Goal: Information Seeking & Learning: Find contact information

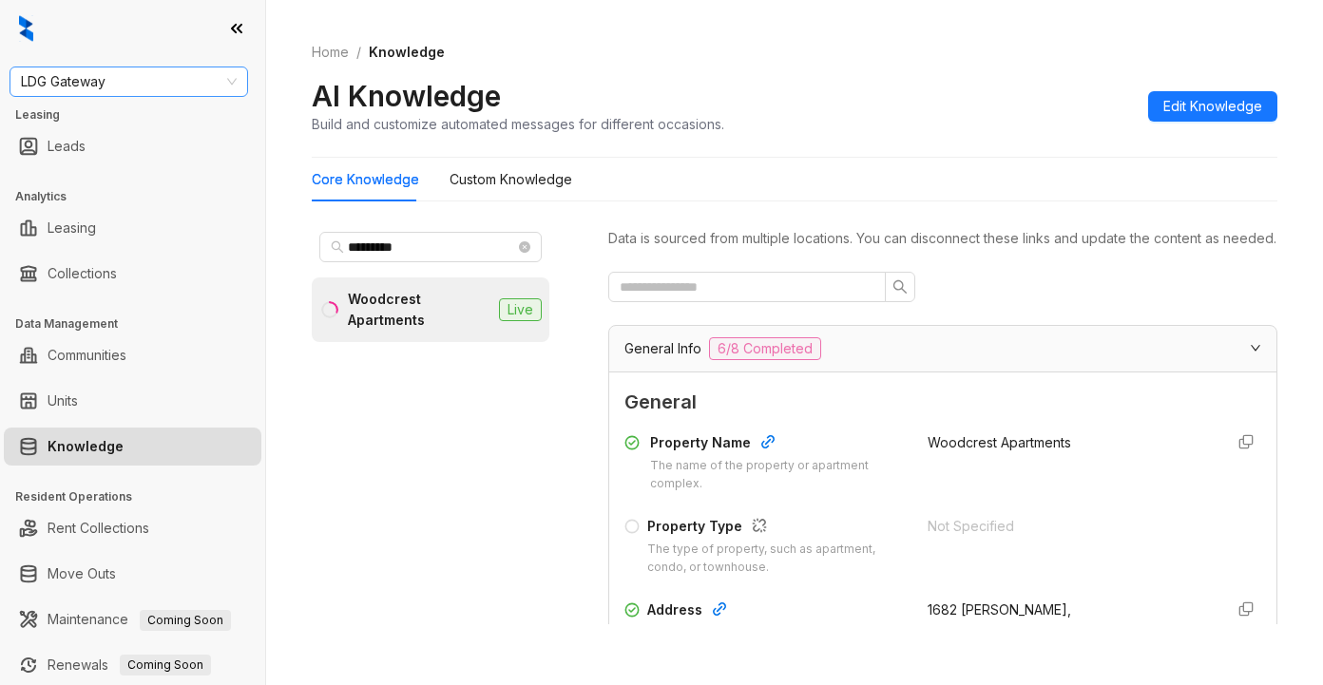
scroll to position [392, 0]
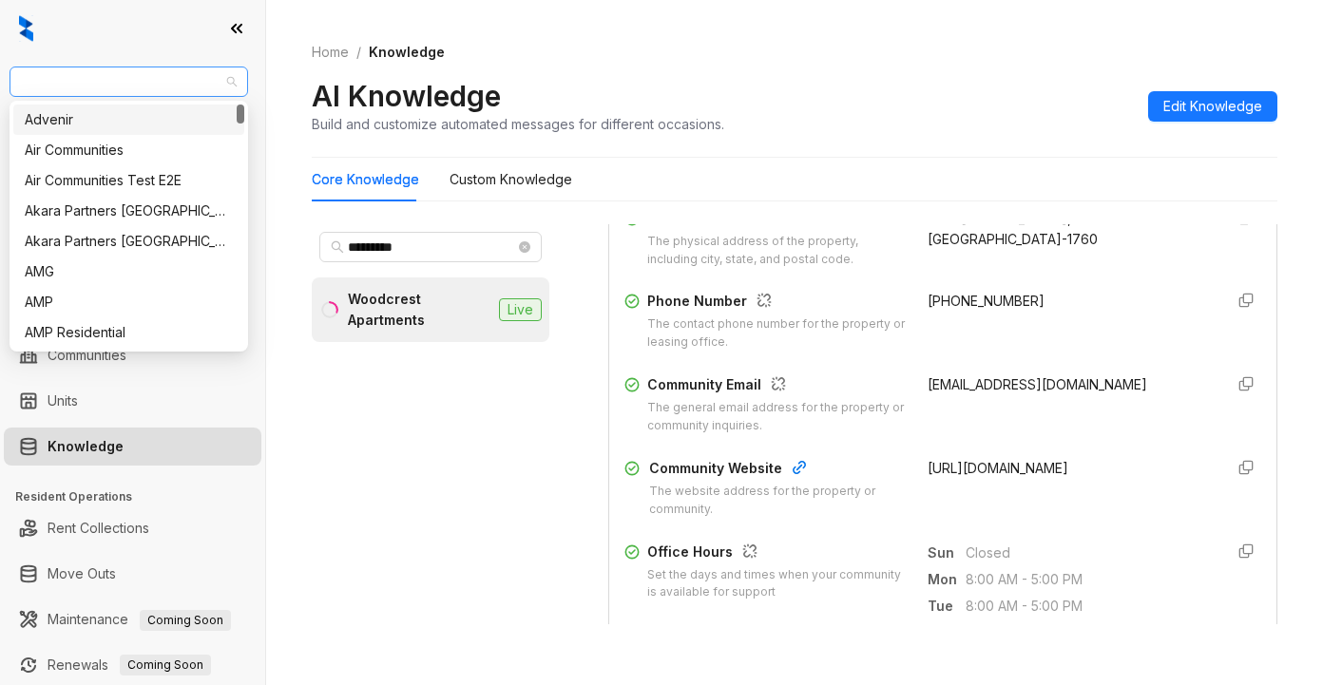
click at [126, 83] on span "LDG Gateway" at bounding box center [129, 81] width 216 height 29
click at [124, 84] on span "LDG Gateway" at bounding box center [129, 81] width 216 height 29
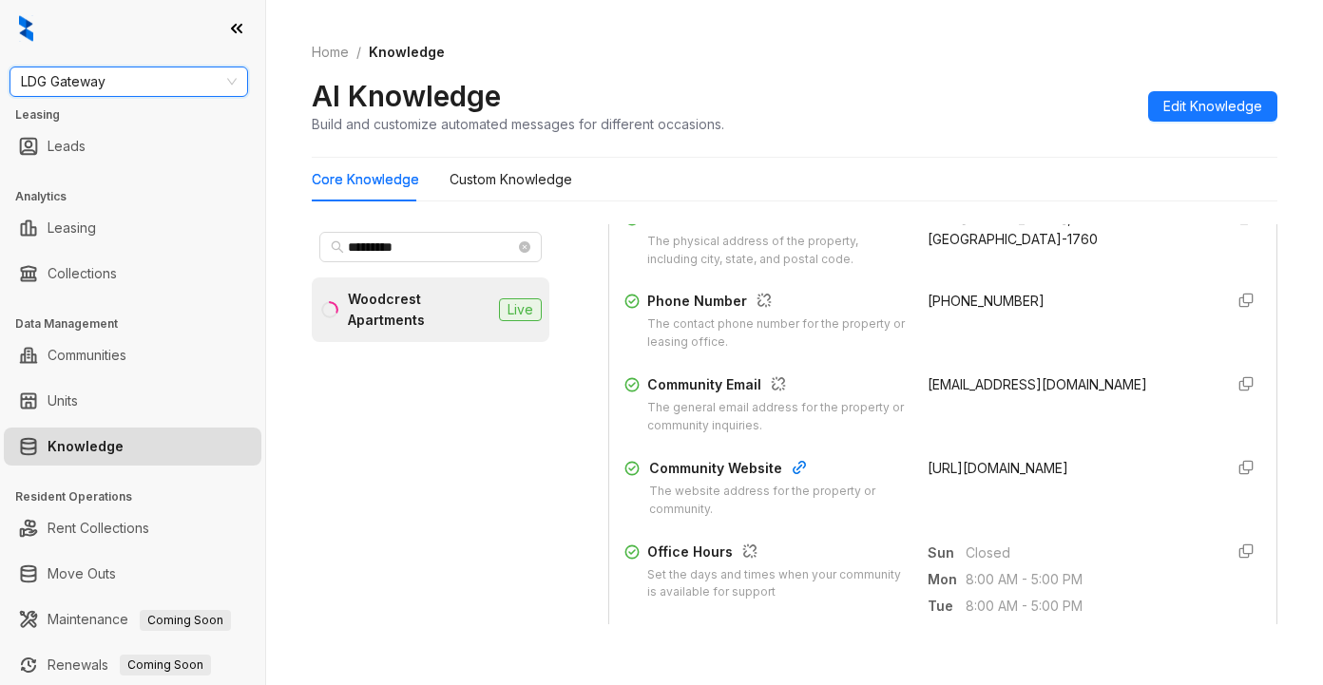
click at [172, 87] on span "LDG Gateway" at bounding box center [129, 81] width 216 height 29
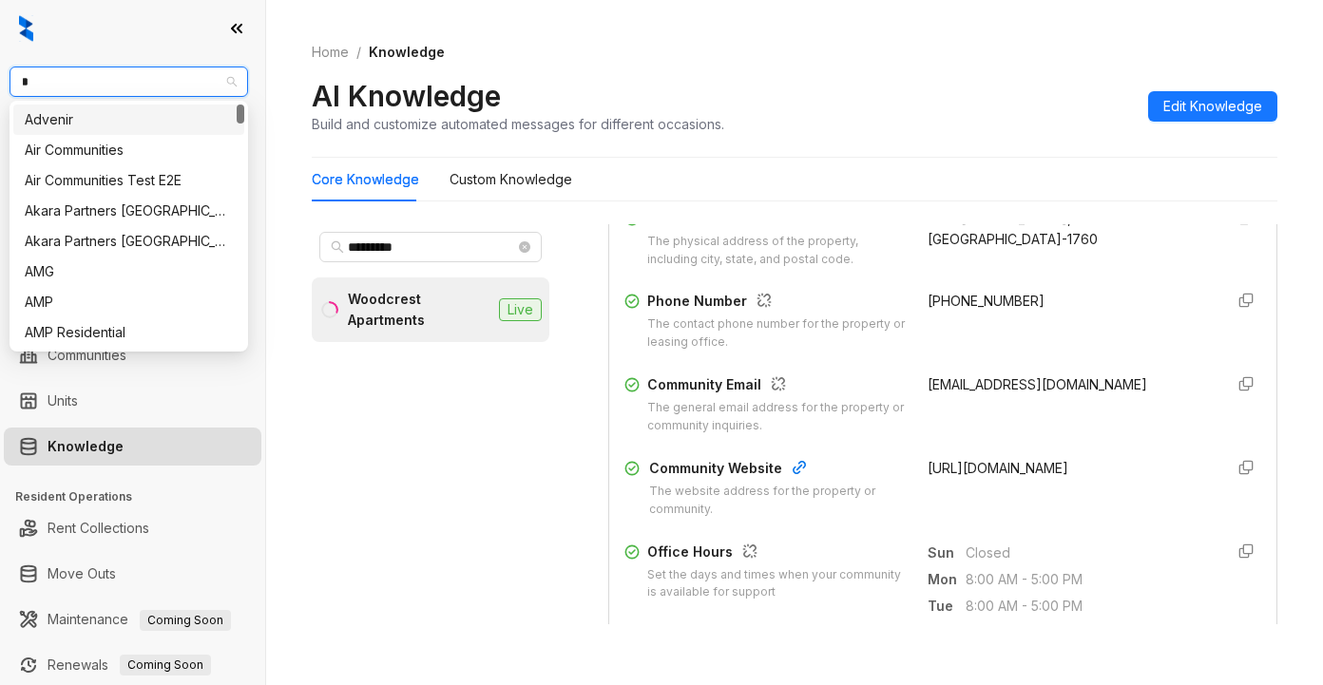
type input "**"
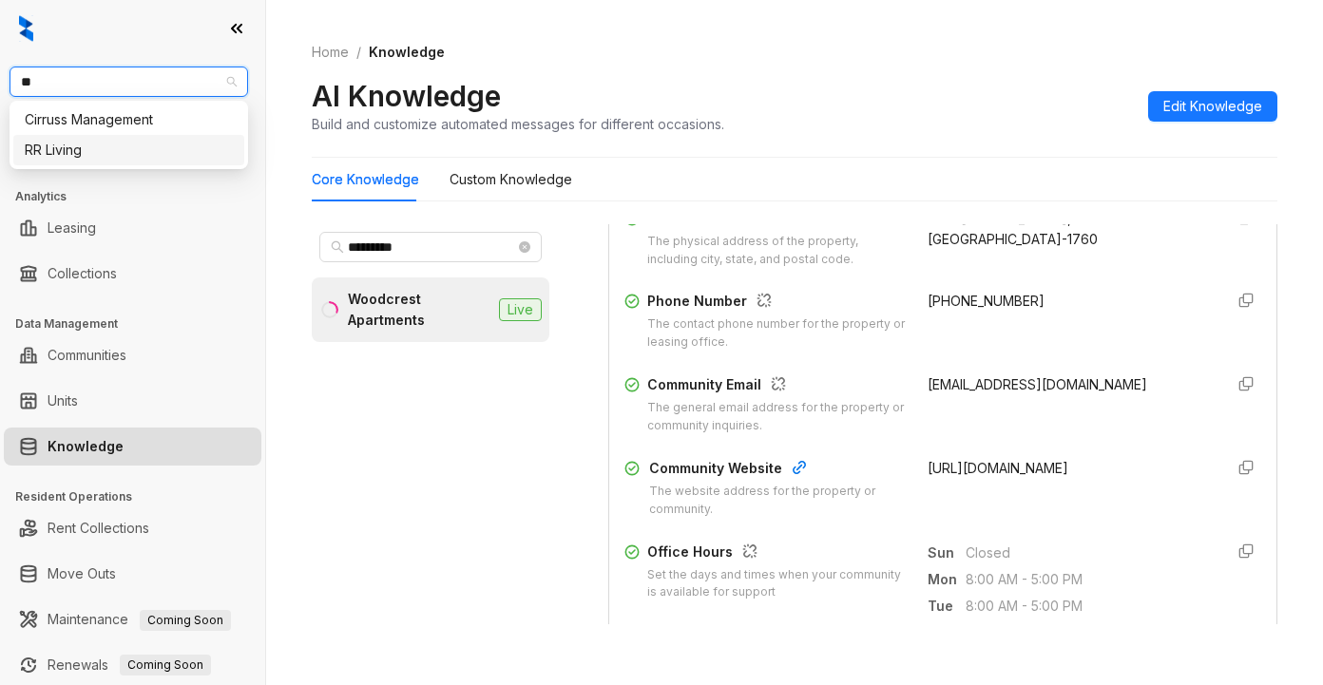
click at [90, 153] on div "RR Living" at bounding box center [129, 150] width 208 height 21
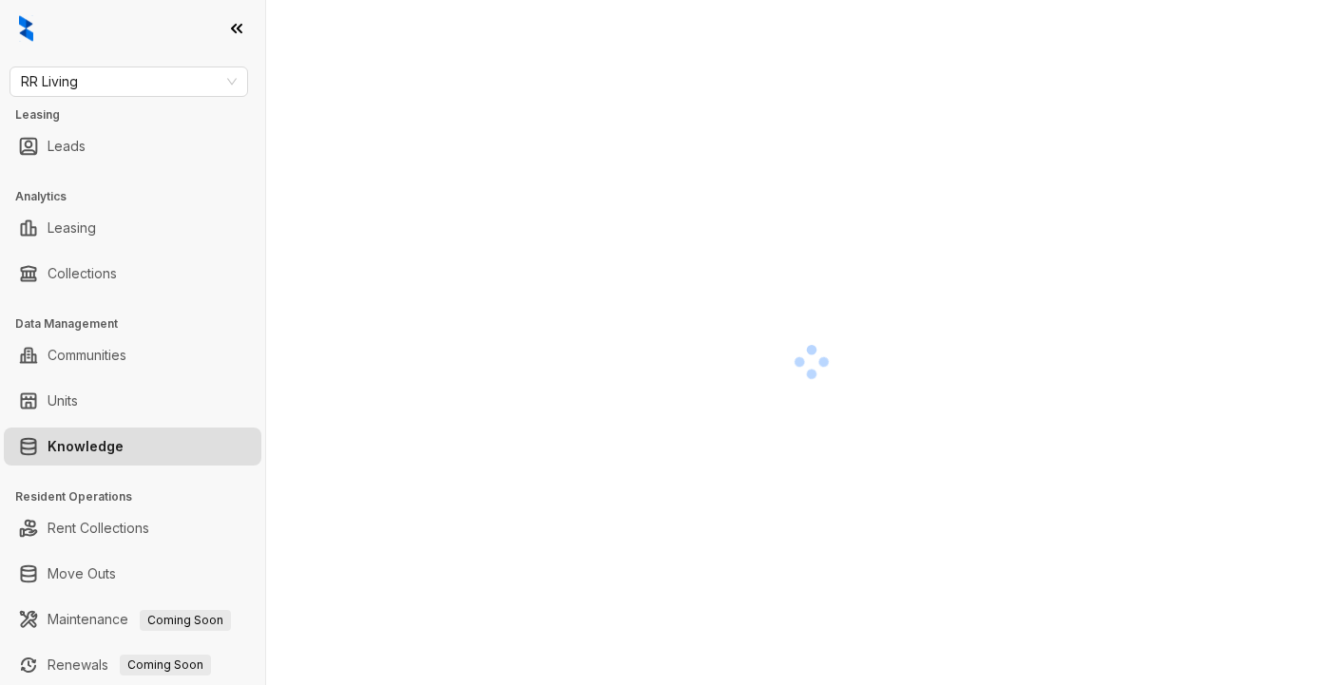
click at [1031, 332] on div at bounding box center [812, 361] width 1000 height 685
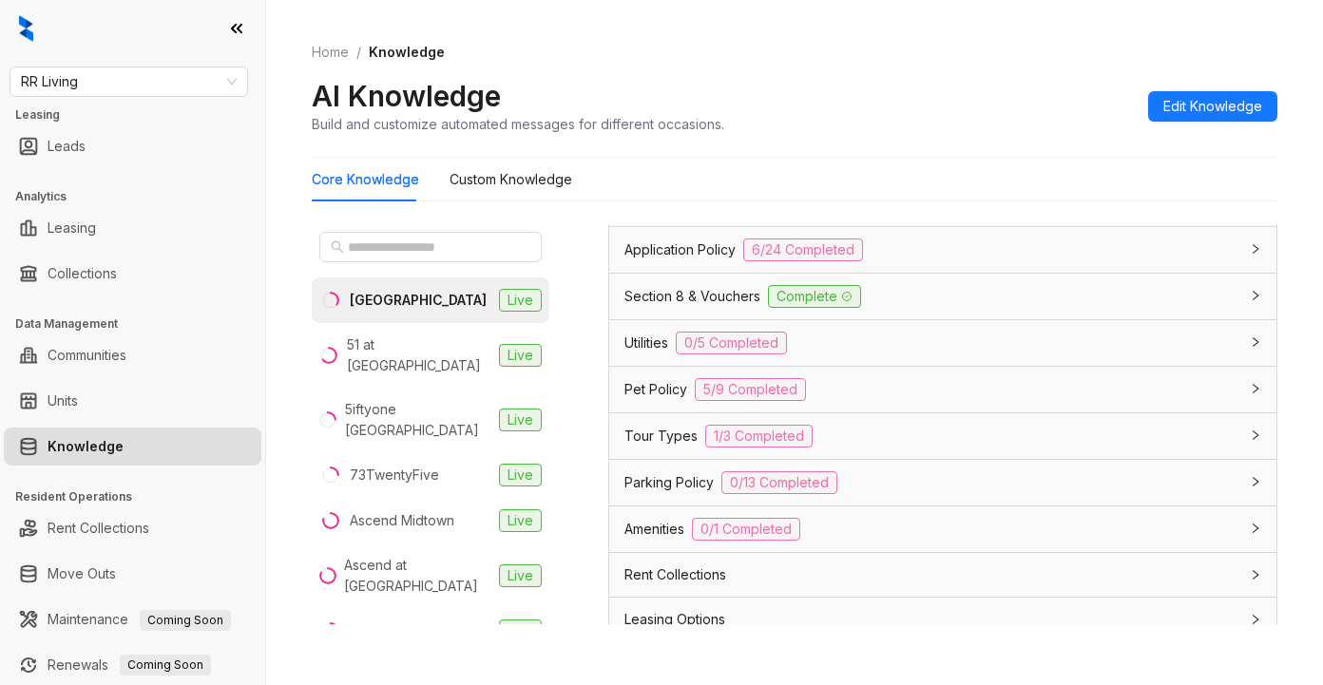
scroll to position [1520, 0]
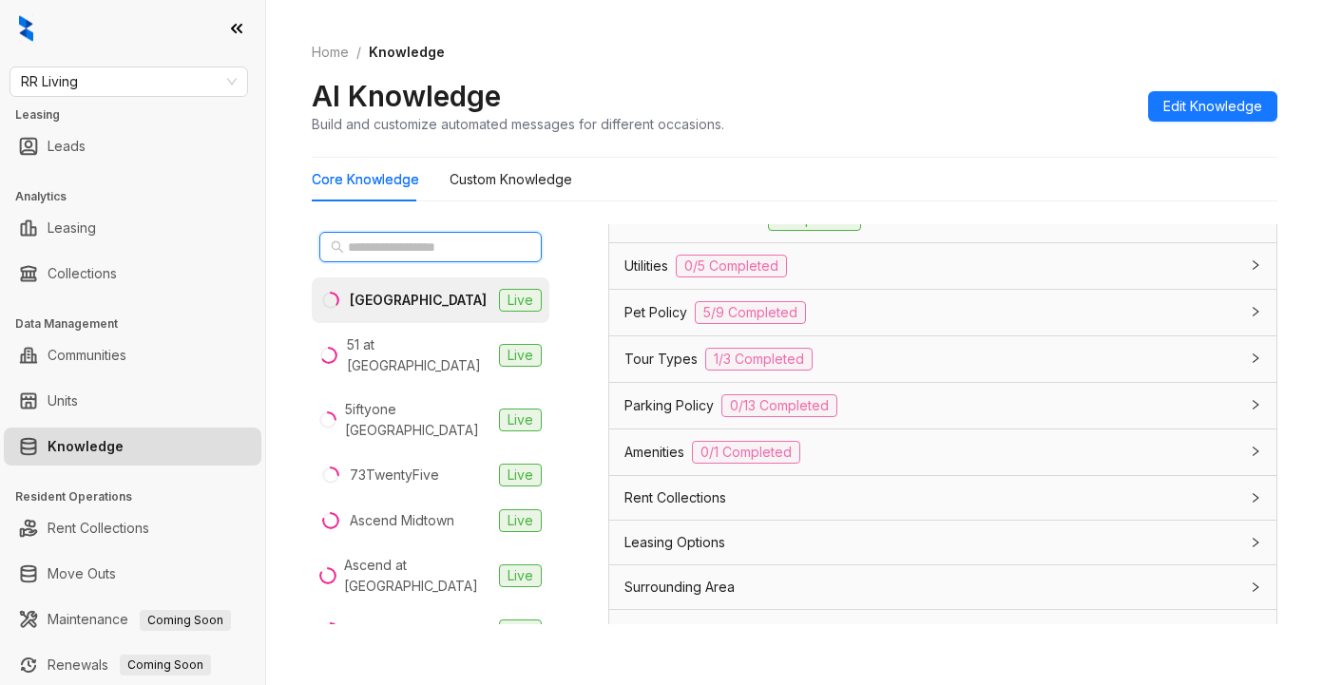
click at [421, 249] on input "text" at bounding box center [431, 247] width 167 height 21
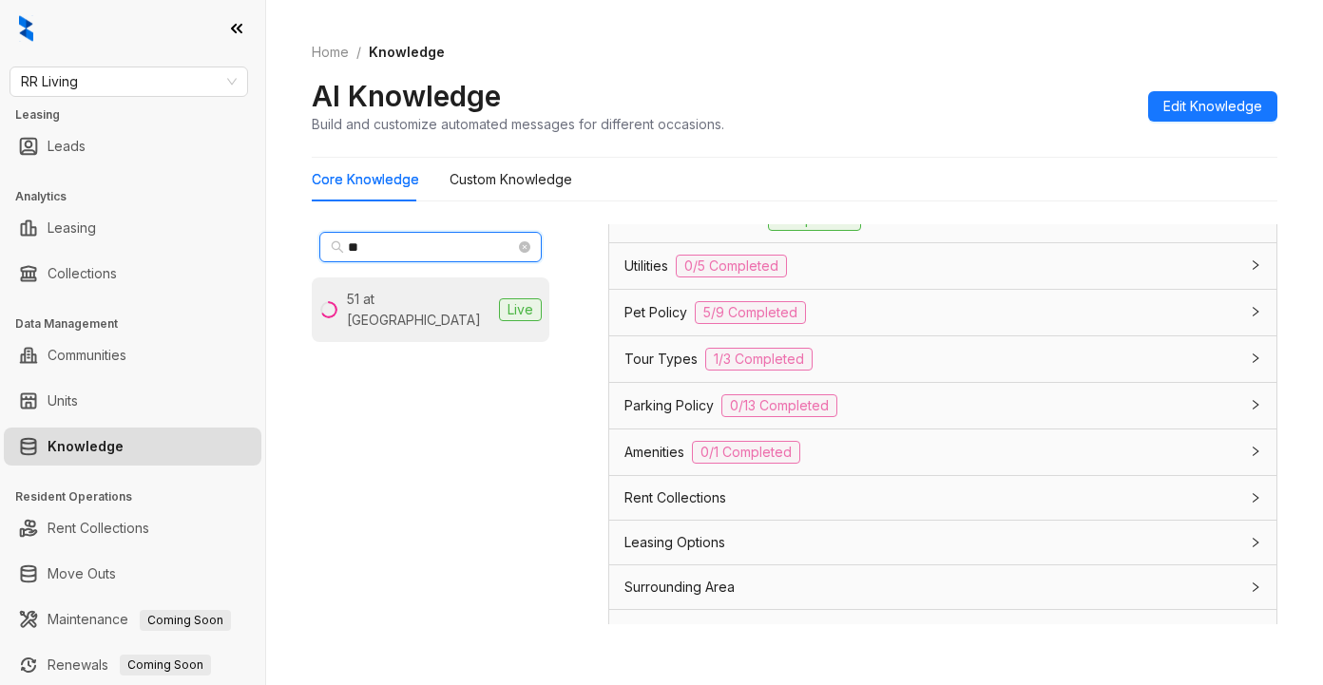
type input "**"
click at [443, 300] on div "51 at Southaven" at bounding box center [419, 310] width 144 height 42
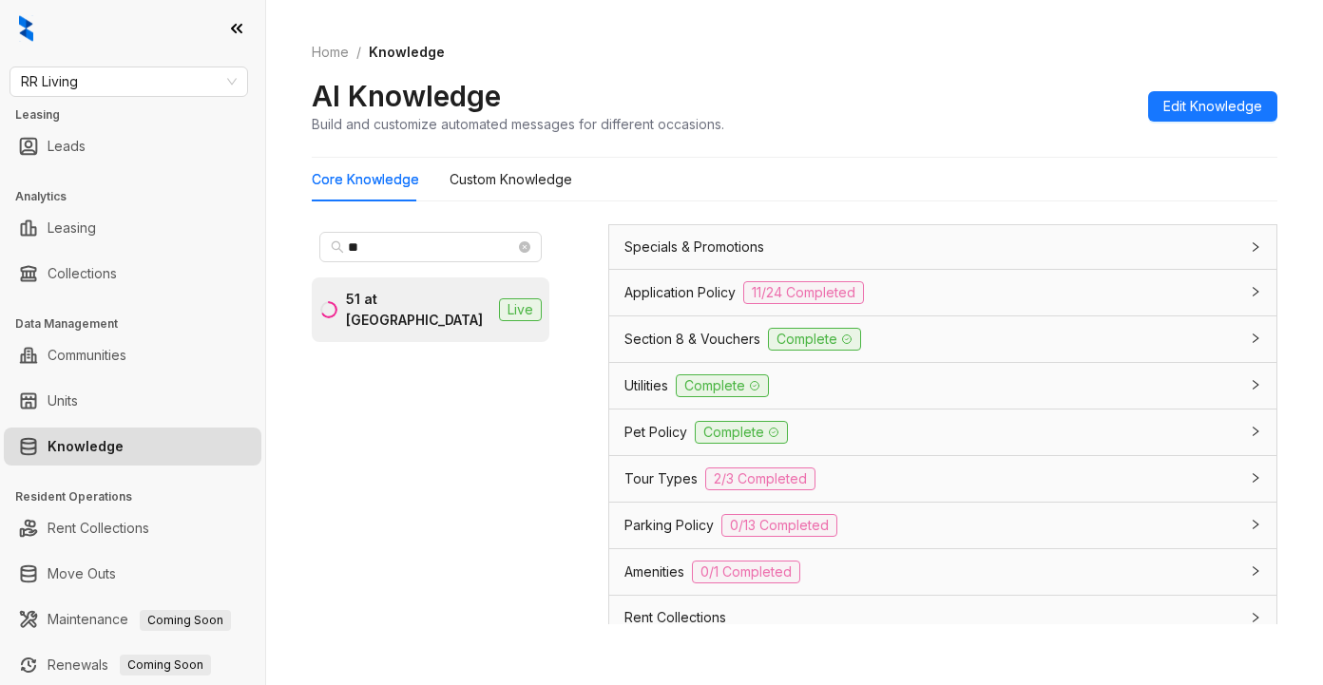
scroll to position [1520, 0]
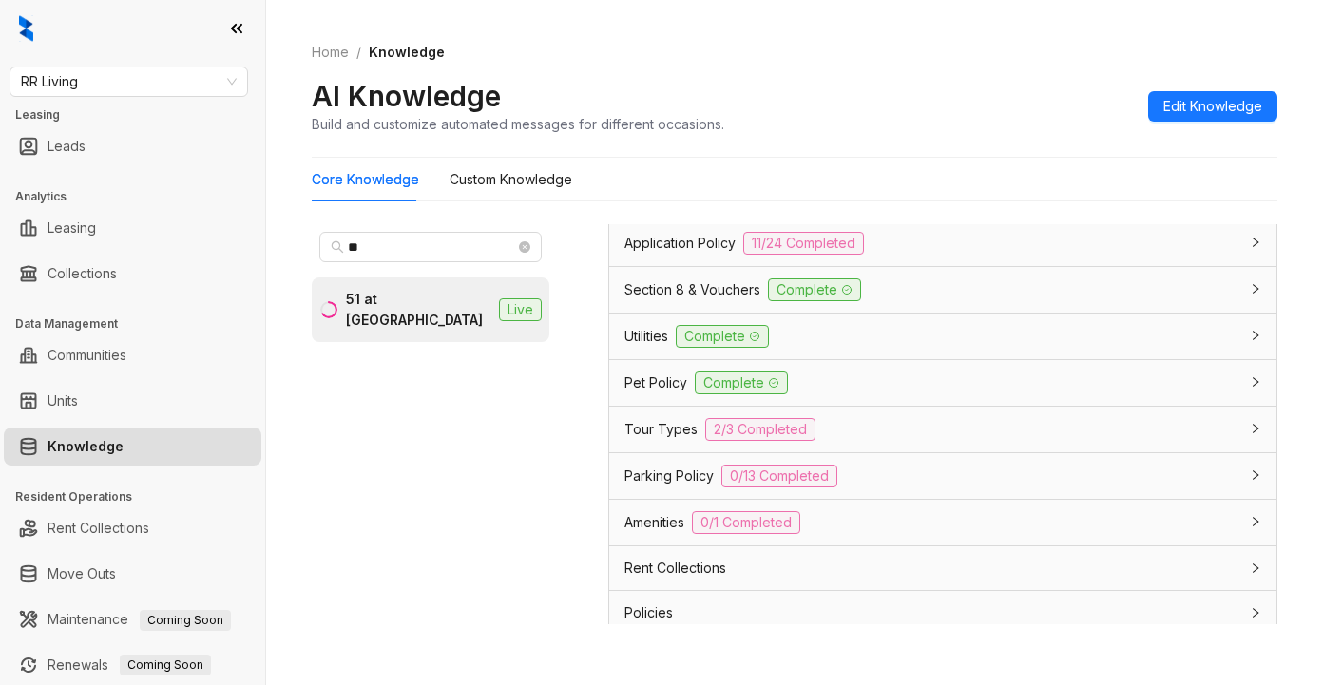
click at [700, 254] on span "Application Policy" at bounding box center [679, 243] width 111 height 21
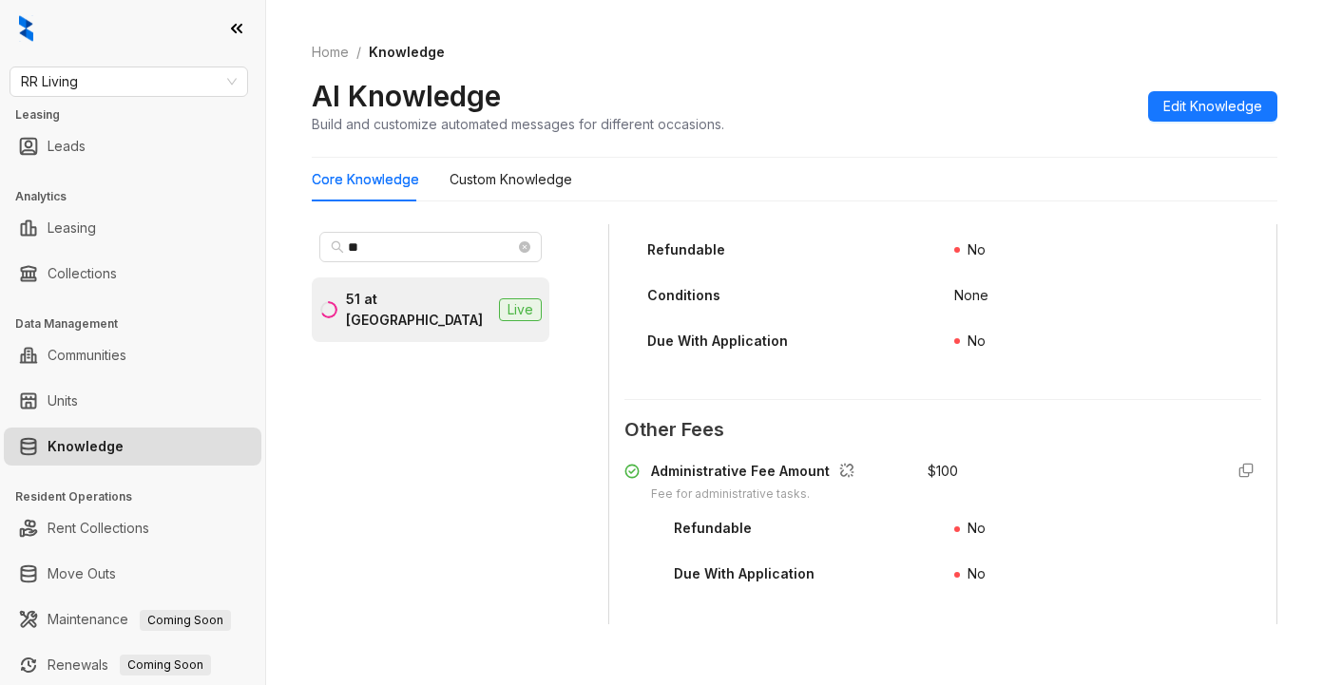
scroll to position [2946, 0]
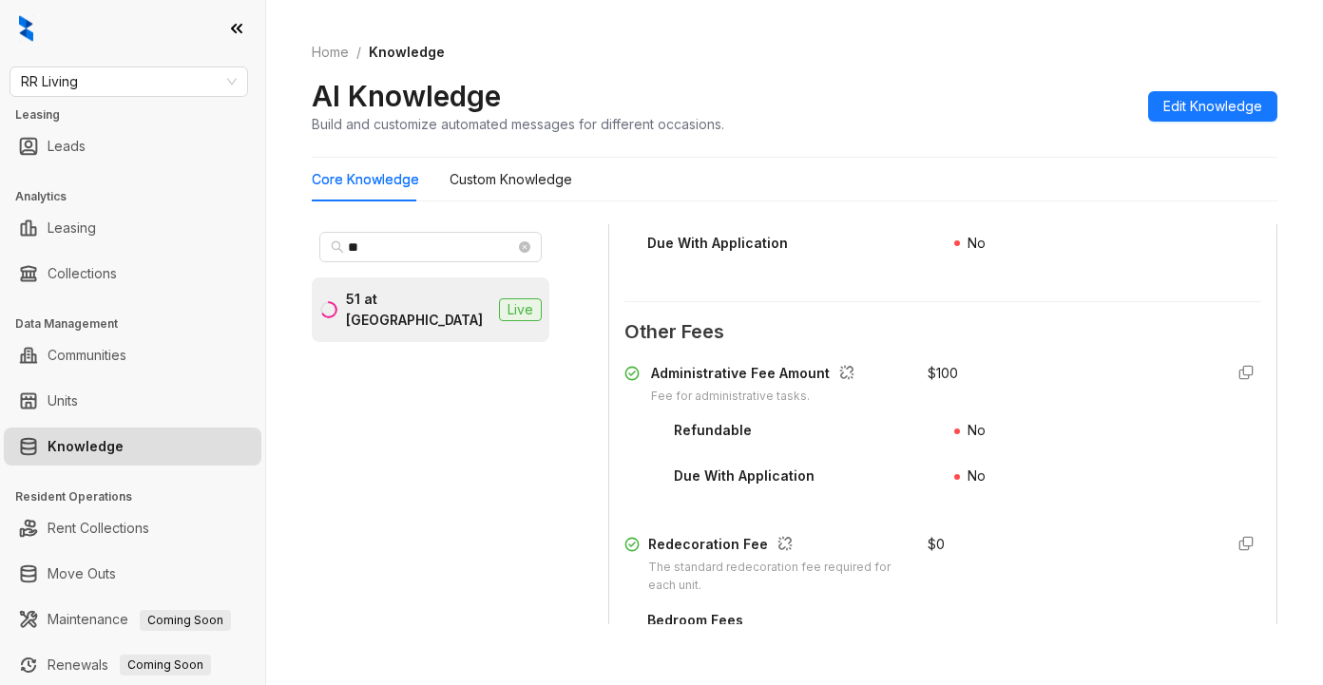
click at [1094, 263] on div "No" at bounding box center [1107, 248] width 307 height 30
click at [136, 82] on span "RR Living" at bounding box center [129, 81] width 216 height 29
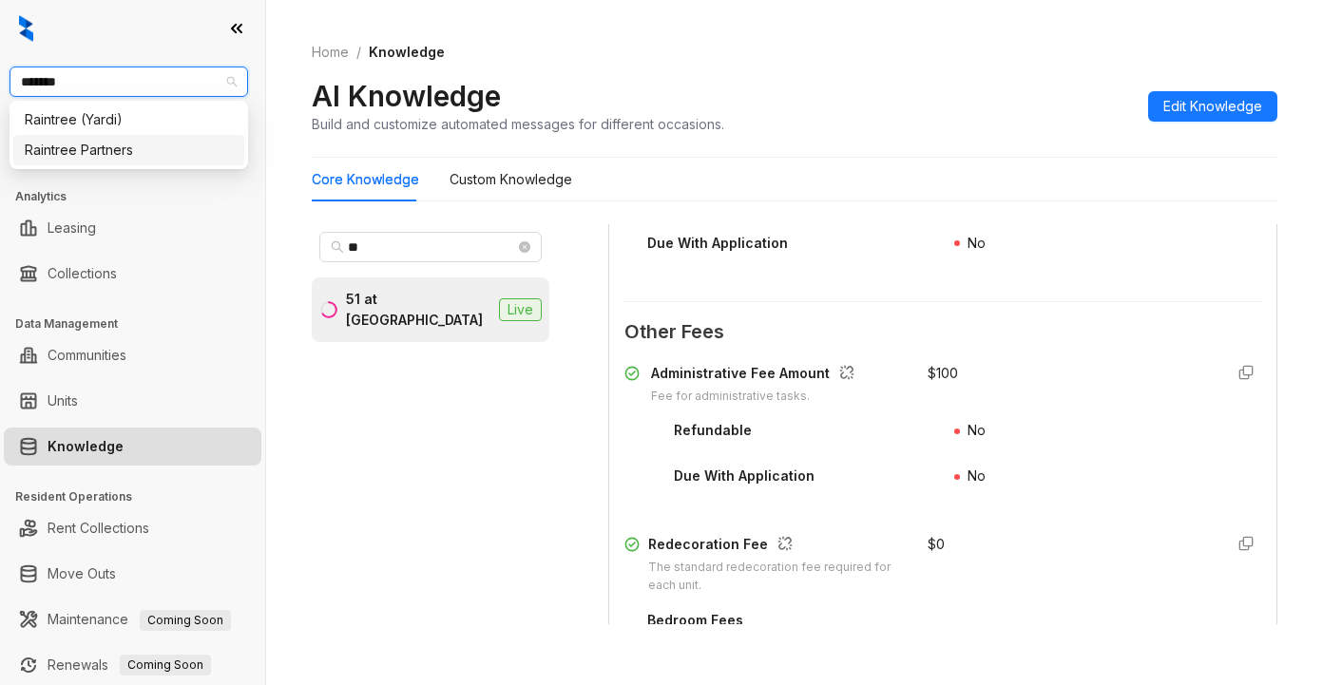
type input "********"
click at [128, 151] on div "Raintree Partners" at bounding box center [129, 150] width 208 height 21
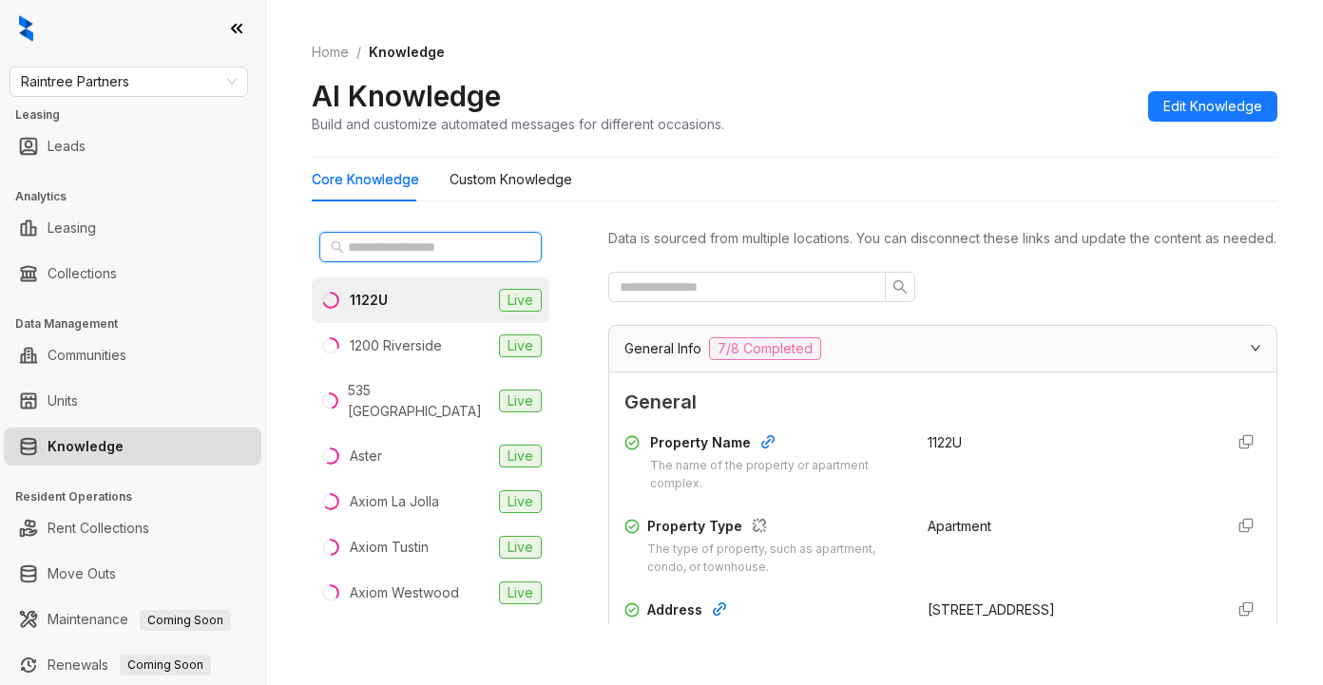
click at [416, 248] on input "text" at bounding box center [431, 247] width 167 height 21
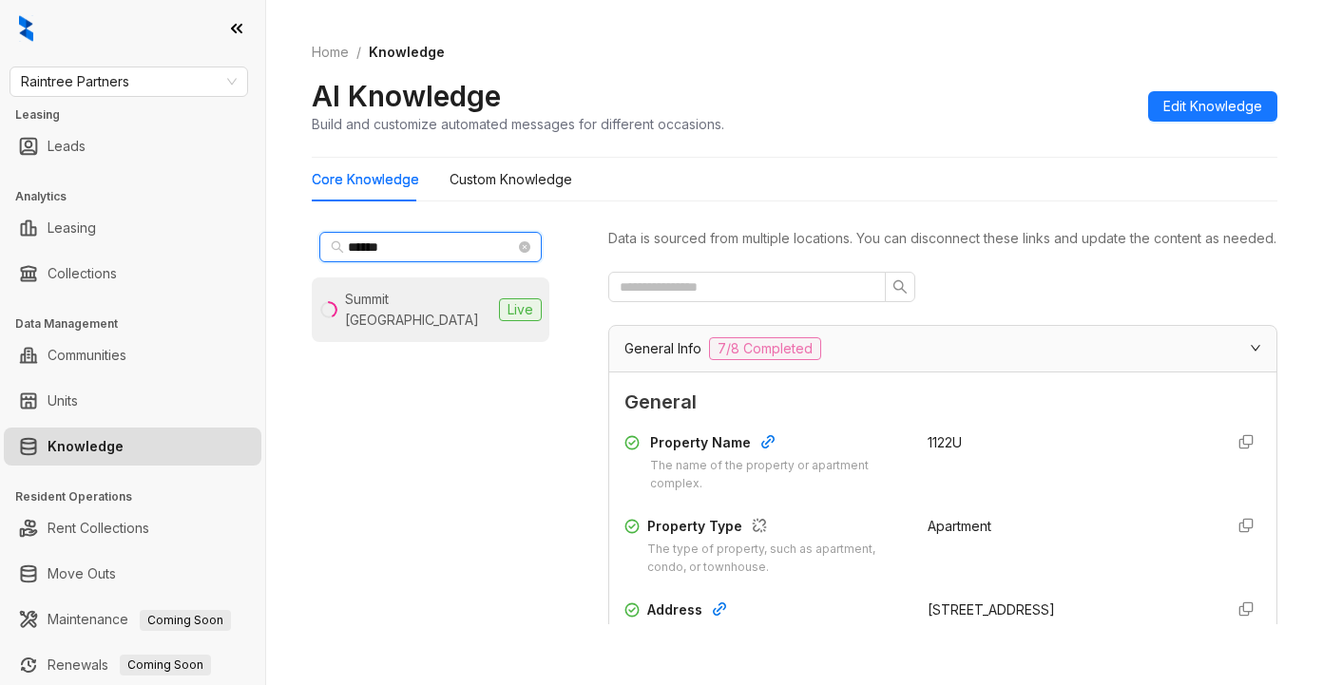
type input "******"
click at [429, 296] on div "Summit La Crescenta" at bounding box center [418, 310] width 146 height 42
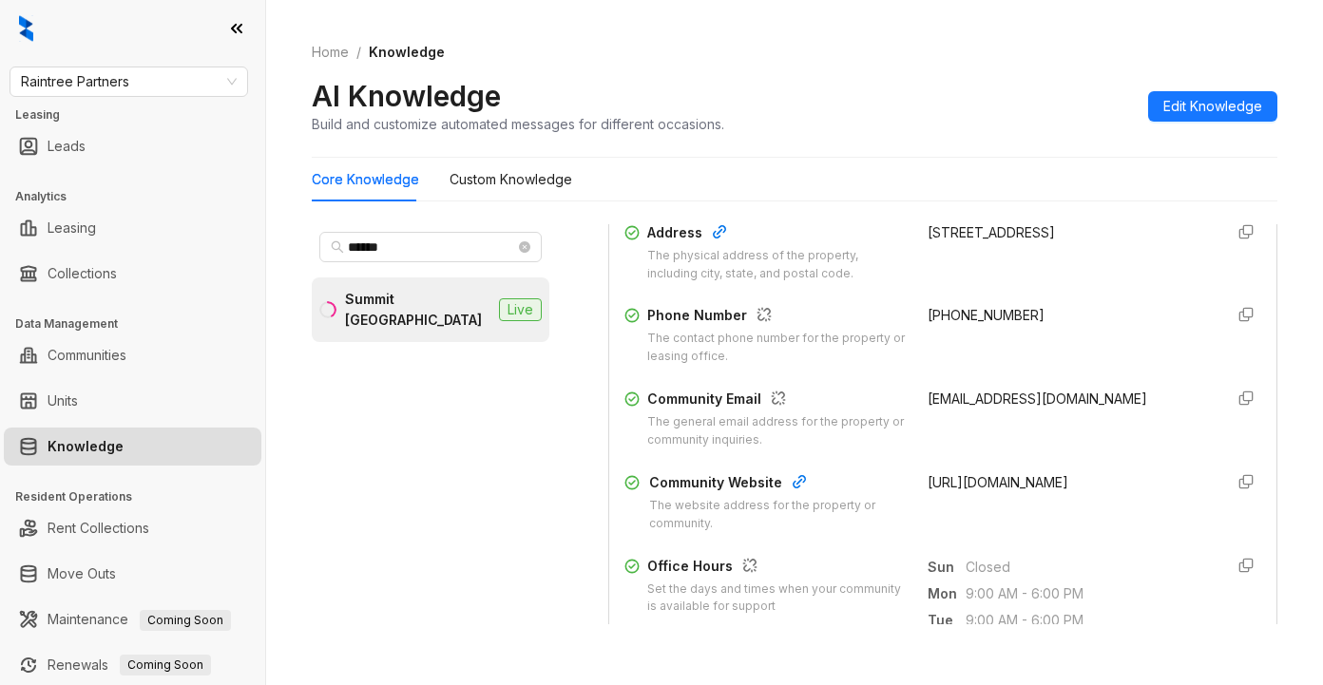
scroll to position [380, 0]
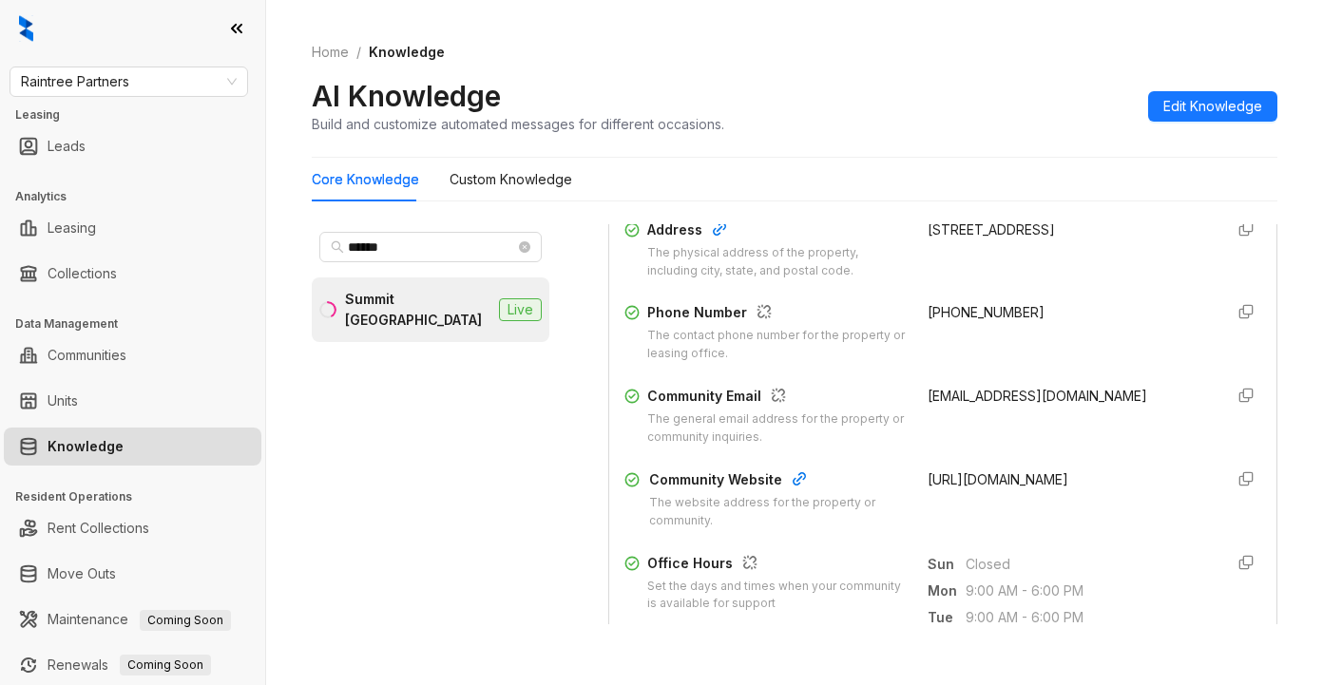
drag, startPoint x: 902, startPoint y: 409, endPoint x: 1145, endPoint y: 421, distance: 243.6
click at [1156, 420] on div "Community Email The general email address for the property or community inquiri…" at bounding box center [942, 416] width 637 height 61
copy span "summitlacrescenta@avenue5apt.com"
click at [1013, 447] on div "summitlacrescenta@avenue5apt.com" at bounding box center [1067, 416] width 280 height 61
click at [1126, 575] on span "Closed" at bounding box center [1086, 564] width 242 height 21
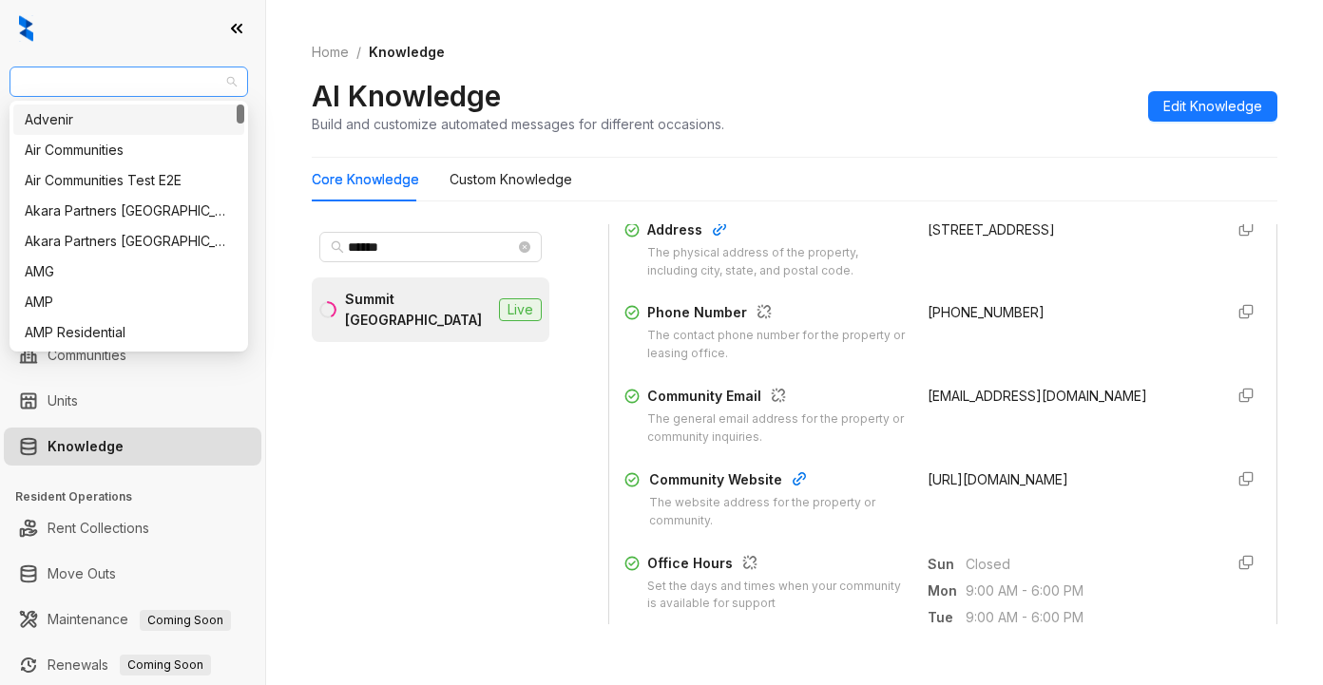
drag, startPoint x: 162, startPoint y: 85, endPoint x: 18, endPoint y: 78, distance: 143.6
click at [18, 78] on div "Raintree Partners" at bounding box center [129, 82] width 239 height 30
click at [54, 80] on span "Raintree Partners" at bounding box center [129, 81] width 216 height 29
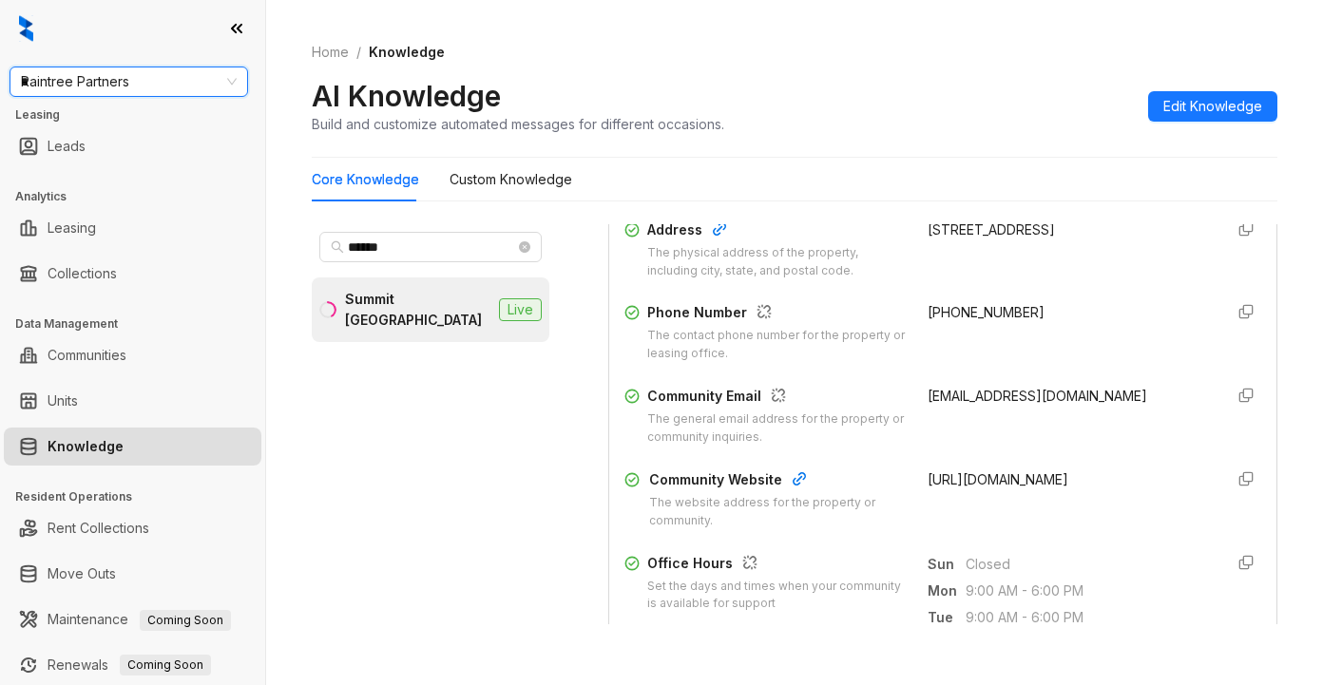
type input "**"
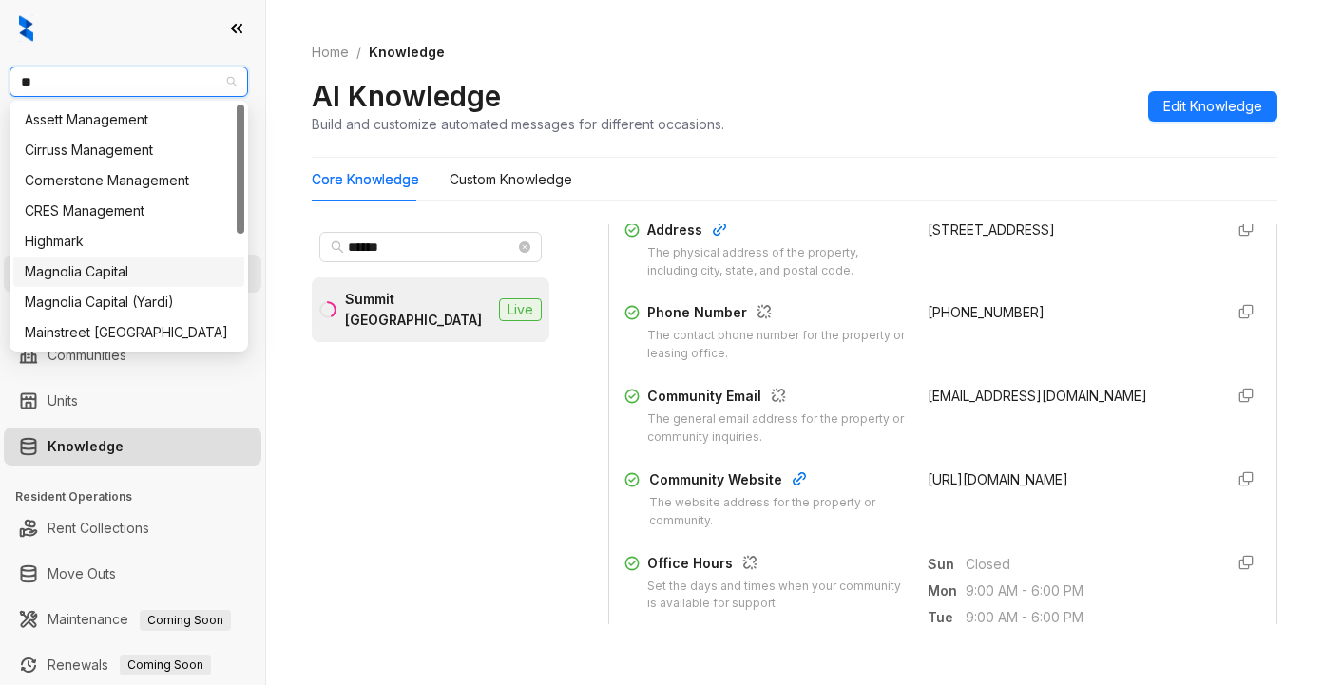
click at [92, 277] on div "Magnolia Capital" at bounding box center [129, 271] width 208 height 21
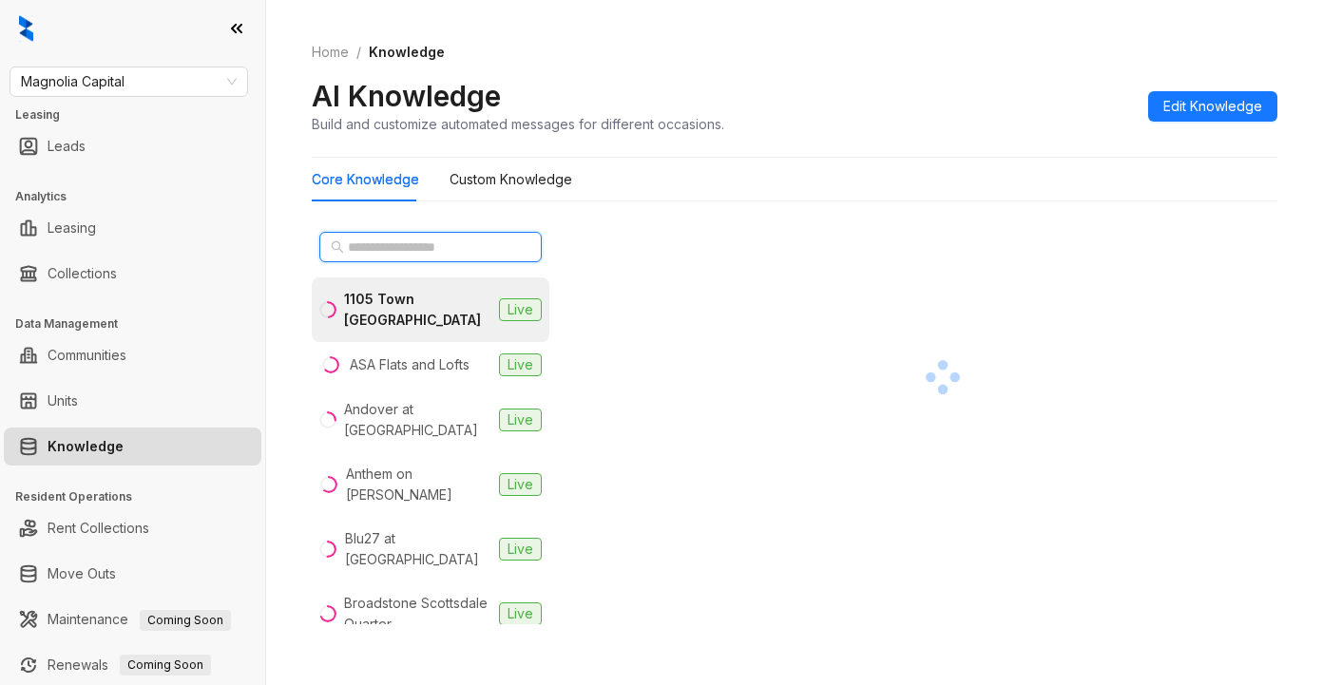
click at [408, 254] on input "text" at bounding box center [431, 247] width 167 height 21
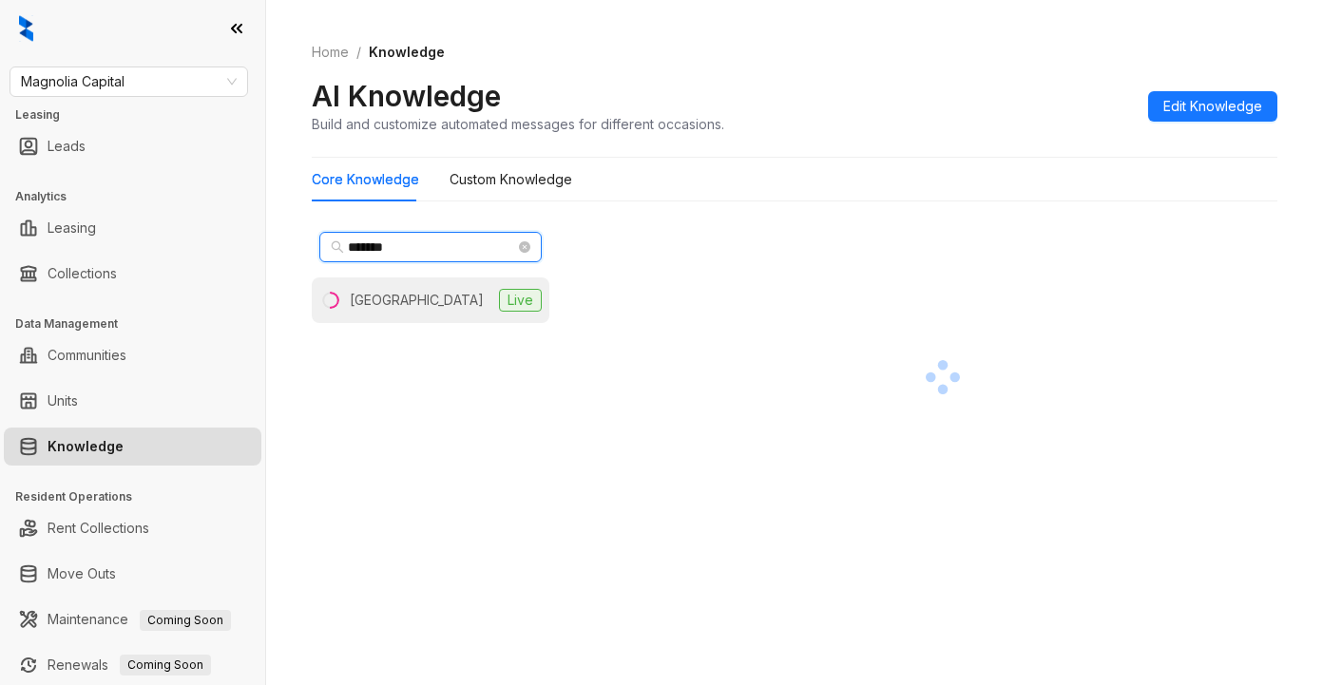
type input "*******"
click at [439, 293] on div "[GEOGRAPHIC_DATA]" at bounding box center [417, 300] width 134 height 21
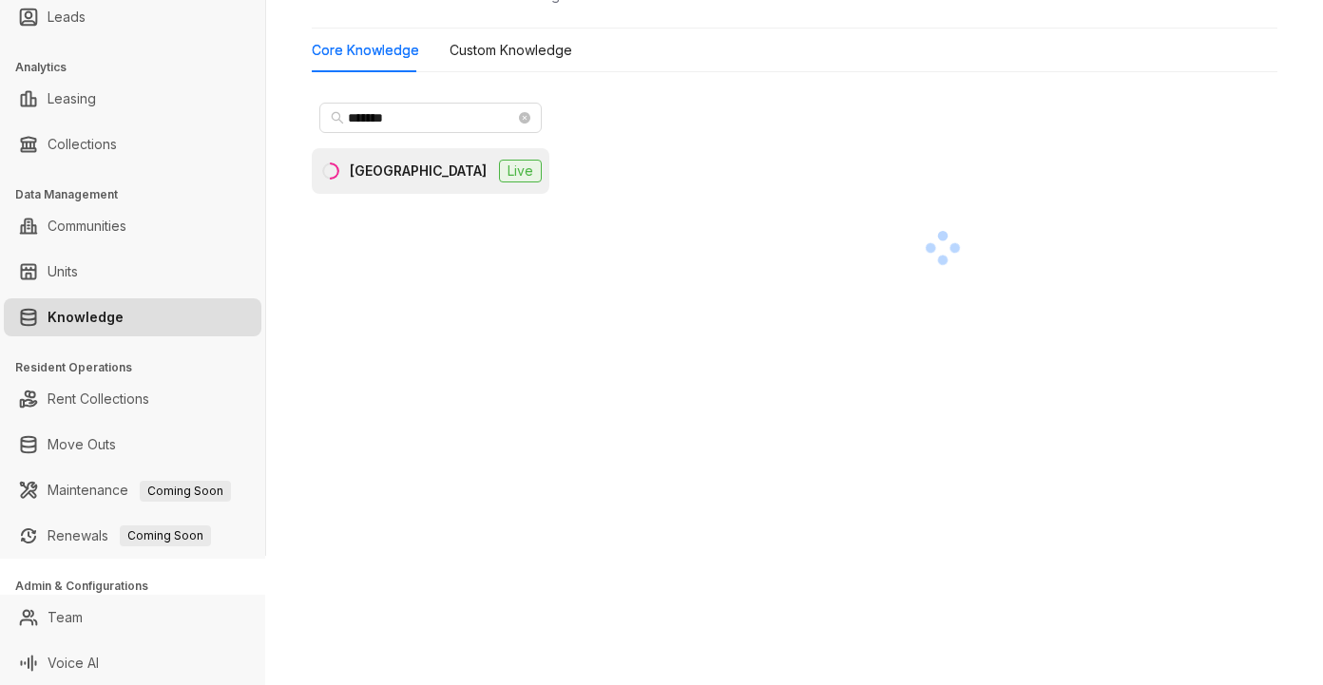
scroll to position [130, 0]
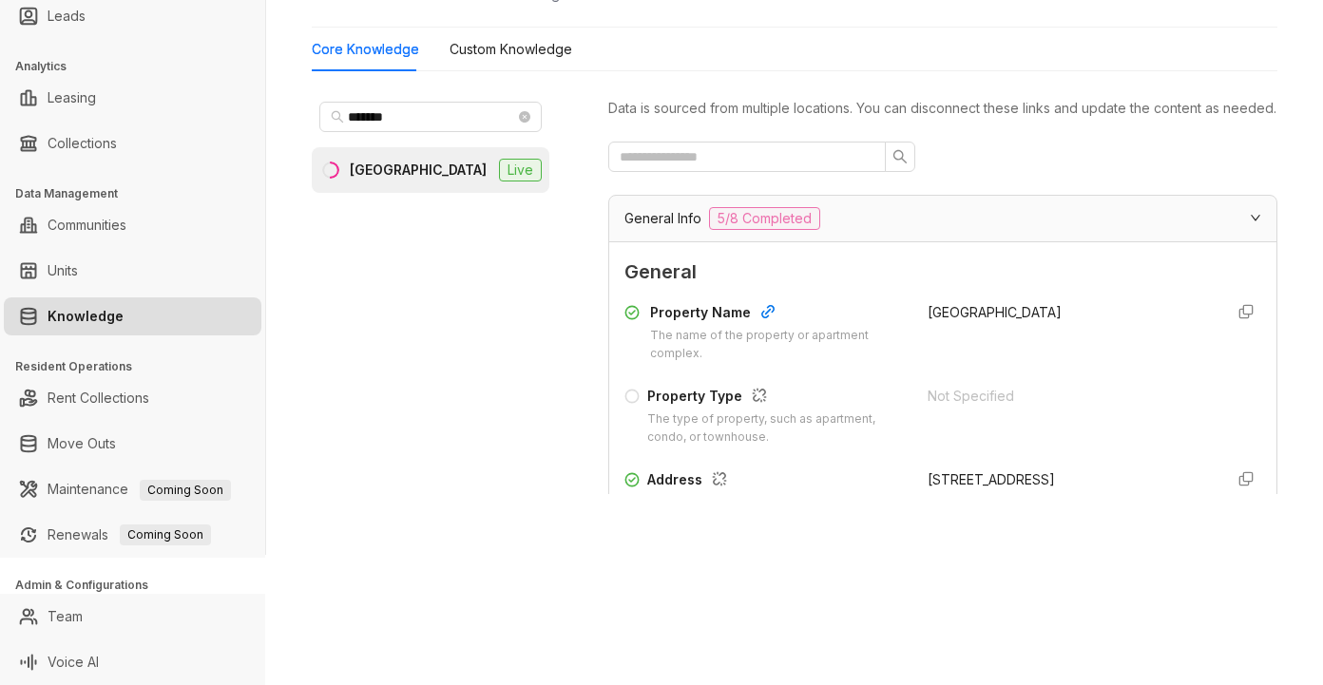
click at [1086, 307] on div "General Property Name The name of the property or apartment complex. [GEOGRAPHI…" at bounding box center [942, 523] width 637 height 530
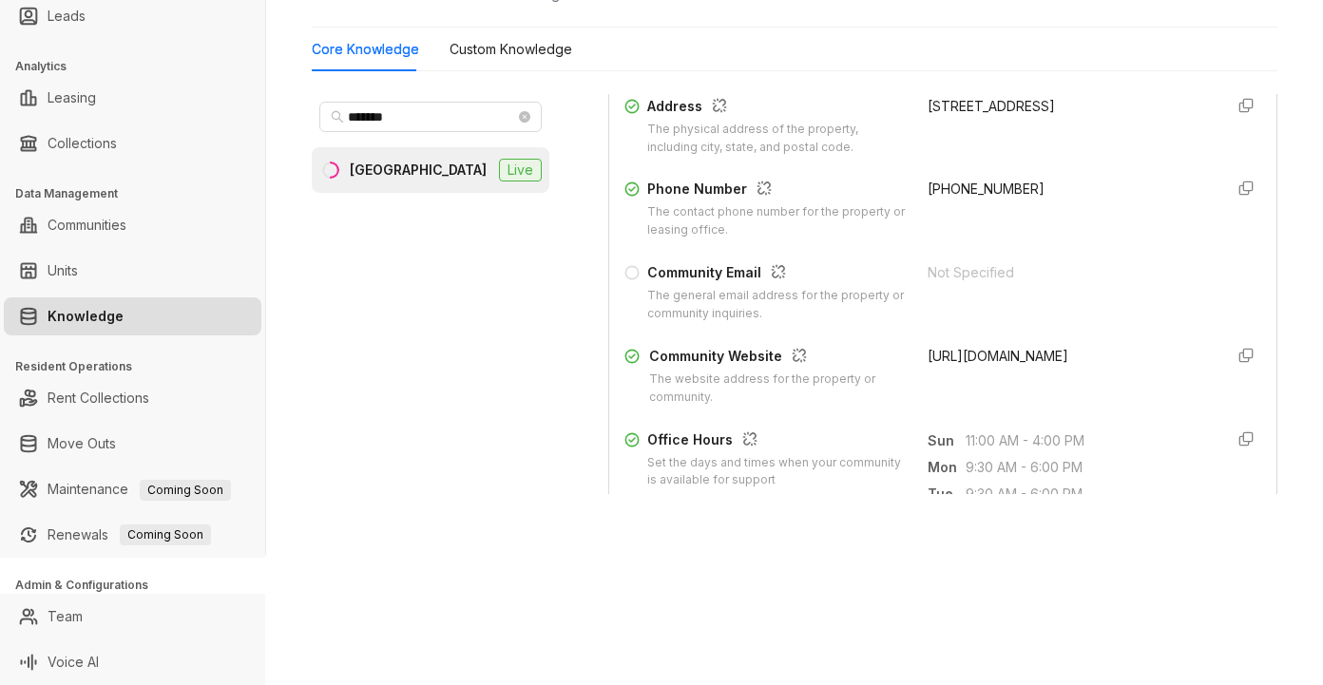
scroll to position [380, 0]
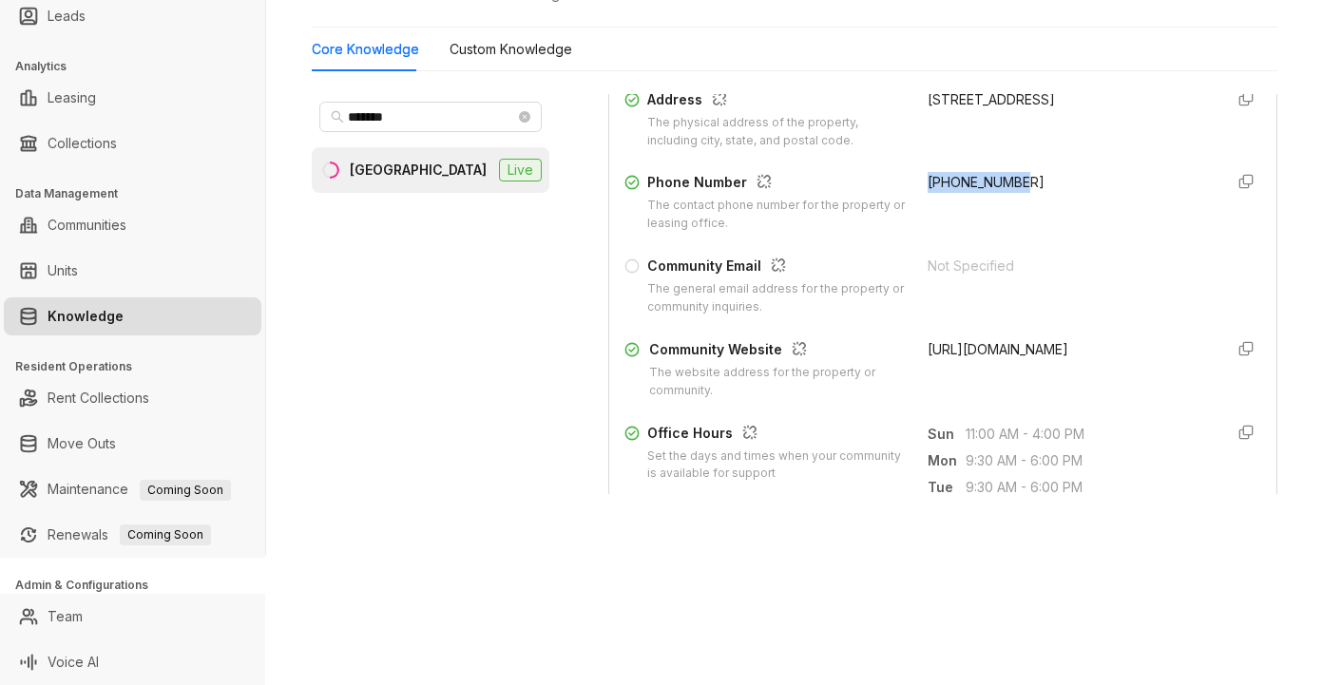
drag, startPoint x: 906, startPoint y: 201, endPoint x: 998, endPoint y: 204, distance: 92.3
click at [1038, 210] on div "+17207906640" at bounding box center [1067, 202] width 280 height 61
copy span "+17207906640"
click at [1055, 216] on div "+17207906640" at bounding box center [1067, 202] width 280 height 61
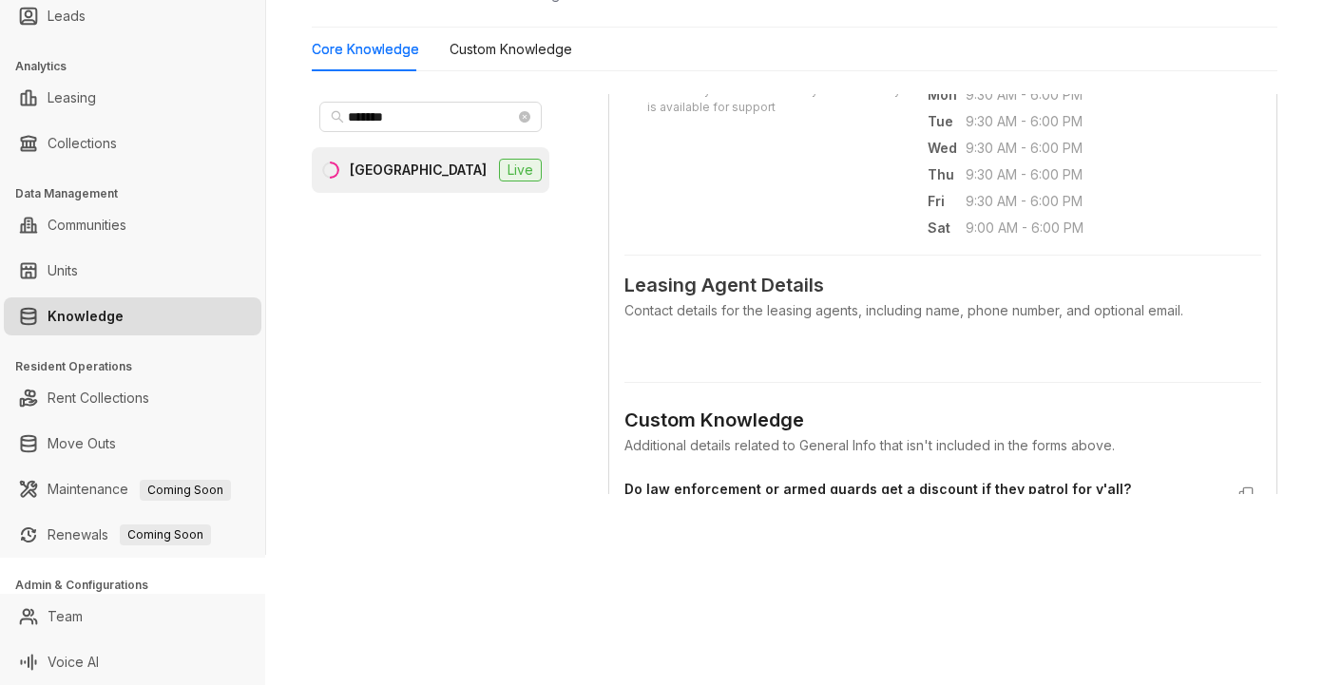
scroll to position [760, 0]
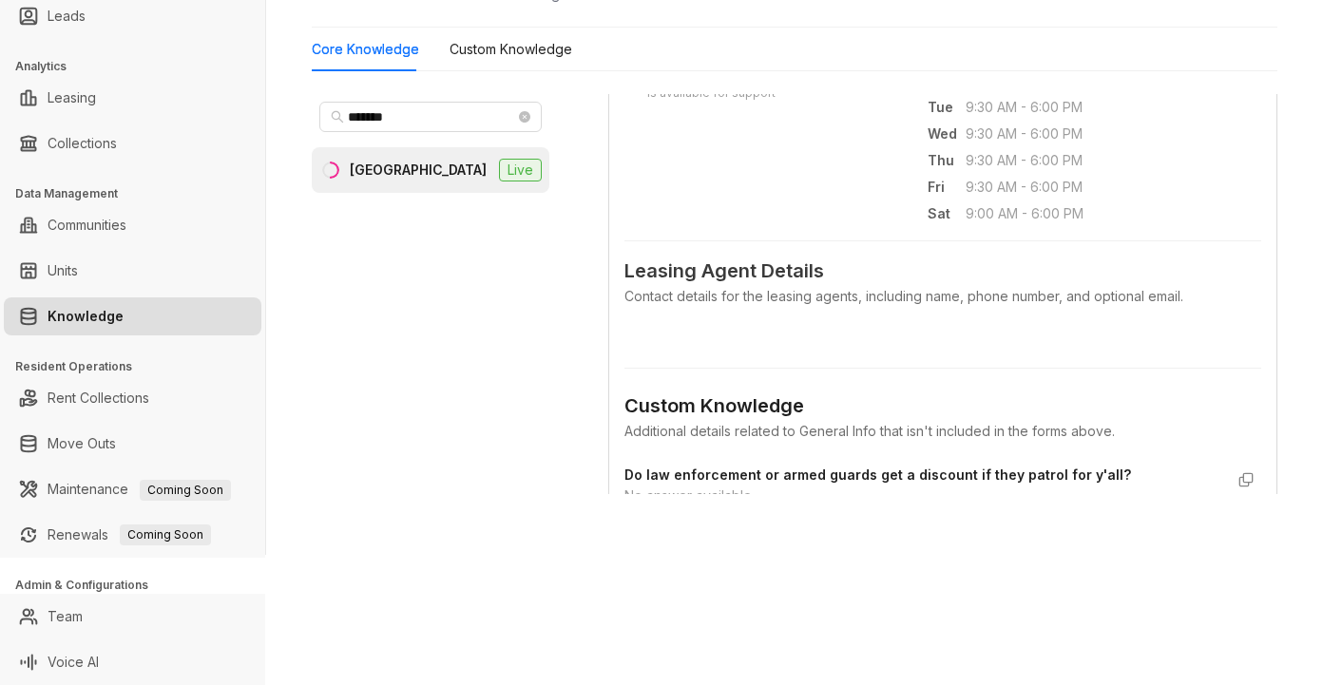
click at [1031, 578] on div "Magnolia Capital Leasing Leads Analytics Leasing Collections Data Management Co…" at bounding box center [661, 342] width 1323 height 685
click at [1023, 361] on form "General Property Name The name of the property or apartment complex. Cadence Un…" at bounding box center [942, 74] width 637 height 1154
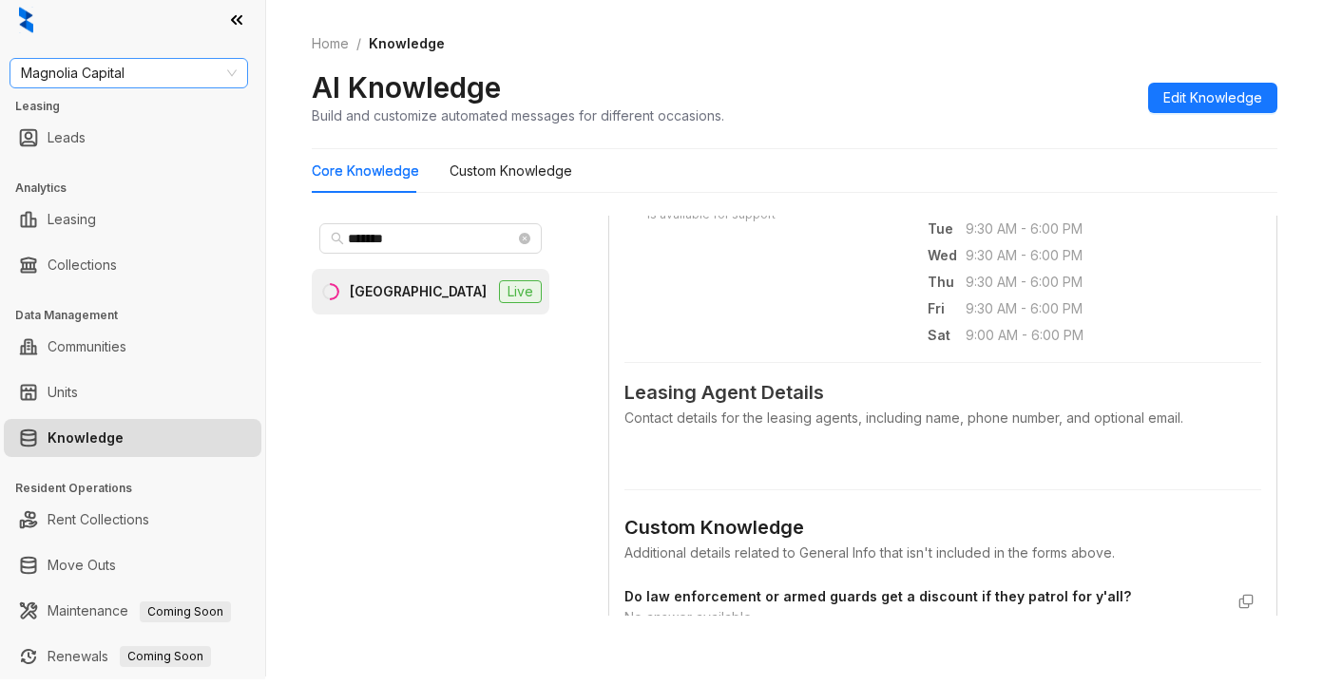
scroll to position [0, 0]
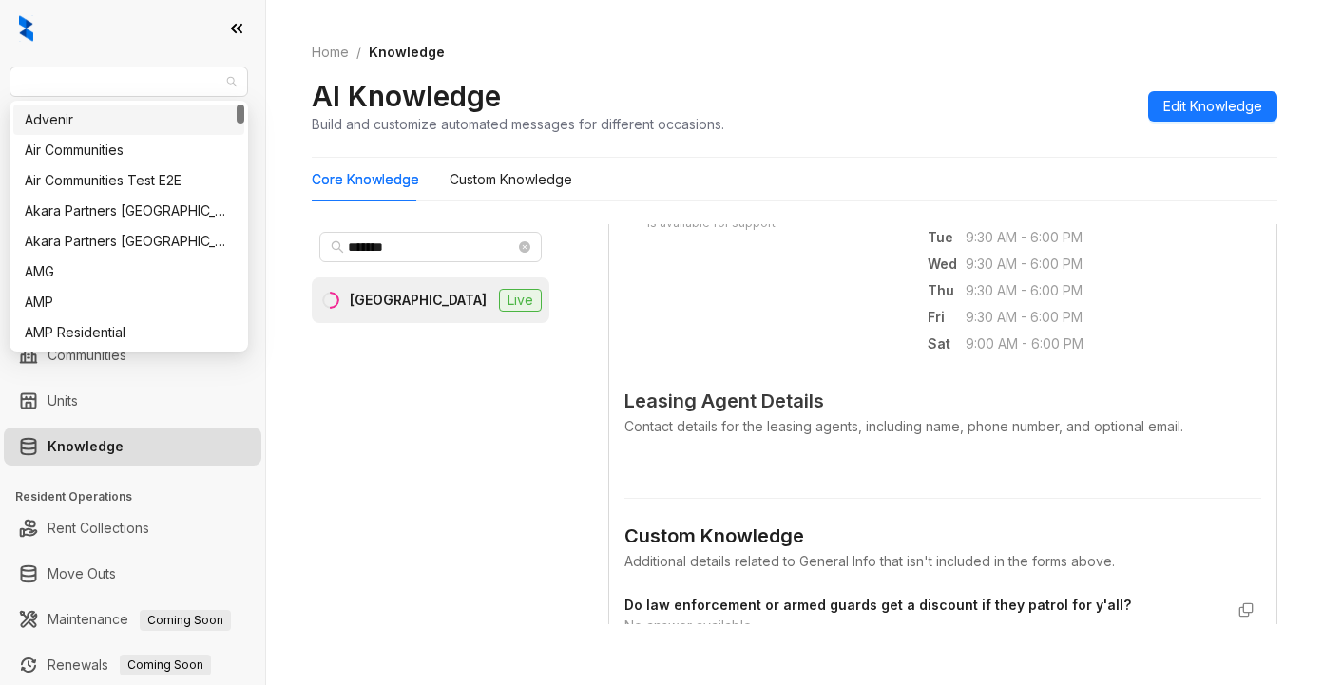
drag, startPoint x: 189, startPoint y: 85, endPoint x: 9, endPoint y: 71, distance: 181.0
click at [9, 71] on div "Magnolia Capital Leasing Leads Analytics Leasing Collections Data Management Co…" at bounding box center [132, 342] width 265 height 685
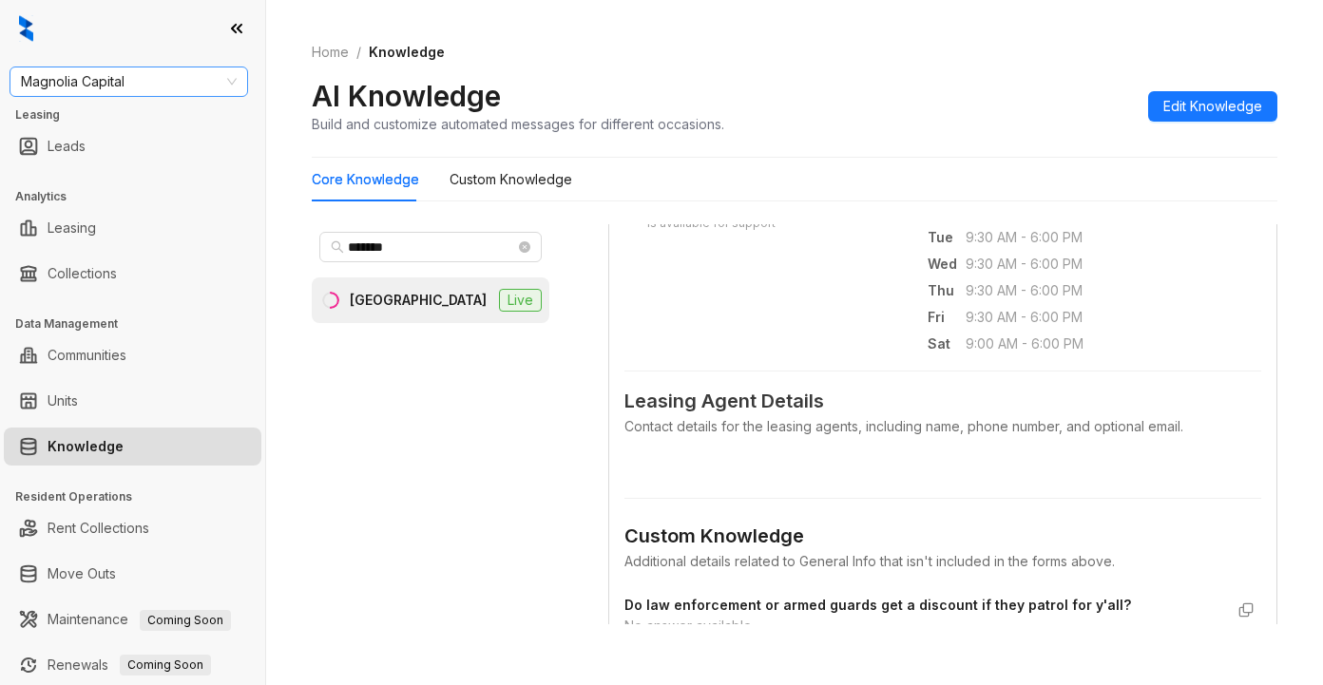
click at [161, 83] on span "Magnolia Capital" at bounding box center [129, 81] width 216 height 29
type input "**"
click at [96, 151] on div "RR Living" at bounding box center [129, 150] width 208 height 21
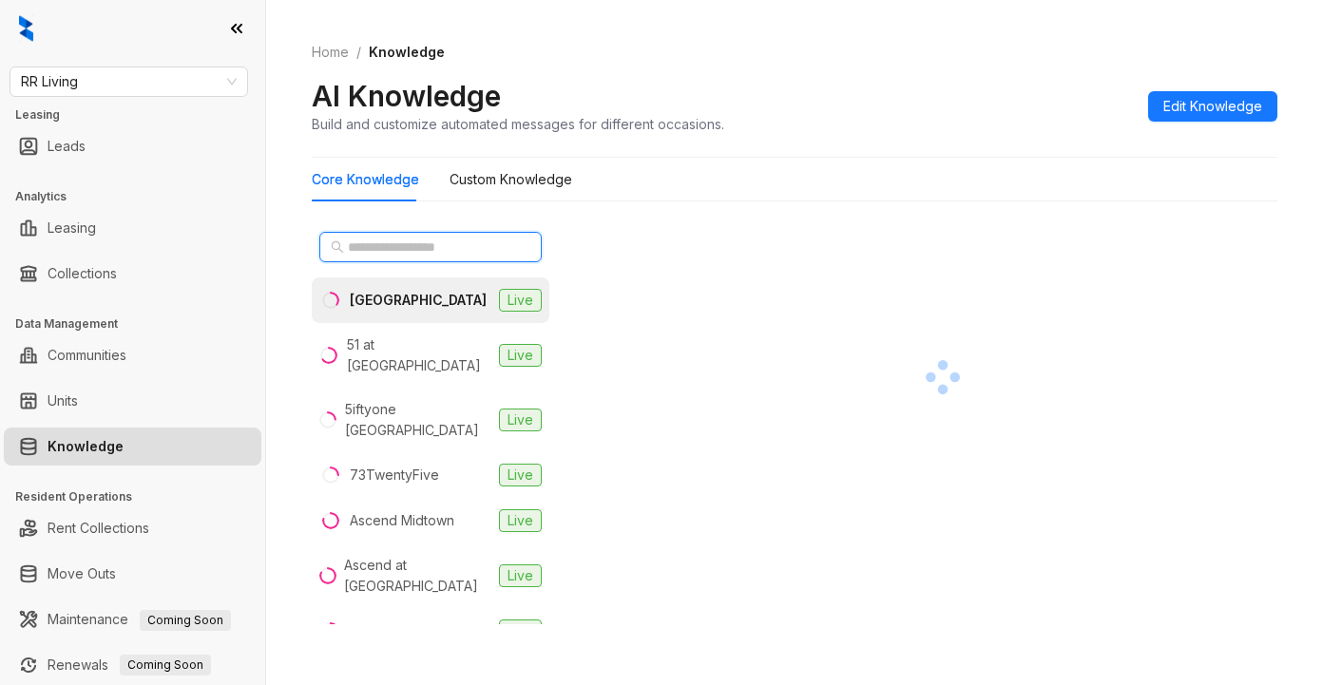
click at [422, 247] on input "text" at bounding box center [431, 247] width 167 height 21
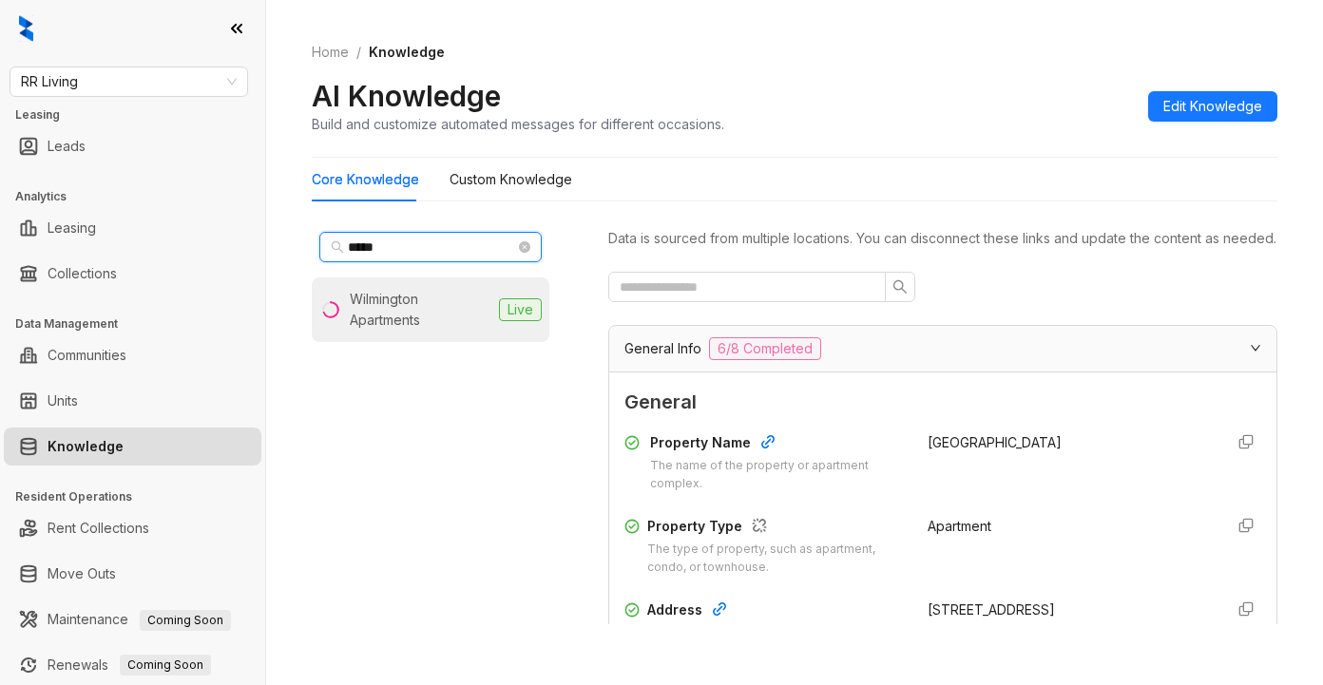
type input "*****"
click at [451, 324] on div "Wilmington Apartments" at bounding box center [421, 310] width 142 height 42
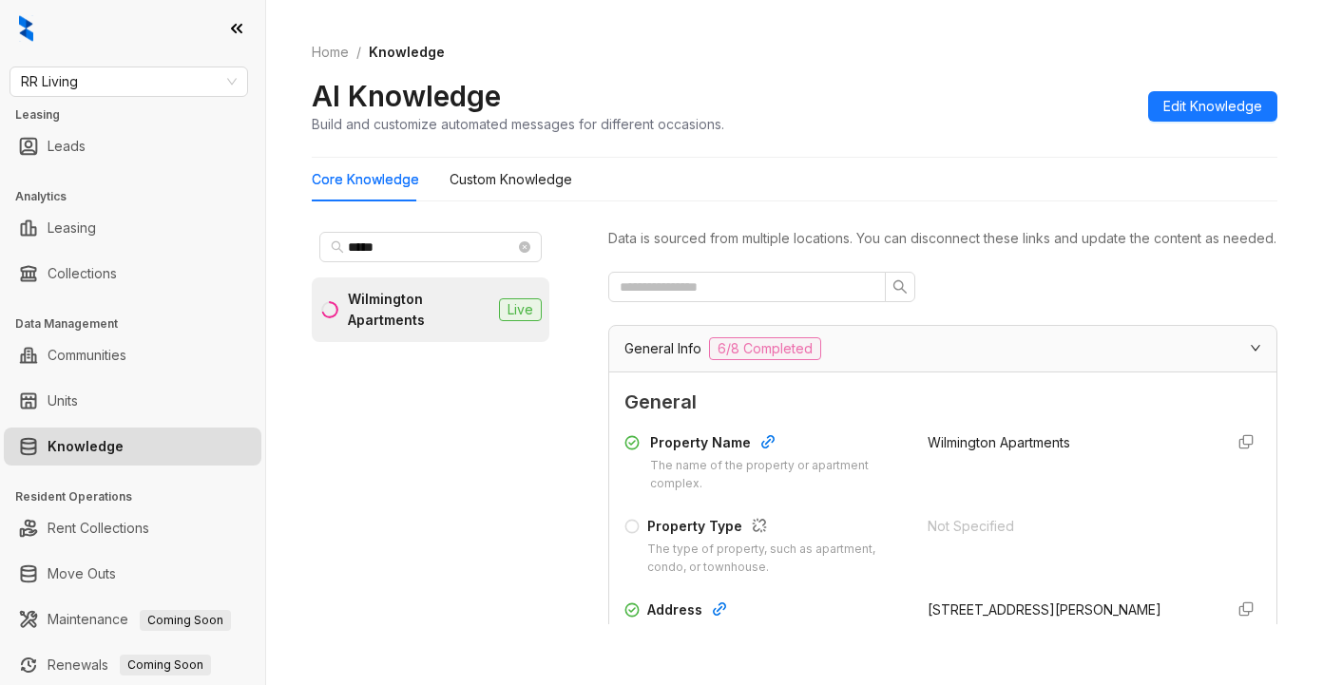
click at [1032, 296] on div at bounding box center [942, 287] width 669 height 30
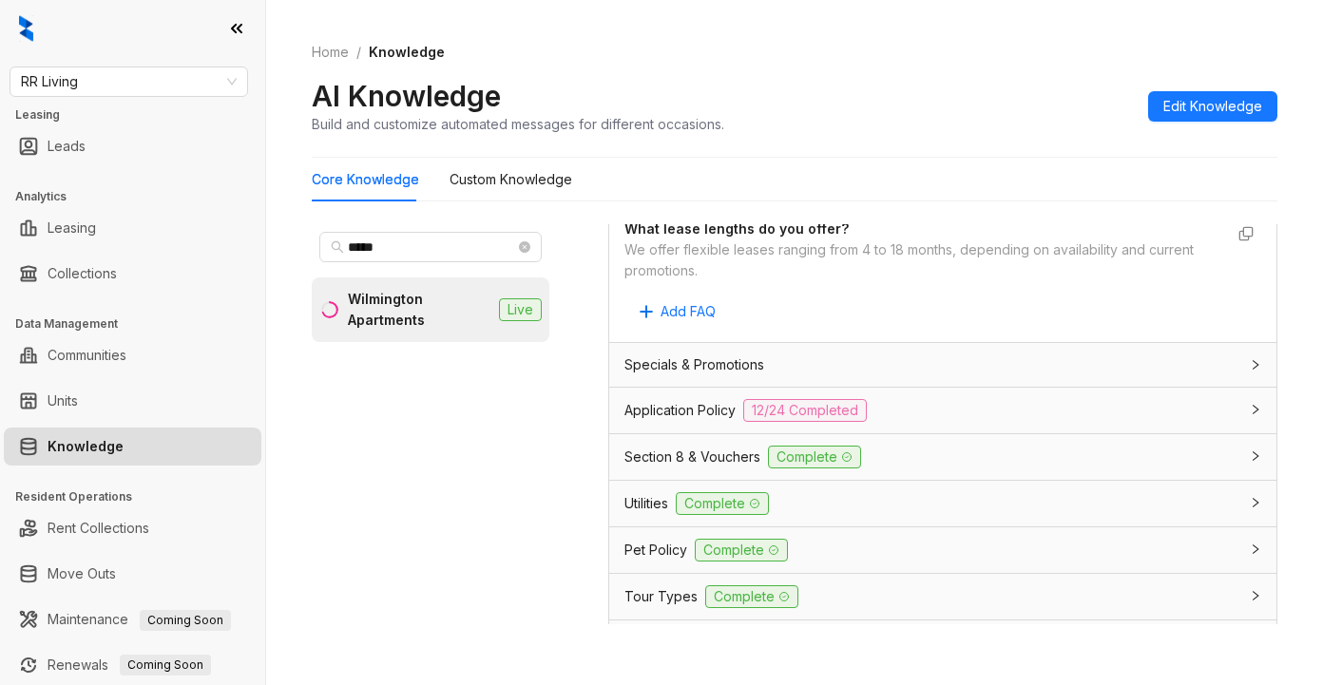
scroll to position [1520, 0]
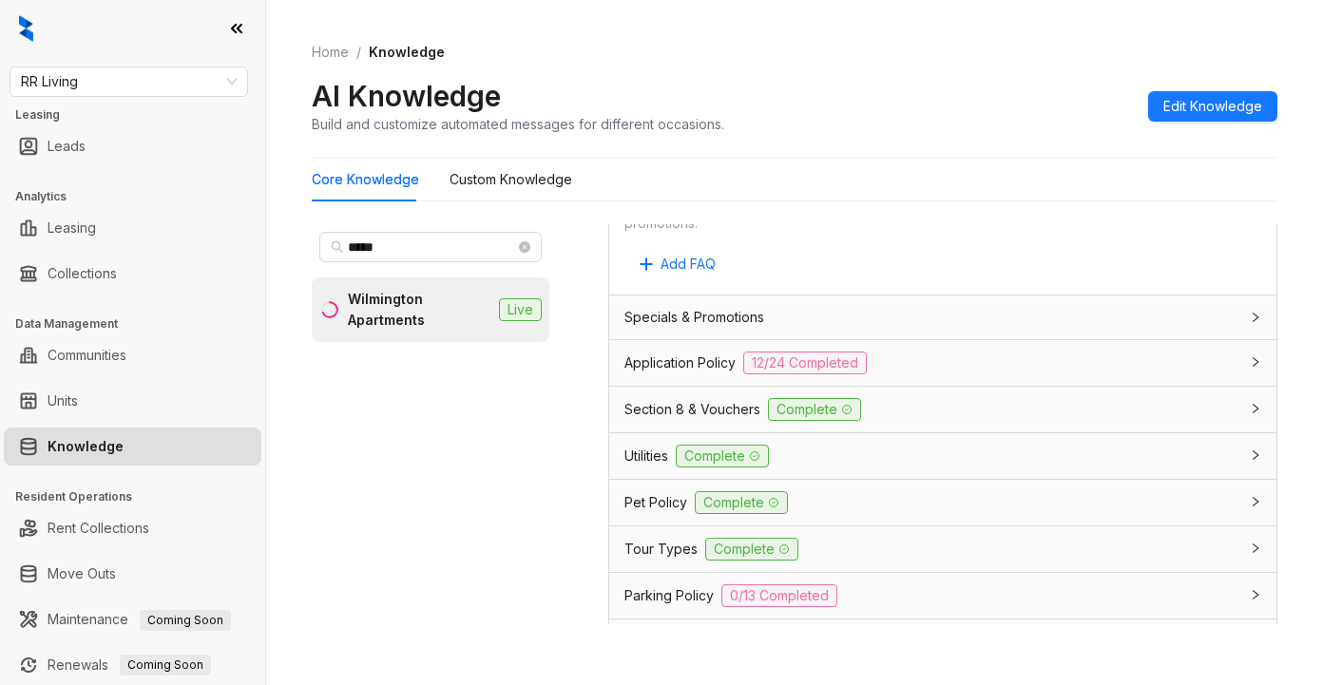
click at [679, 373] on span "Application Policy" at bounding box center [679, 363] width 111 height 21
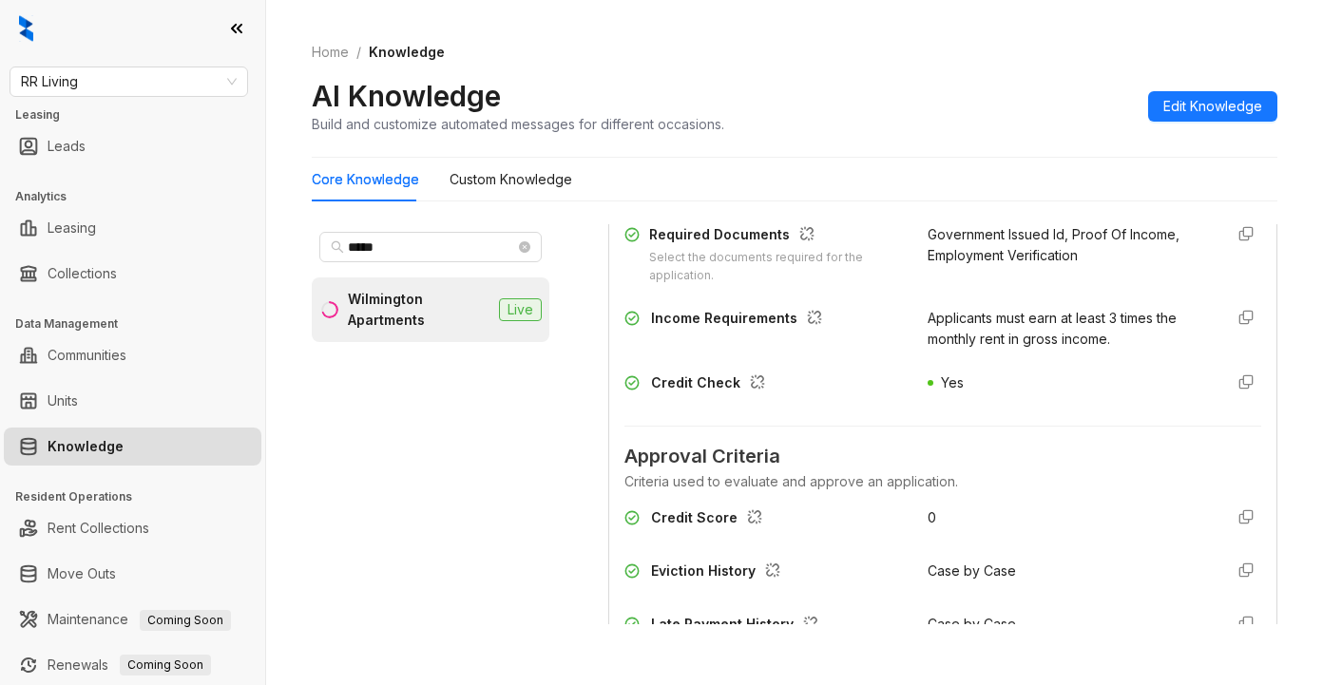
scroll to position [1901, 0]
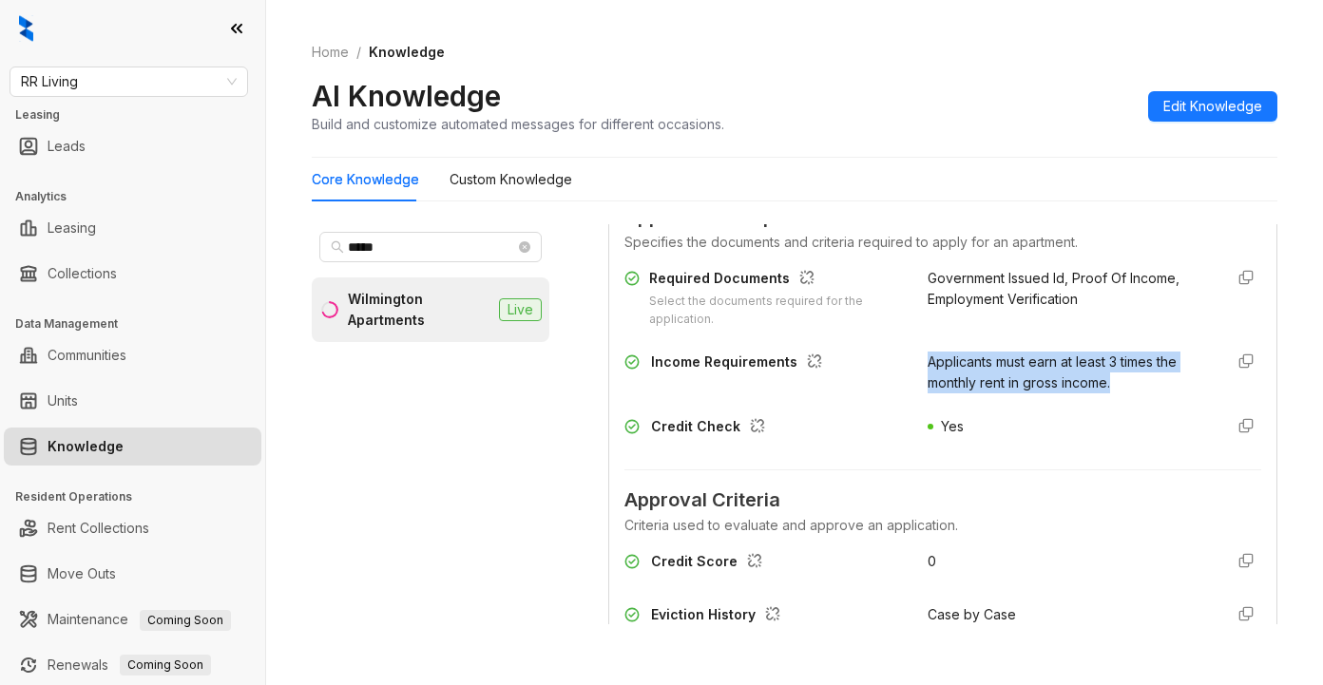
drag, startPoint x: 908, startPoint y: 406, endPoint x: 1042, endPoint y: 413, distance: 134.2
click at [1102, 393] on div "Applicants must earn at least 3 times the monthly rent in gross income." at bounding box center [1067, 373] width 280 height 42
copy span "Applicants must earn at least 3 times the monthly rent in gross income."
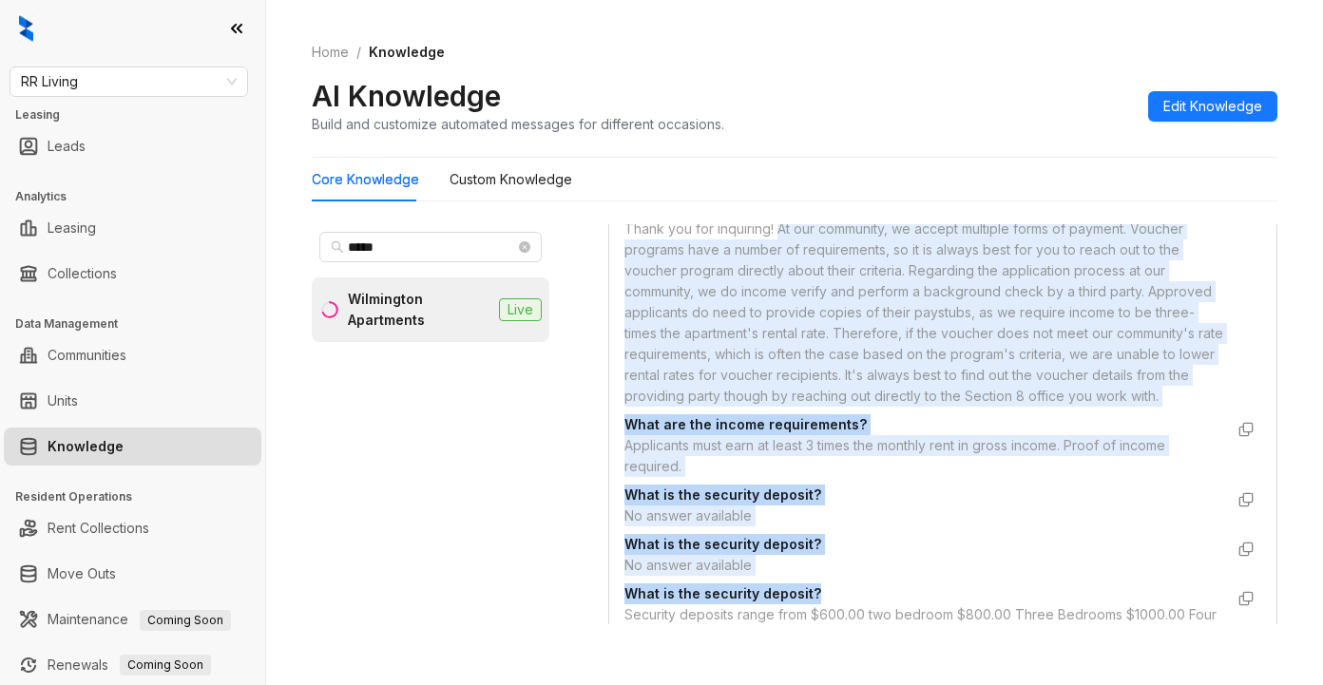
scroll to position [4233, 0]
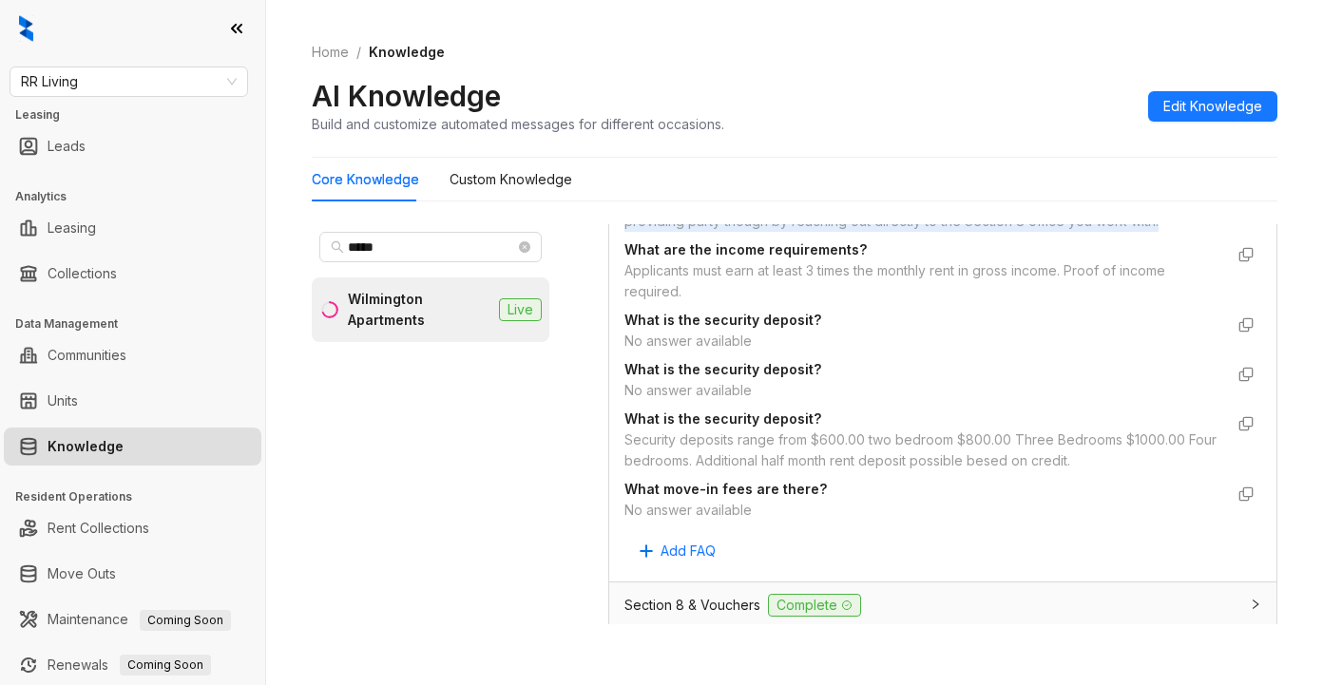
drag, startPoint x: 780, startPoint y: 431, endPoint x: 956, endPoint y: 286, distance: 228.1
click at [956, 232] on div "Thank you for inquiring! At our community, we accept multiple forms of payment.…" at bounding box center [923, 138] width 599 height 188
click at [1040, 380] on span "What is the security deposit?" at bounding box center [923, 369] width 599 height 21
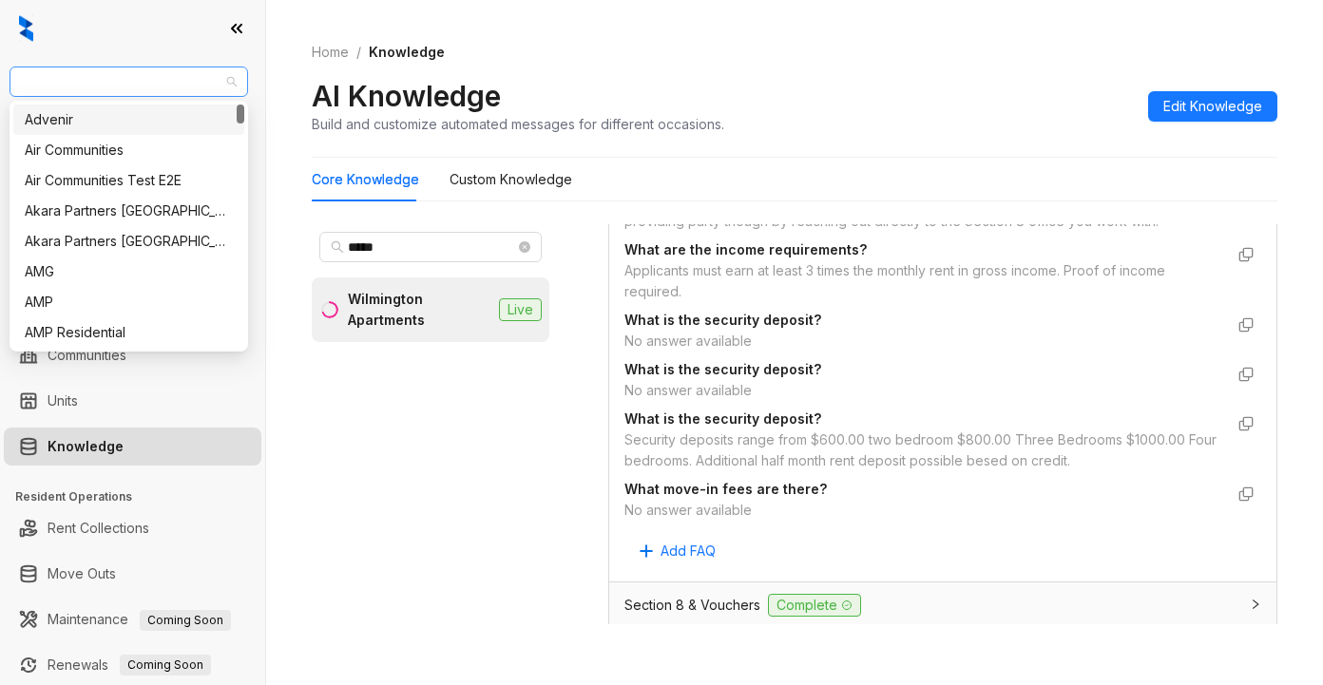
click at [131, 86] on span "RR Living" at bounding box center [129, 81] width 216 height 29
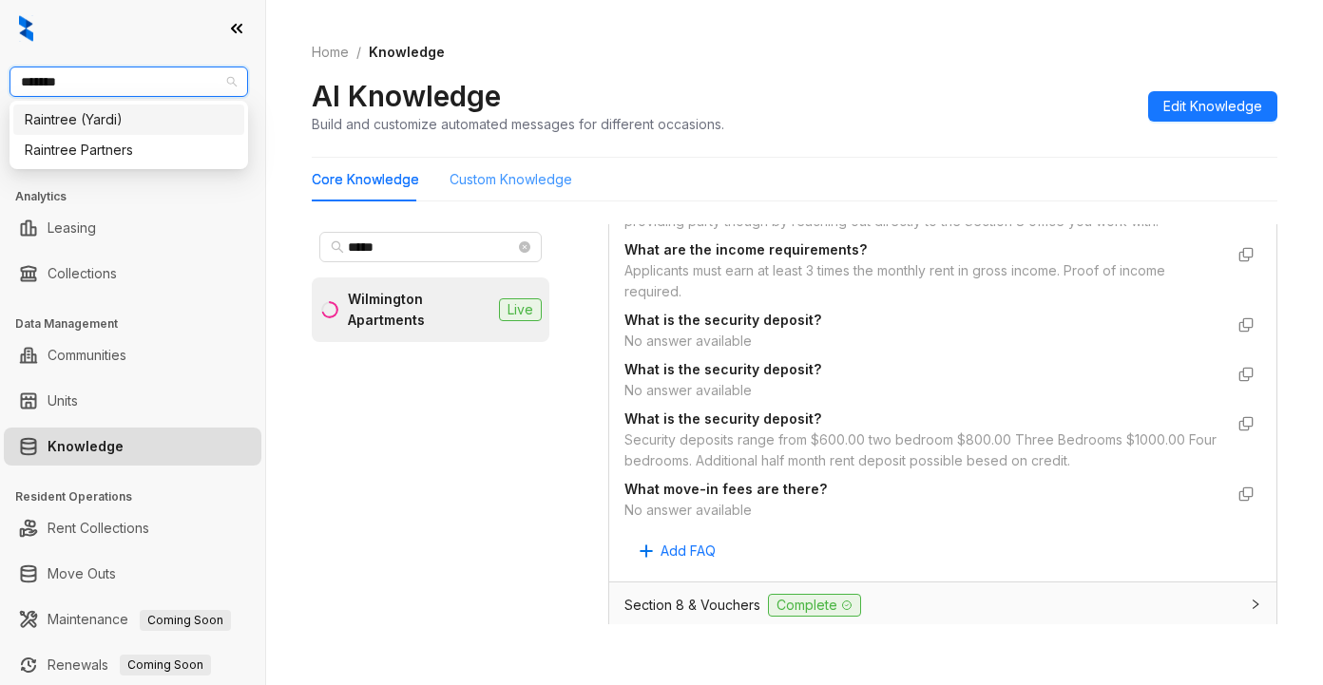
type input "********"
click at [115, 151] on div "Raintree Partners" at bounding box center [129, 150] width 208 height 21
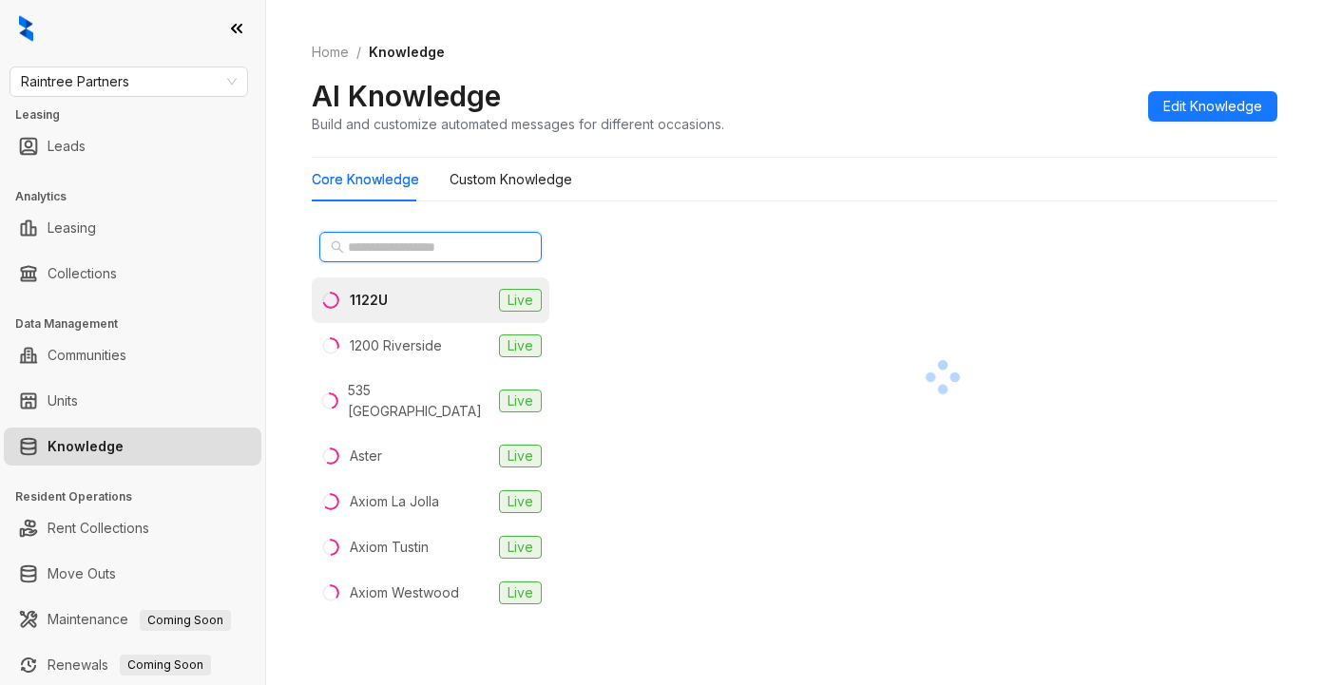
click at [403, 254] on input "text" at bounding box center [431, 247] width 167 height 21
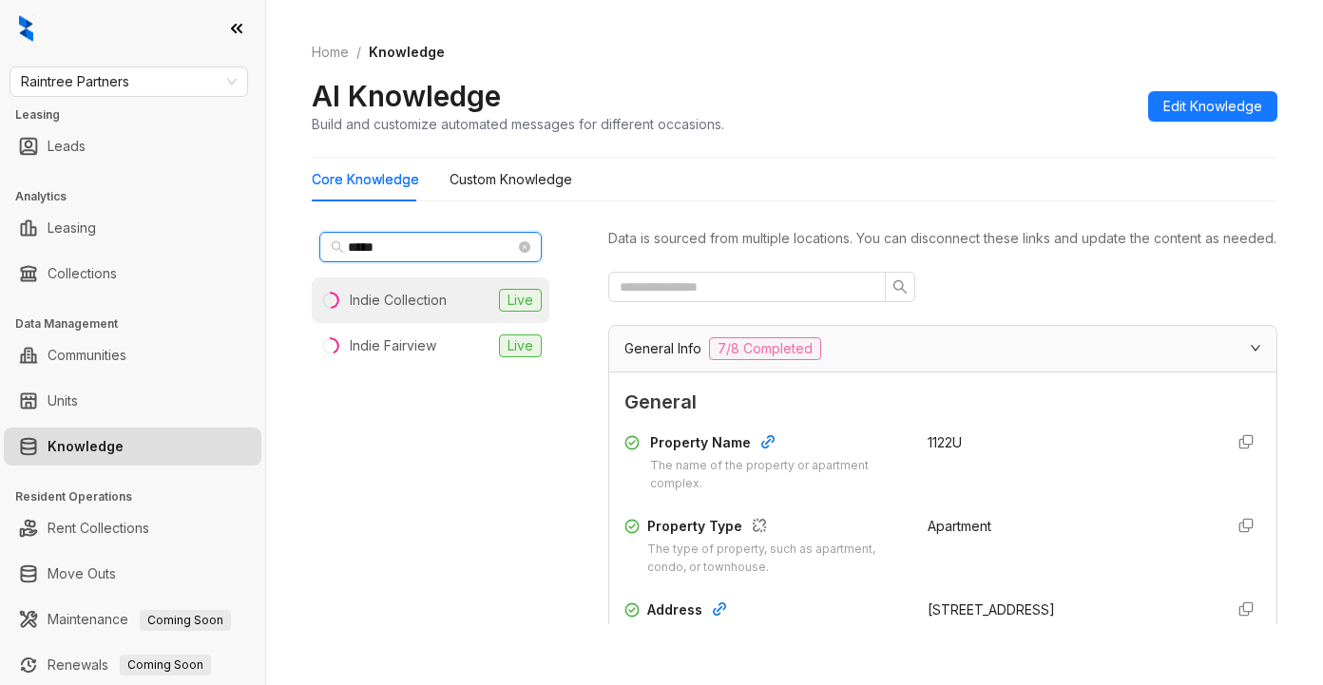
type input "*****"
drag, startPoint x: 416, startPoint y: 308, endPoint x: 433, endPoint y: 296, distance: 21.1
click at [416, 307] on div "Indie Collection" at bounding box center [398, 300] width 97 height 21
click at [1008, 302] on div at bounding box center [942, 287] width 669 height 30
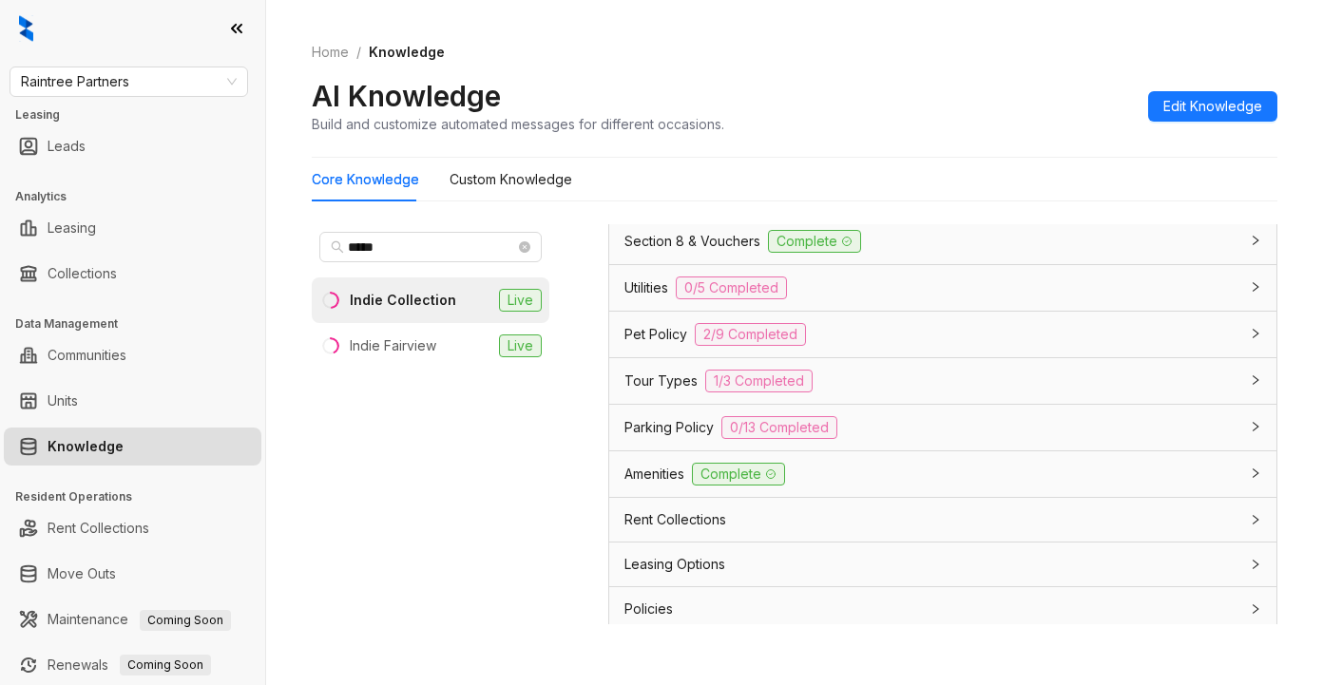
scroll to position [1566, 0]
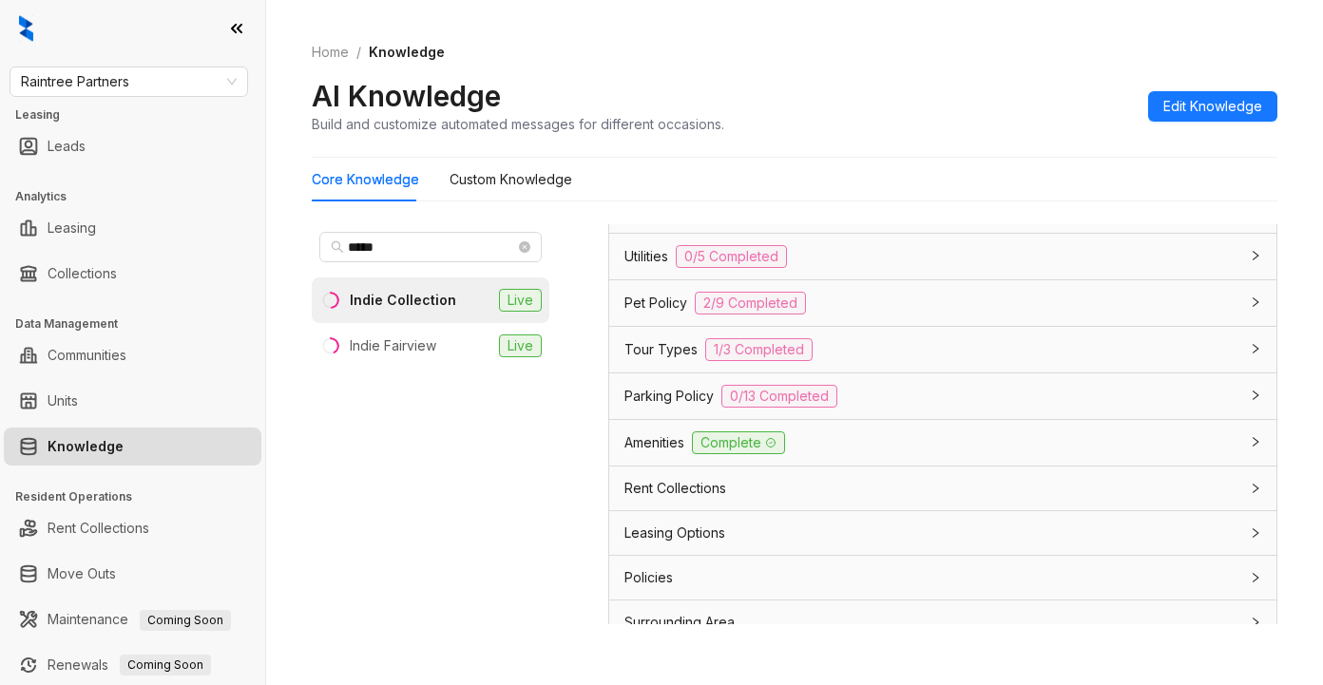
click at [705, 523] on span "Leasing Options" at bounding box center [674, 533] width 101 height 21
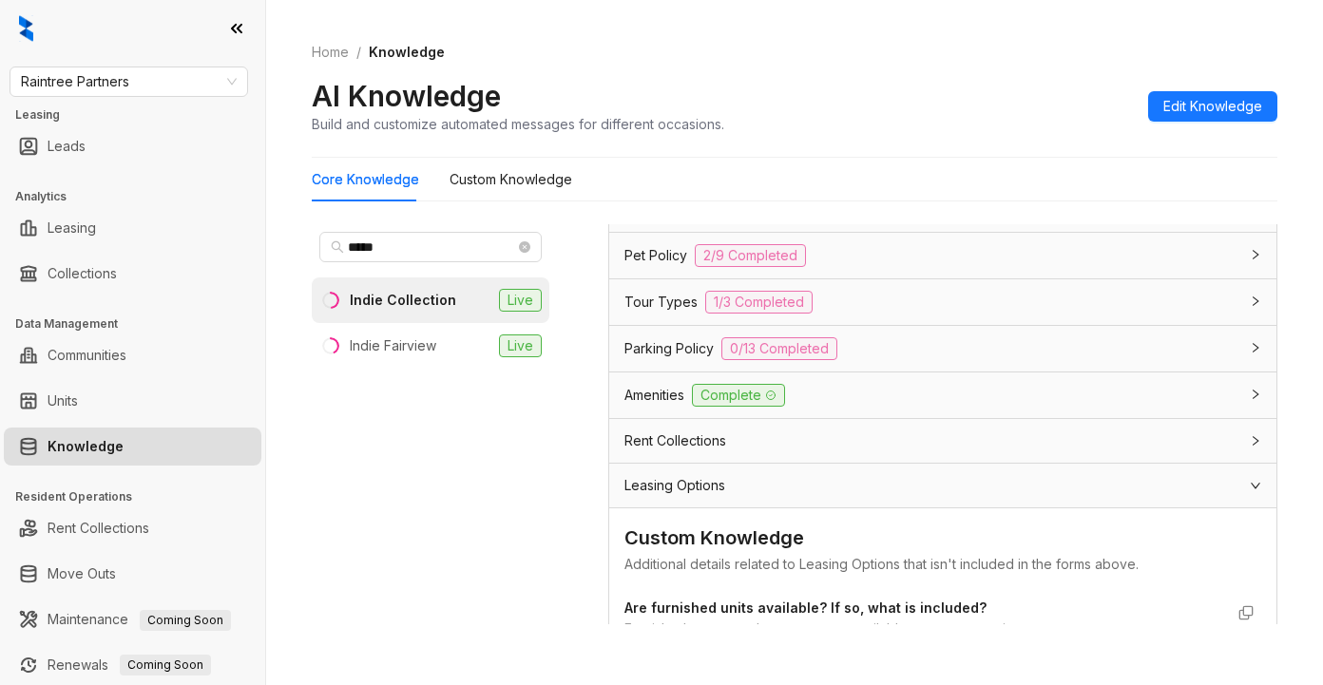
scroll to position [1851, 0]
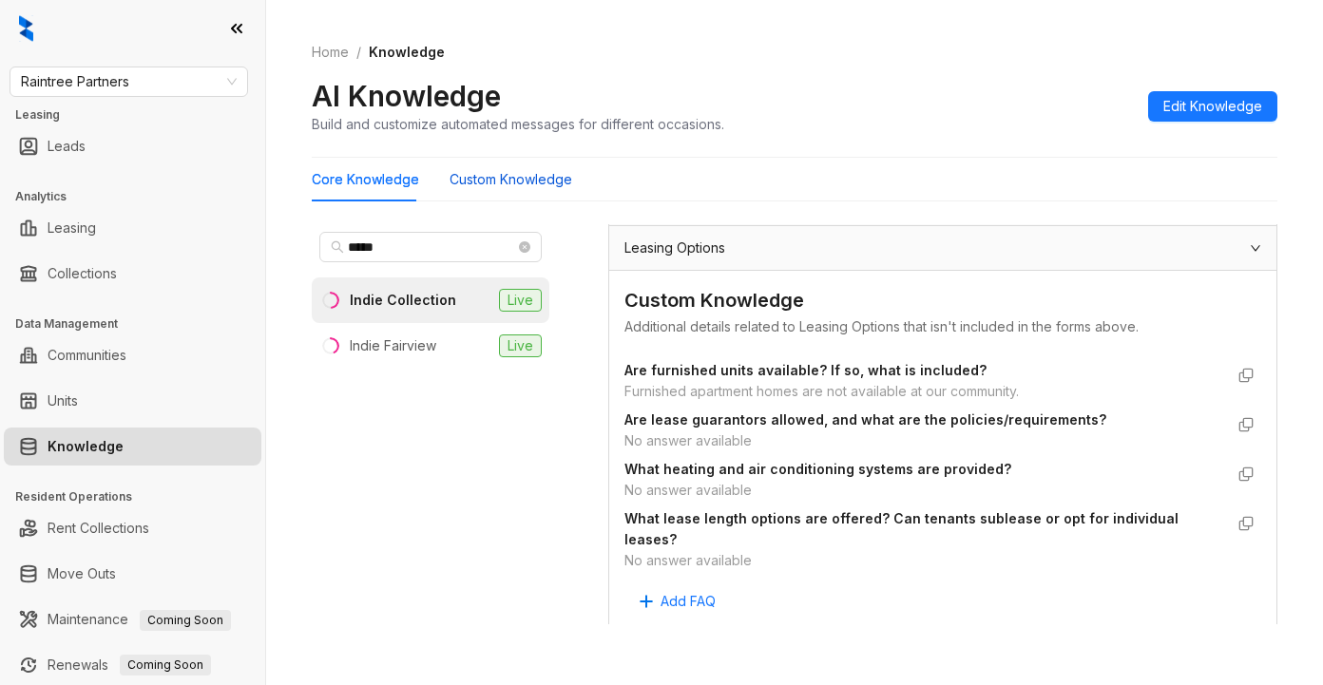
click at [506, 182] on Knowledge "Custom Knowledge" at bounding box center [510, 179] width 123 height 21
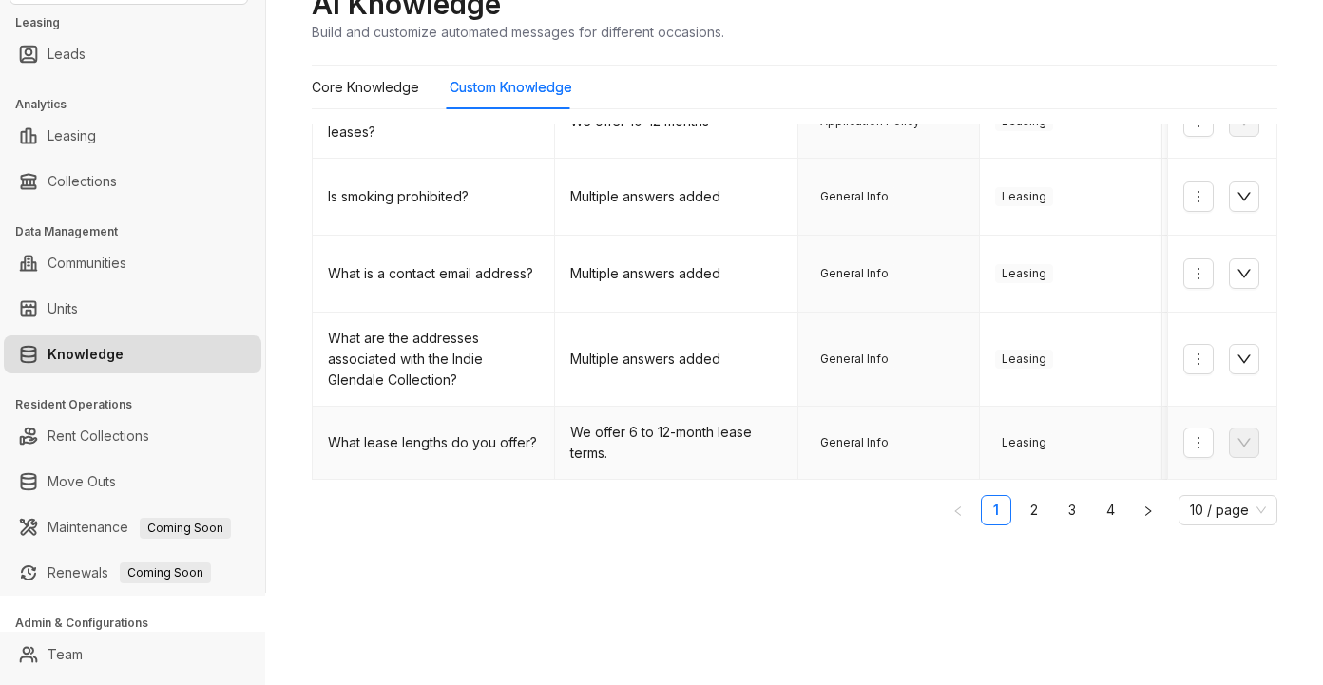
scroll to position [95, 0]
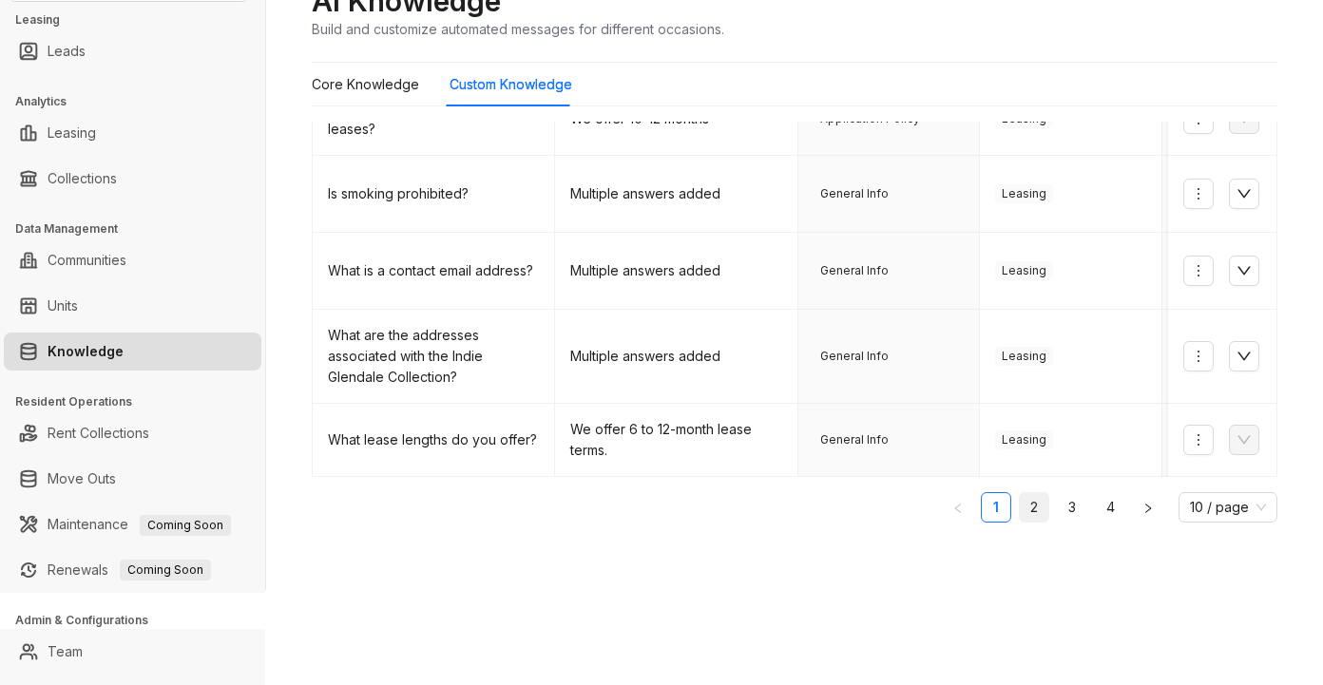
click at [1020, 502] on link "2" at bounding box center [1034, 507] width 29 height 29
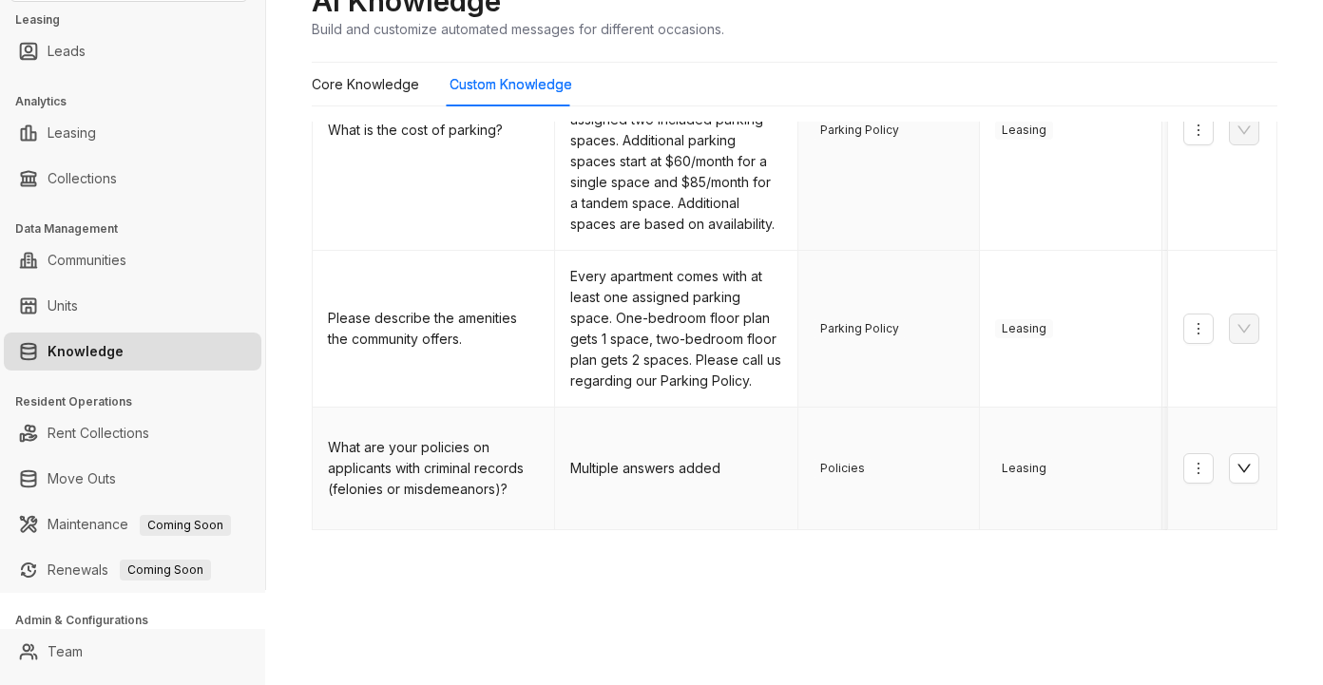
scroll to position [948, 0]
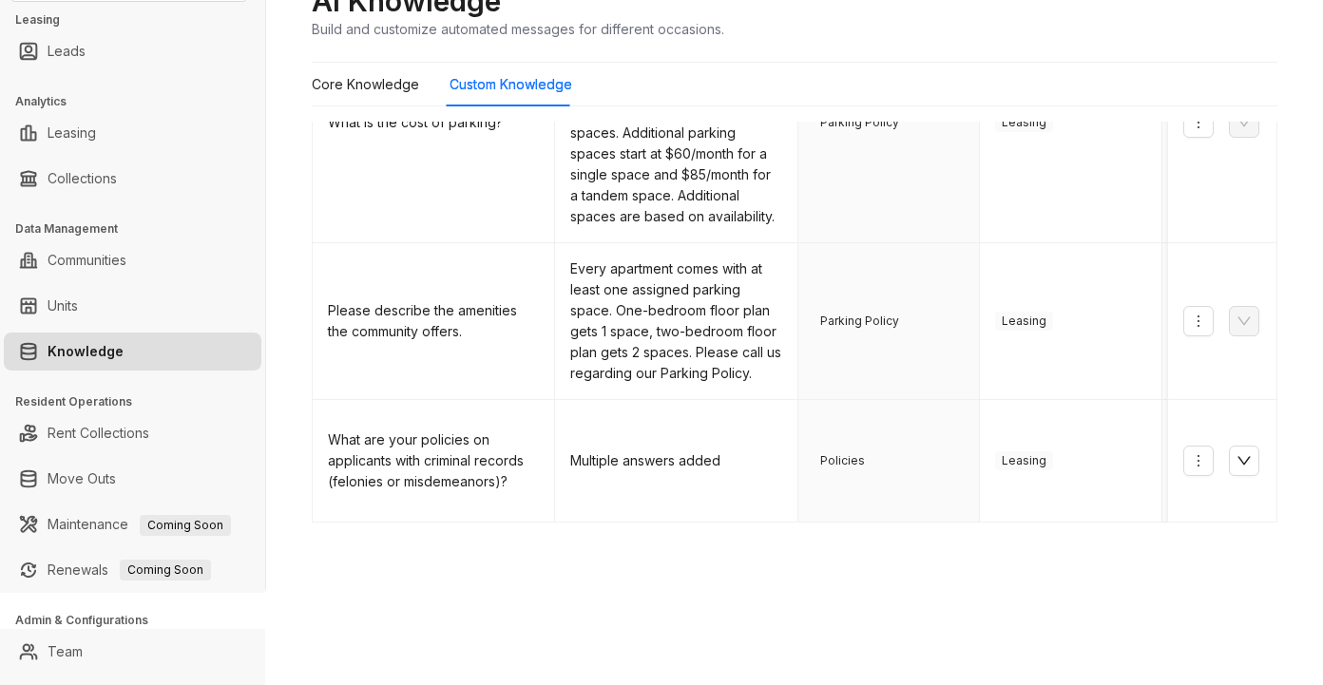
click at [1058, 539] on link "3" at bounding box center [1072, 553] width 29 height 29
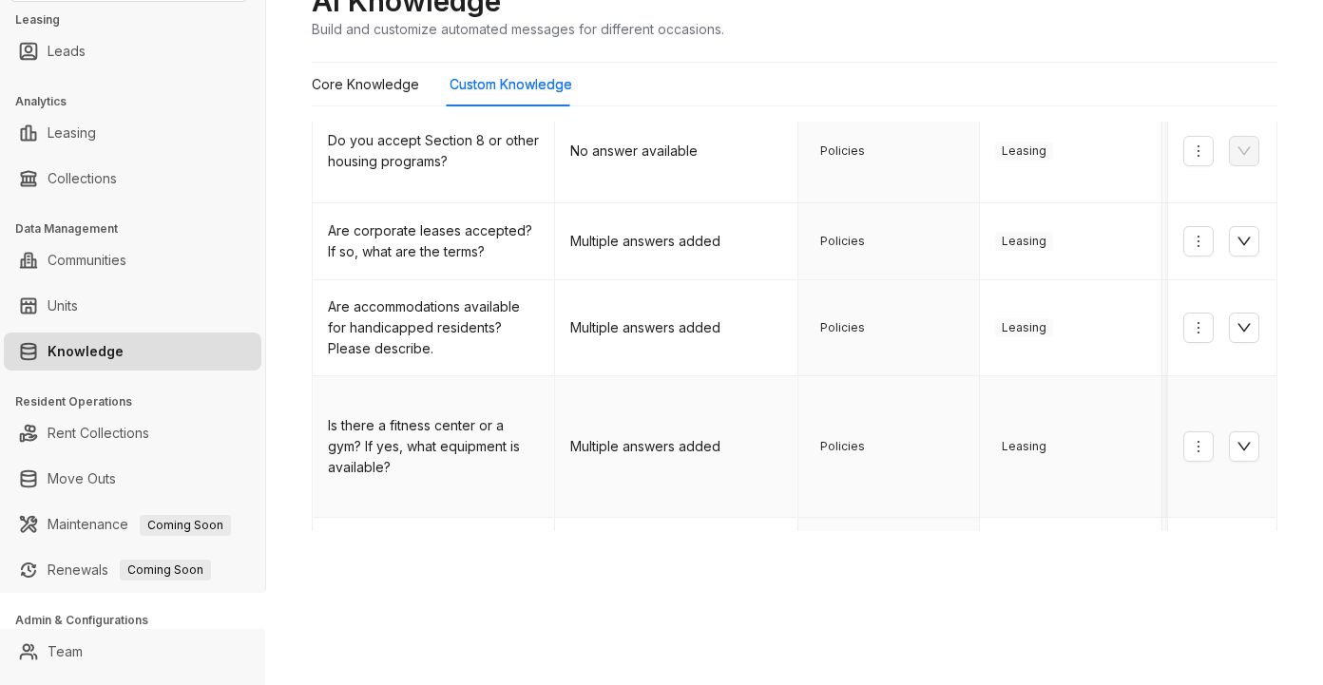
scroll to position [380, 0]
click at [1229, 540] on button "button" at bounding box center [1244, 555] width 30 height 30
drag, startPoint x: 565, startPoint y: 373, endPoint x: 786, endPoint y: 507, distance: 258.5
click at [786, 517] on td "Renters insurance is required. You may use your own provider or use our preferr…" at bounding box center [676, 606] width 242 height 178
copy td "Renters insurance is required. You may use your own provider or use our preferr…"
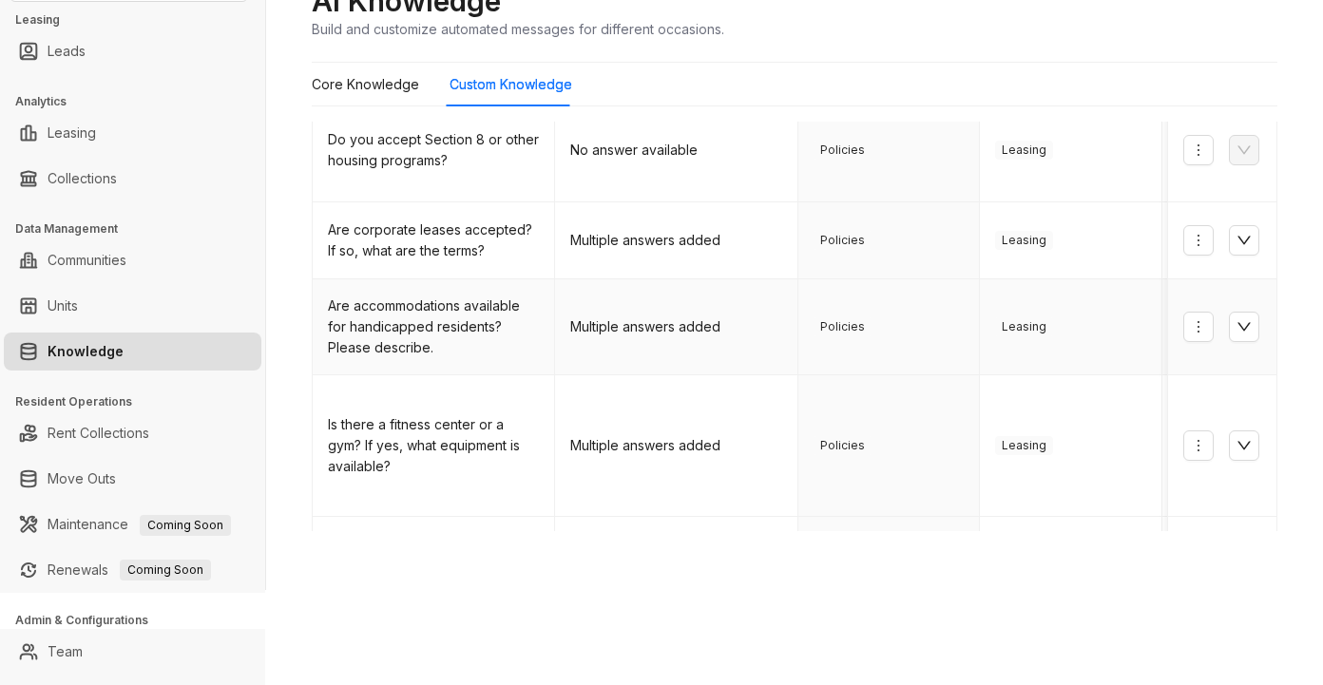
click at [977, 279] on td "Policies" at bounding box center [889, 327] width 182 height 96
click at [380, 86] on Knowledge "Core Knowledge" at bounding box center [365, 84] width 107 height 21
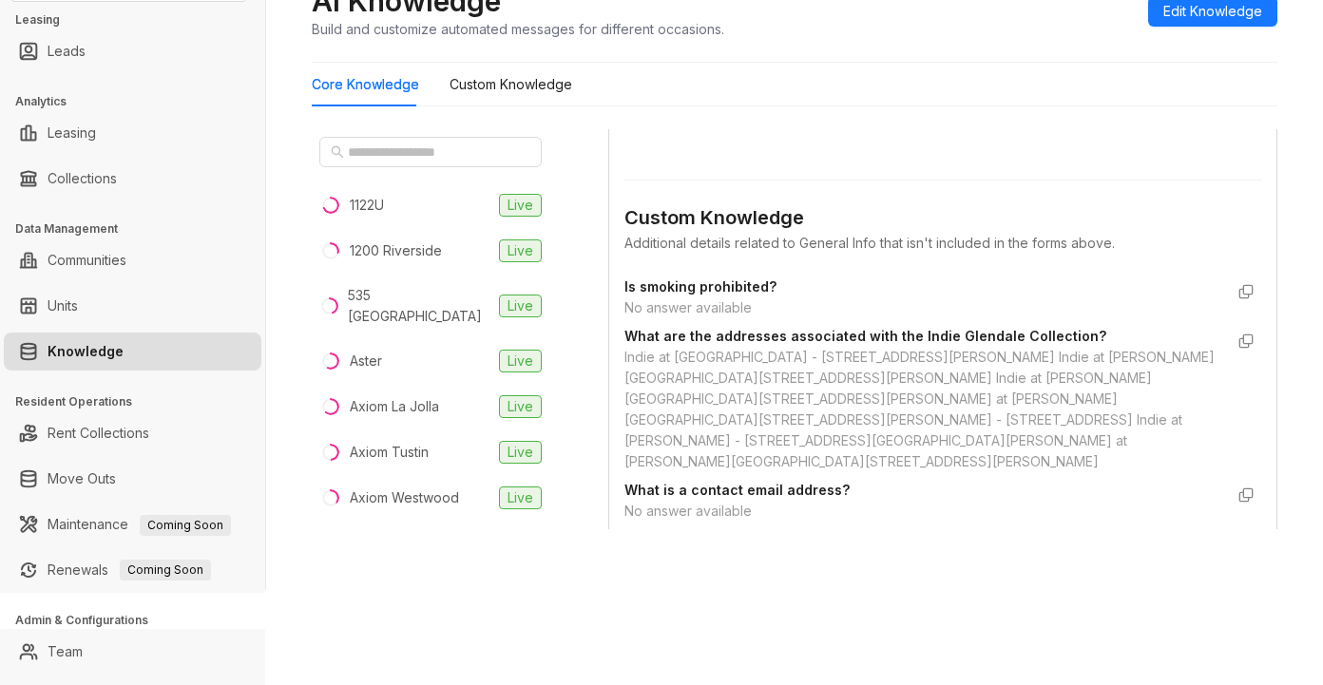
scroll to position [1235, 0]
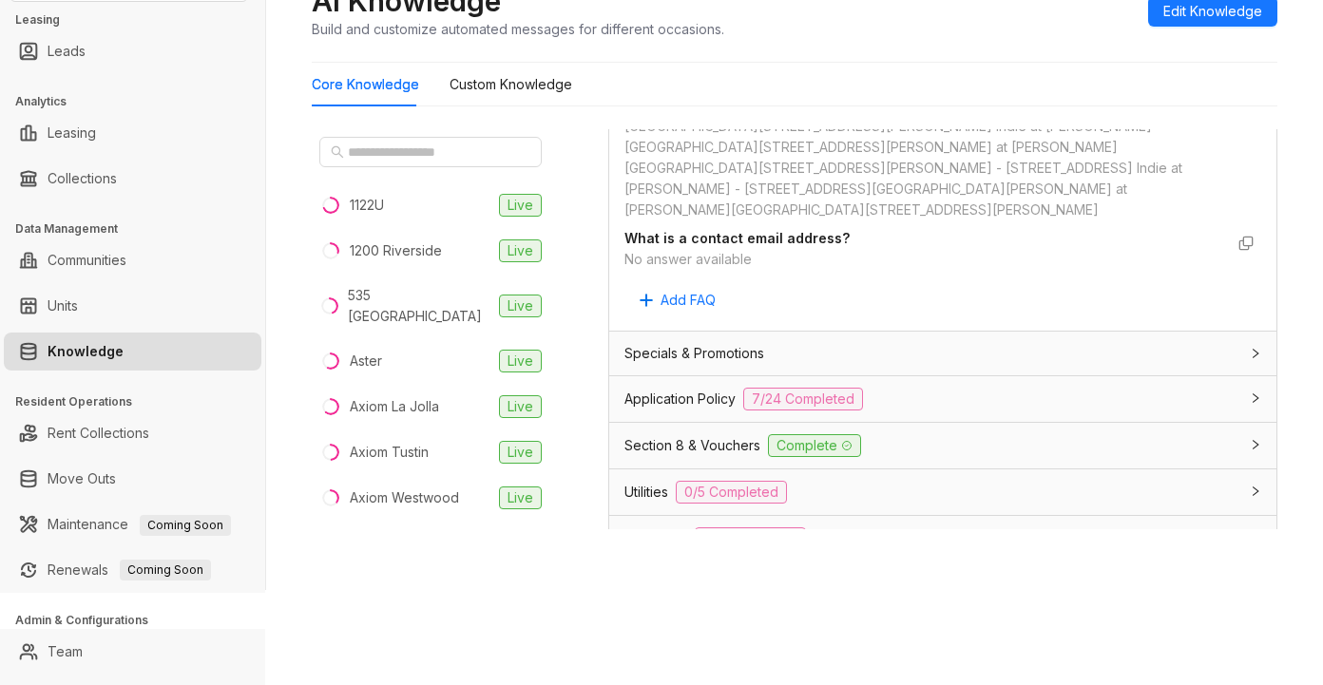
click at [644, 482] on span "Utilities" at bounding box center [646, 492] width 44 height 21
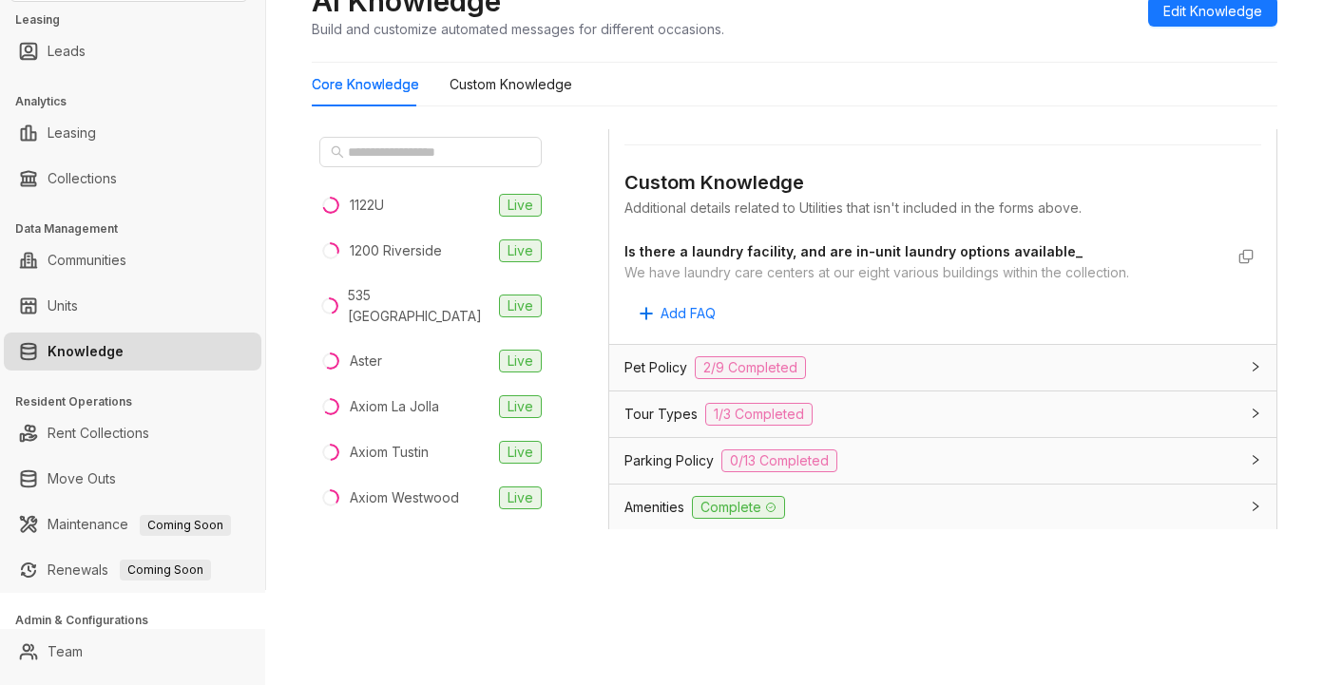
scroll to position [1996, 0]
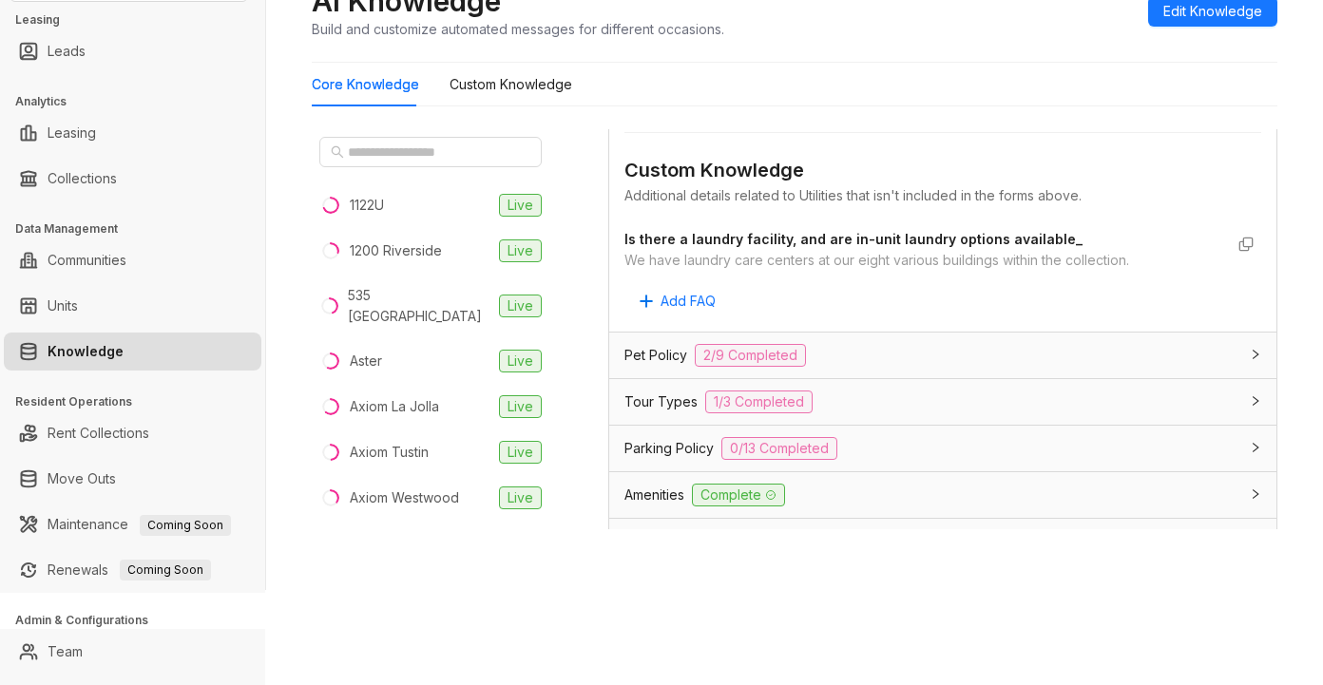
click at [992, 391] on div "Tour Types 1/3 Completed" at bounding box center [931, 402] width 614 height 23
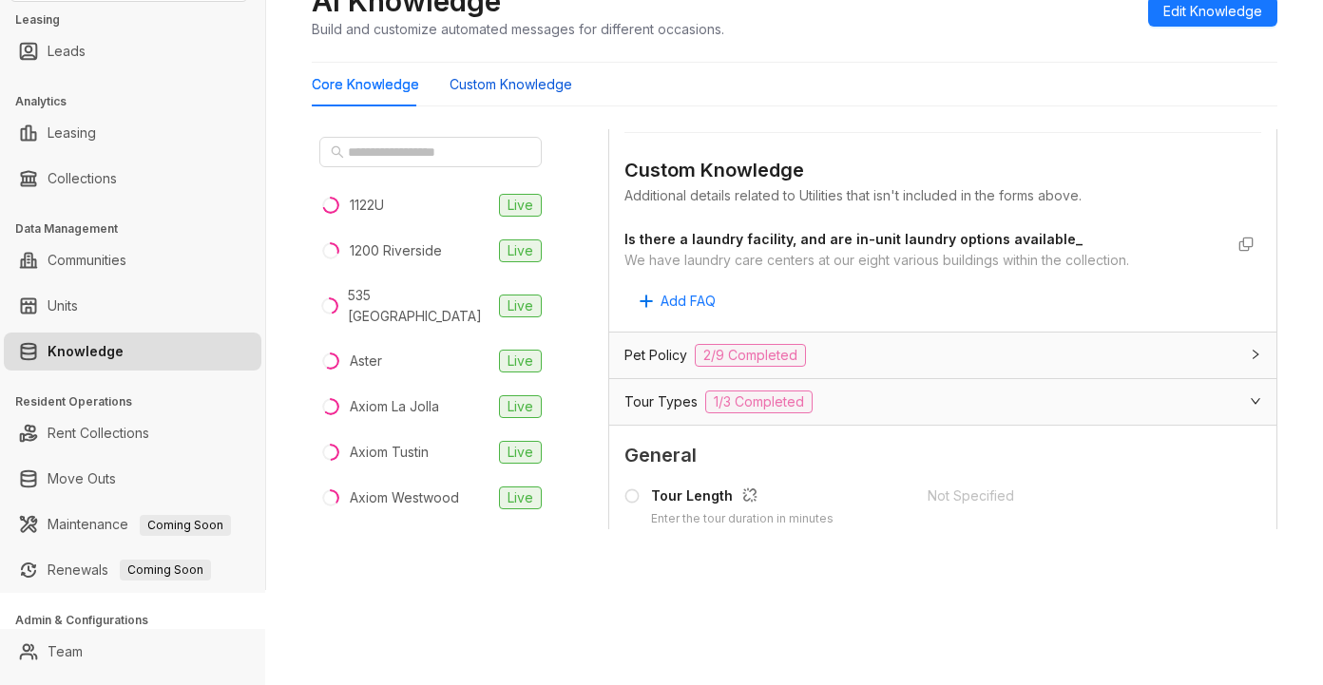
click at [517, 82] on Knowledge "Custom Knowledge" at bounding box center [510, 84] width 123 height 21
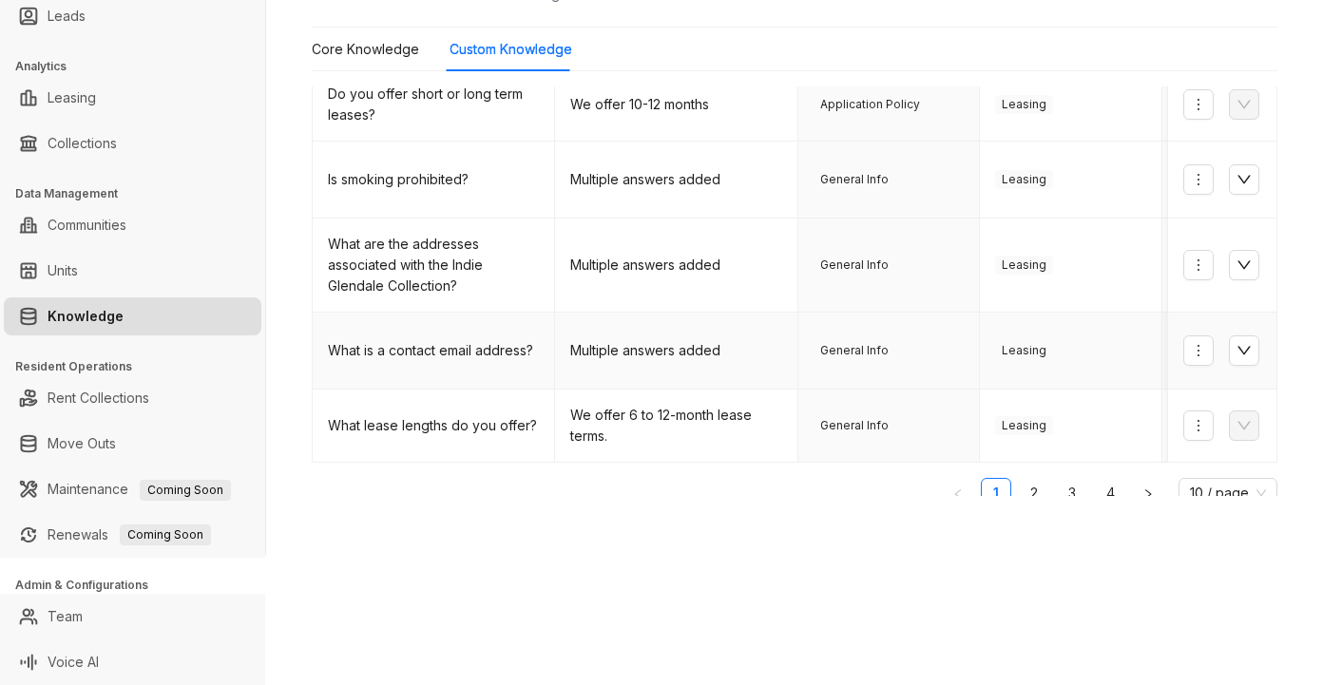
scroll to position [639, 0]
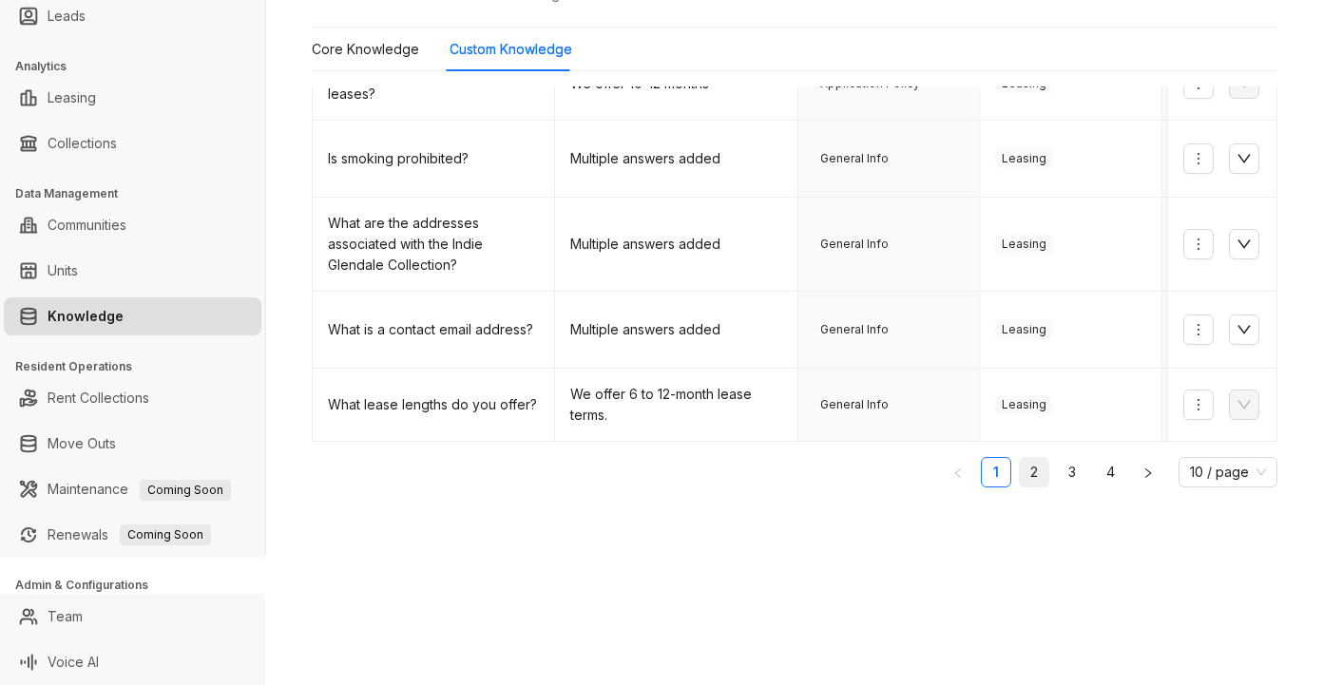
click at [1020, 470] on link "2" at bounding box center [1034, 472] width 29 height 29
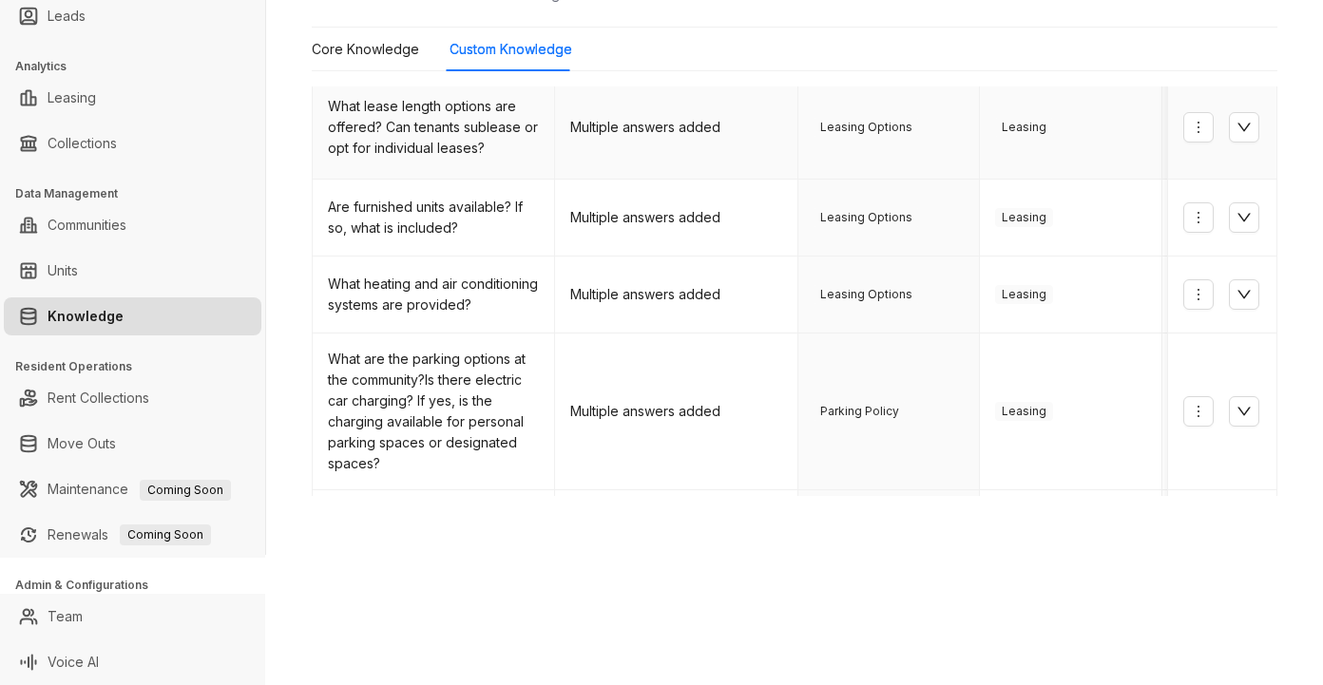
scroll to position [380, 0]
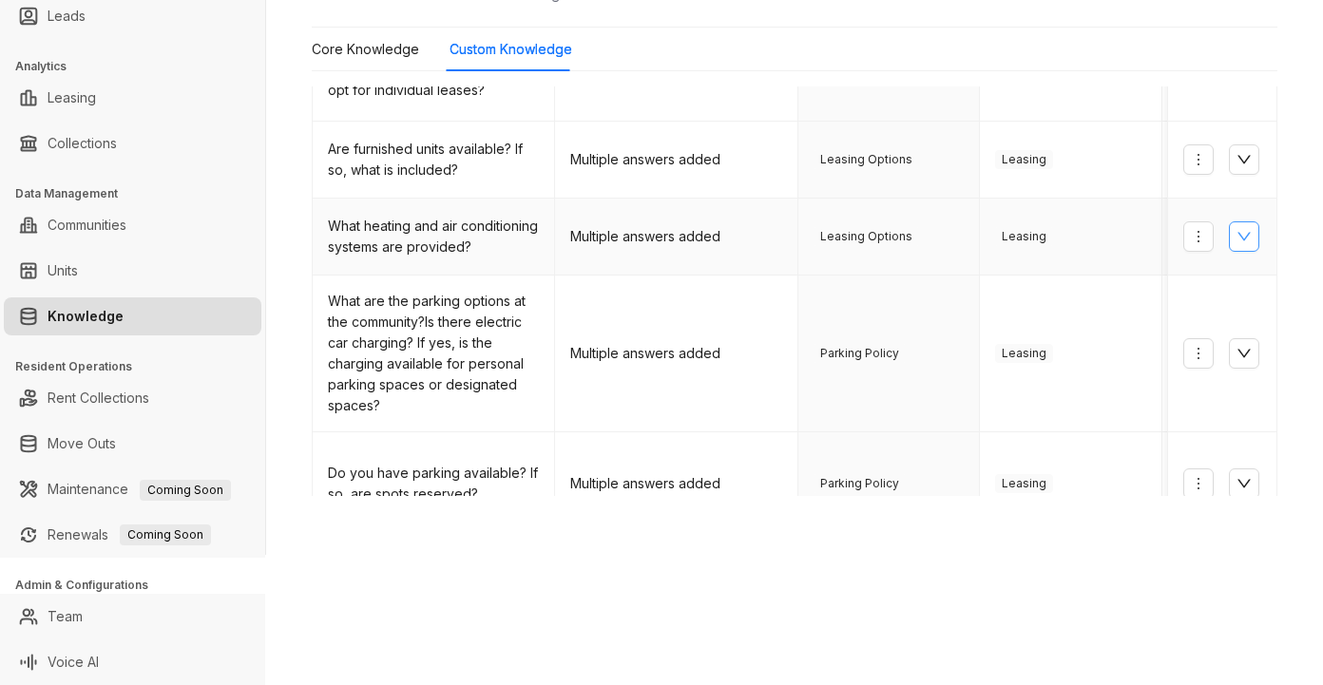
click at [1236, 229] on icon "down" at bounding box center [1243, 236] width 15 height 15
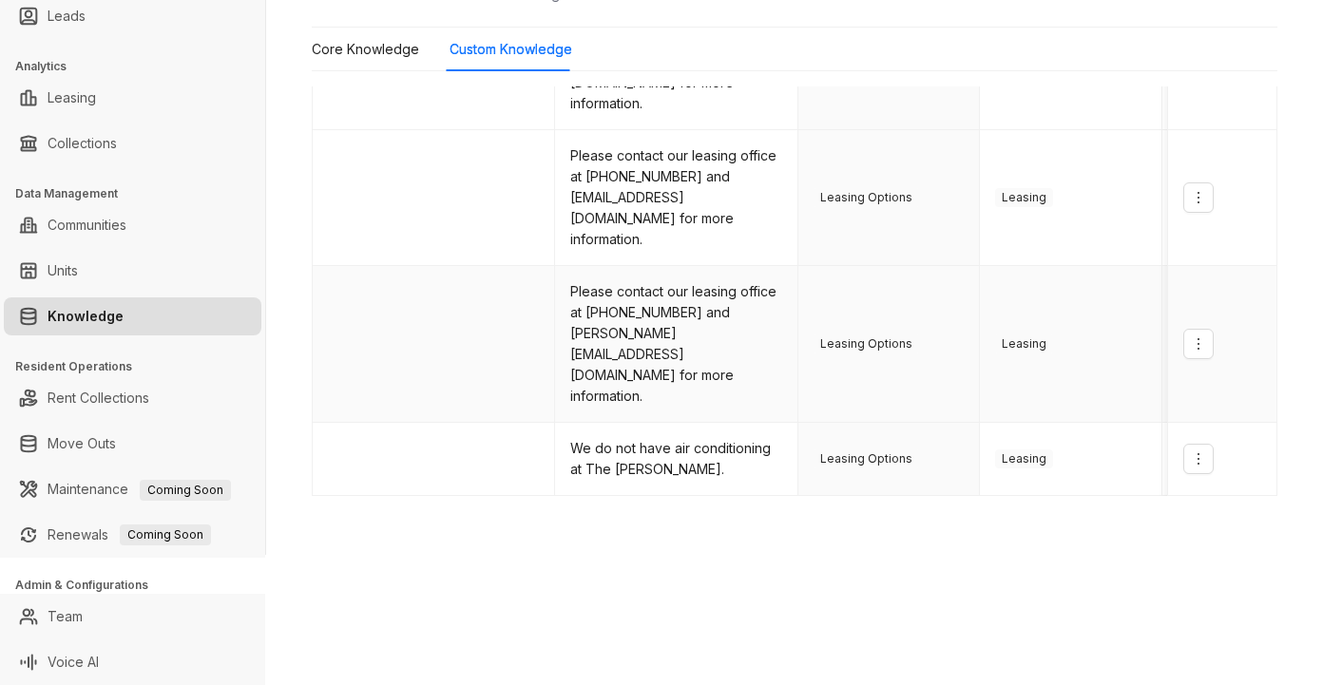
scroll to position [726, 0]
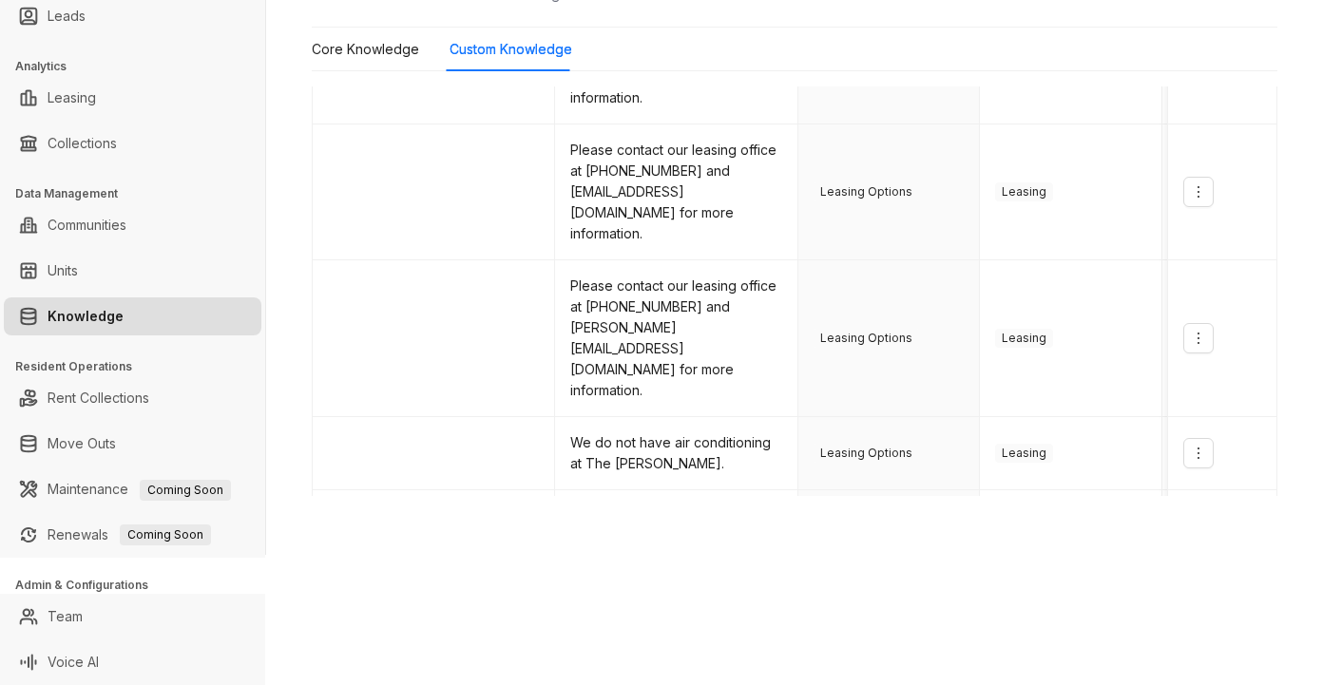
click at [1020, 580] on link "3" at bounding box center [1034, 594] width 29 height 29
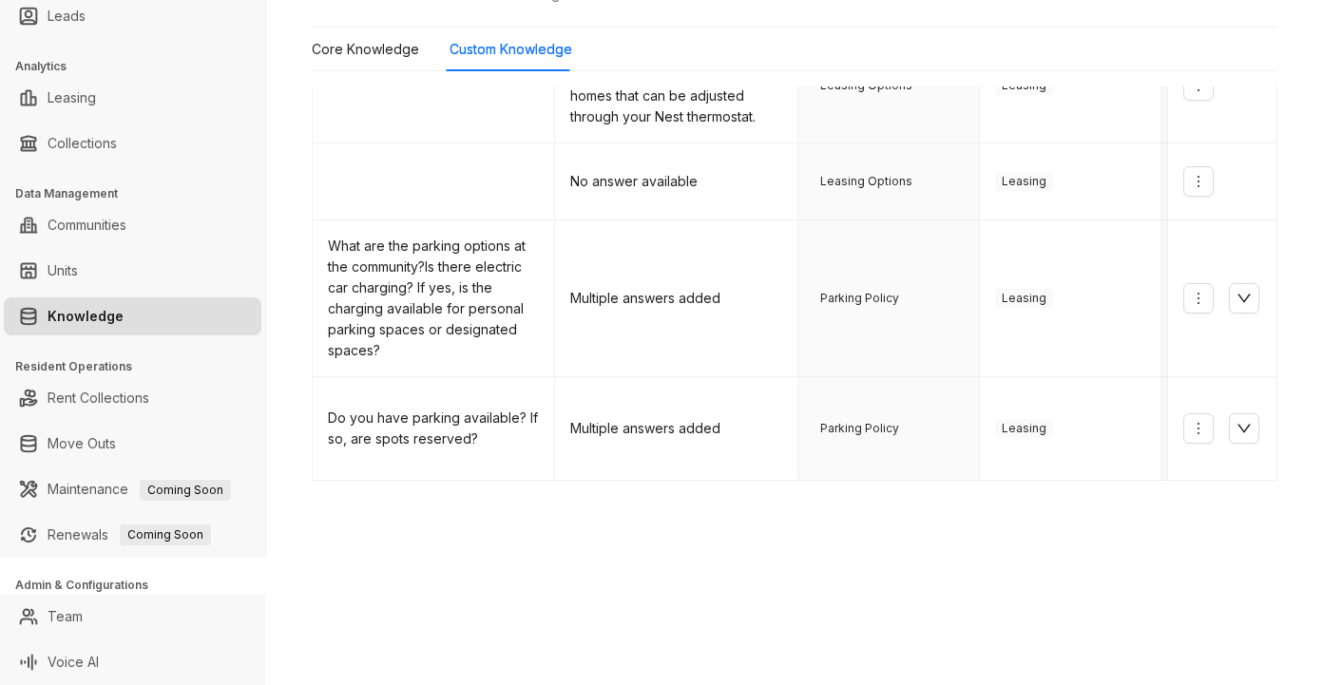
scroll to position [745, 0]
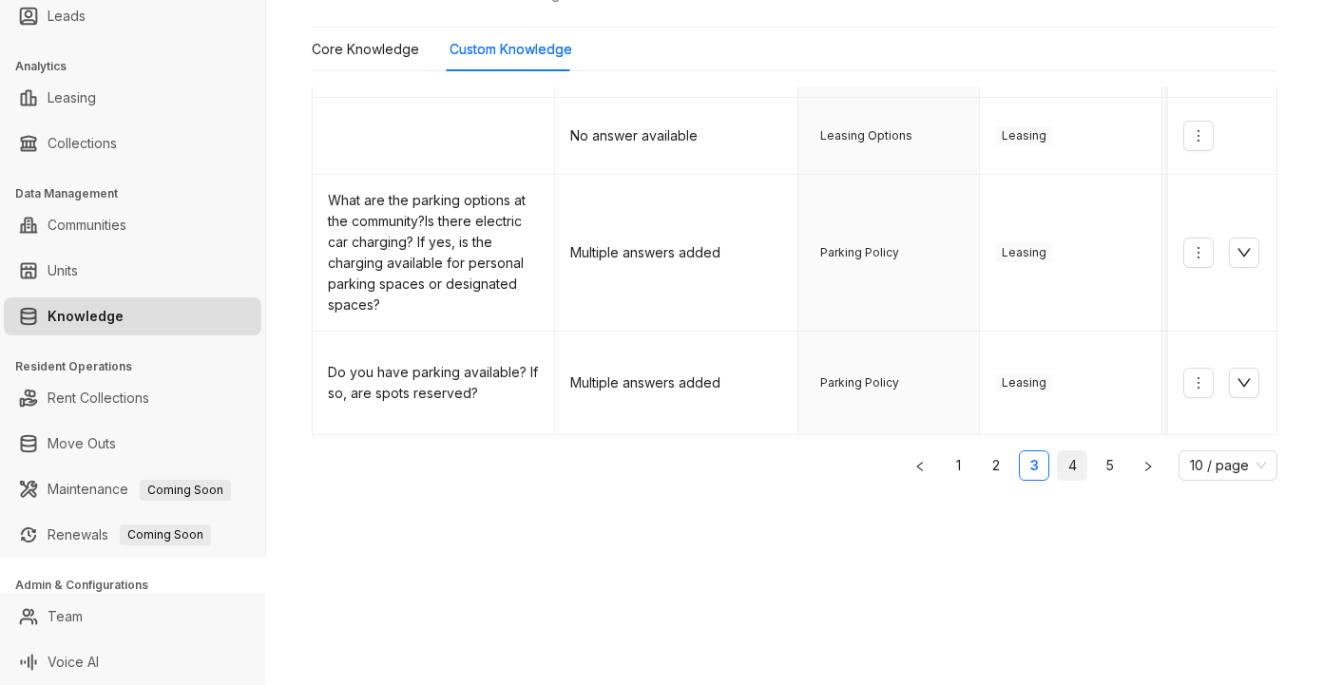
click at [1058, 462] on link "4" at bounding box center [1072, 465] width 29 height 29
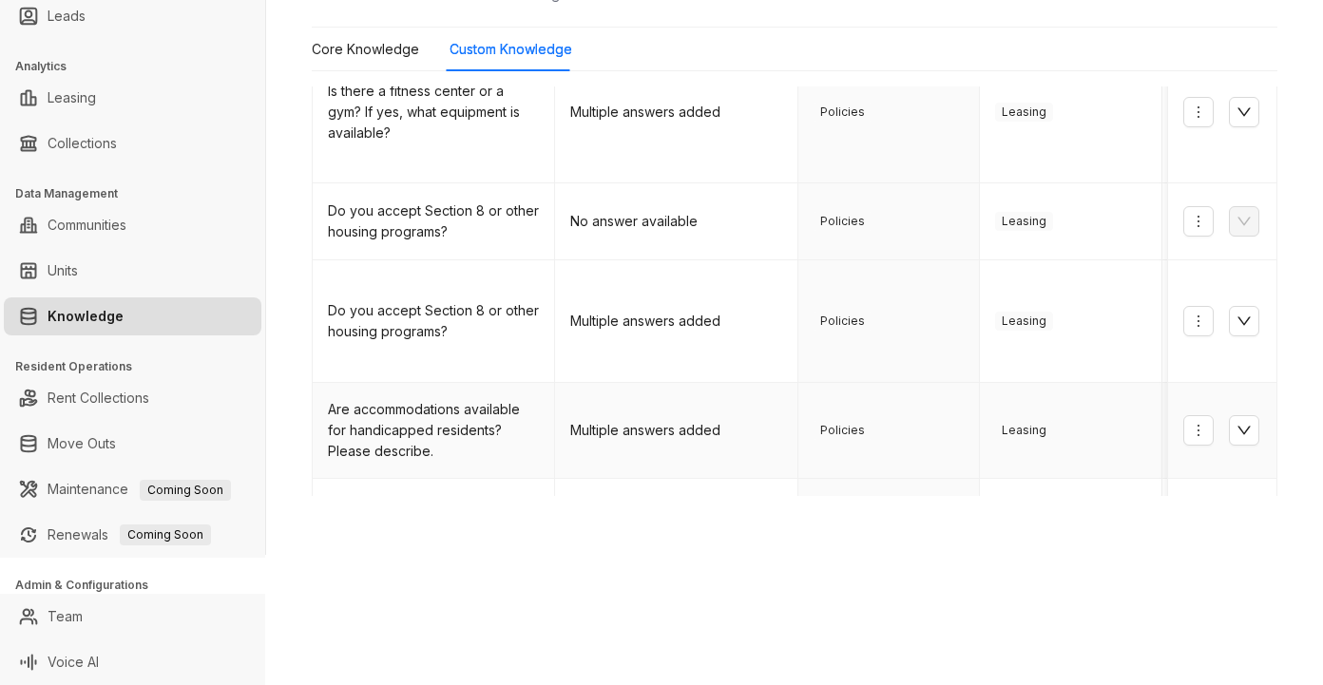
scroll to position [886, 0]
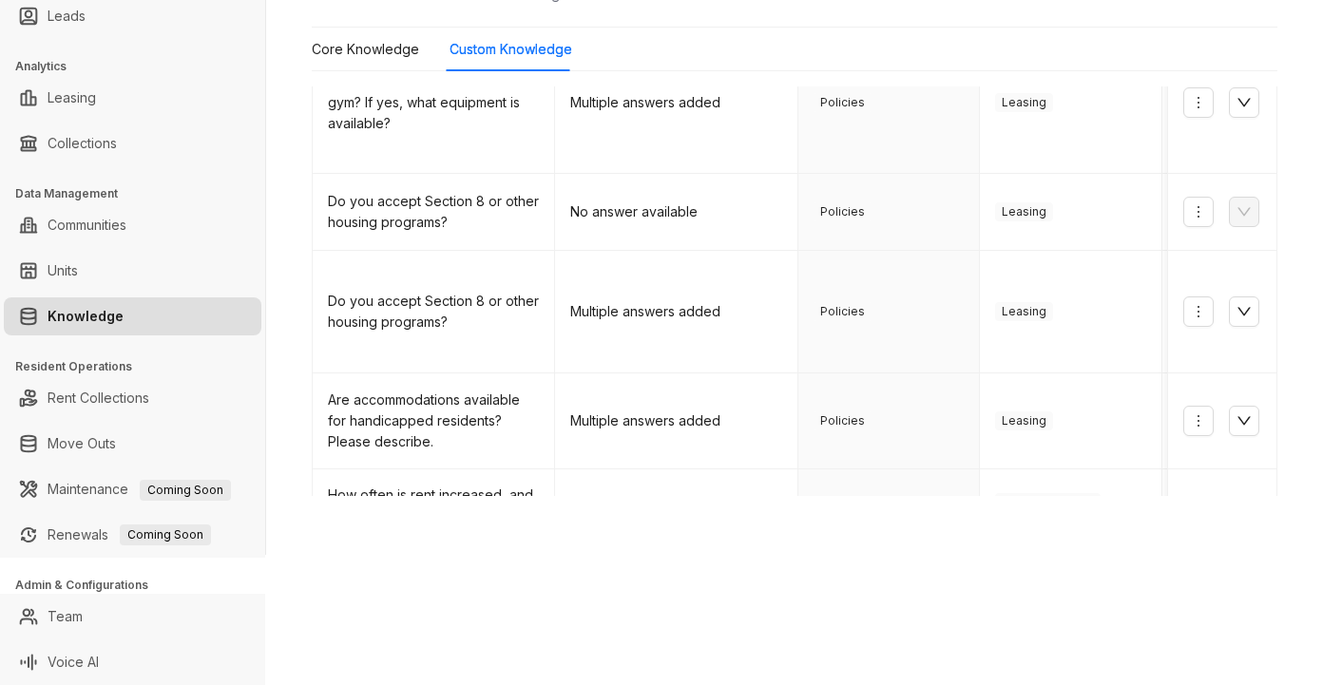
click at [1096, 580] on link "5" at bounding box center [1110, 594] width 29 height 29
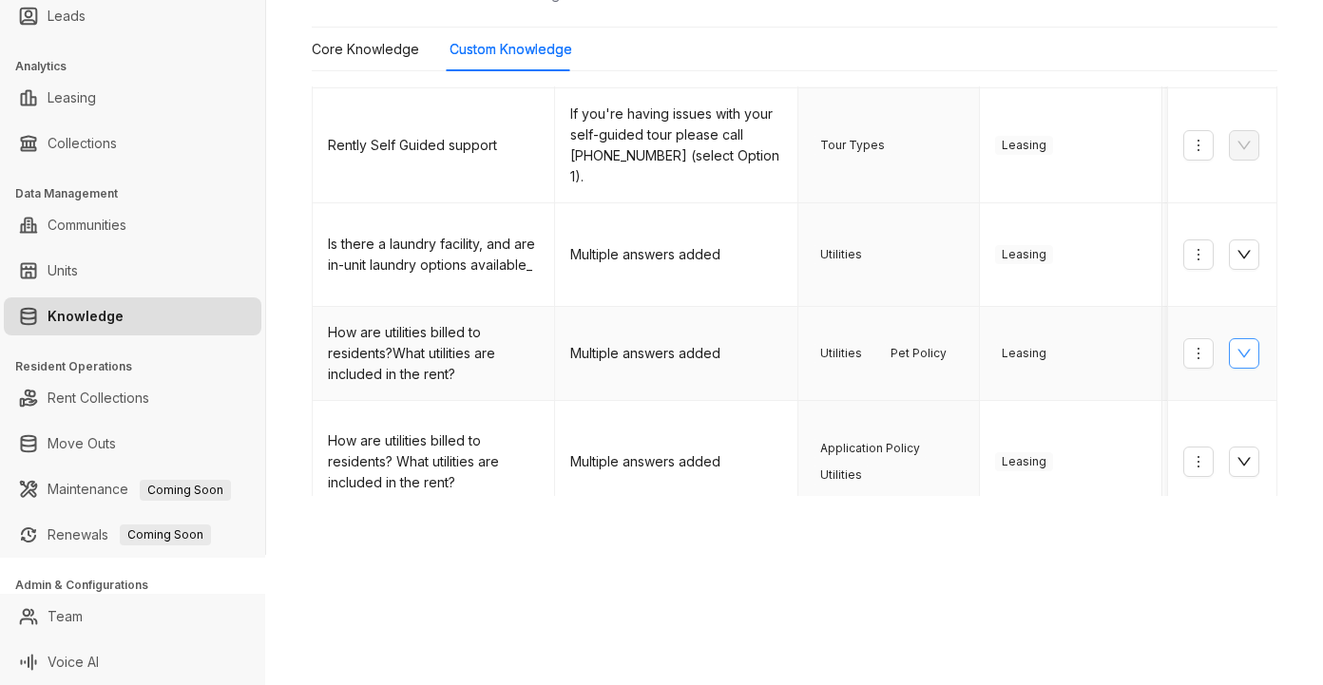
click at [1236, 346] on icon "down" at bounding box center [1243, 353] width 15 height 15
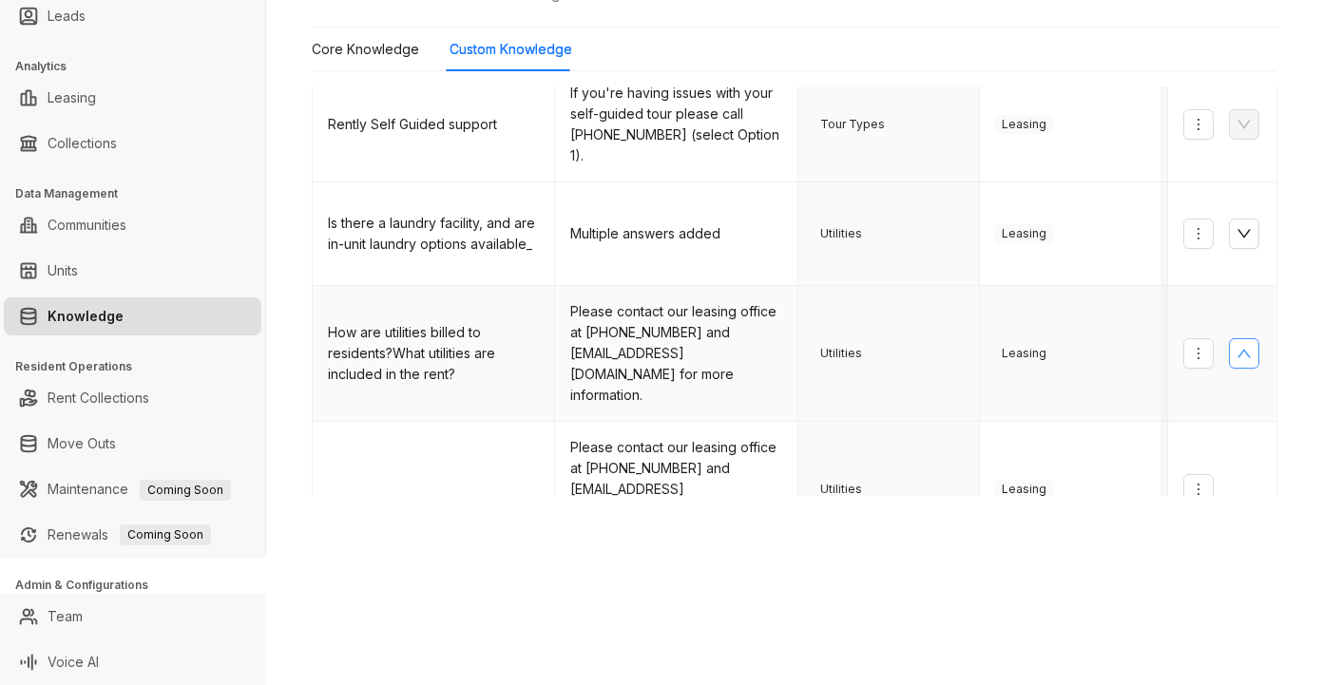
scroll to position [798, 0]
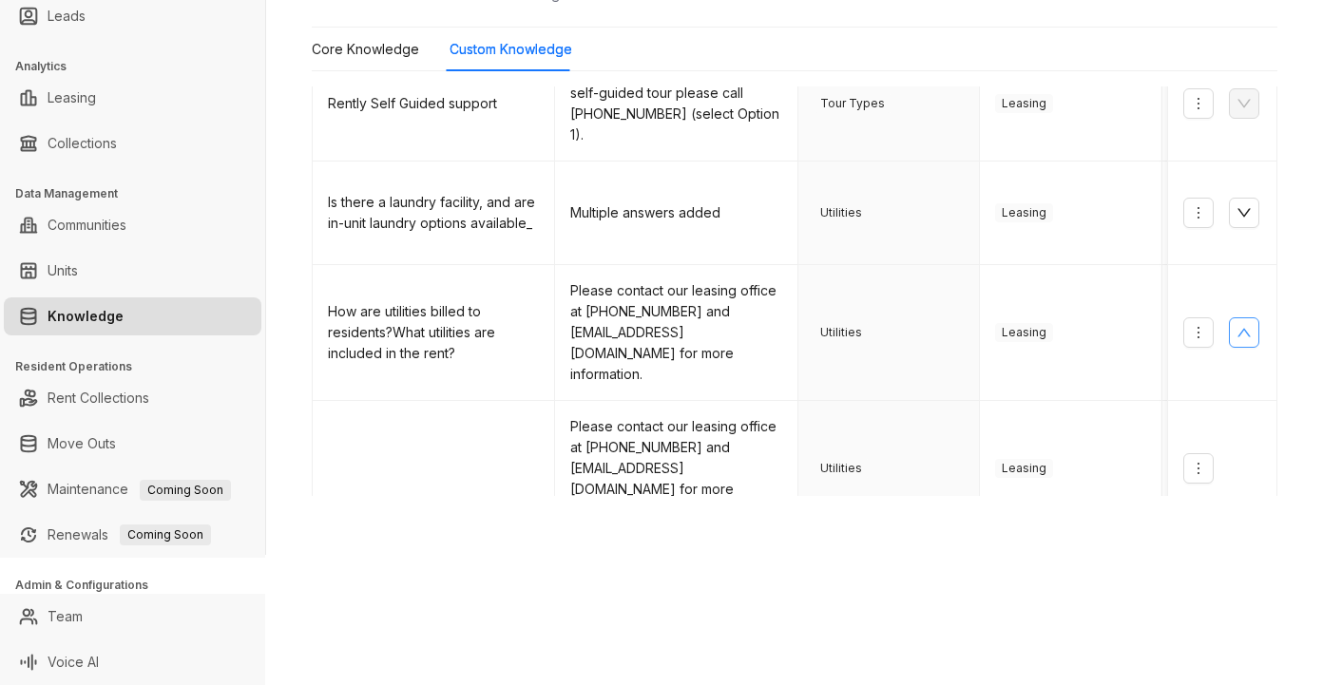
click at [983, 40] on div "Core Knowledge Custom Knowledge" at bounding box center [794, 50] width 965 height 44
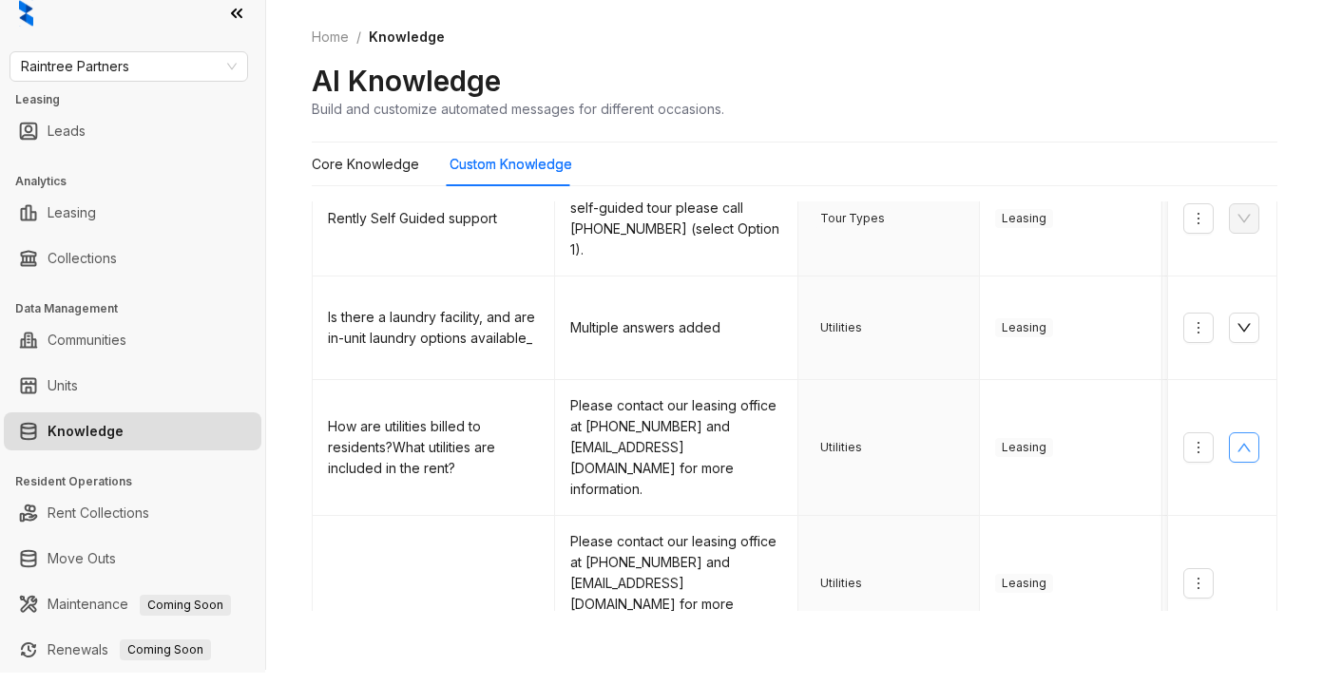
scroll to position [0, 0]
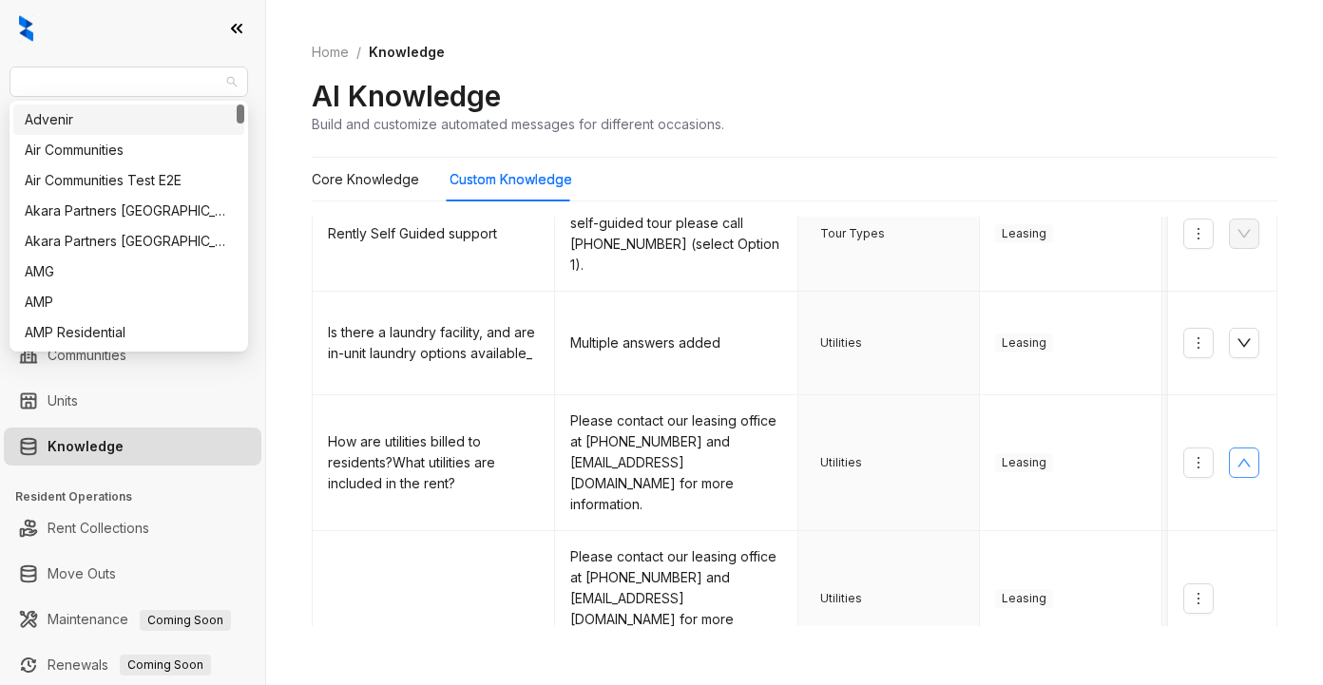
drag, startPoint x: 188, startPoint y: 88, endPoint x: -37, endPoint y: 97, distance: 225.4
click at [0, 97] on html "Raintree Partners Leasing Leads Analytics Leasing Collections Data Management C…" at bounding box center [661, 342] width 1323 height 685
click at [48, 89] on span "Raintree Partners" at bounding box center [129, 81] width 216 height 29
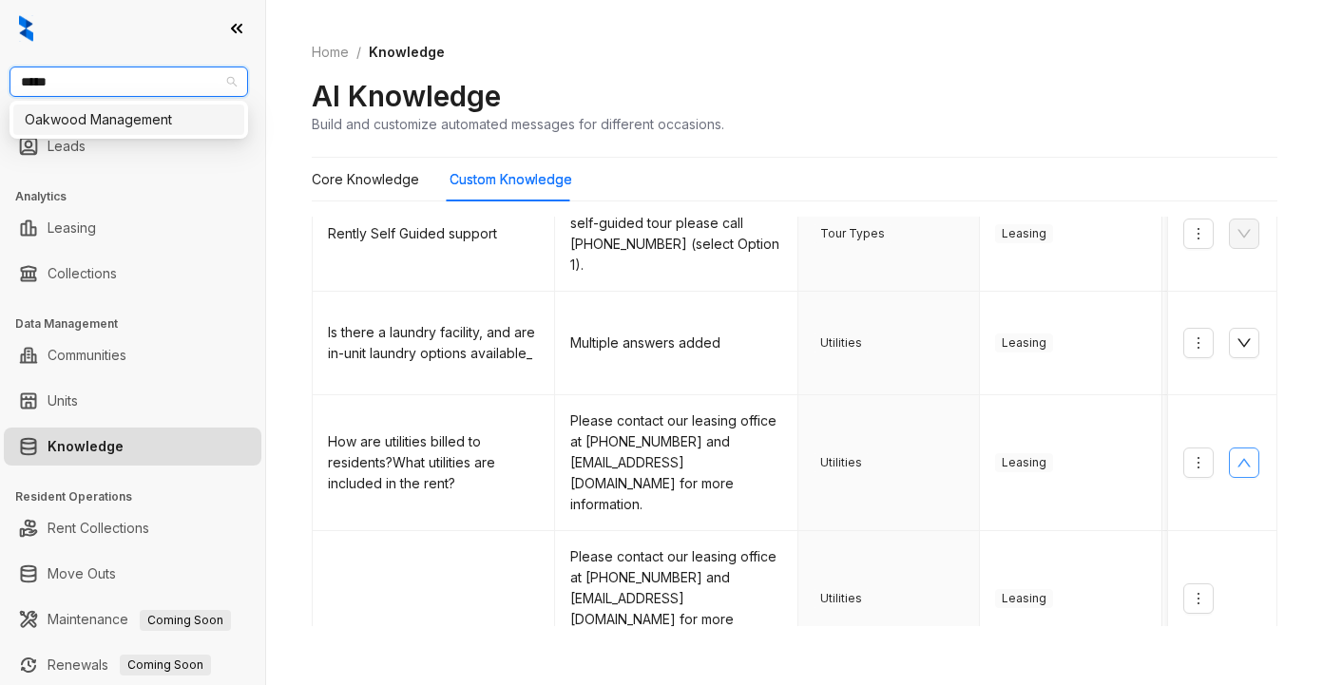
type input "******"
click at [165, 120] on div "Oakwood Management" at bounding box center [129, 119] width 208 height 21
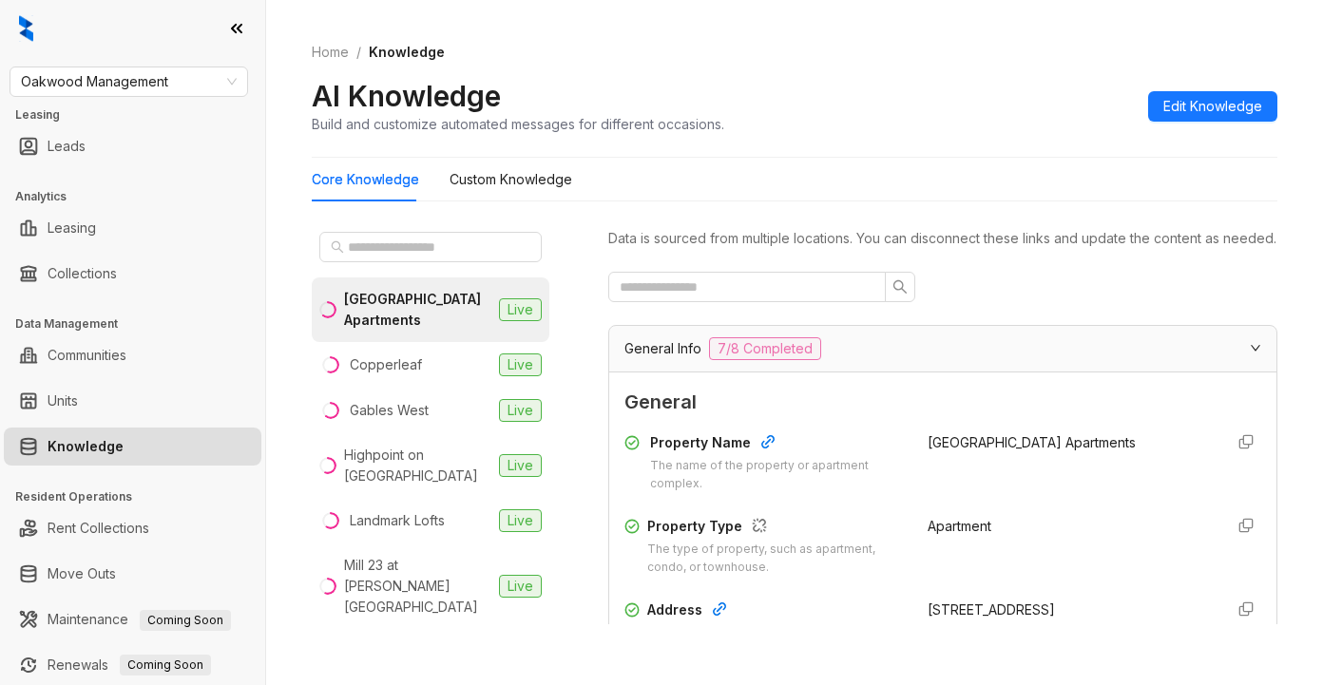
click at [1044, 57] on ol "Home / Knowledge" at bounding box center [794, 52] width 965 height 21
click at [355, 251] on input "text" at bounding box center [431, 247] width 167 height 21
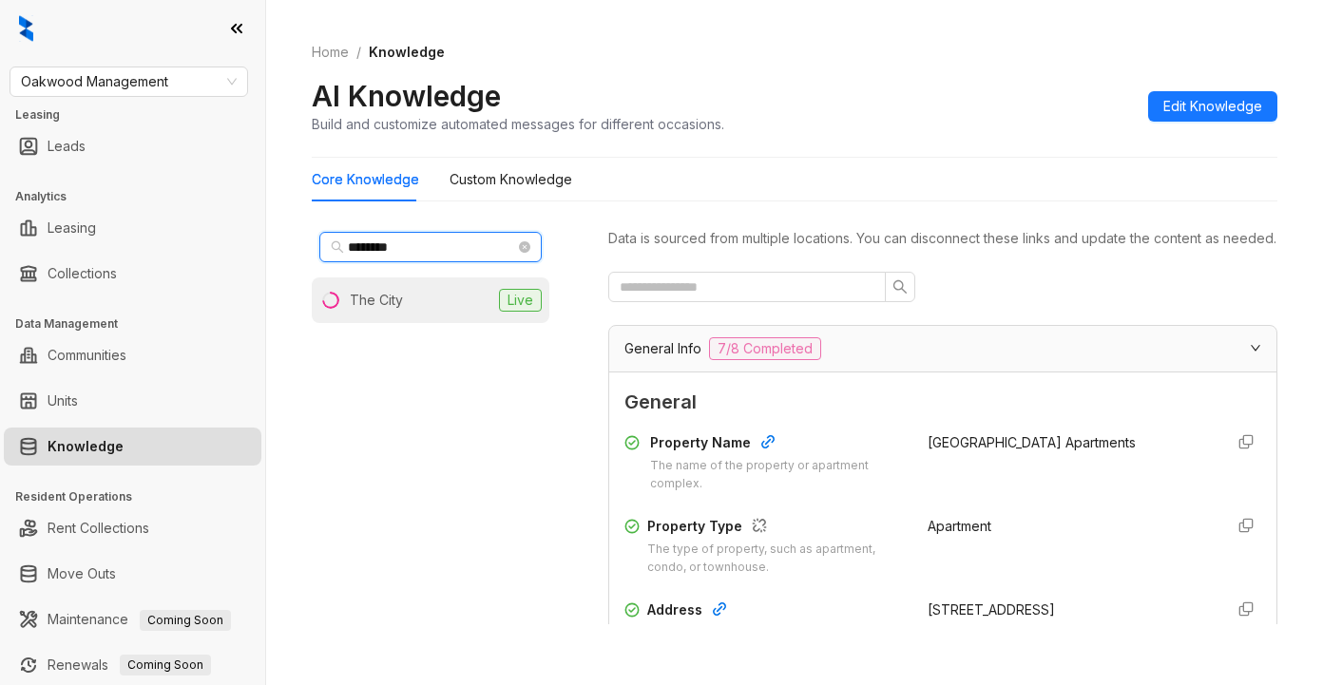
type input "********"
click at [381, 298] on div "The City" at bounding box center [376, 300] width 53 height 21
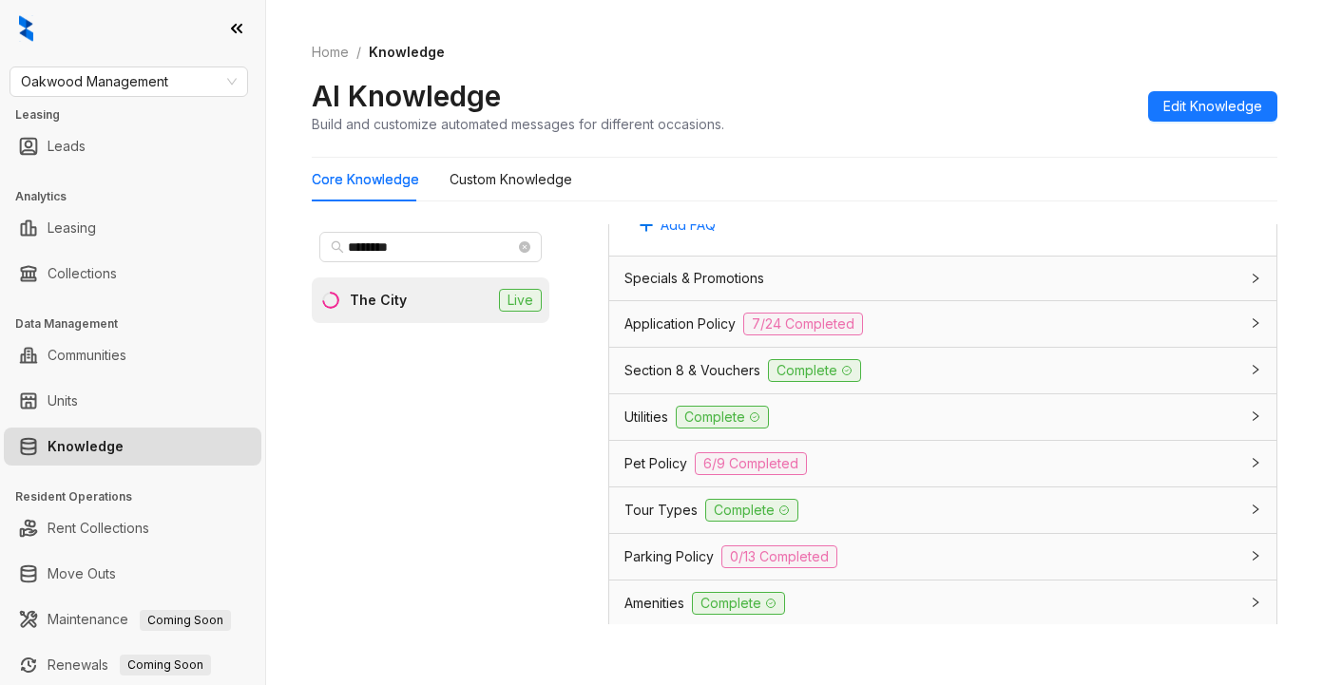
scroll to position [1330, 0]
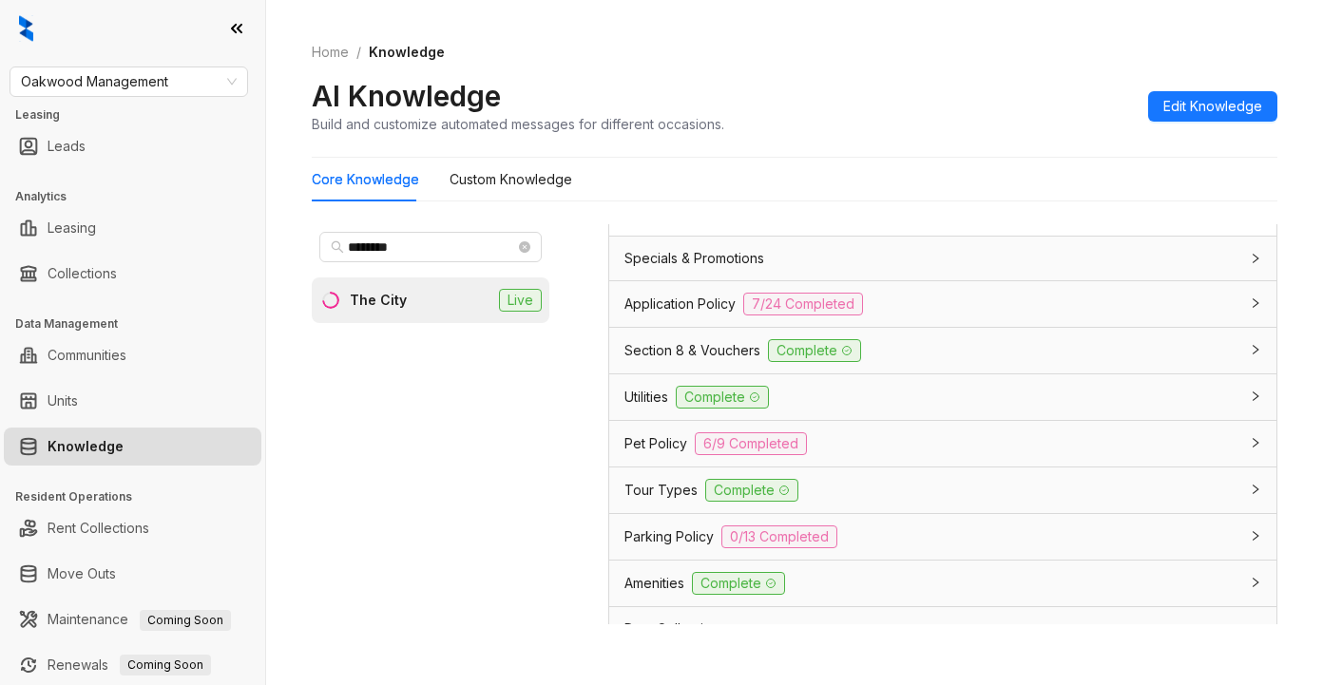
click at [633, 408] on span "Utilities" at bounding box center [646, 397] width 44 height 21
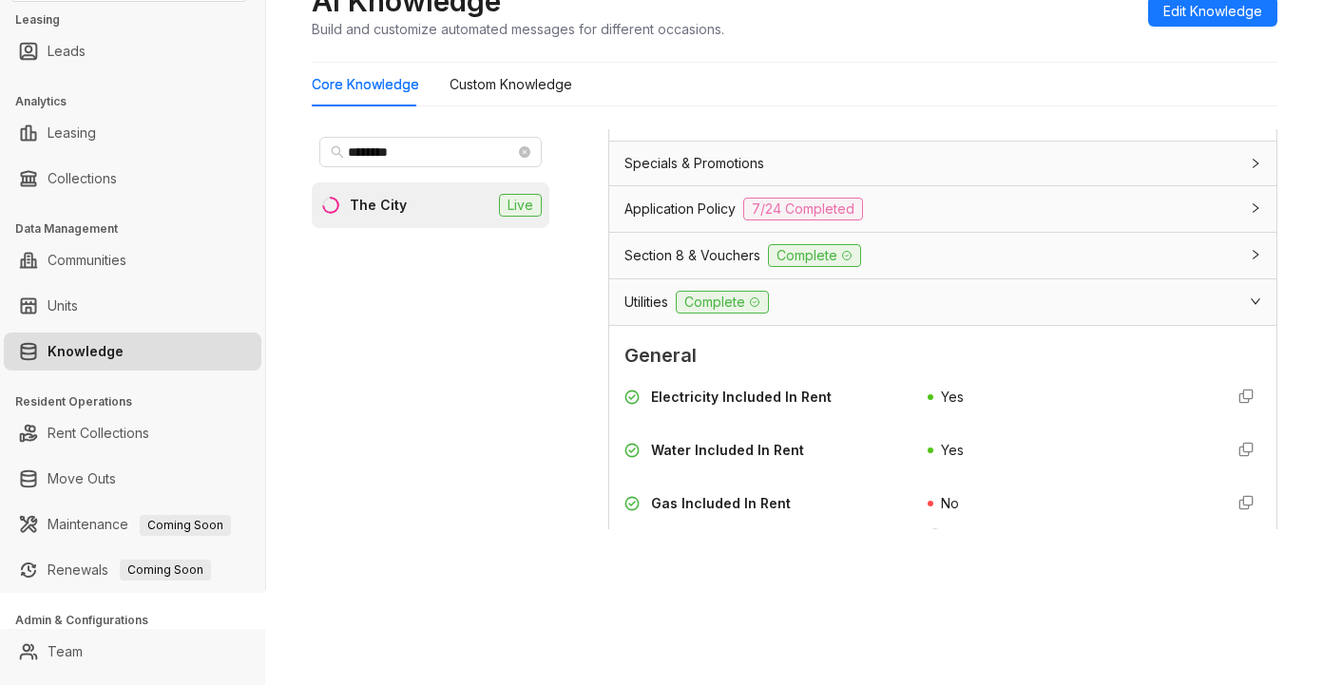
click at [1090, 508] on div "Electricity Included In Rent Yes Water Included In Rent Yes Gas Included In Ren…" at bounding box center [942, 578] width 637 height 399
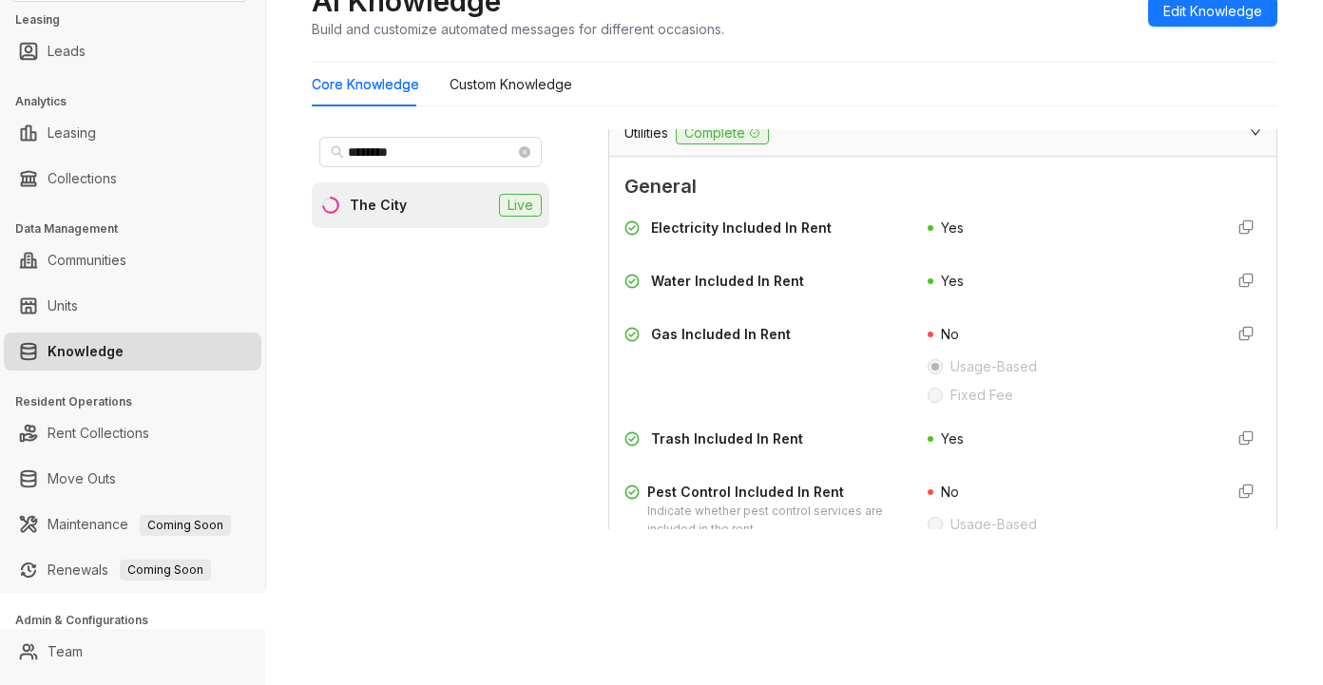
scroll to position [1520, 0]
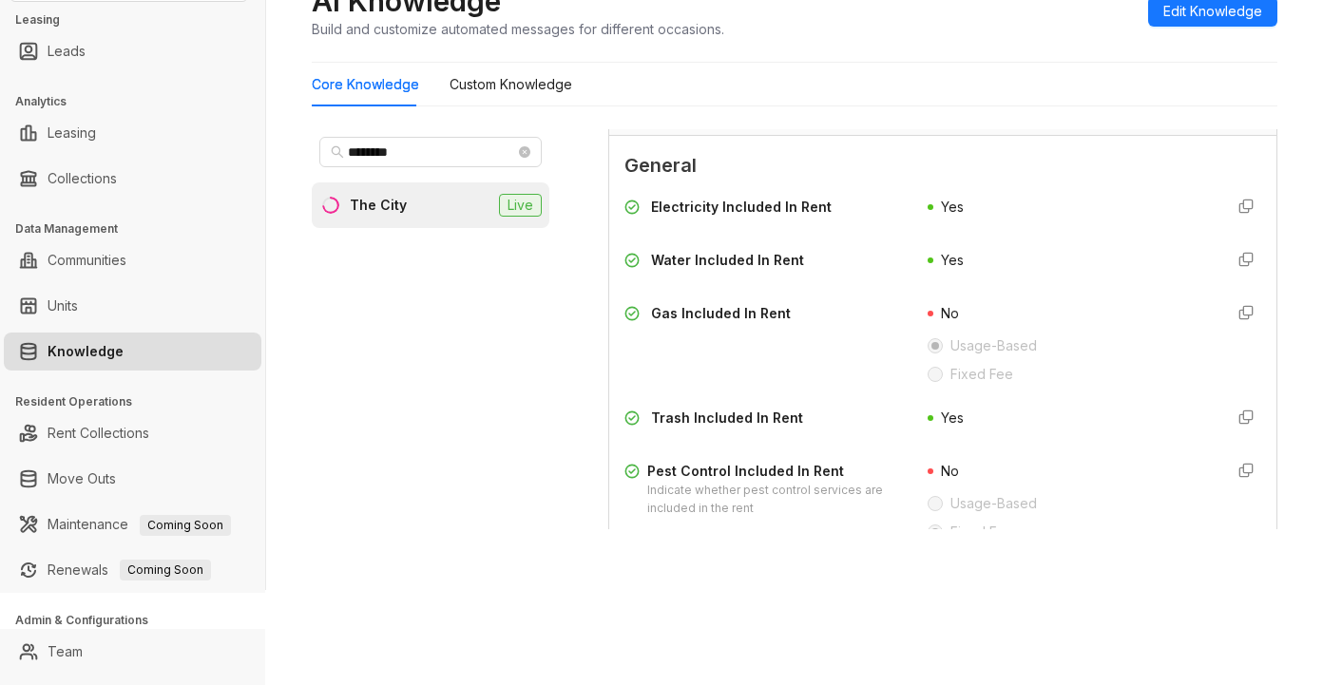
click at [1025, 177] on span "General" at bounding box center [942, 165] width 637 height 29
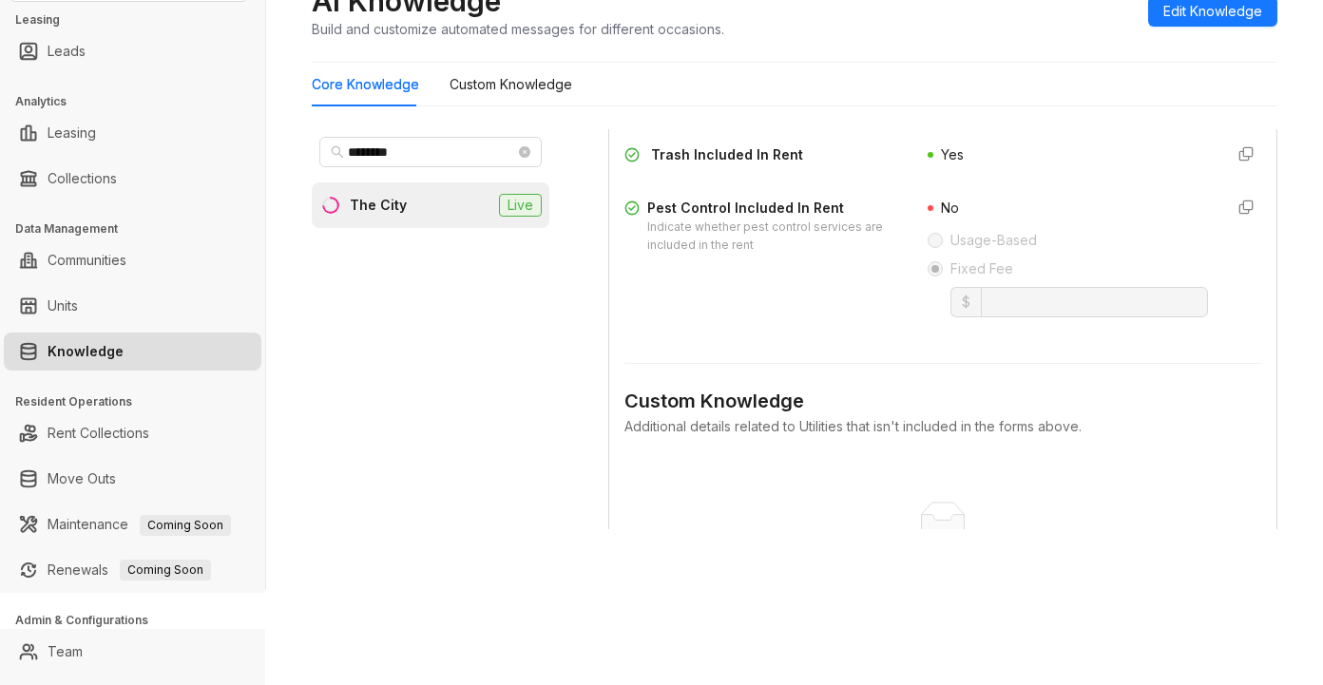
scroll to position [1806, 0]
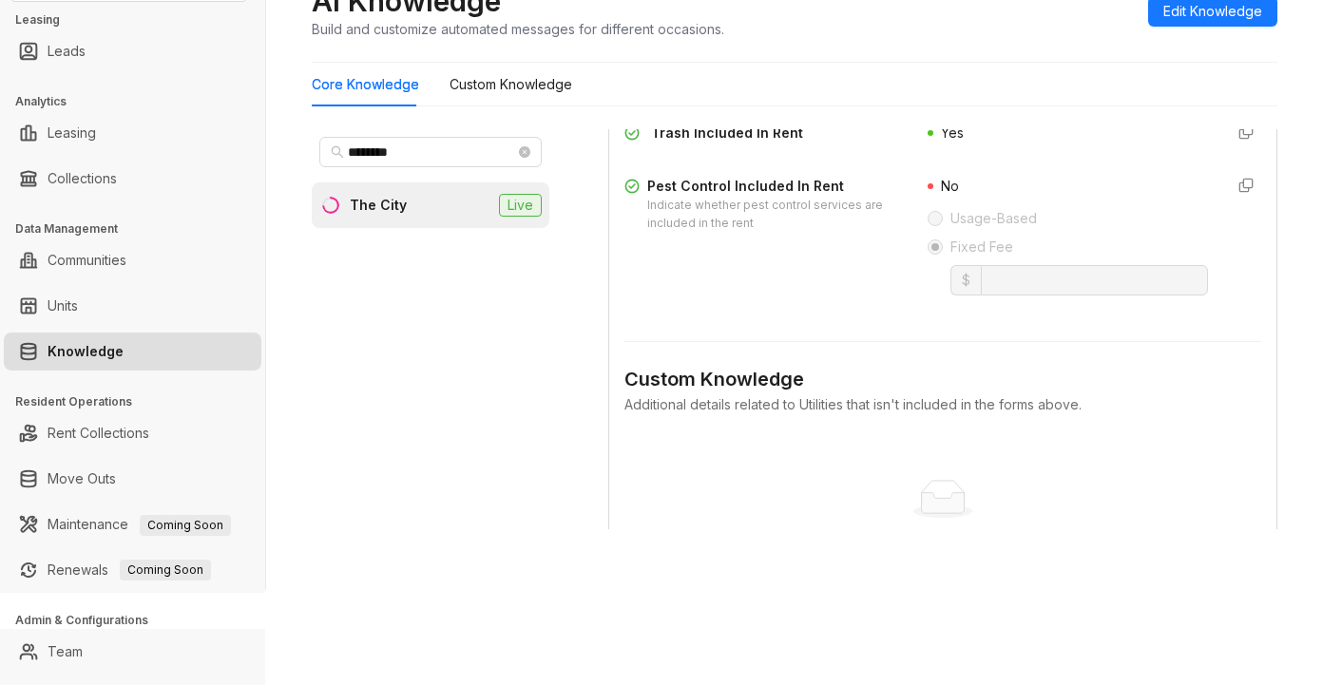
click at [1021, 499] on div "No data No data" at bounding box center [942, 513] width 637 height 158
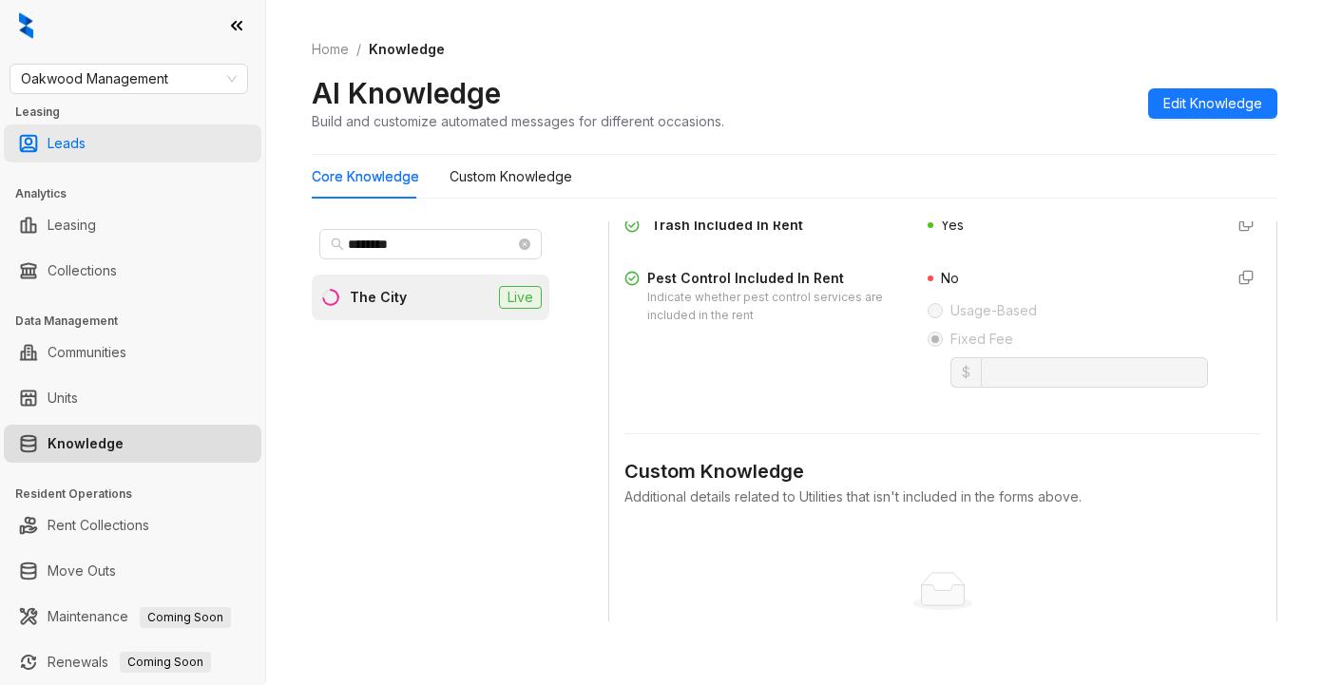
scroll to position [0, 0]
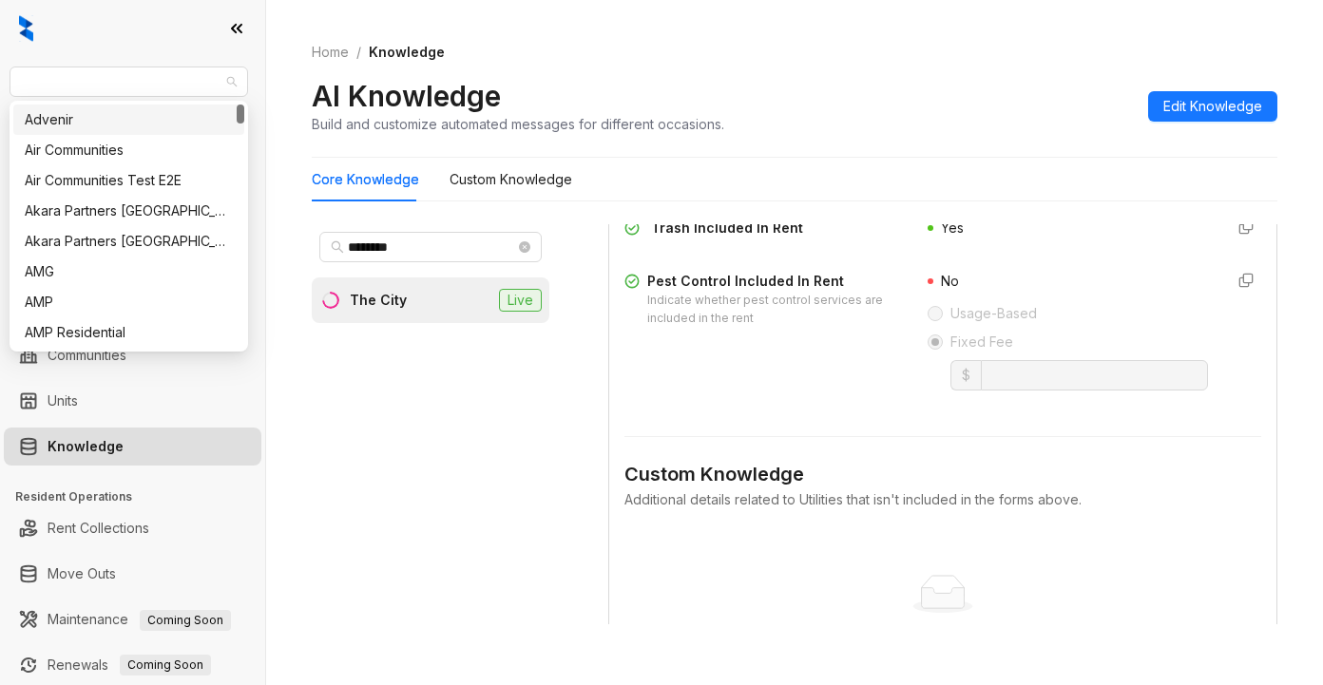
drag, startPoint x: 180, startPoint y: 84, endPoint x: 2, endPoint y: 74, distance: 178.0
click at [0, 70] on html "Oakwood Management Leasing Leads Analytics Leasing Collections Data Management …" at bounding box center [661, 342] width 1323 height 685
click at [51, 81] on span "Oakwood Management" at bounding box center [129, 81] width 216 height 29
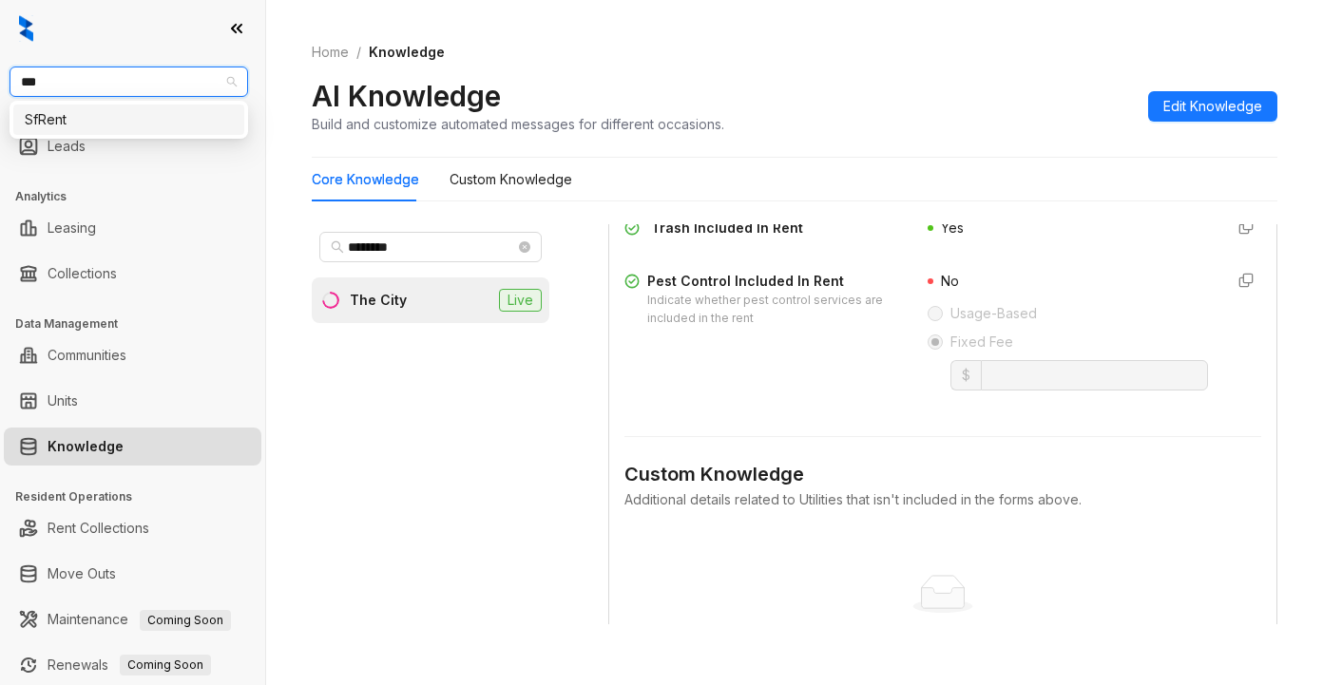
type input "****"
click at [97, 132] on div "SfRent" at bounding box center [128, 120] width 231 height 30
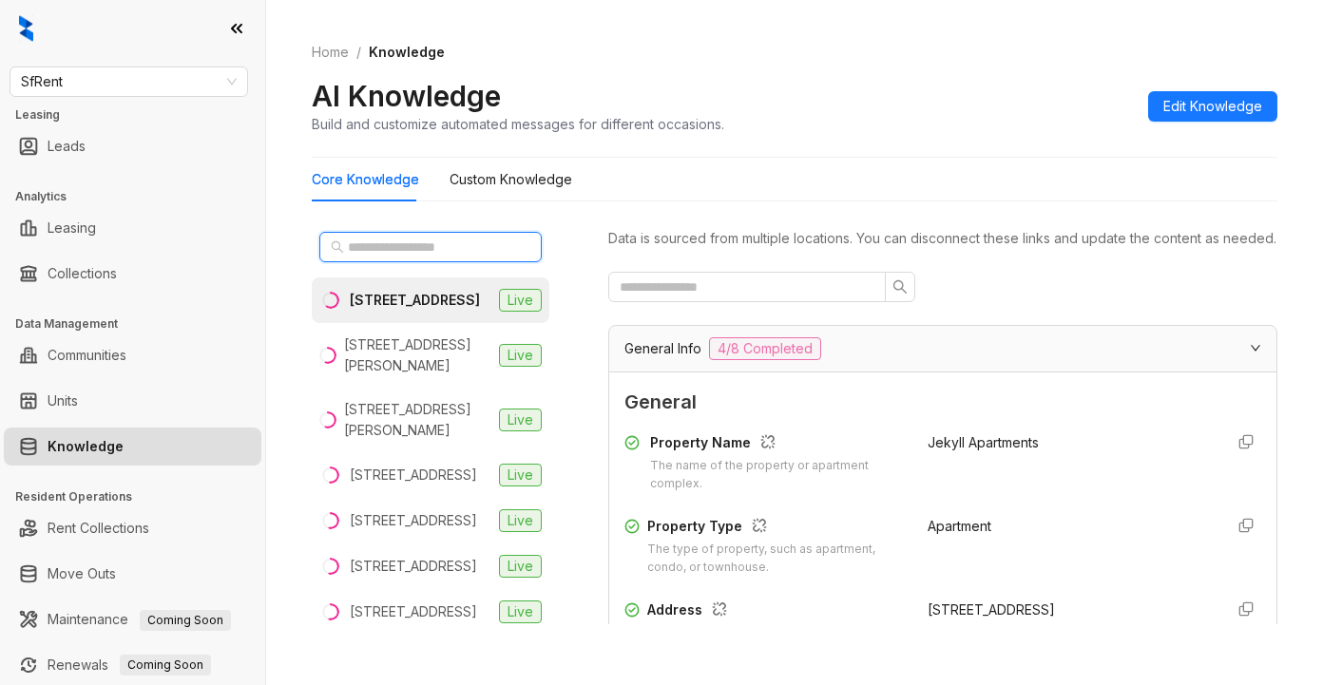
click at [426, 247] on input "text" at bounding box center [431, 247] width 167 height 21
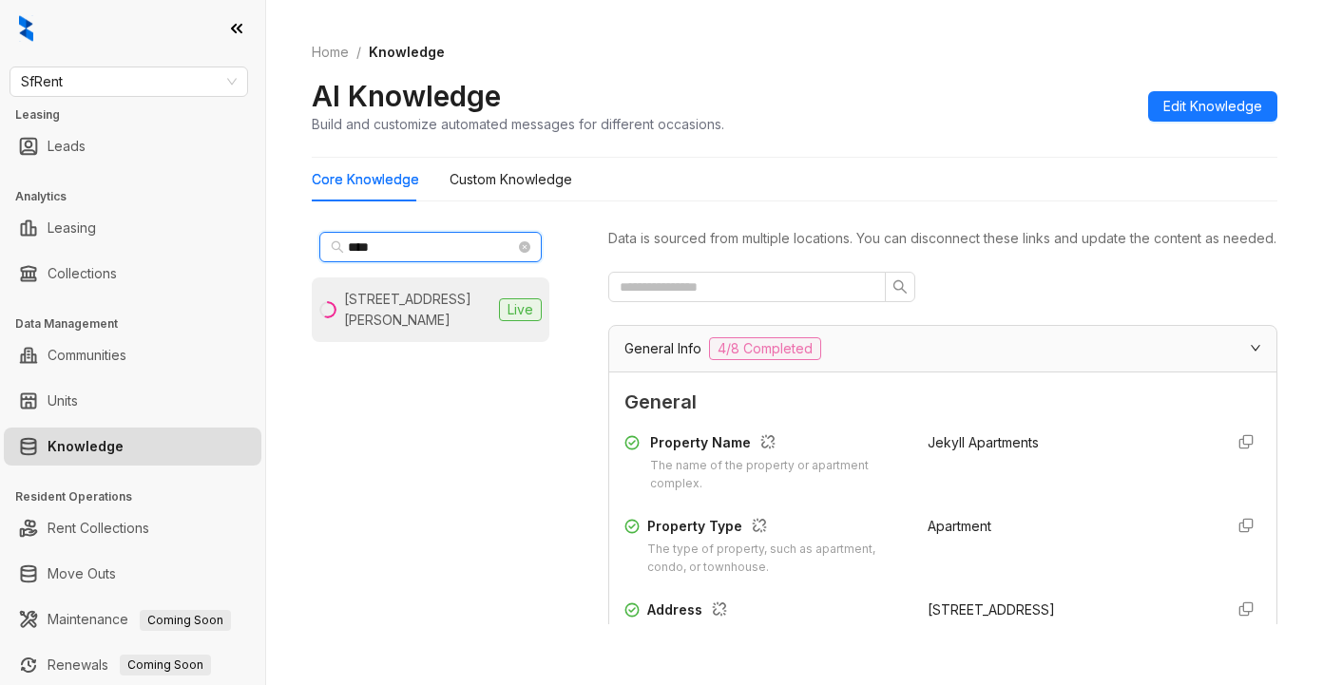
type input "****"
click at [369, 300] on div "[STREET_ADDRESS][PERSON_NAME]" at bounding box center [417, 310] width 147 height 42
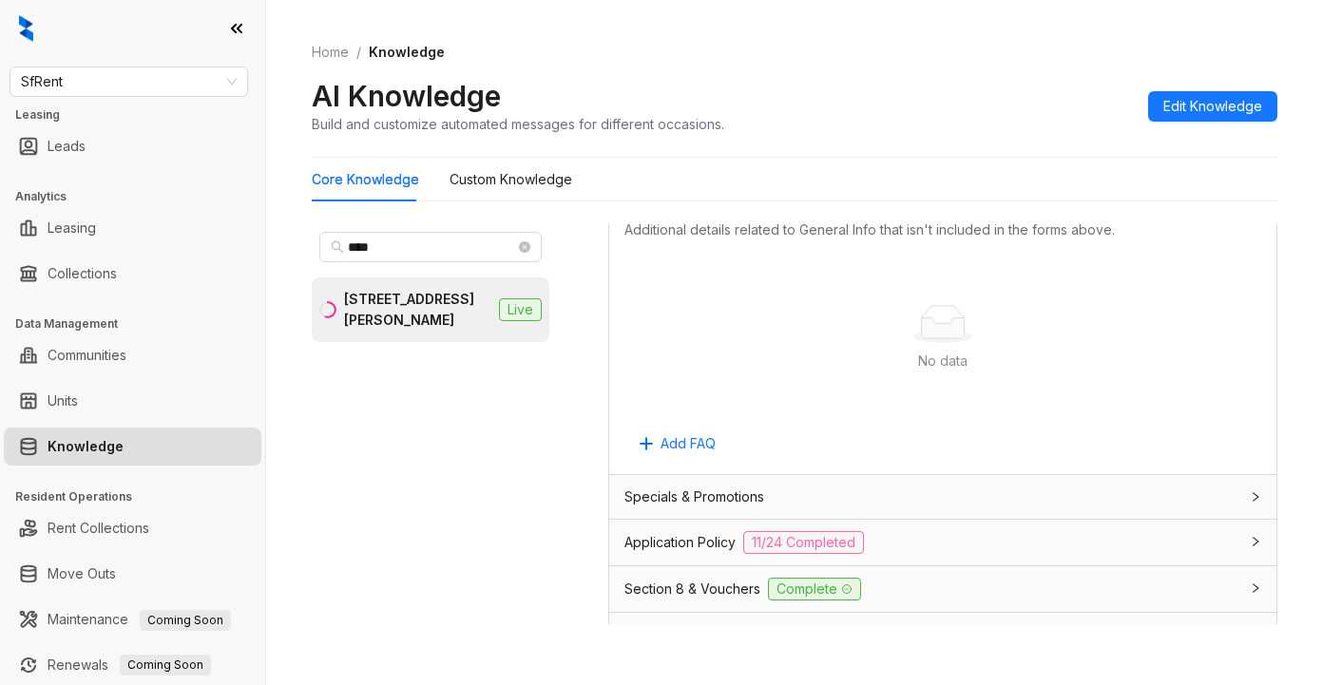
scroll to position [1330, 0]
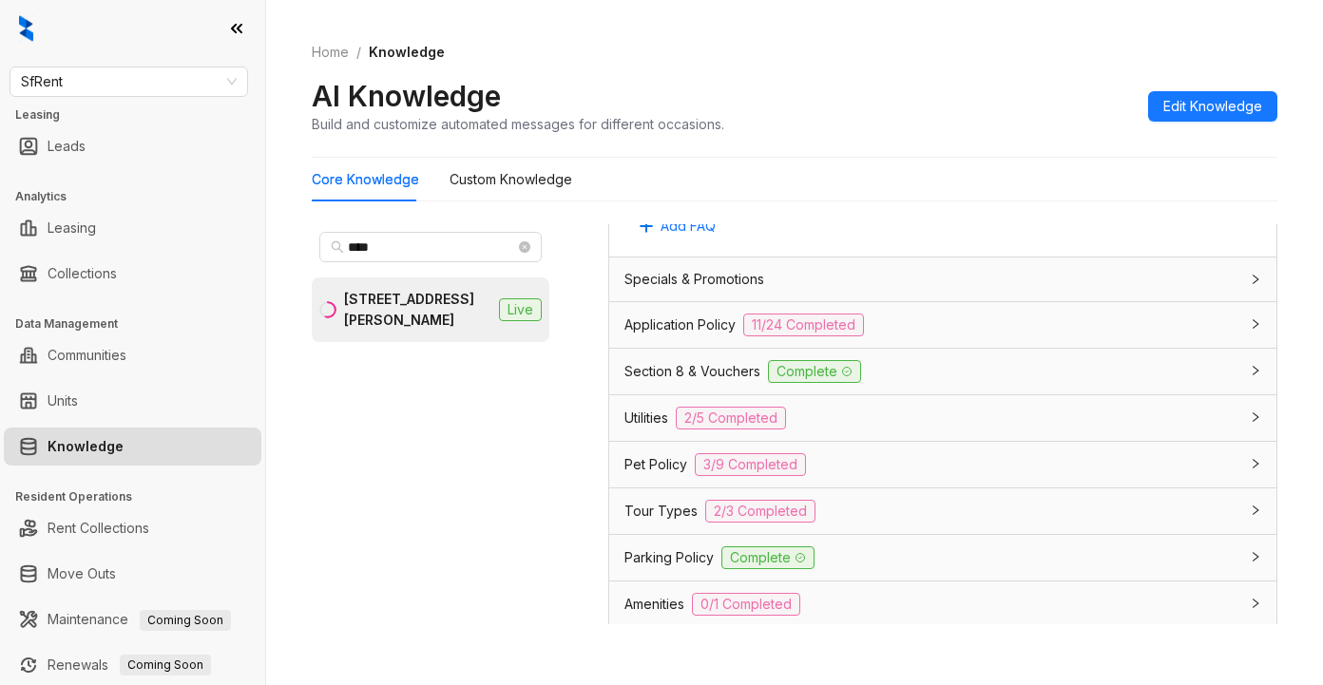
click at [667, 382] on span "Section 8 & Vouchers" at bounding box center [692, 371] width 136 height 21
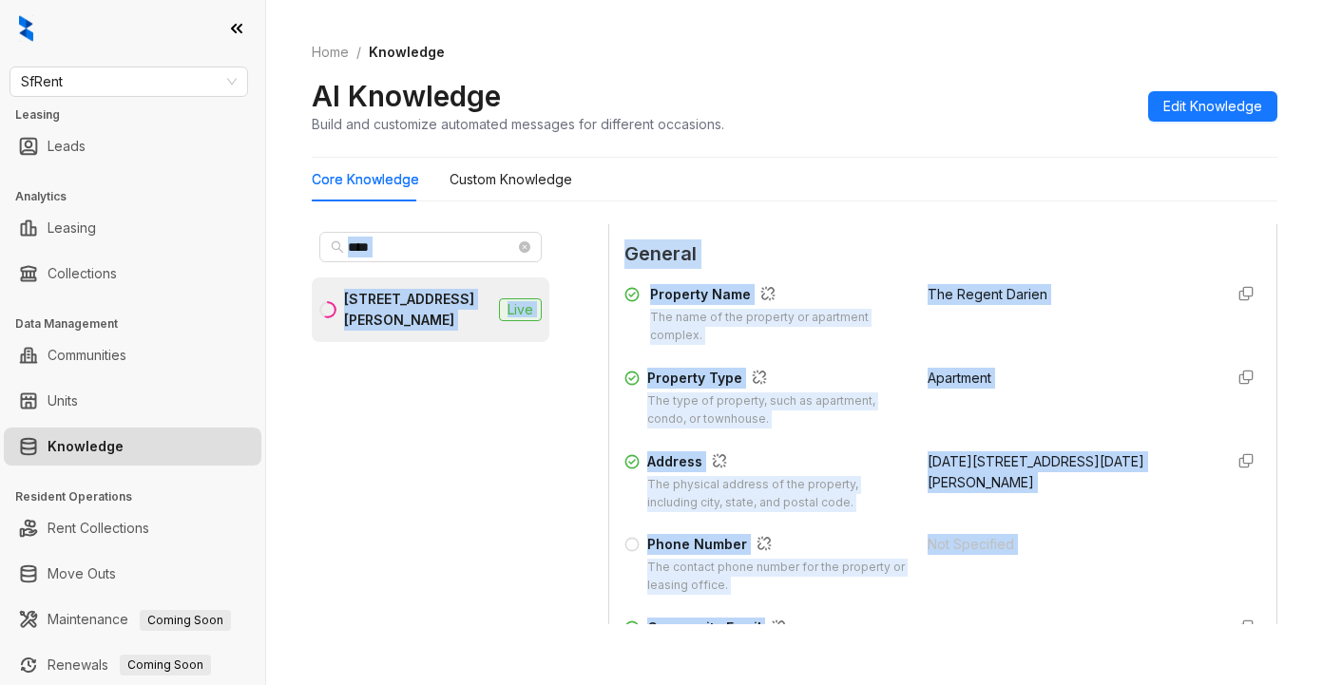
scroll to position [0, 0]
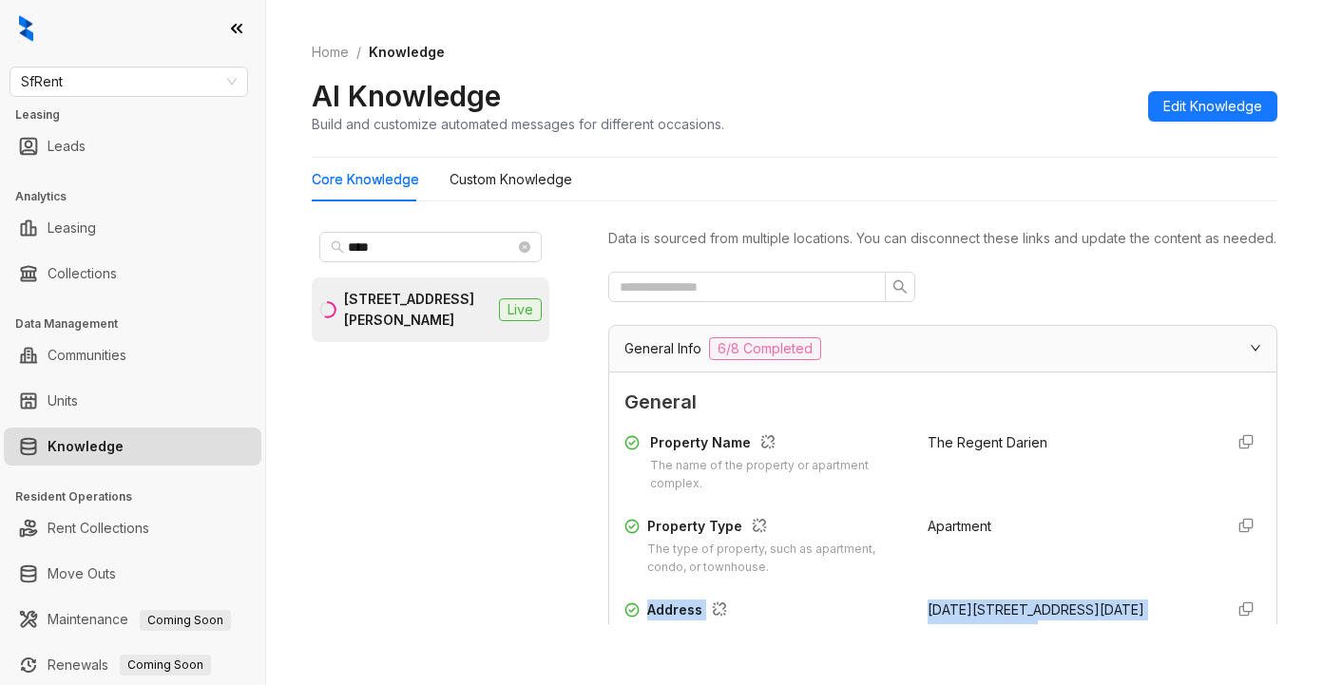
drag, startPoint x: 903, startPoint y: 380, endPoint x: 1091, endPoint y: 582, distance: 275.7
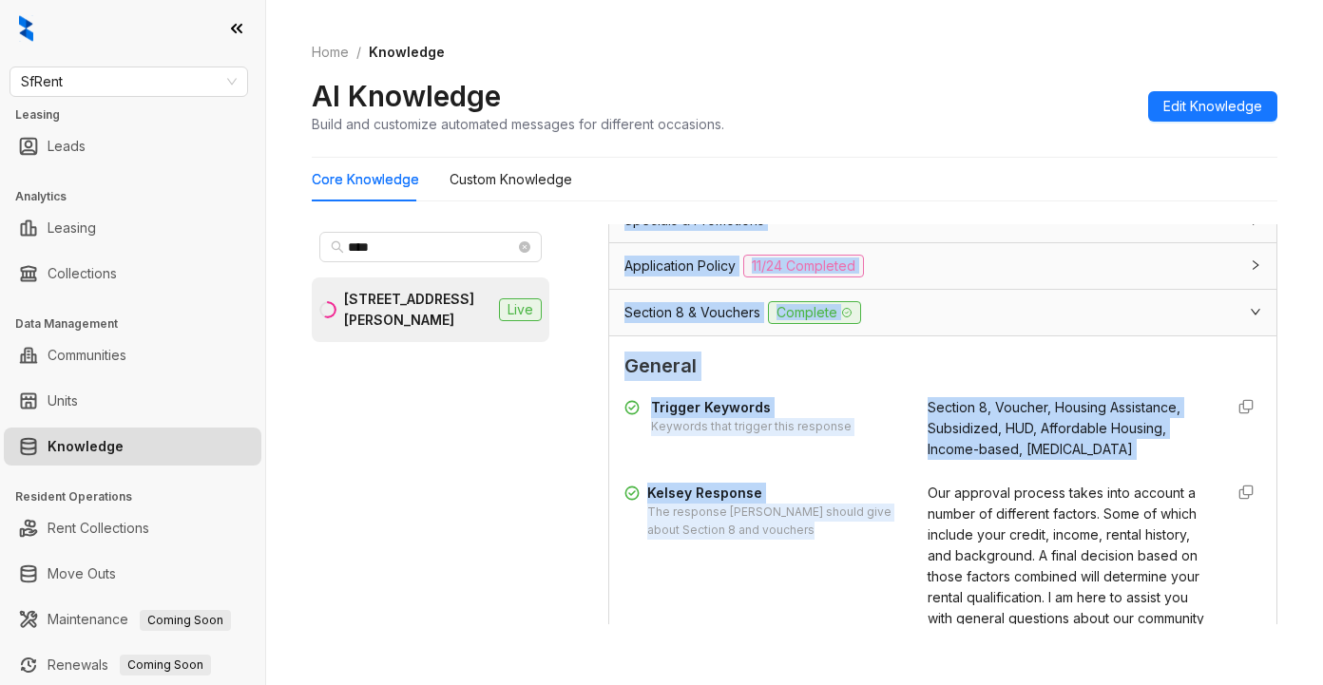
scroll to position [1425, 0]
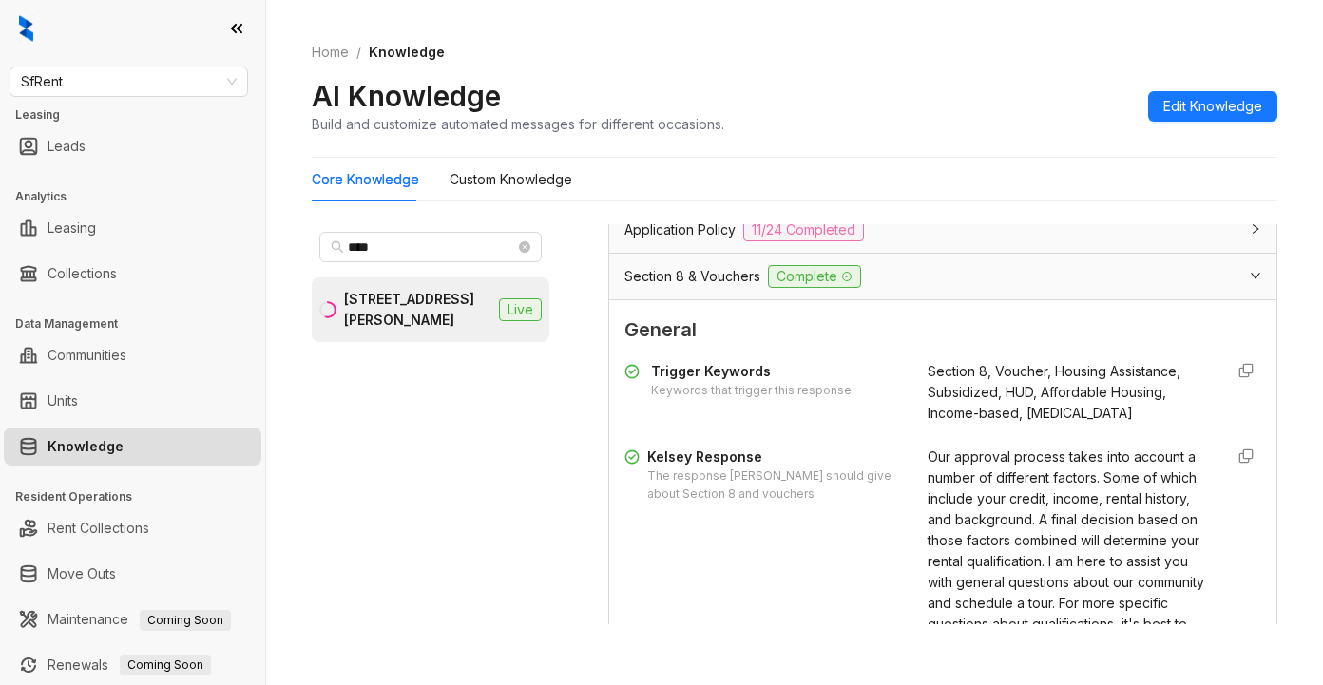
click at [1086, 461] on div "Trigger Keywords Keywords that trigger this response Section 8, Voucher, Housin…" at bounding box center [942, 529] width 637 height 352
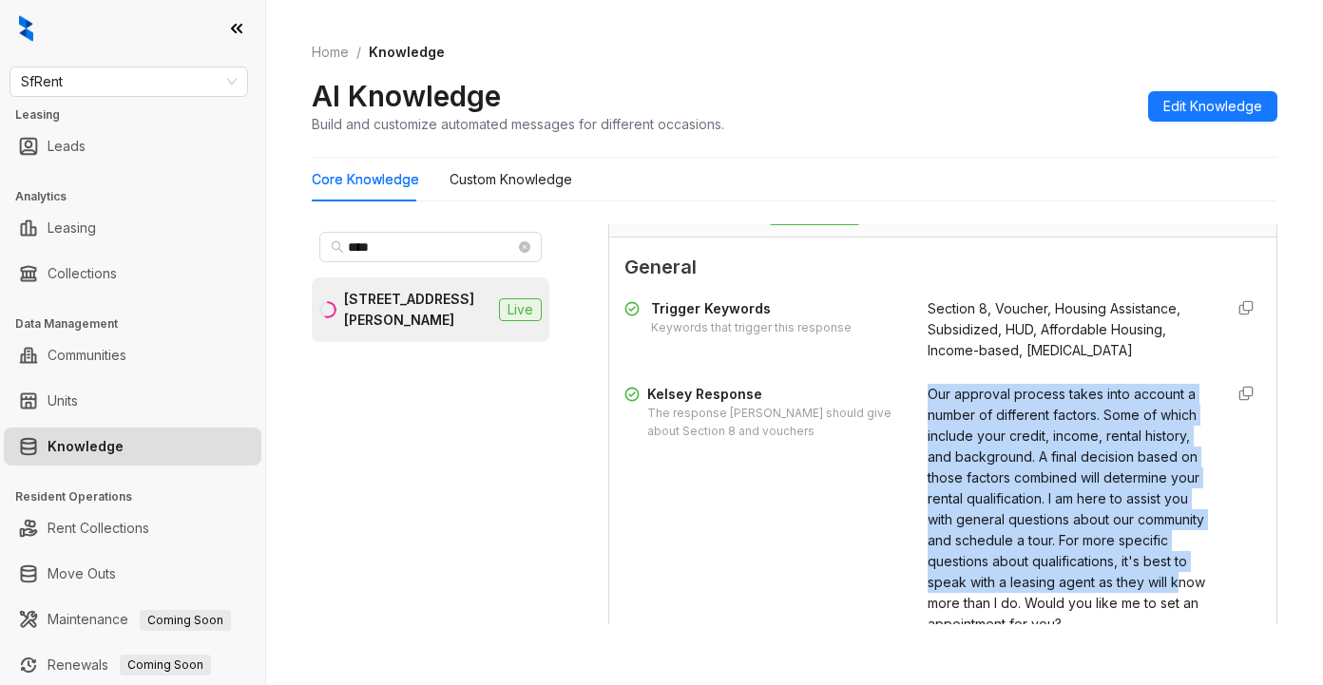
scroll to position [1548, 0]
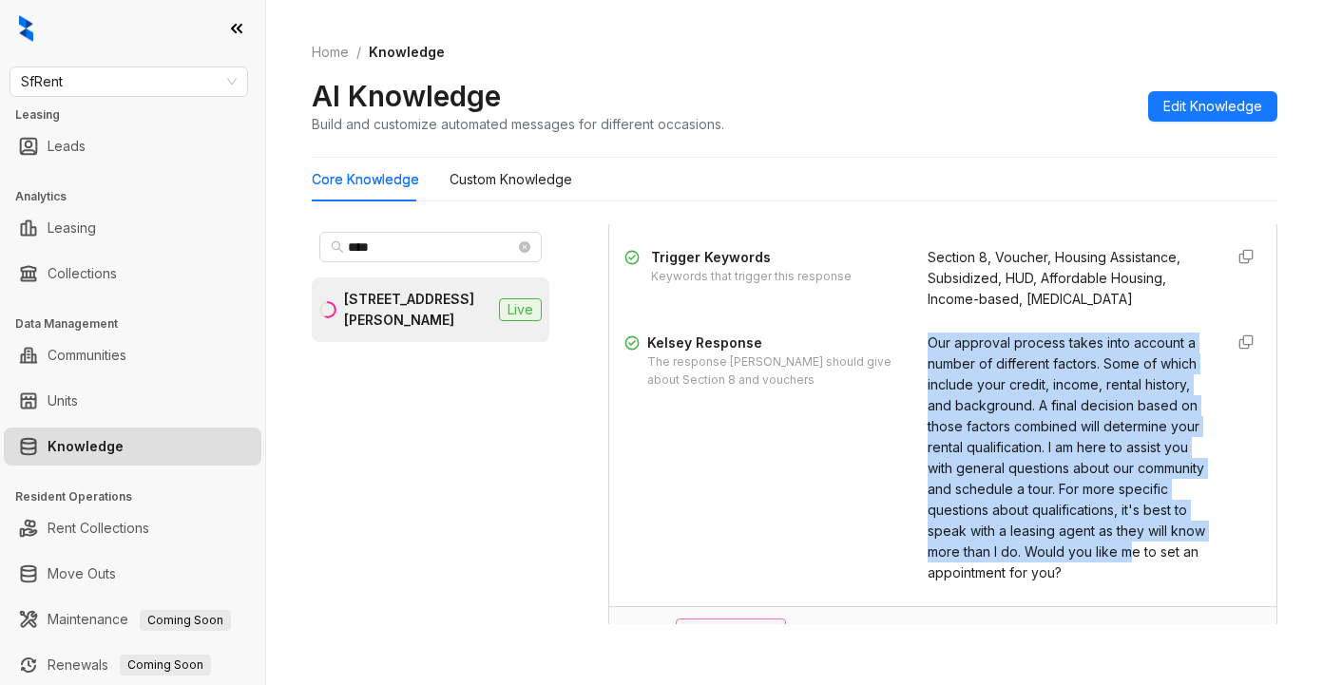
drag, startPoint x: 906, startPoint y: 471, endPoint x: 1080, endPoint y: 601, distance: 217.4
click at [1080, 583] on div "Our approval process takes into account a number of different factors. Some of …" at bounding box center [1067, 458] width 280 height 251
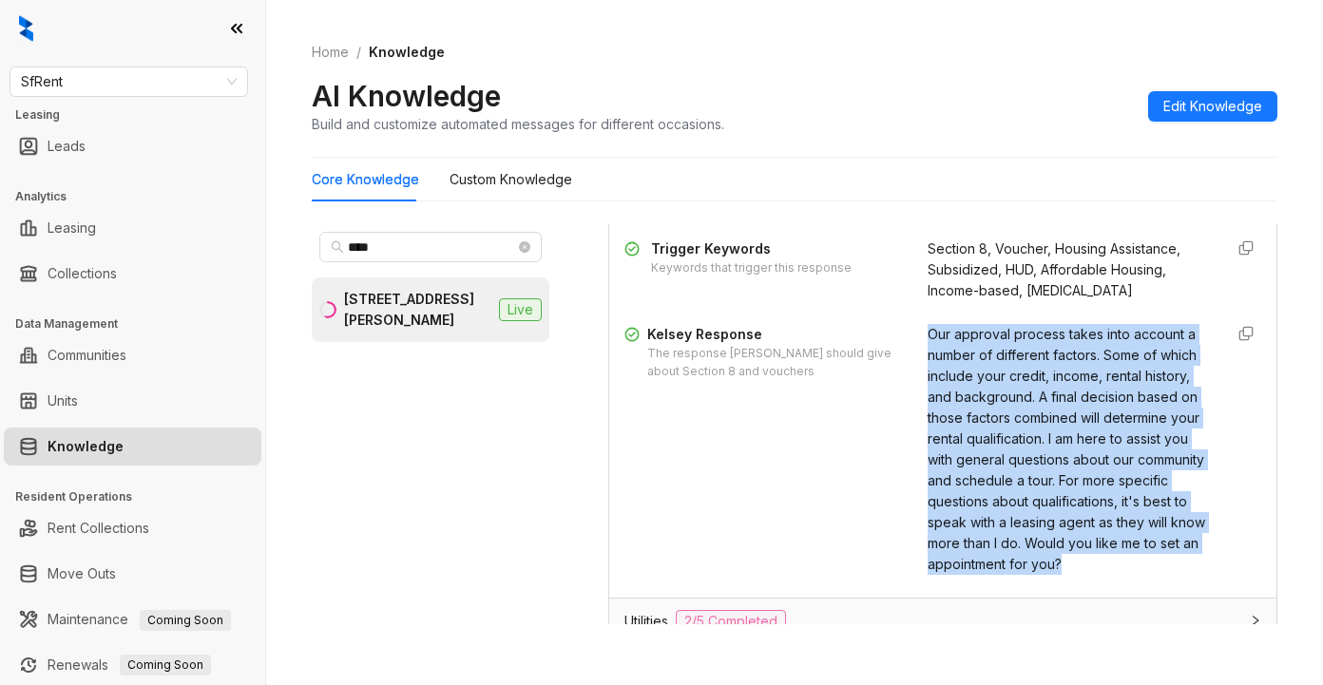
copy span "Our approval process takes into account a number of different factors. Some of …"
click at [1066, 424] on span "Our approval process takes into account a number of different factors. Some of …" at bounding box center [1065, 449] width 277 height 246
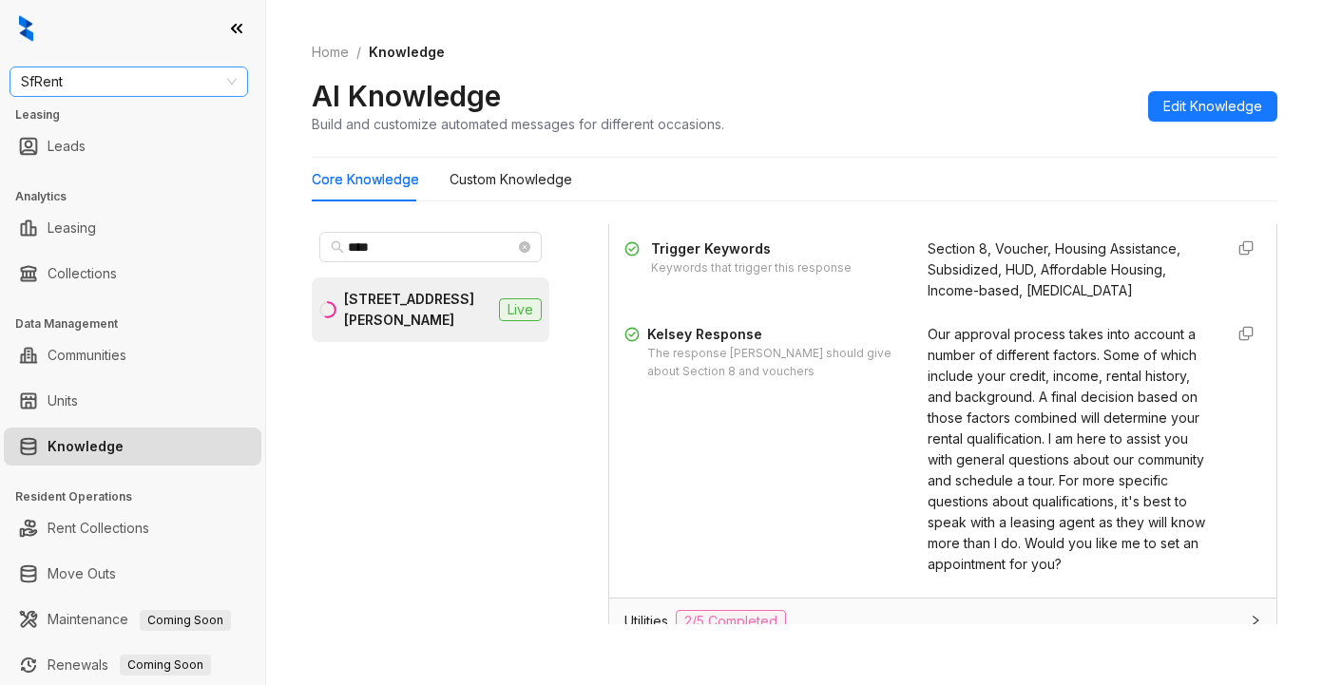
click at [143, 78] on span "SfRent" at bounding box center [129, 81] width 216 height 29
type input "******"
click at [94, 150] on div "Raintree Partners" at bounding box center [129, 150] width 208 height 21
drag, startPoint x: 397, startPoint y: 246, endPoint x: 279, endPoint y: 234, distance: 118.5
click at [259, 240] on div "Raintree Partners Leasing Leads Analytics Leasing Collections Data Management C…" at bounding box center [661, 342] width 1323 height 685
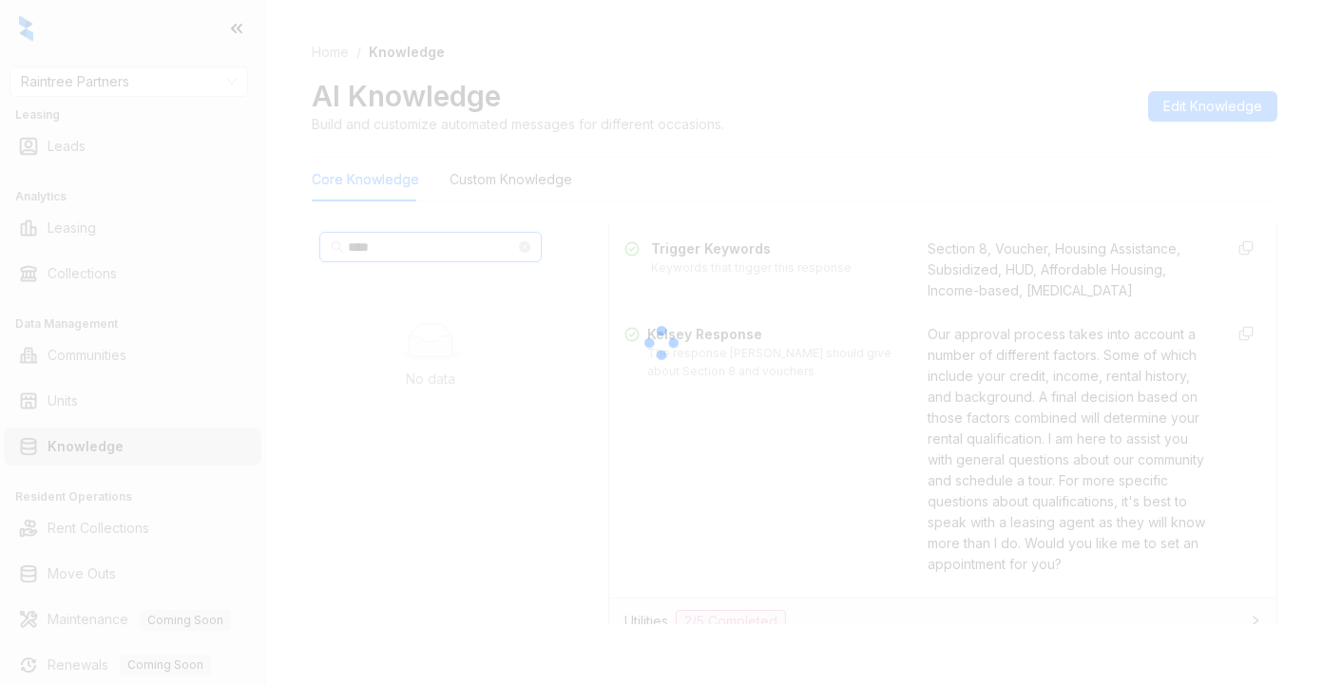
type input "****"
click at [1048, 160] on div at bounding box center [661, 342] width 1323 height 685
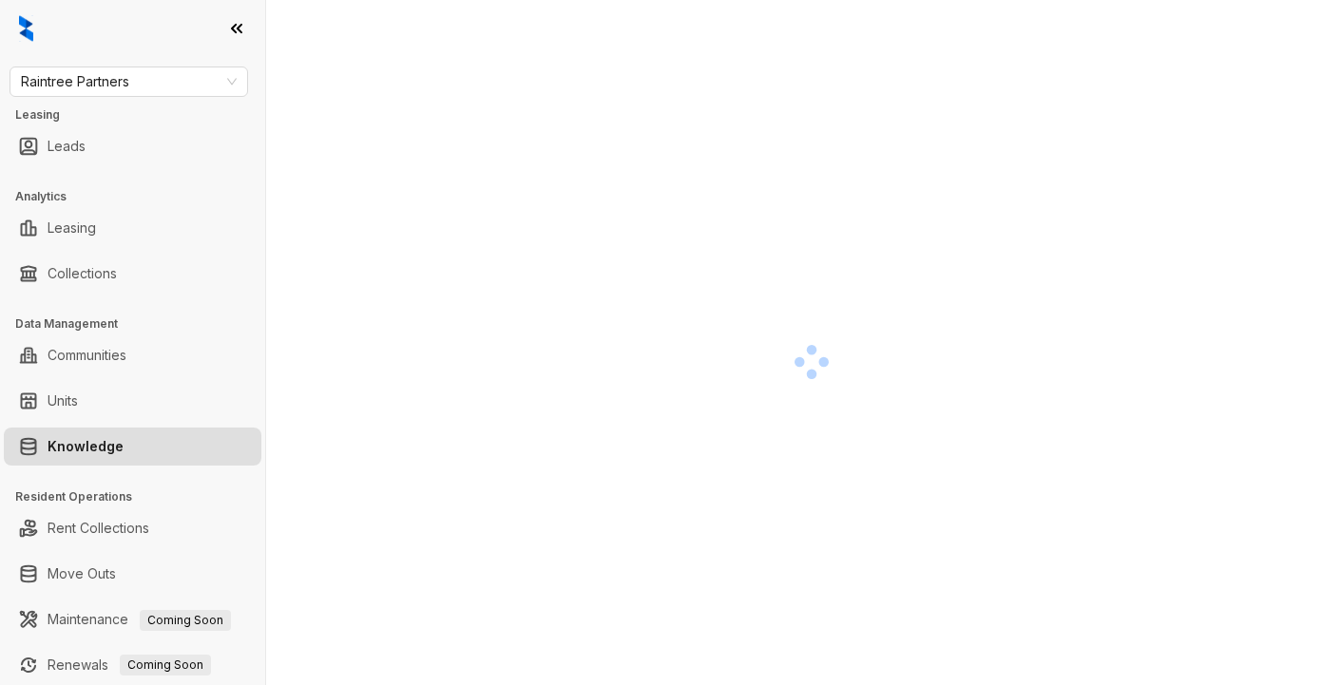
click at [998, 64] on div at bounding box center [812, 361] width 1000 height 685
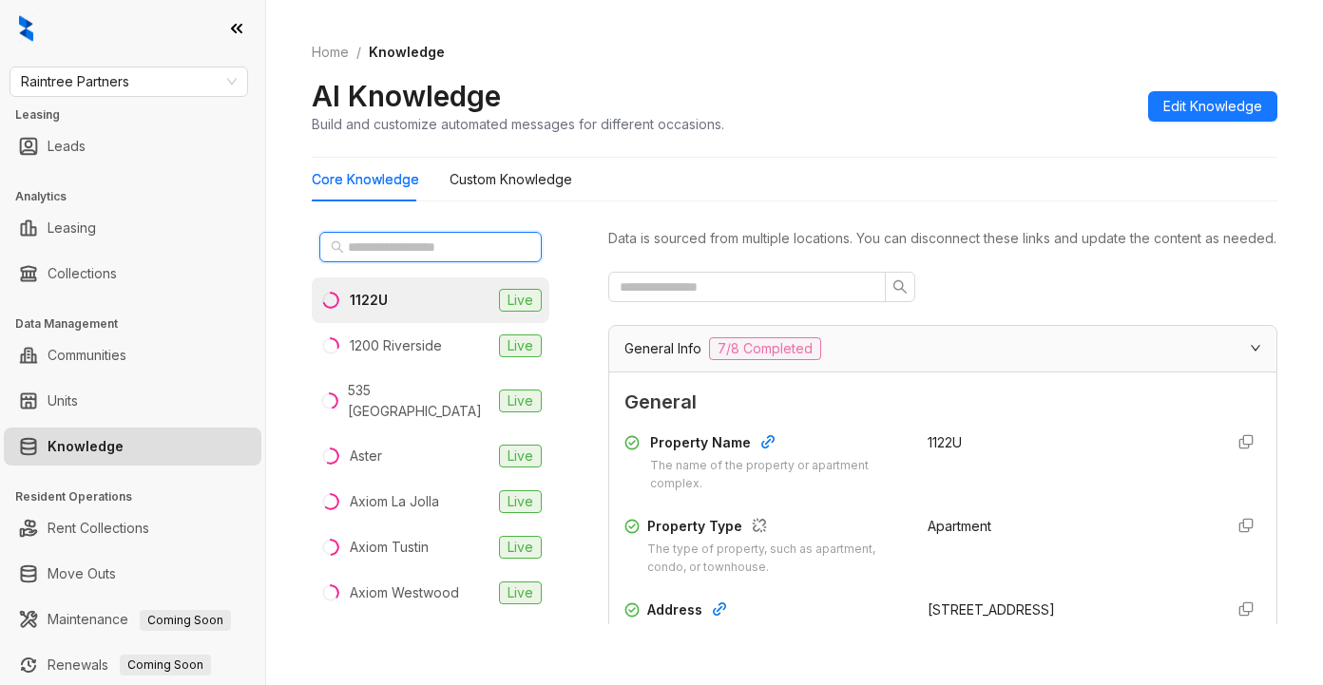
click at [397, 252] on input "text" at bounding box center [431, 247] width 167 height 21
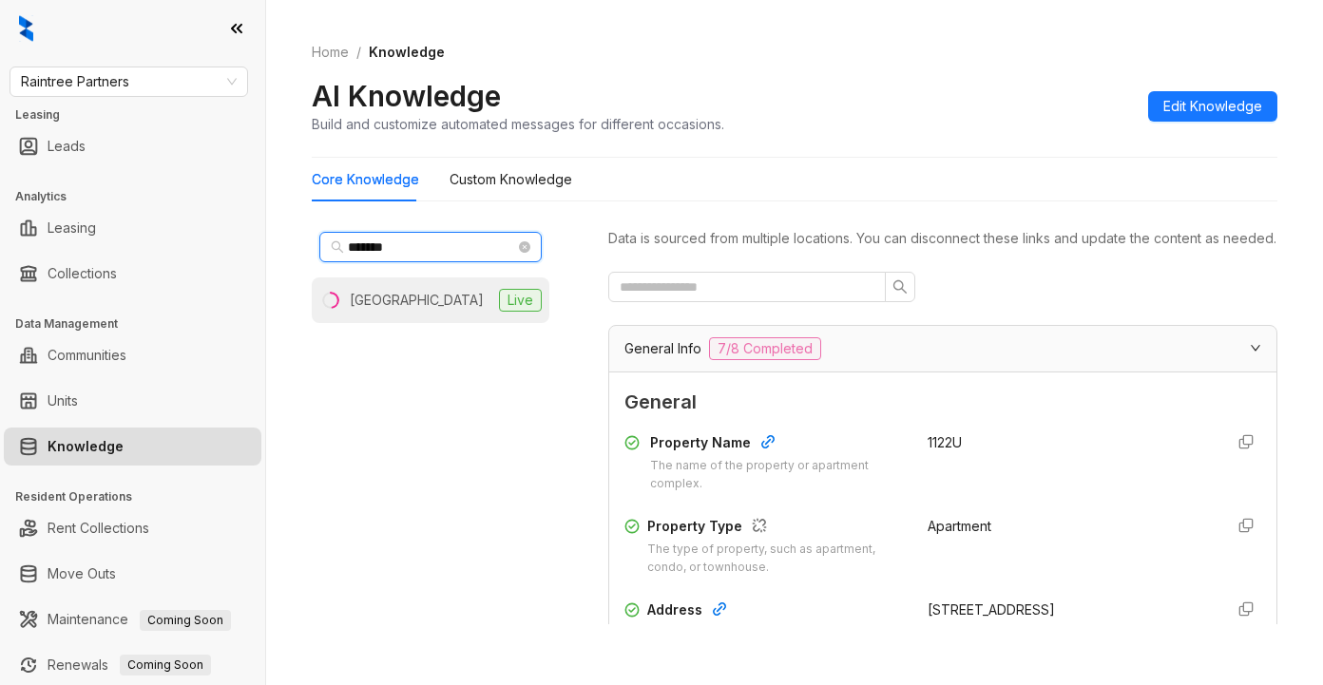
type input "*******"
click at [372, 293] on div "Boulder Creek" at bounding box center [417, 300] width 134 height 21
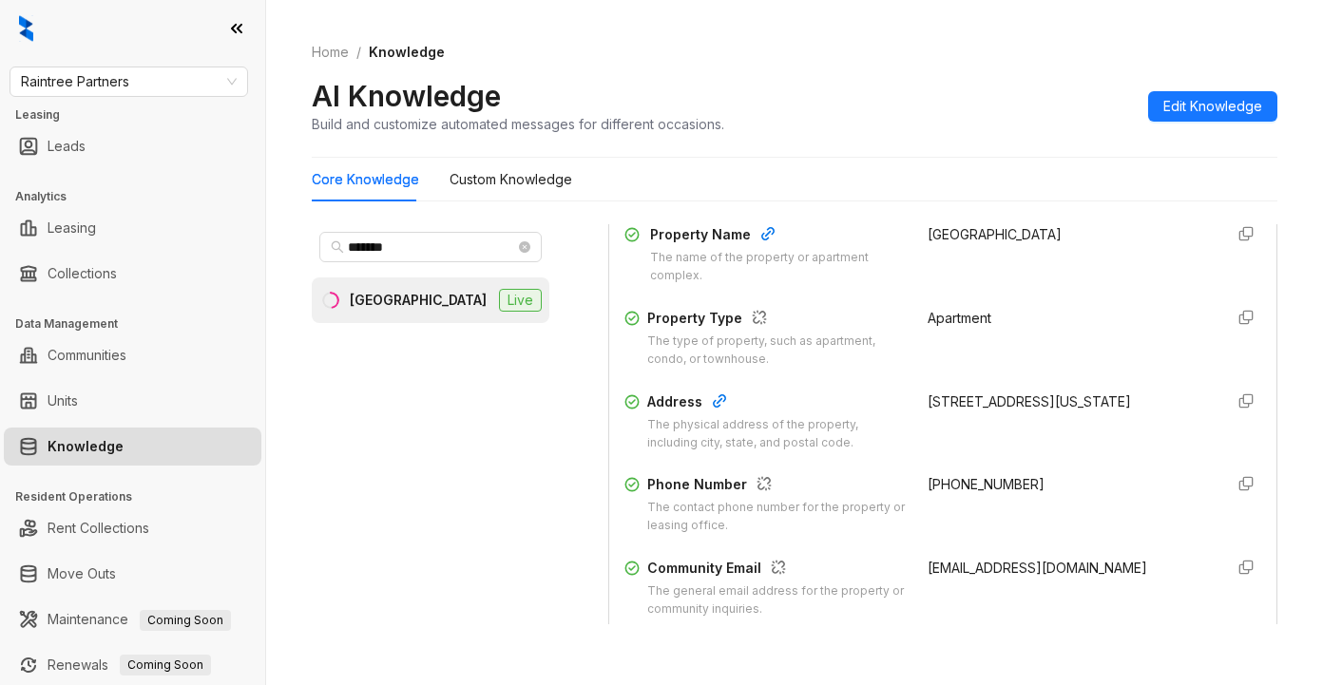
scroll to position [285, 0]
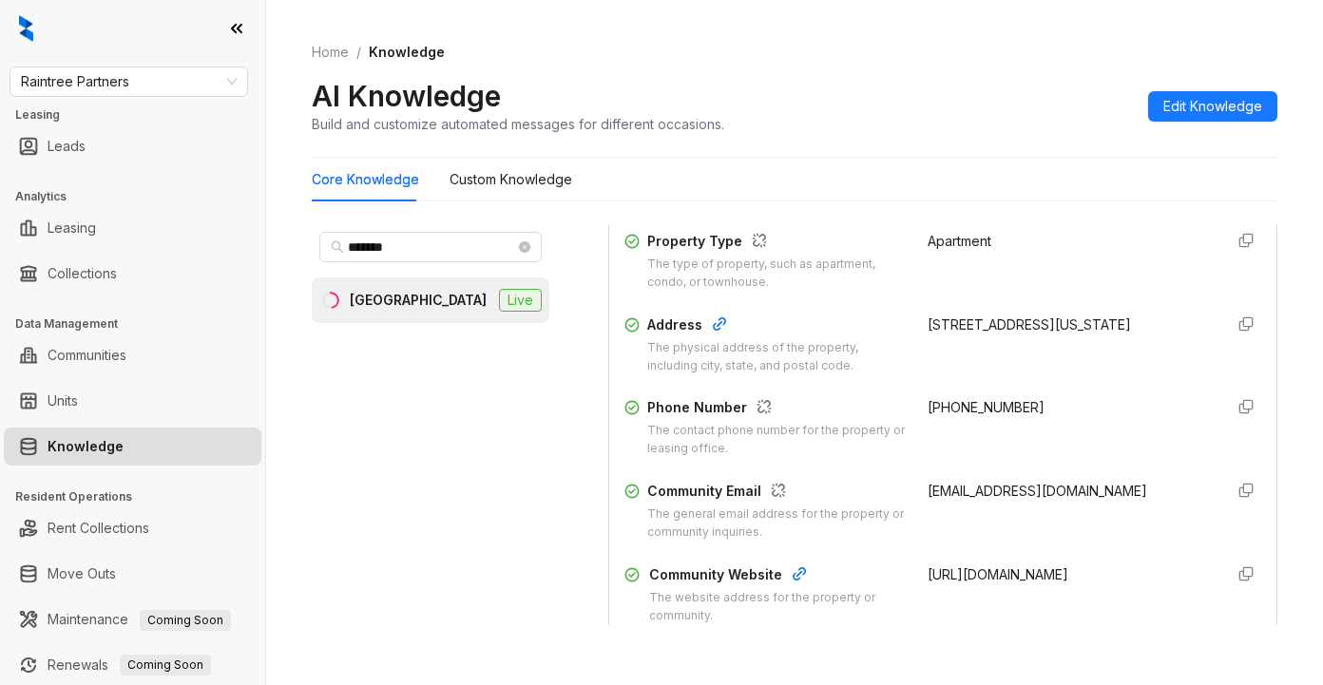
drag, startPoint x: 901, startPoint y: 348, endPoint x: 979, endPoint y: 365, distance: 79.8
click at [979, 365] on div "Address The physical address of the property, including city, state, and postal…" at bounding box center [942, 345] width 637 height 61
copy div "2442 Iowa Ave, Riverside, CA, 92507-2838"
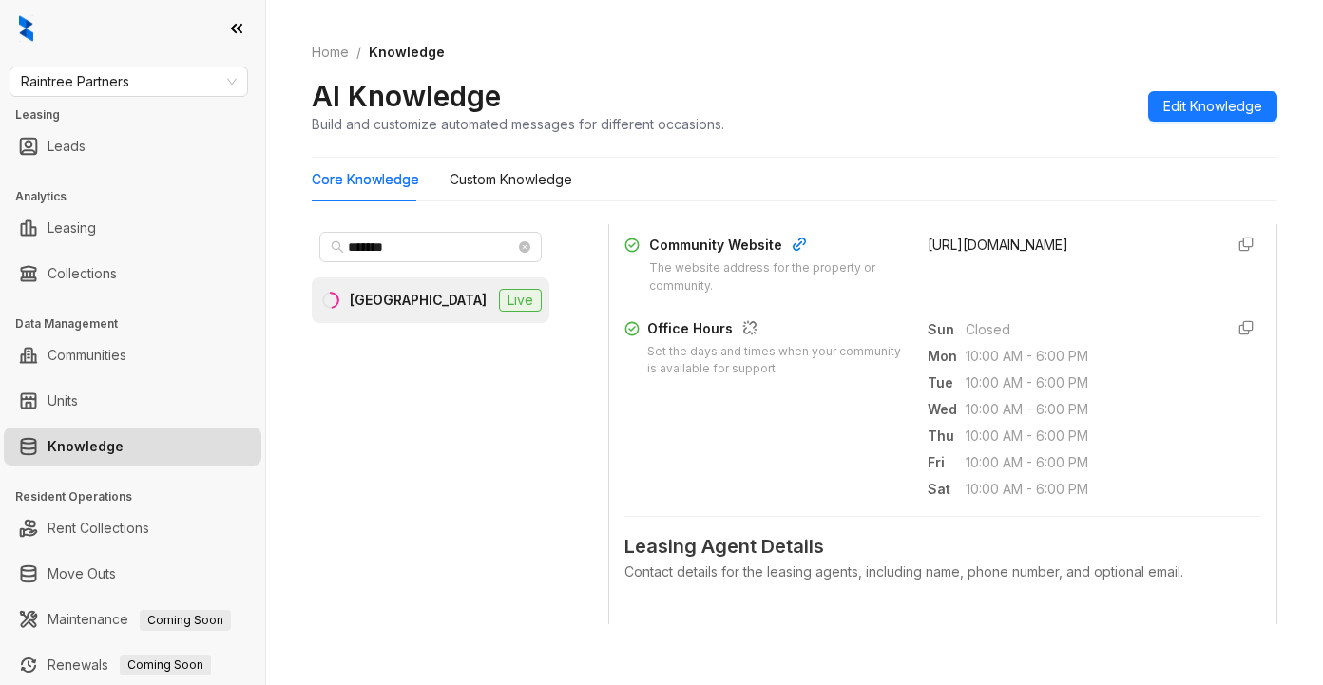
scroll to position [665, 0]
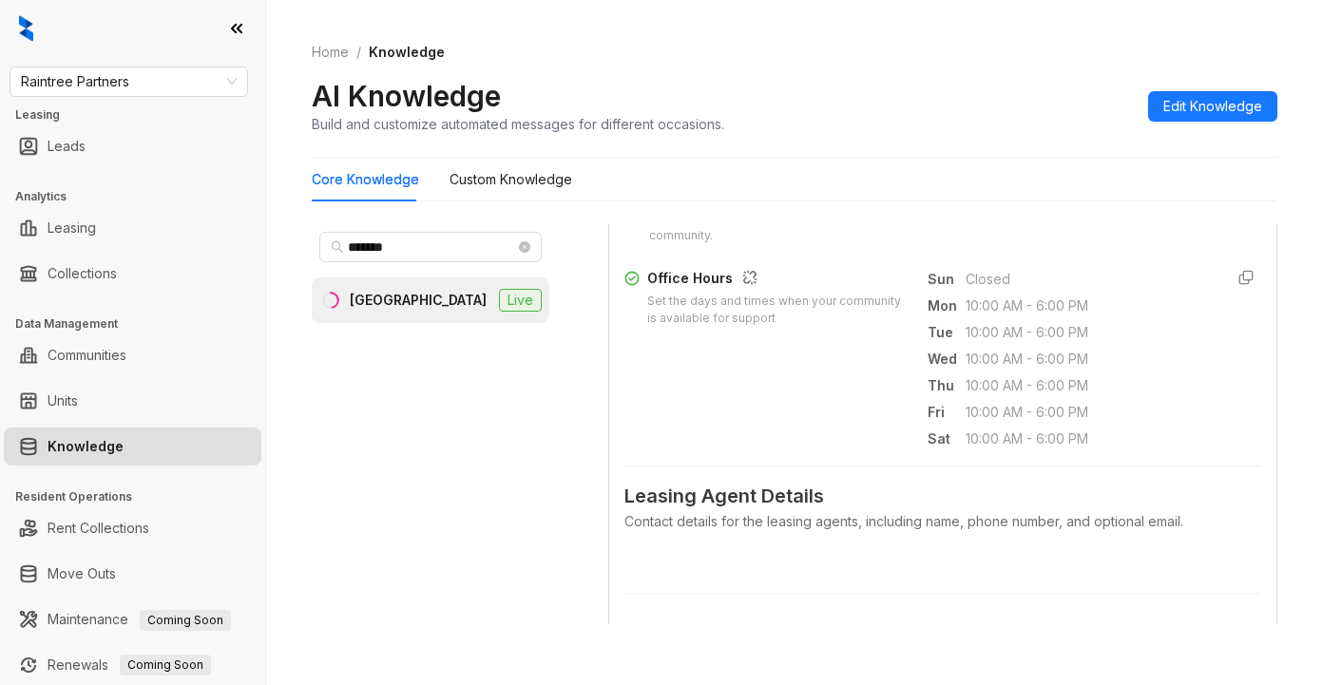
click at [1003, 102] on div "AI Knowledge Build and customize automated messages for different occasions. Ed…" at bounding box center [794, 106] width 965 height 56
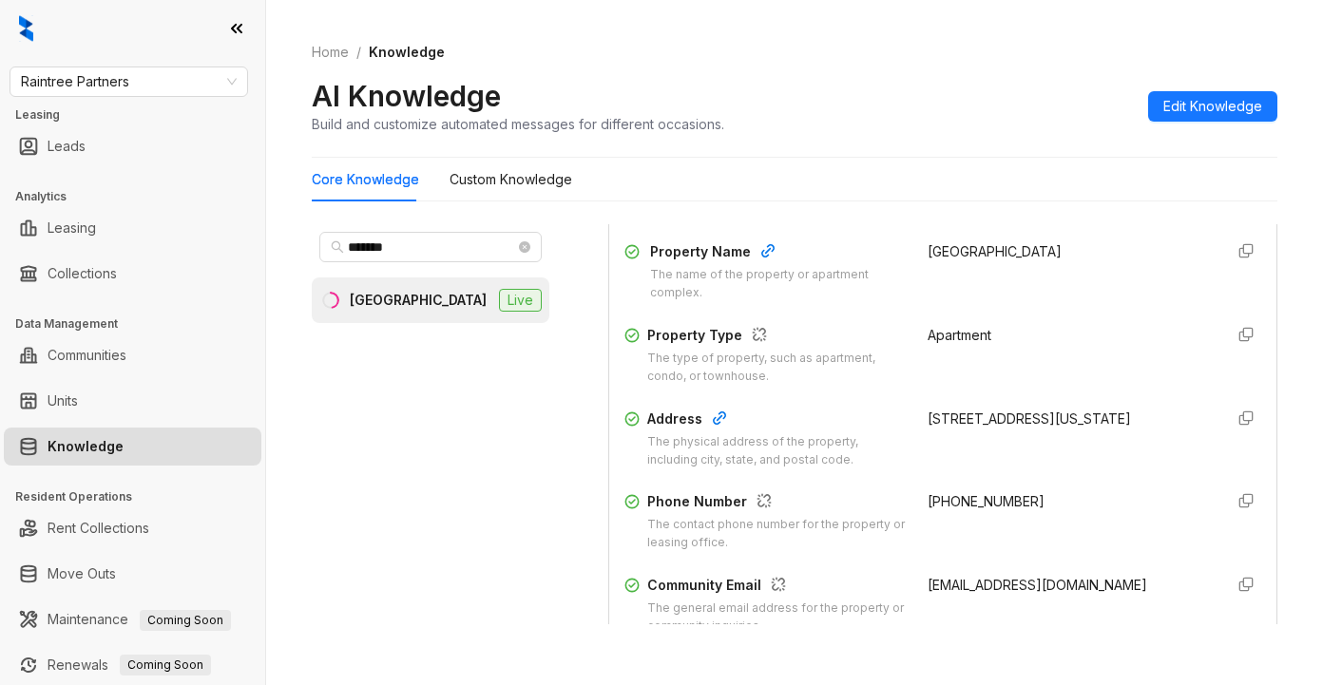
scroll to position [190, 0]
drag, startPoint x: 906, startPoint y: 436, endPoint x: 982, endPoint y: 471, distance: 83.8
click at [982, 430] on div "2442 Iowa Ave, Riverside, CA, 92507-2838" at bounding box center [1067, 420] width 280 height 21
copy div "2442 Iowa Ave, Riverside, CA, 92507-2838"
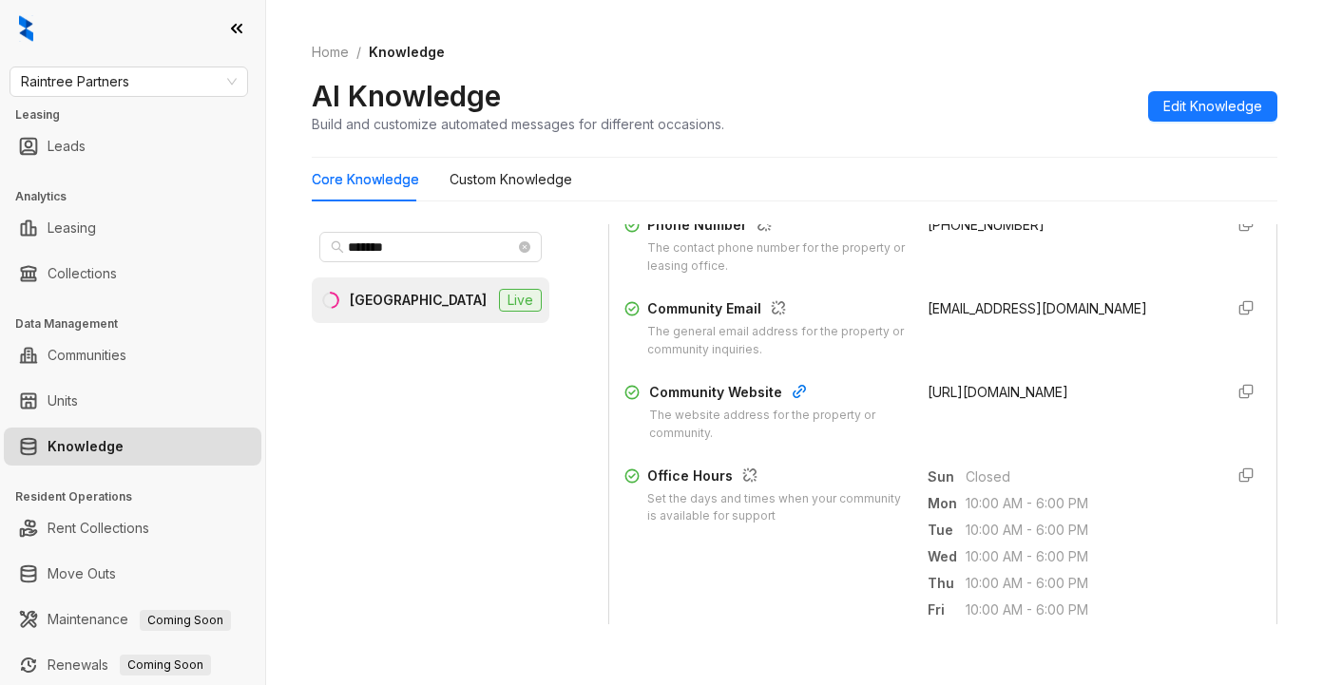
scroll to position [475, 0]
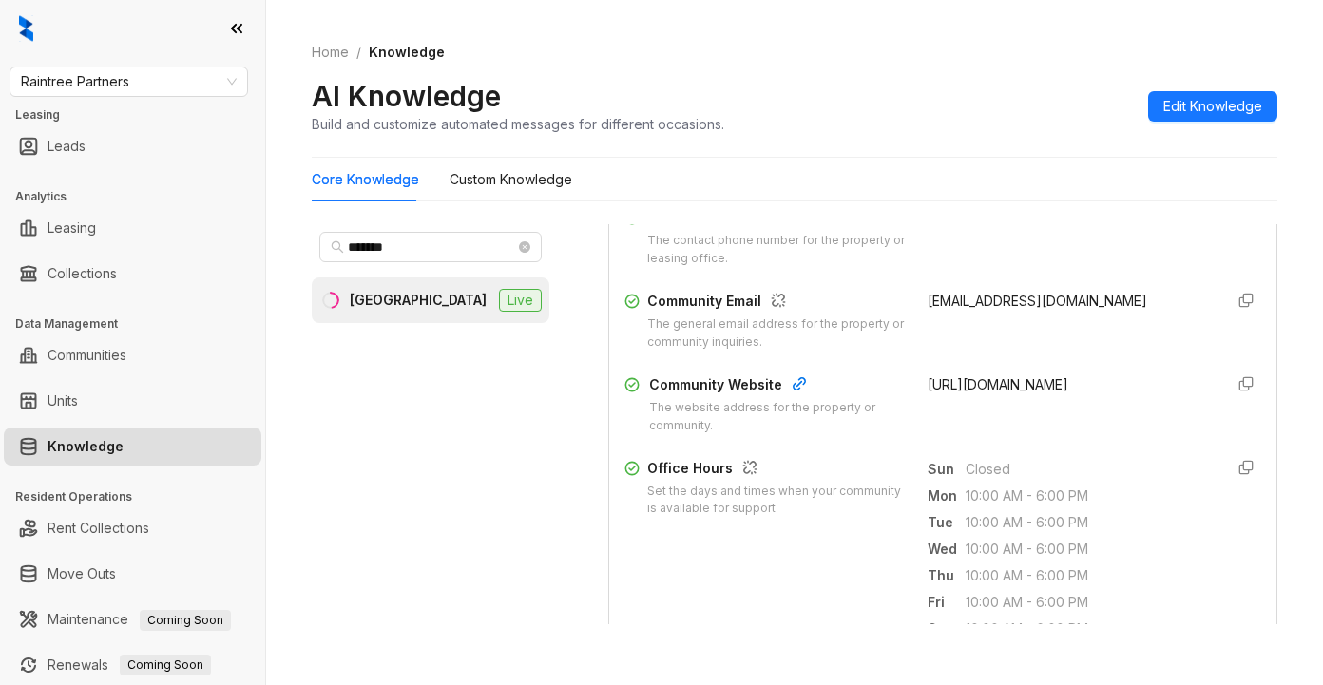
click at [1043, 430] on div "https://www.liveatbouldercreek.com" at bounding box center [1067, 404] width 280 height 61
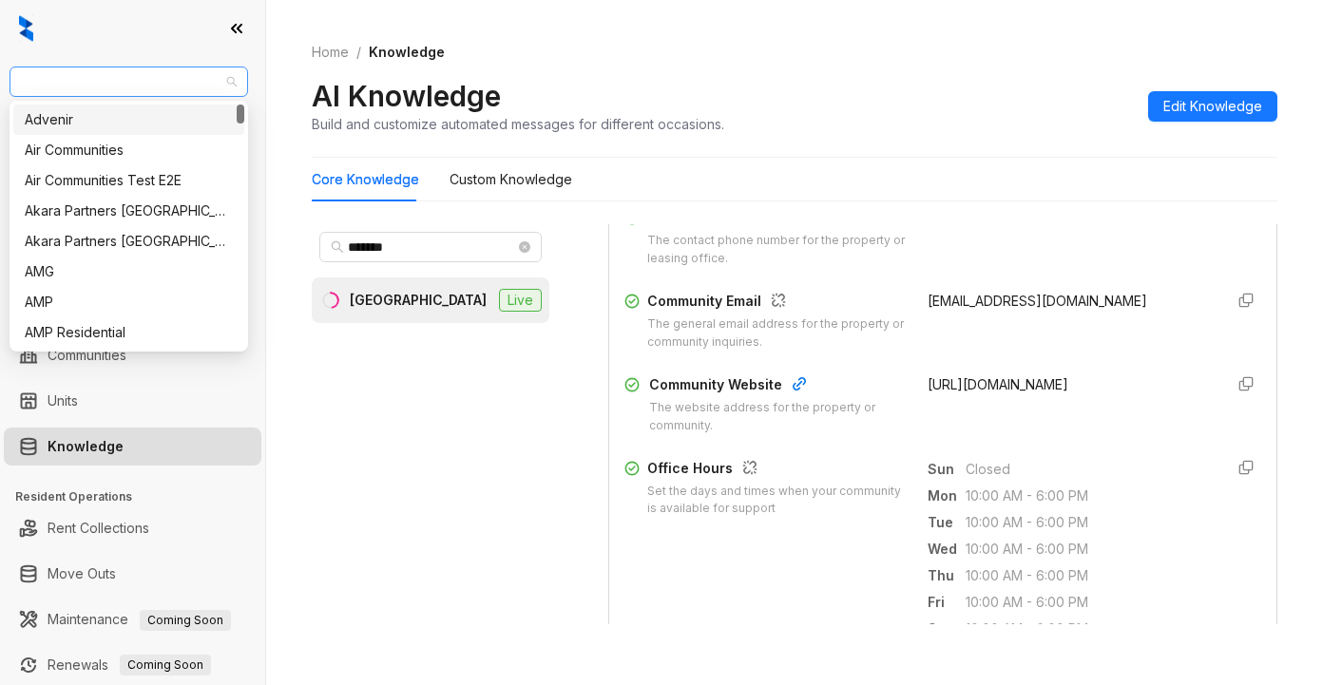
click at [149, 88] on span "Raintree Partners" at bounding box center [129, 81] width 216 height 29
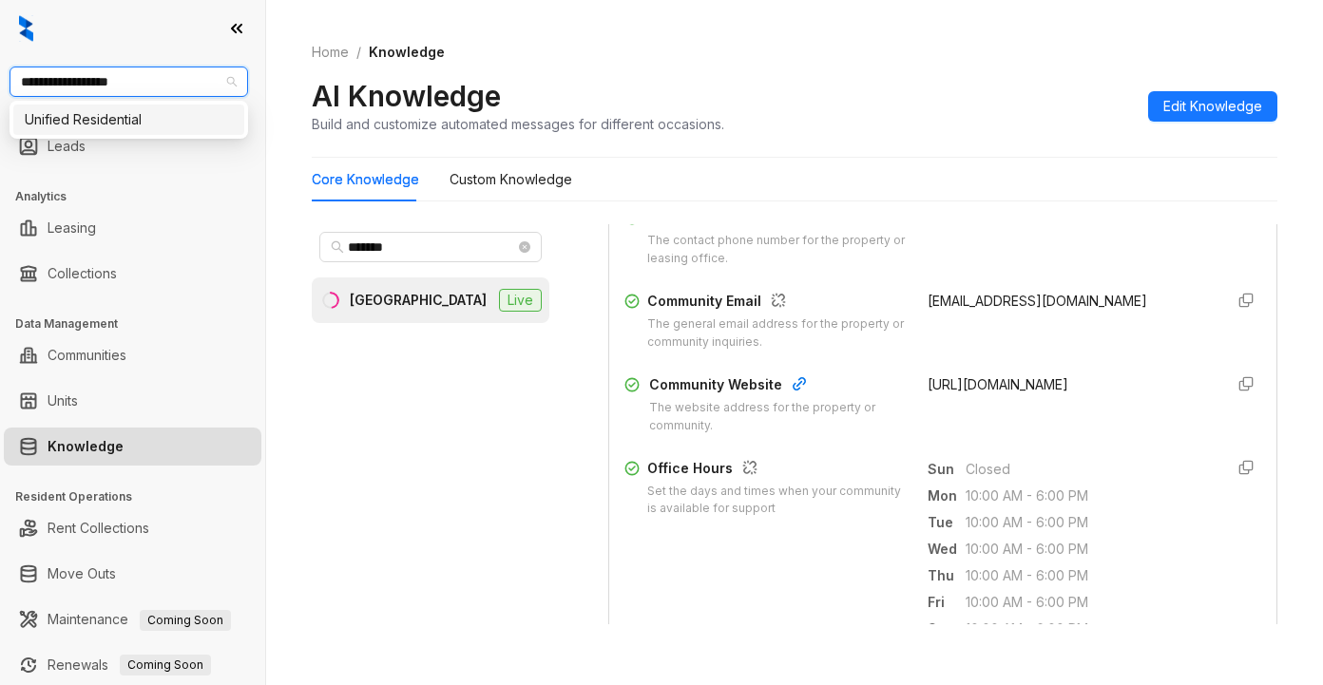
type input "**********"
click at [62, 130] on div "Unified Residential" at bounding box center [128, 120] width 231 height 30
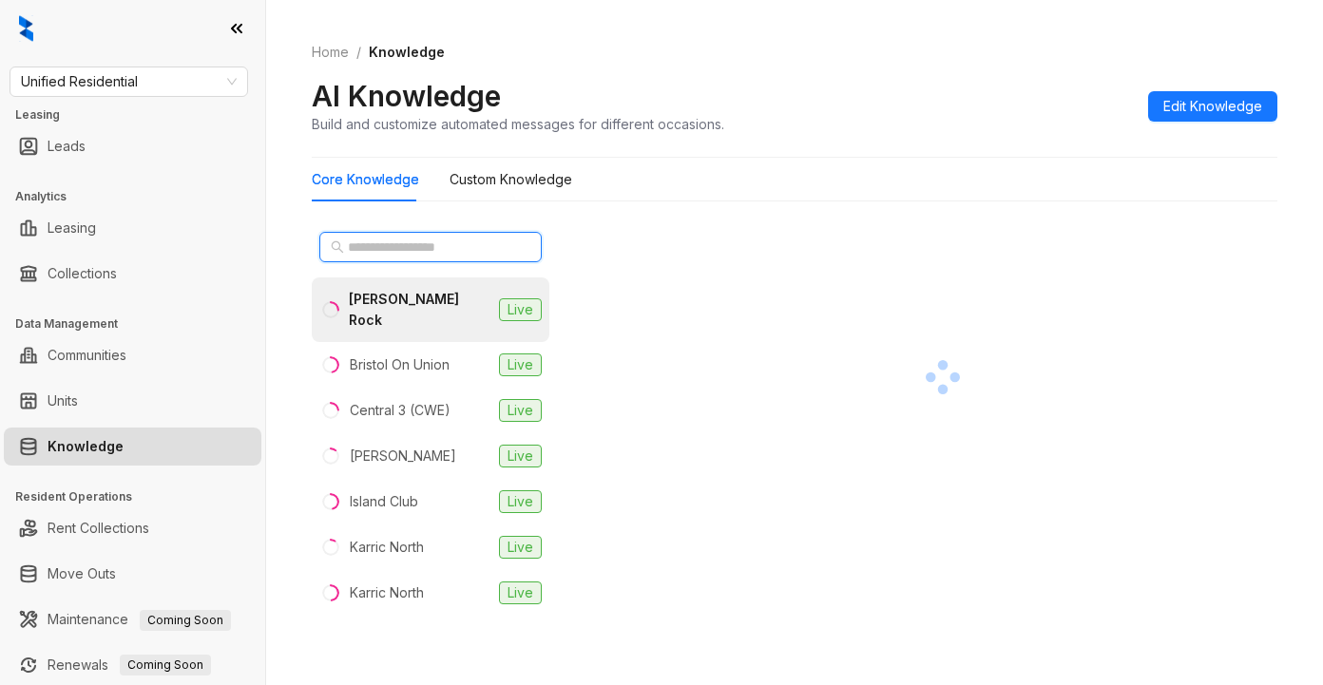
click at [398, 249] on input "text" at bounding box center [431, 247] width 167 height 21
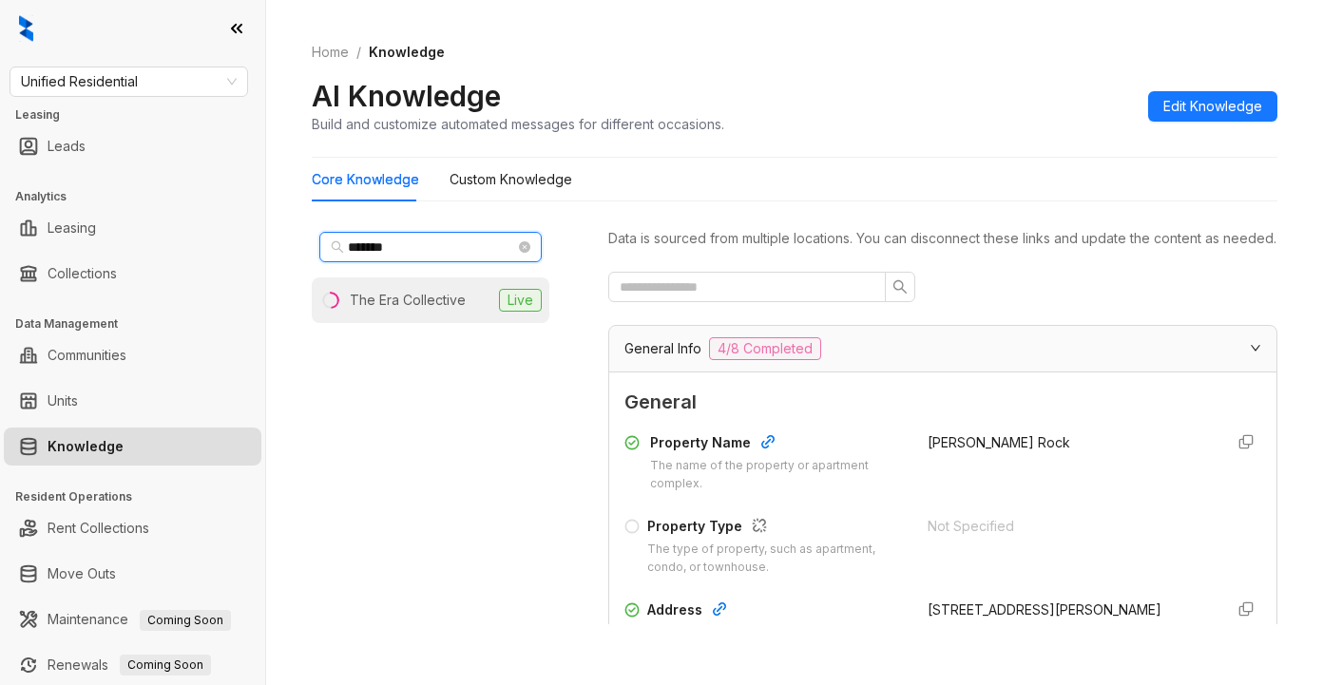
type input "*******"
click at [410, 299] on div "The Era Collective" at bounding box center [408, 300] width 116 height 21
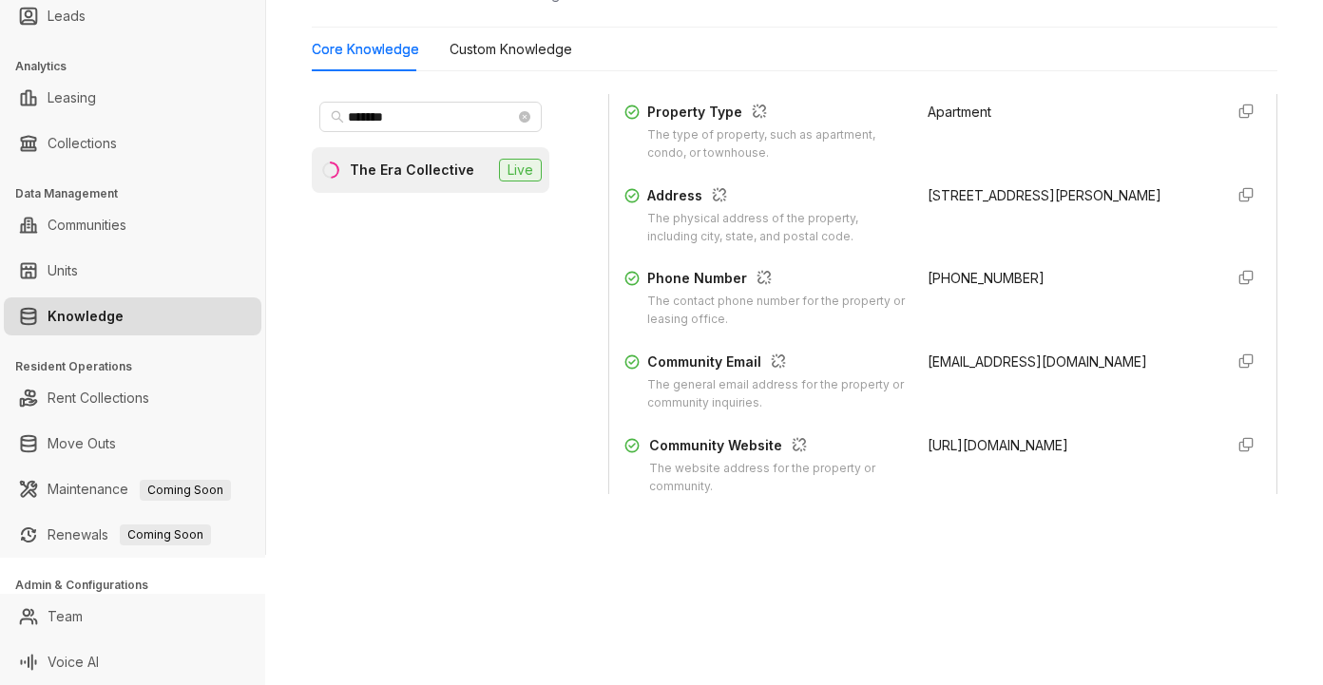
scroll to position [285, 0]
drag, startPoint x: 905, startPoint y: 300, endPoint x: 973, endPoint y: 291, distance: 69.1
click at [1038, 311] on div "Phone Number The contact phone number for the property or leasing office. +1314…" at bounding box center [942, 297] width 637 height 61
copy span "+13143677900"
click at [1069, 124] on div "Apartment" at bounding box center [1067, 131] width 280 height 61
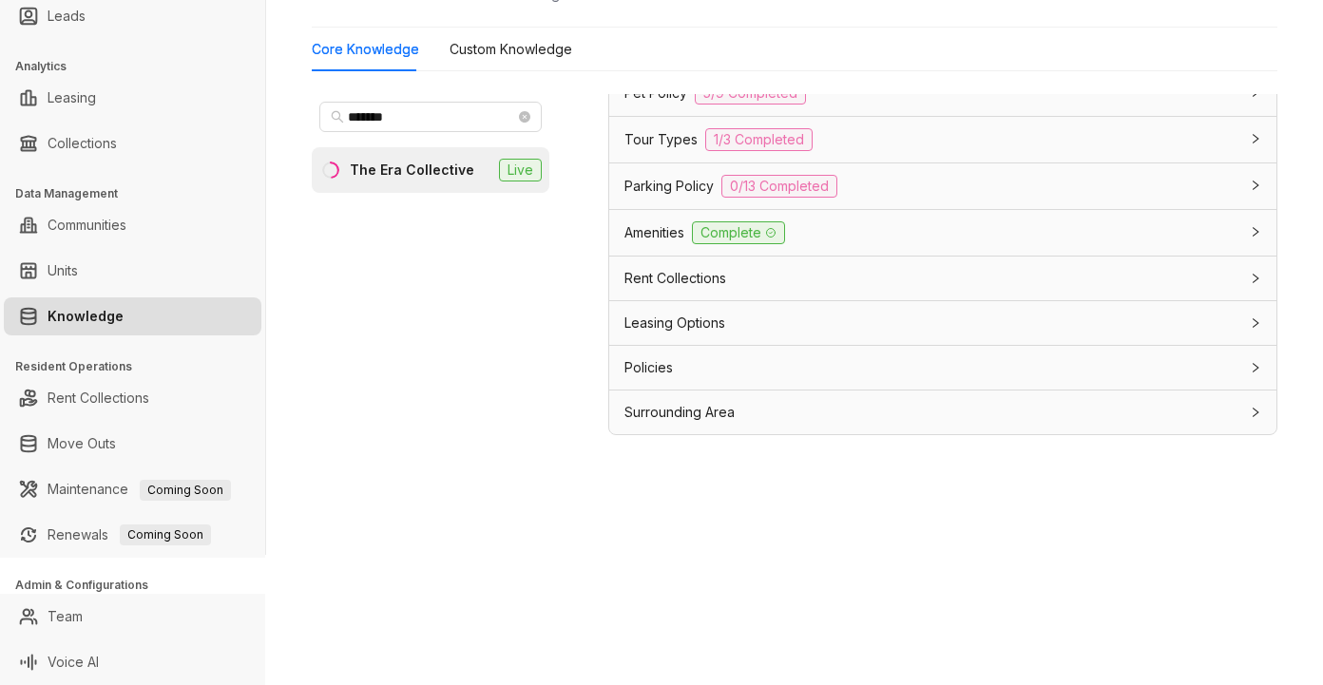
scroll to position [60, 0]
click at [664, 323] on span "Leasing Options" at bounding box center [674, 322] width 101 height 21
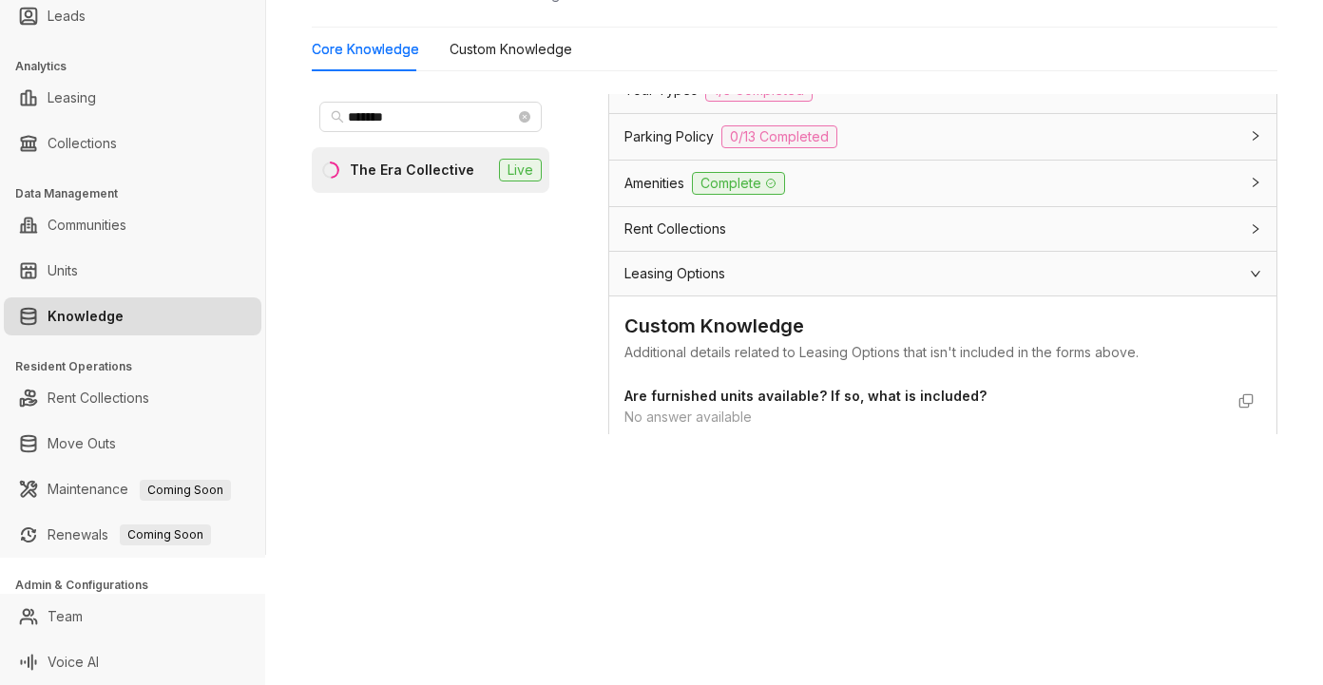
scroll to position [1404, 0]
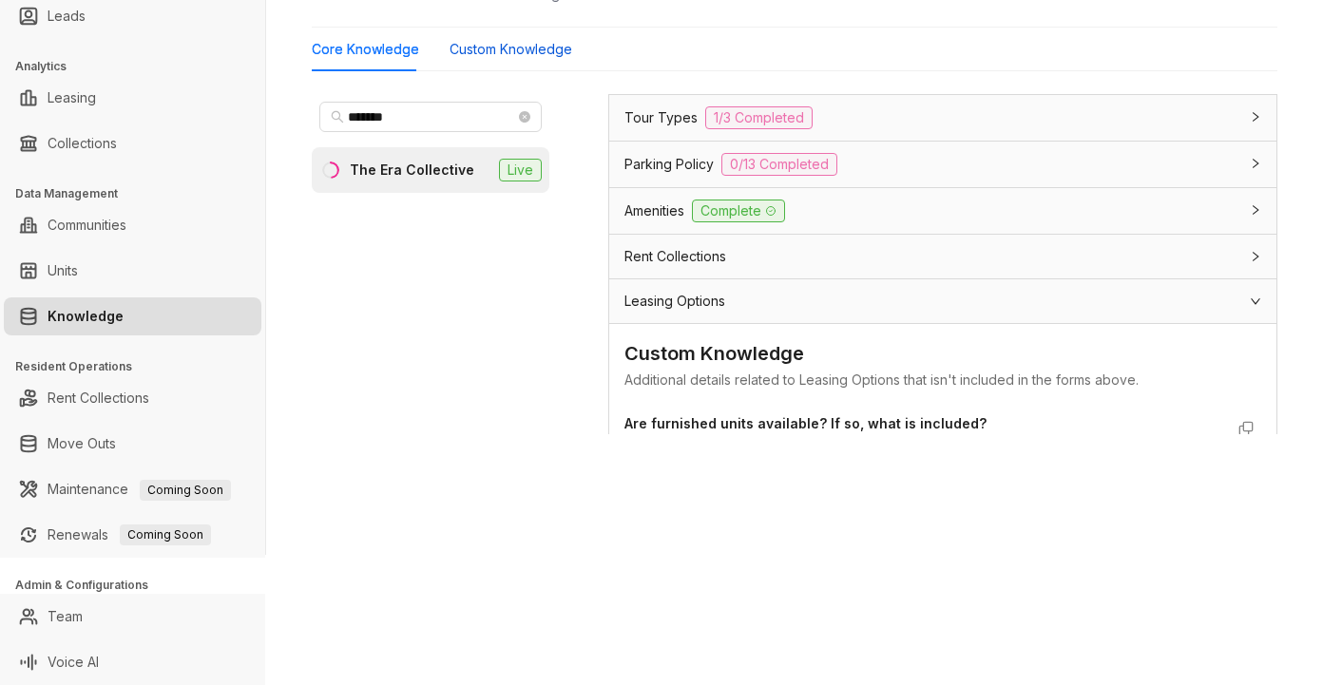
click at [525, 49] on Knowledge "Custom Knowledge" at bounding box center [510, 49] width 123 height 21
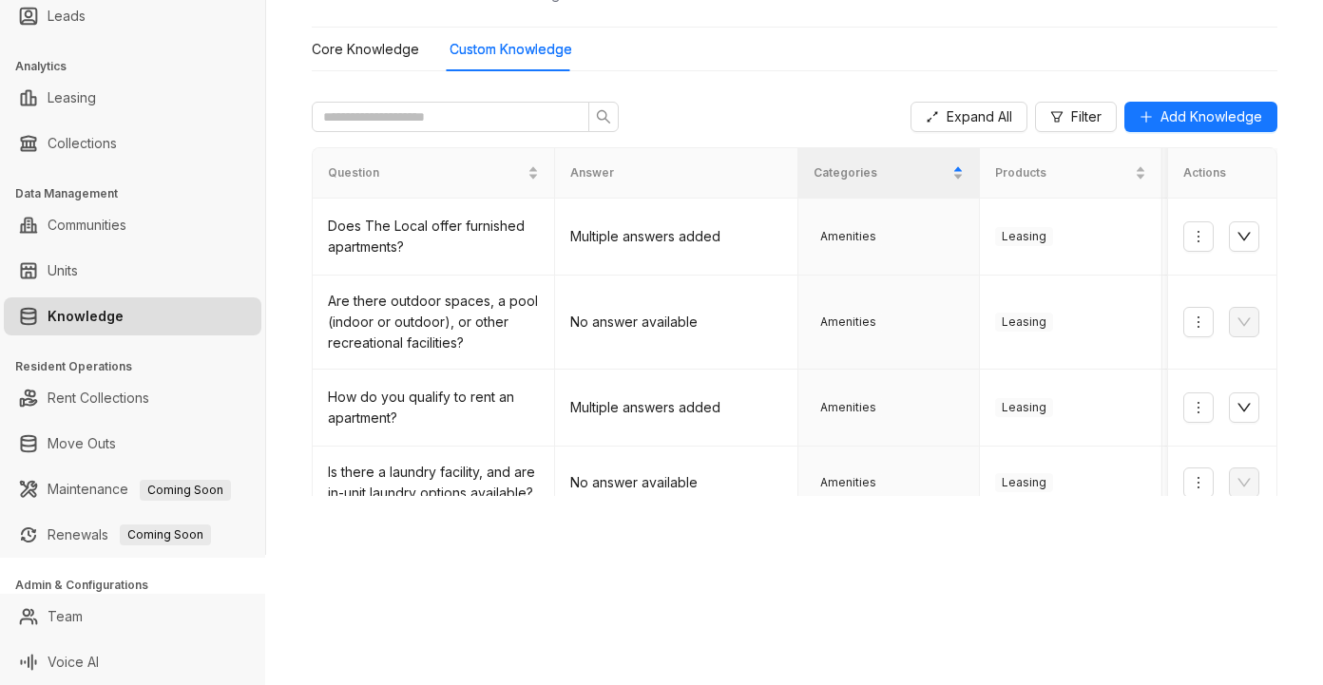
click at [1075, 628] on div "Unified Residential Leasing Leads Analytics Leasing Collections Data Management…" at bounding box center [661, 342] width 1323 height 685
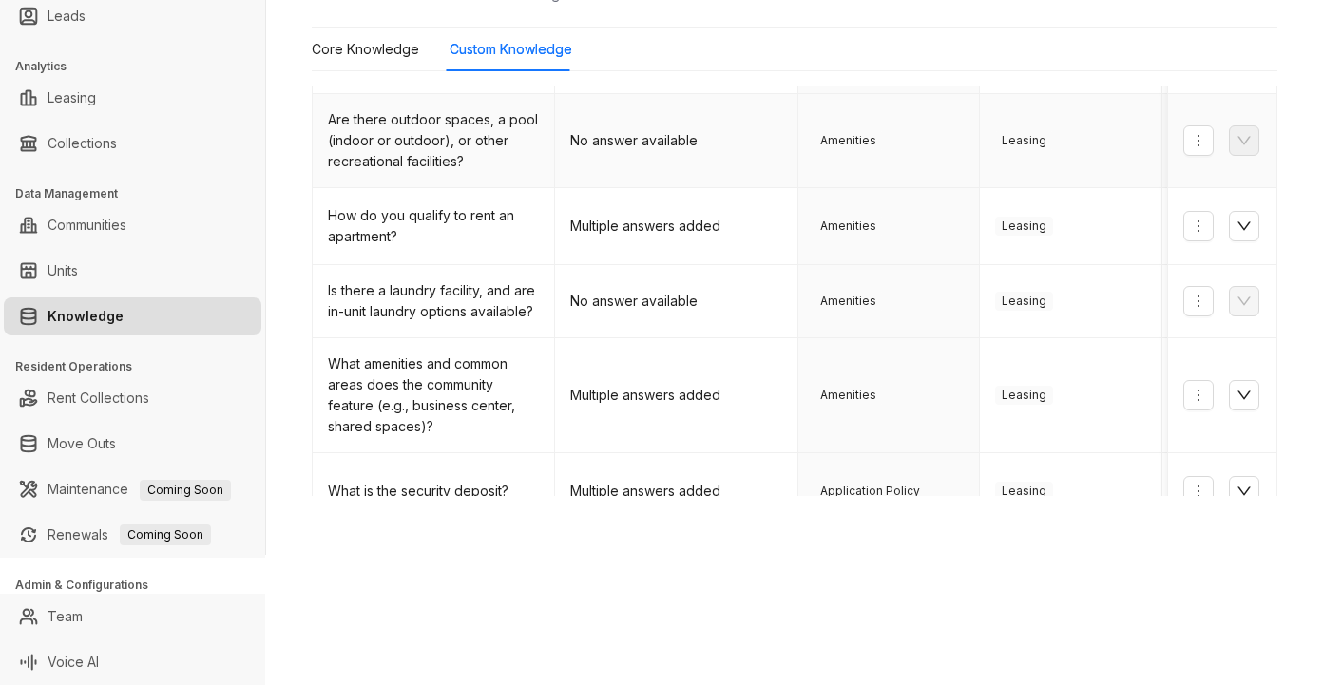
scroll to position [190, 0]
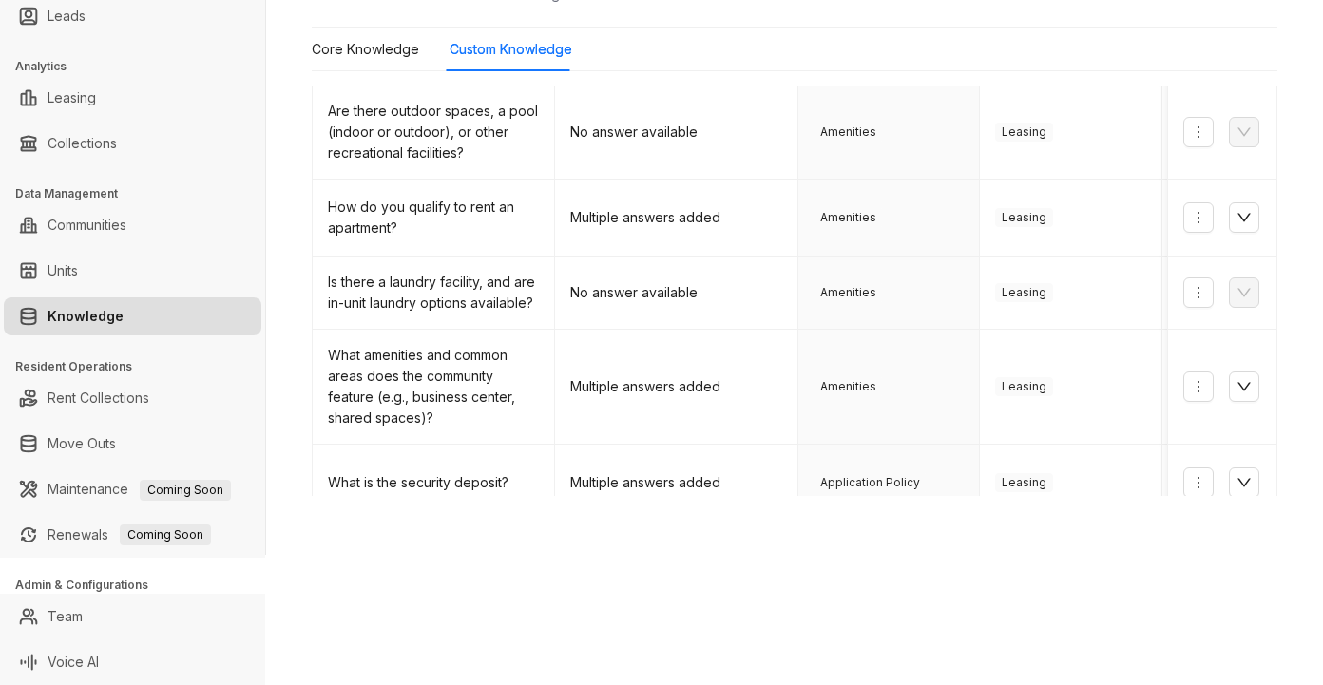
click at [1267, 624] on div "Unified Residential Leasing Leads Analytics Leasing Collections Data Management…" at bounding box center [661, 342] width 1323 height 685
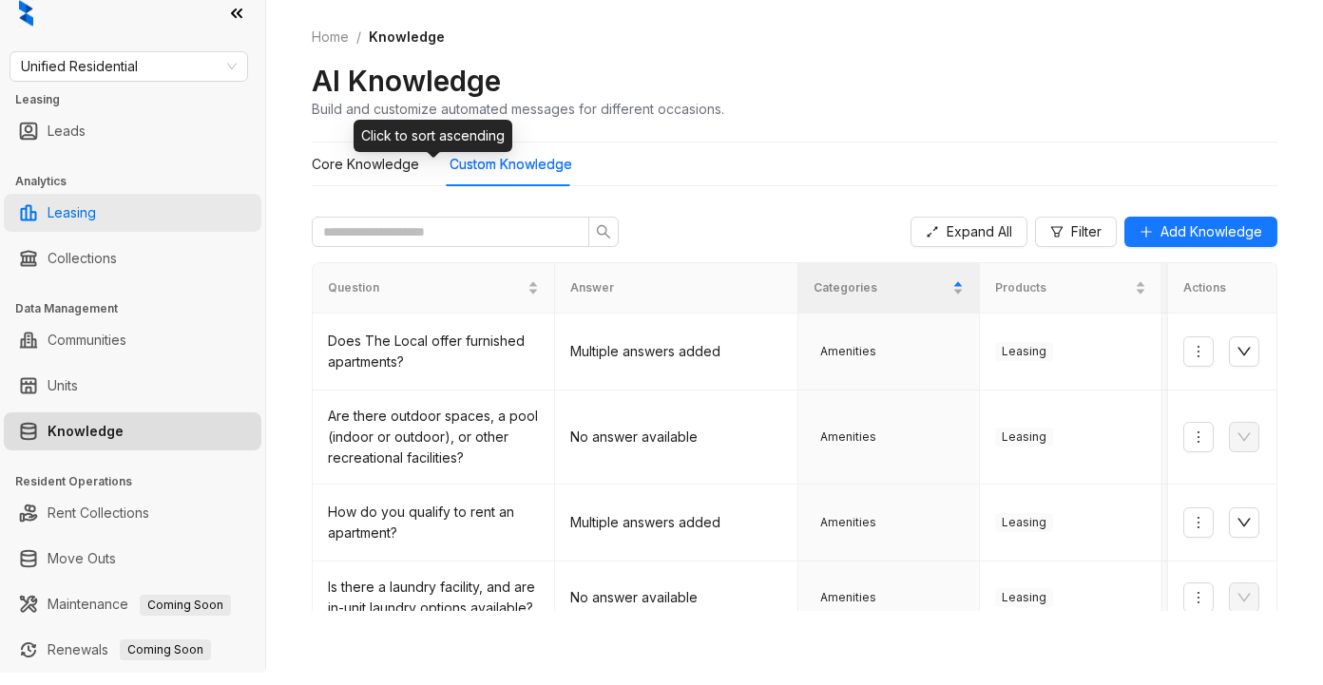
scroll to position [0, 0]
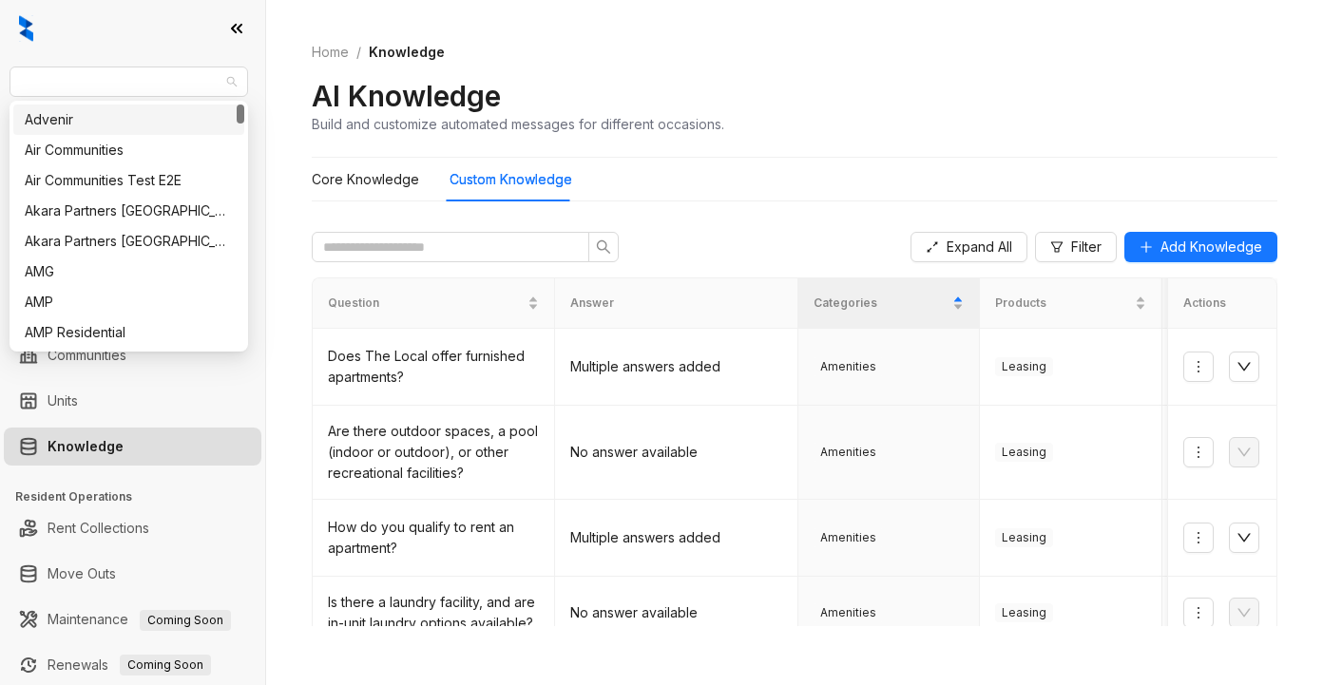
drag, startPoint x: 161, startPoint y: 77, endPoint x: 3, endPoint y: 100, distance: 159.4
click at [0, 86] on html "Unified Residential Leasing Leads Analytics Leasing Collections Data Management…" at bounding box center [661, 342] width 1323 height 685
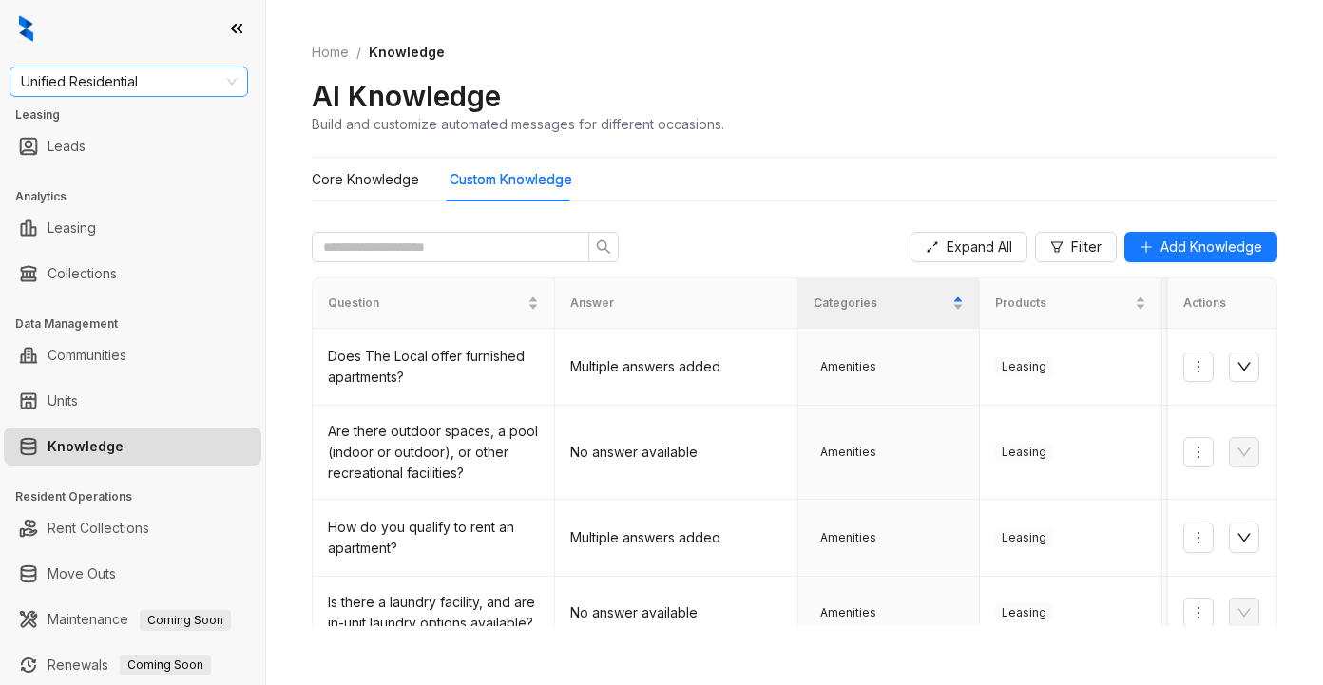
click at [64, 86] on span "Unified Residential" at bounding box center [129, 81] width 216 height 29
type input "****"
click at [115, 114] on div "SfRent" at bounding box center [129, 119] width 208 height 21
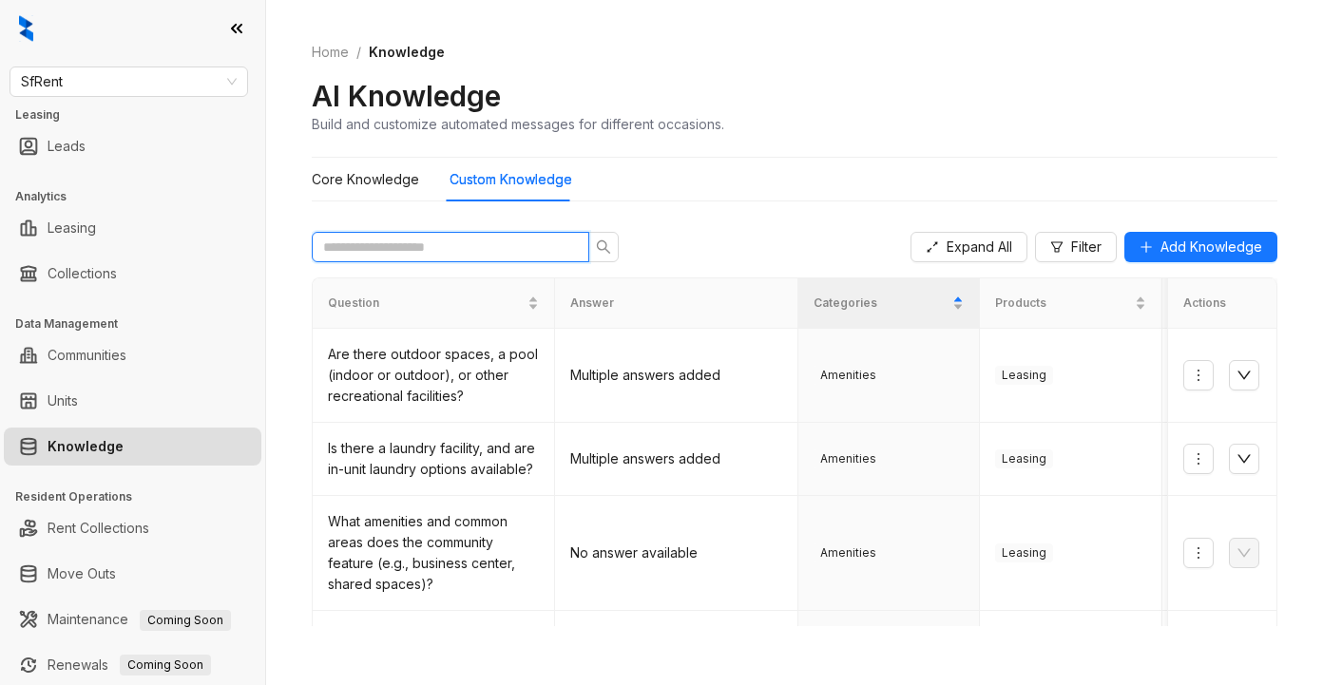
click at [359, 249] on input "text" at bounding box center [442, 247] width 239 height 21
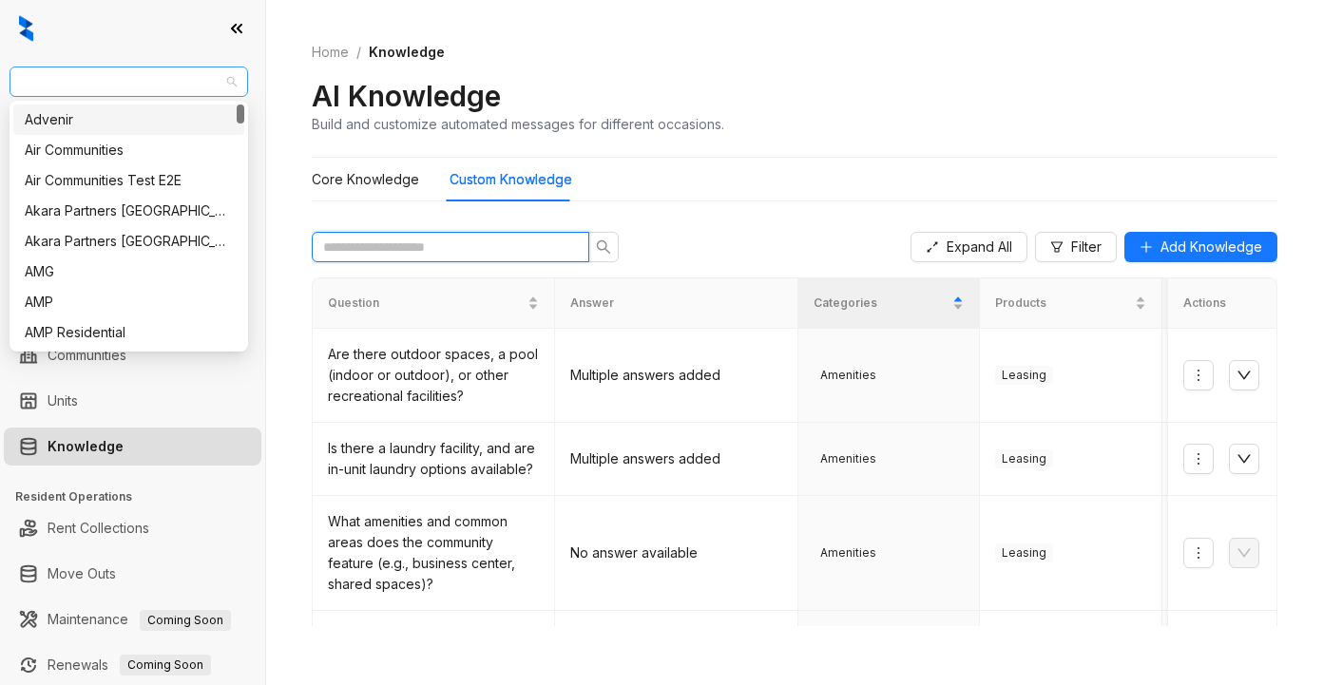
click at [133, 85] on span "SfRent" at bounding box center [129, 81] width 216 height 29
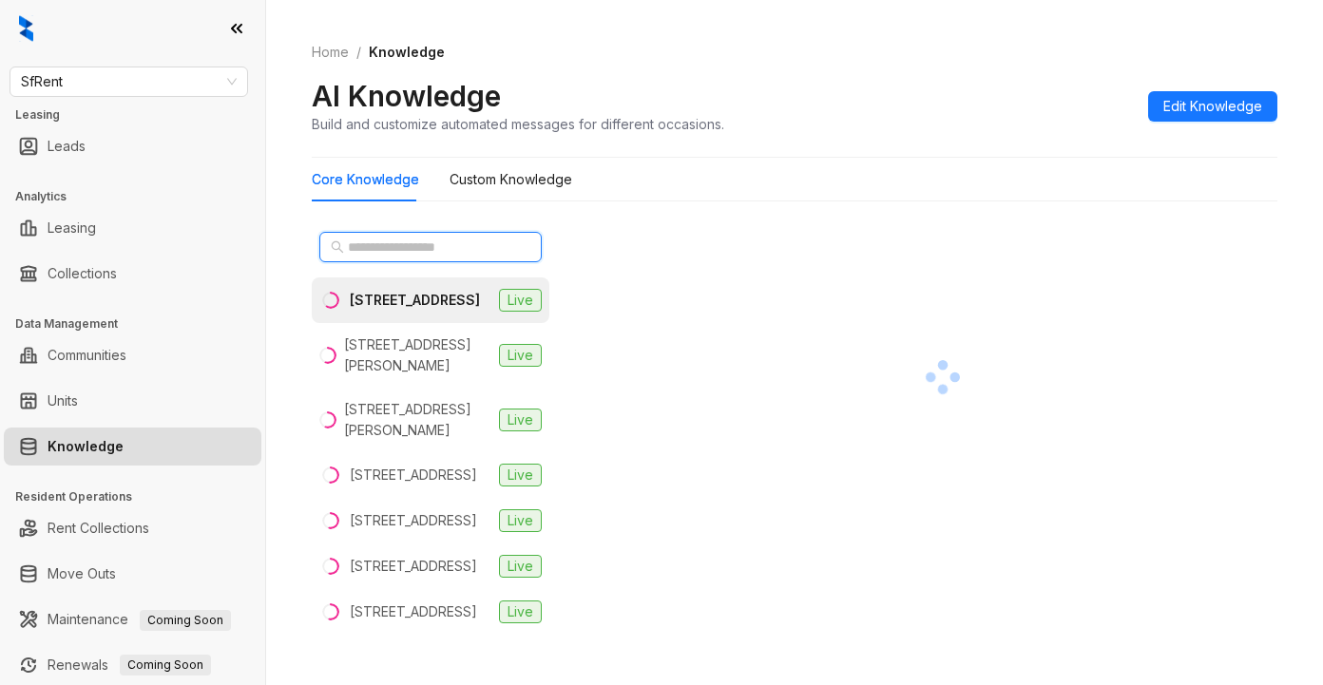
click at [409, 248] on input "text" at bounding box center [431, 247] width 167 height 21
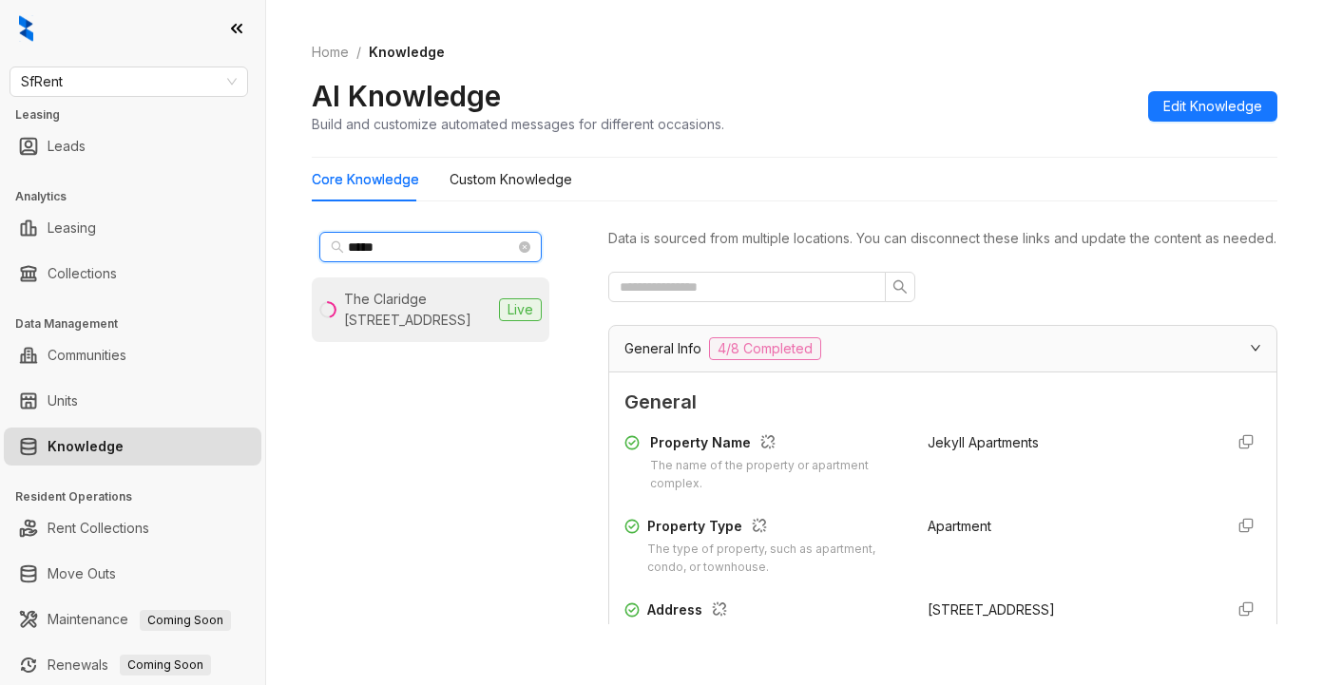
type input "*****"
click at [409, 305] on div "The Claridge 634 15th St, Oakland, CA" at bounding box center [417, 310] width 147 height 42
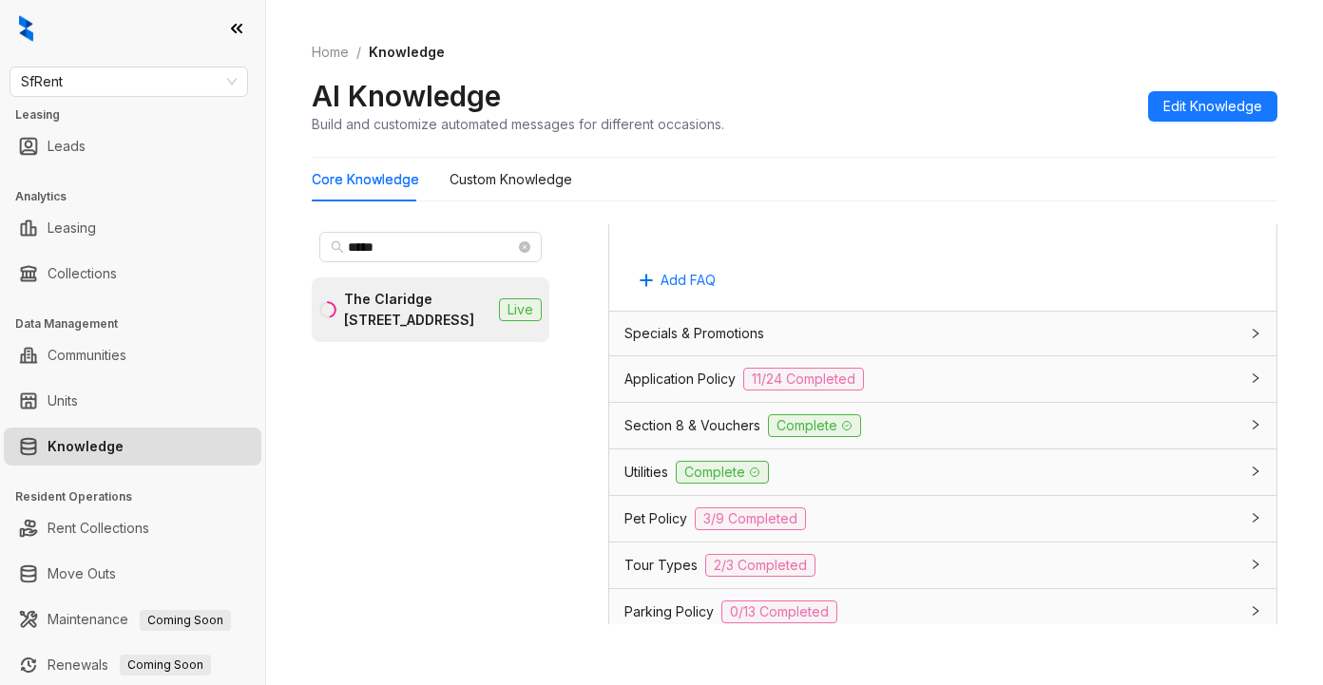
scroll to position [1330, 0]
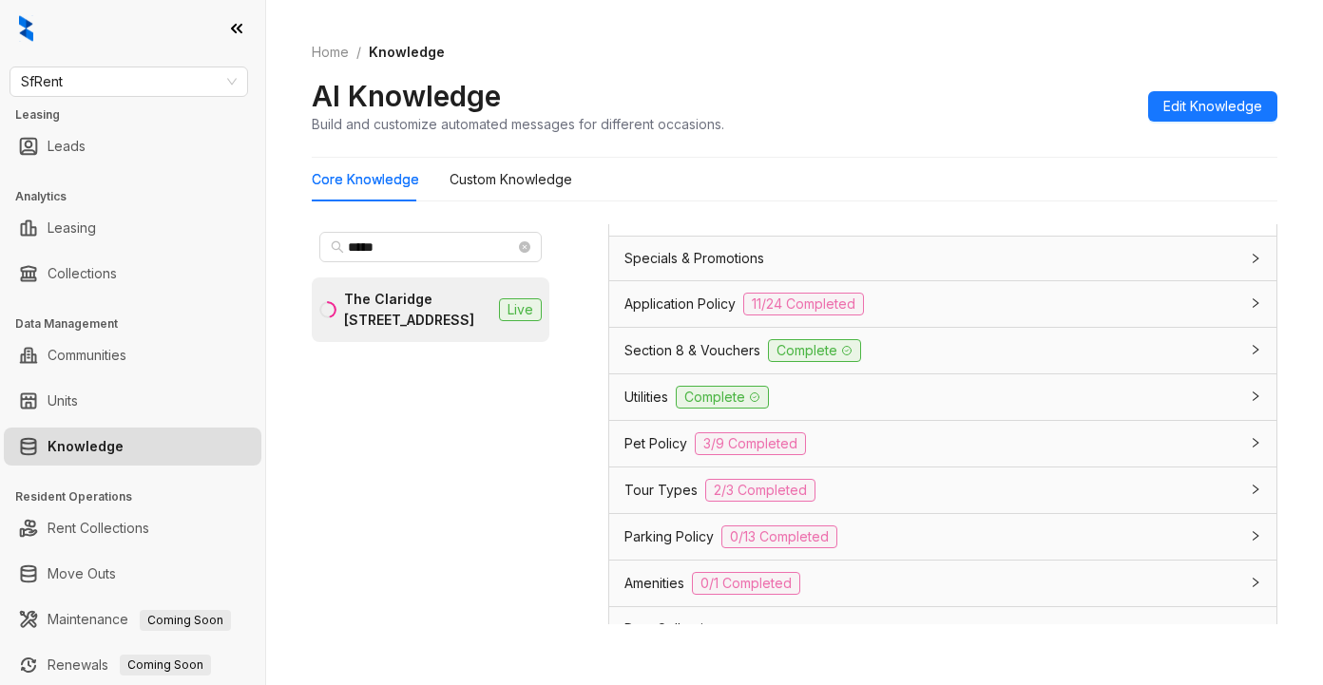
click at [678, 315] on span "Application Policy" at bounding box center [679, 304] width 111 height 21
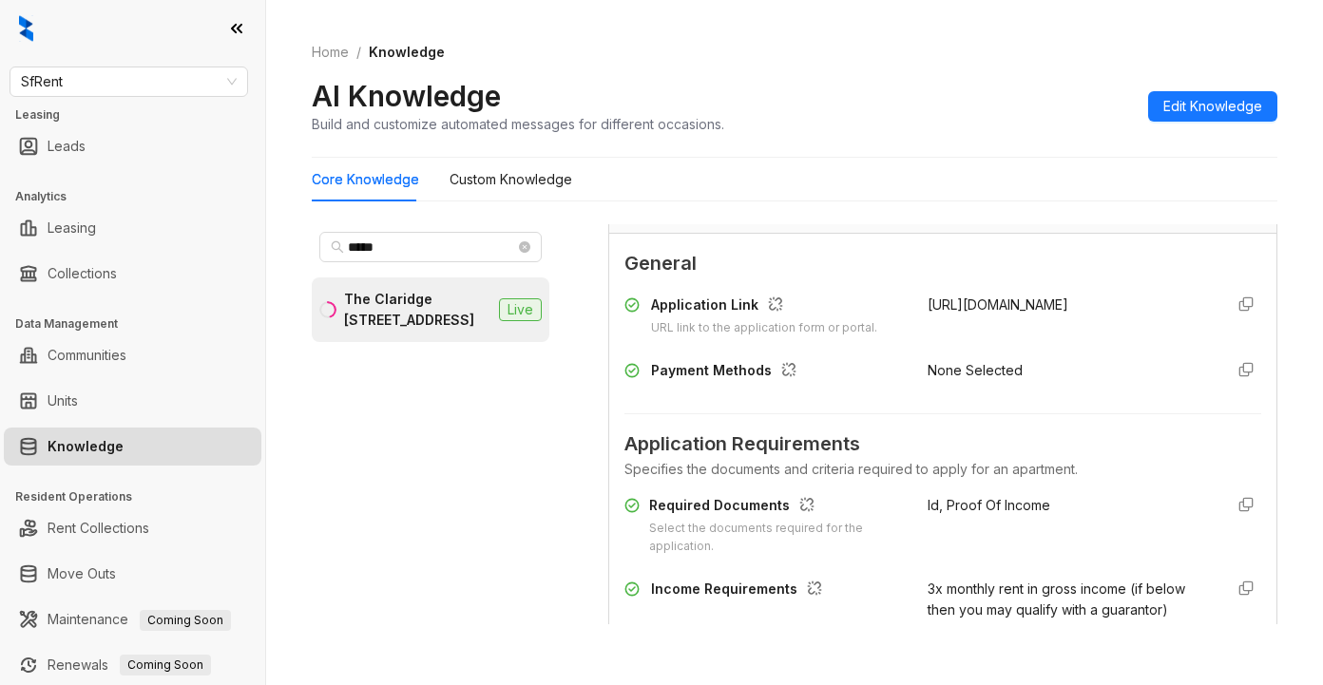
scroll to position [1425, 0]
drag, startPoint x: 651, startPoint y: 524, endPoint x: 670, endPoint y: 526, distance: 19.2
click at [670, 519] on div "Required Documents" at bounding box center [777, 506] width 256 height 25
click at [1067, 447] on div "Application Requirements Specifies the documents and criteria required to apply…" at bounding box center [942, 546] width 637 height 268
click at [1040, 550] on div "Id, Proof Of Income" at bounding box center [1067, 524] width 280 height 61
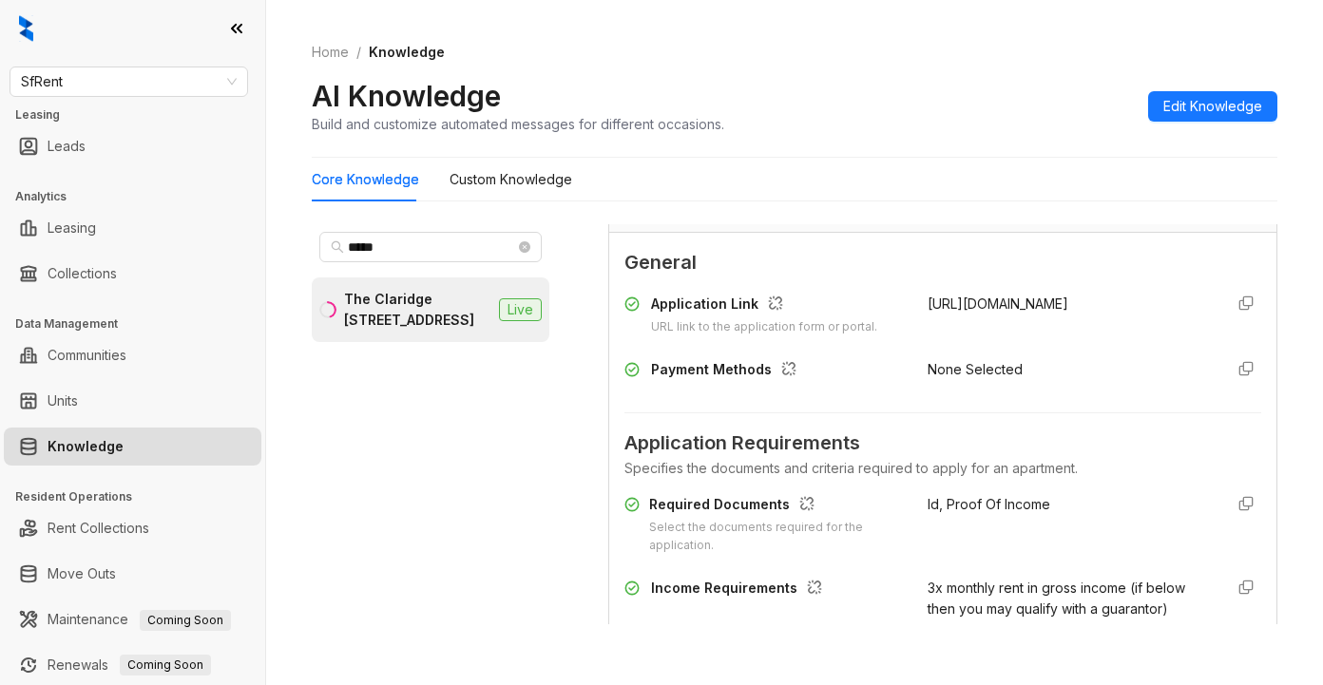
click at [1045, 448] on div "Application Requirements Specifies the documents and criteria required to apply…" at bounding box center [942, 546] width 637 height 268
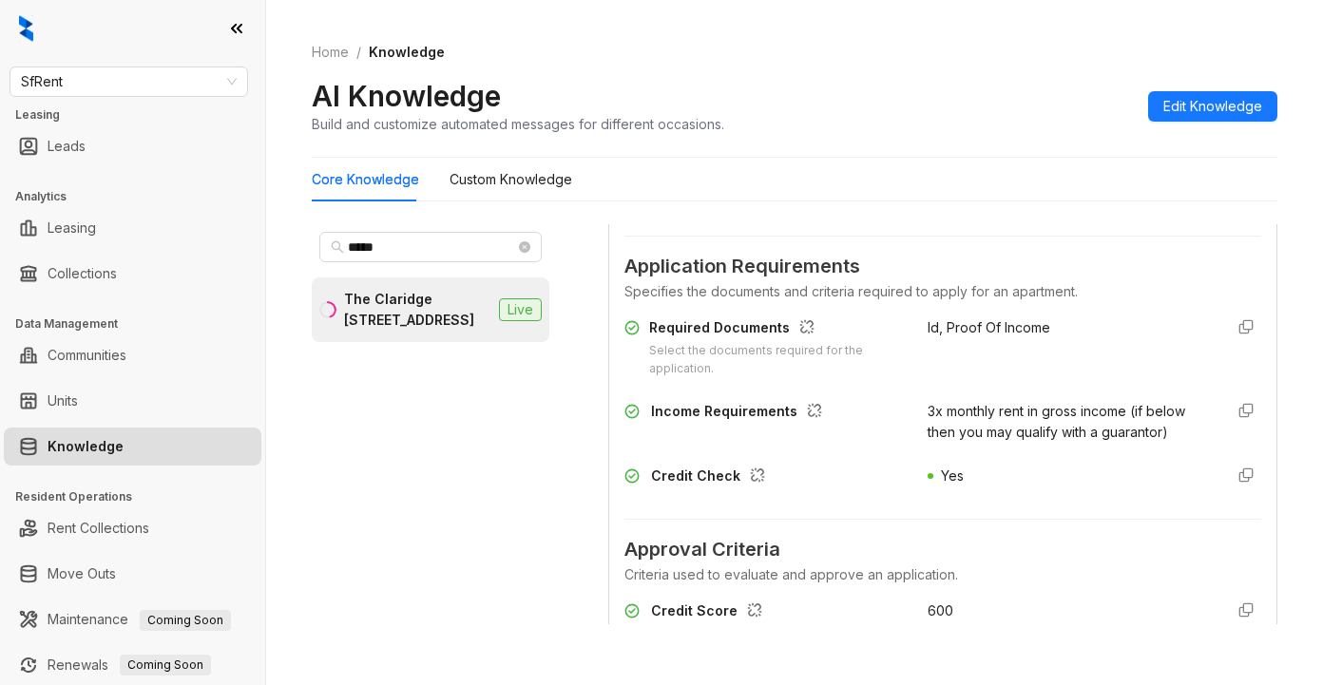
scroll to position [1615, 0]
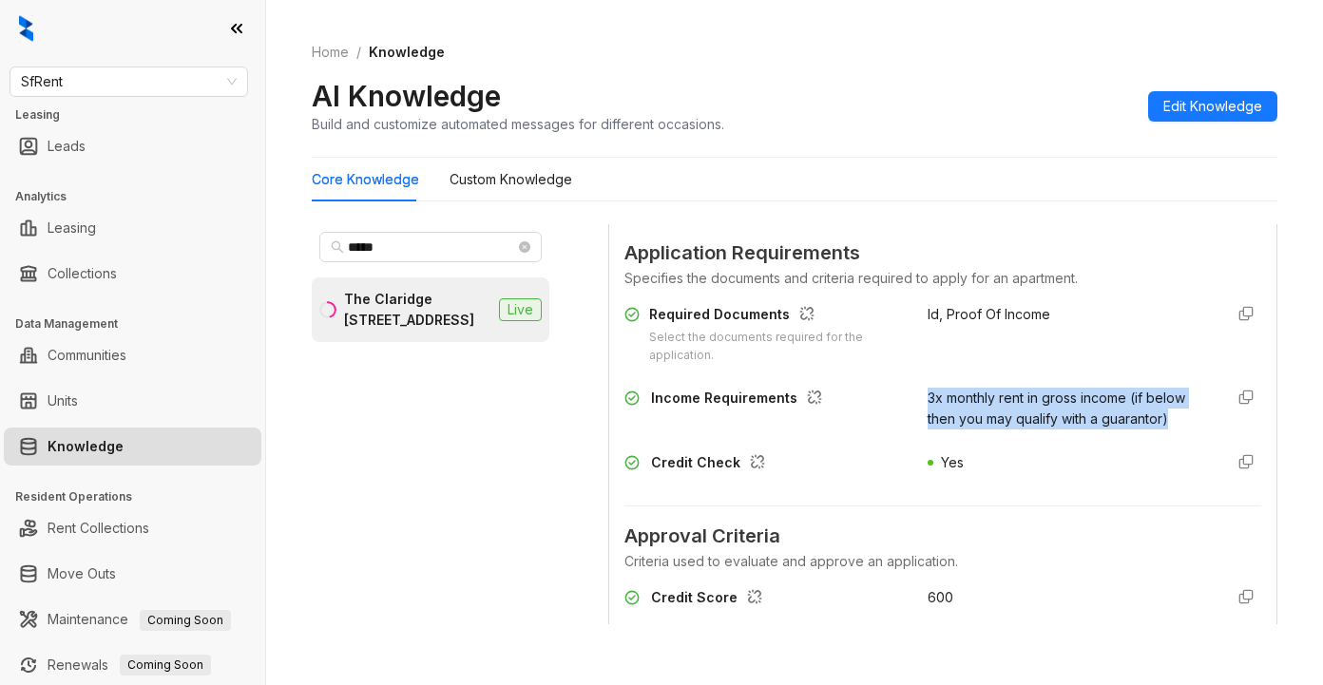
drag, startPoint x: 909, startPoint y: 414, endPoint x: 988, endPoint y: 458, distance: 90.2
click at [988, 430] on div "3x monthly rent in gross income (if below then you may qualify with a guarantor)" at bounding box center [1067, 409] width 280 height 42
copy span "3x monthly rent in gross income (if below then you may qualify with a guarantor)"
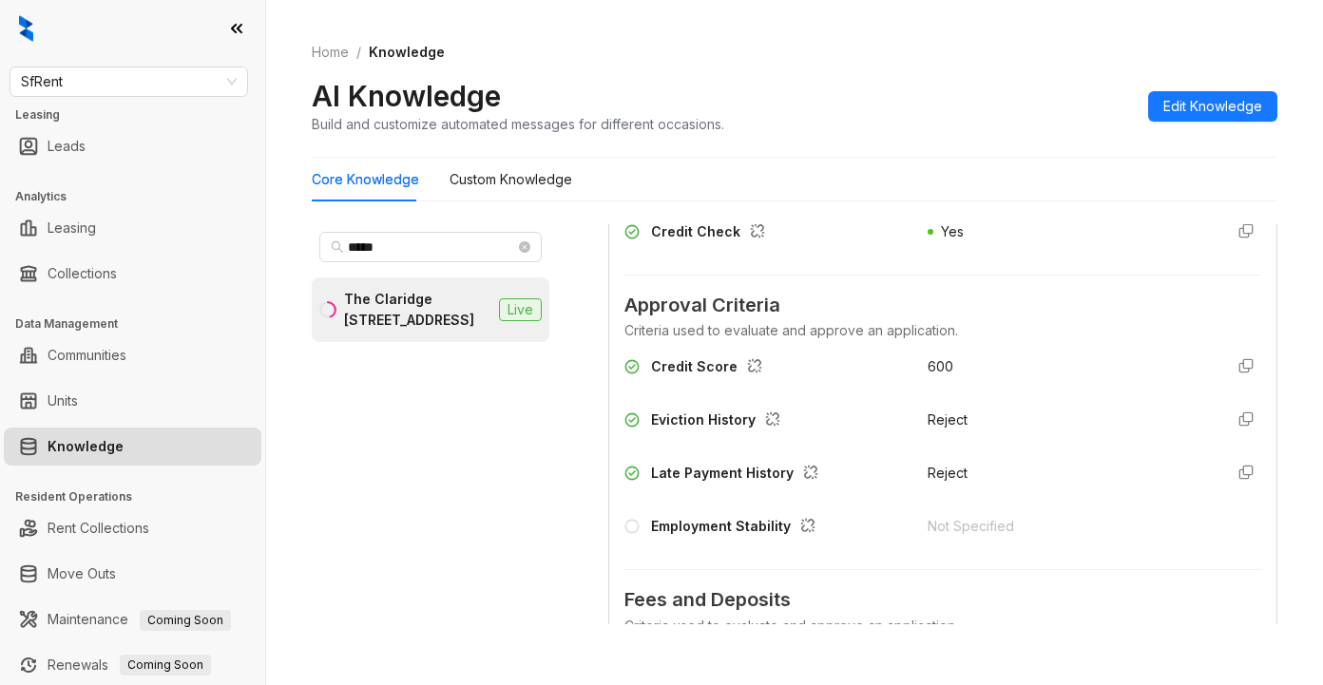
scroll to position [1901, 0]
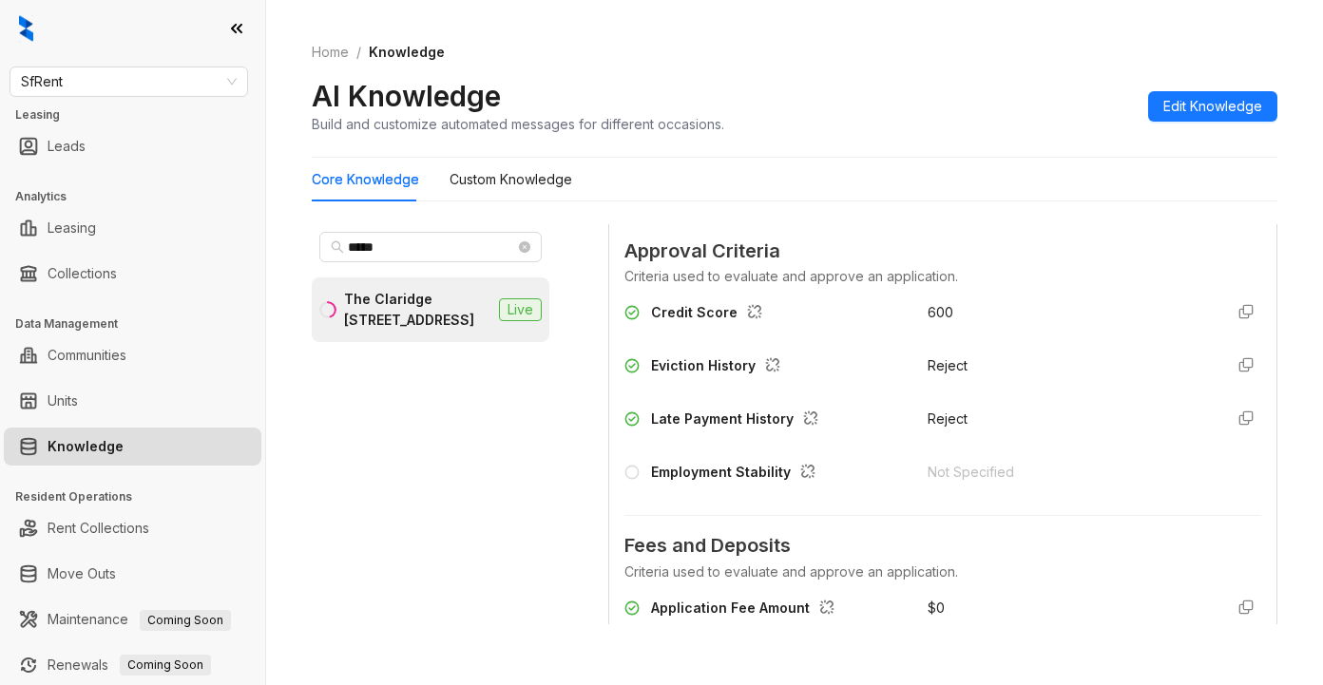
click at [1060, 266] on span "Approval Criteria" at bounding box center [942, 251] width 637 height 29
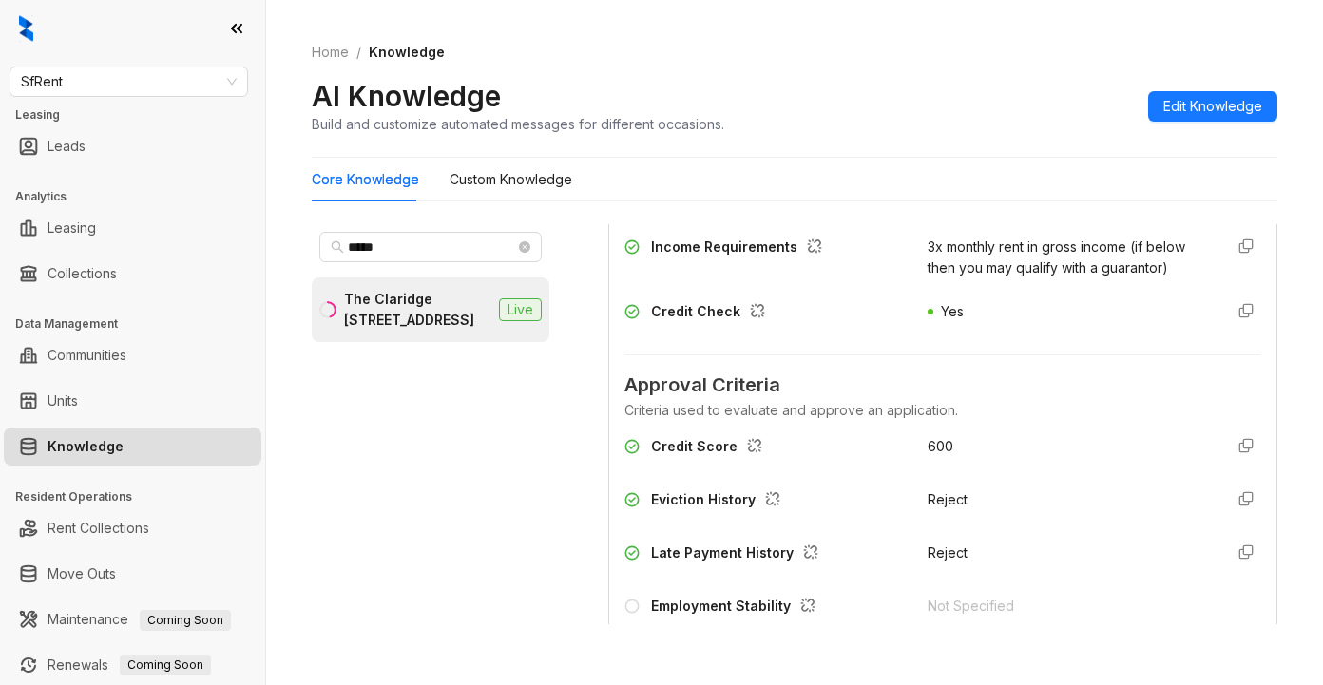
scroll to position [1710, 0]
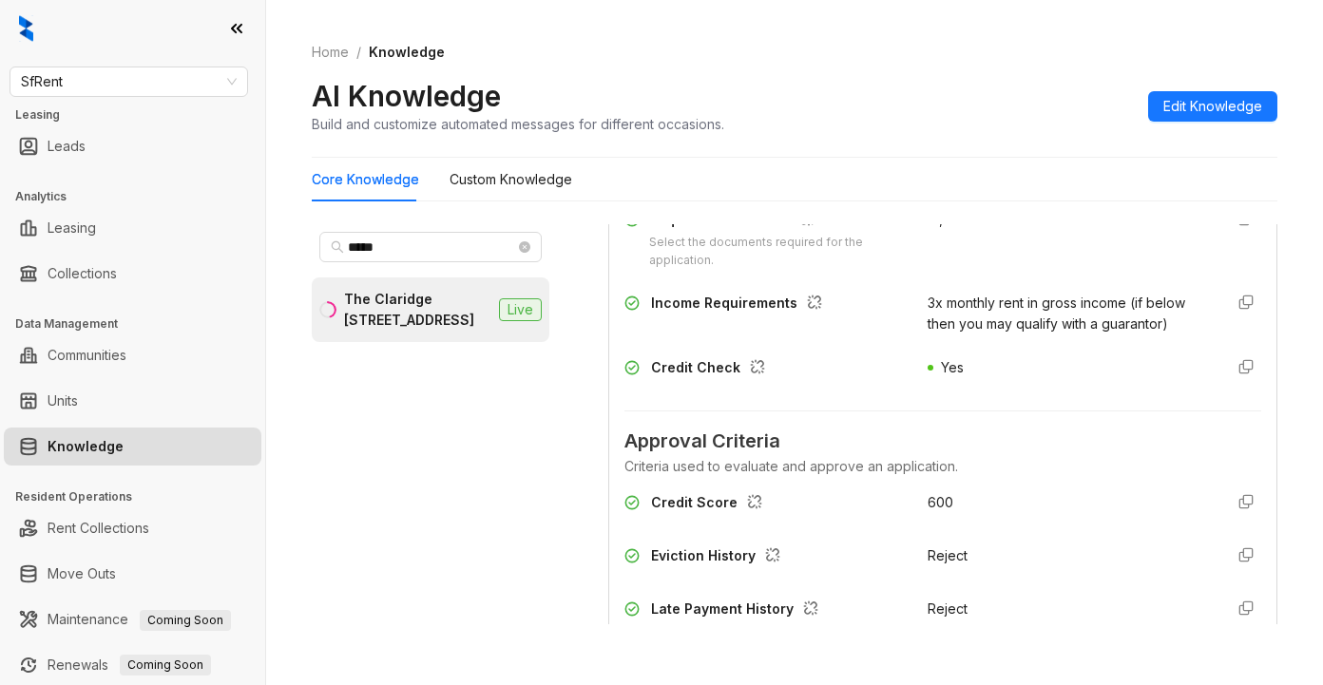
click at [990, 456] on span "Approval Criteria" at bounding box center [942, 441] width 637 height 29
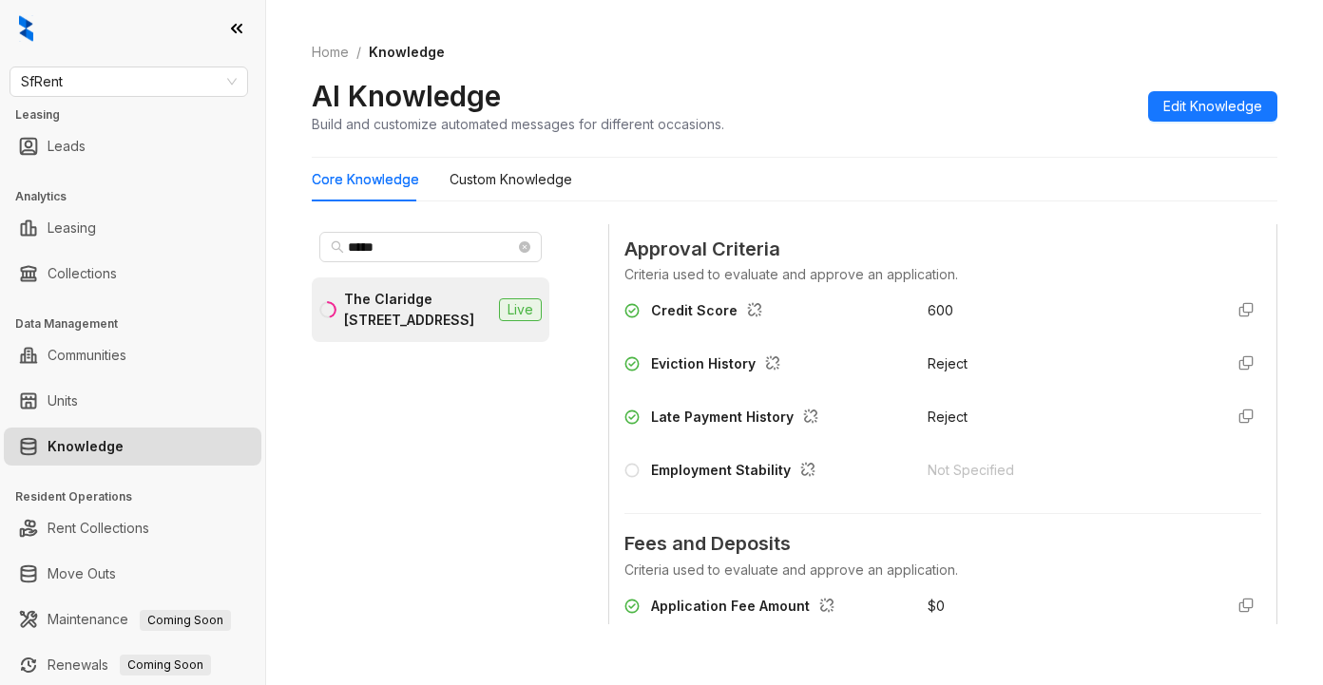
scroll to position [1901, 0]
click at [1049, 333] on div "600" at bounding box center [1067, 317] width 280 height 30
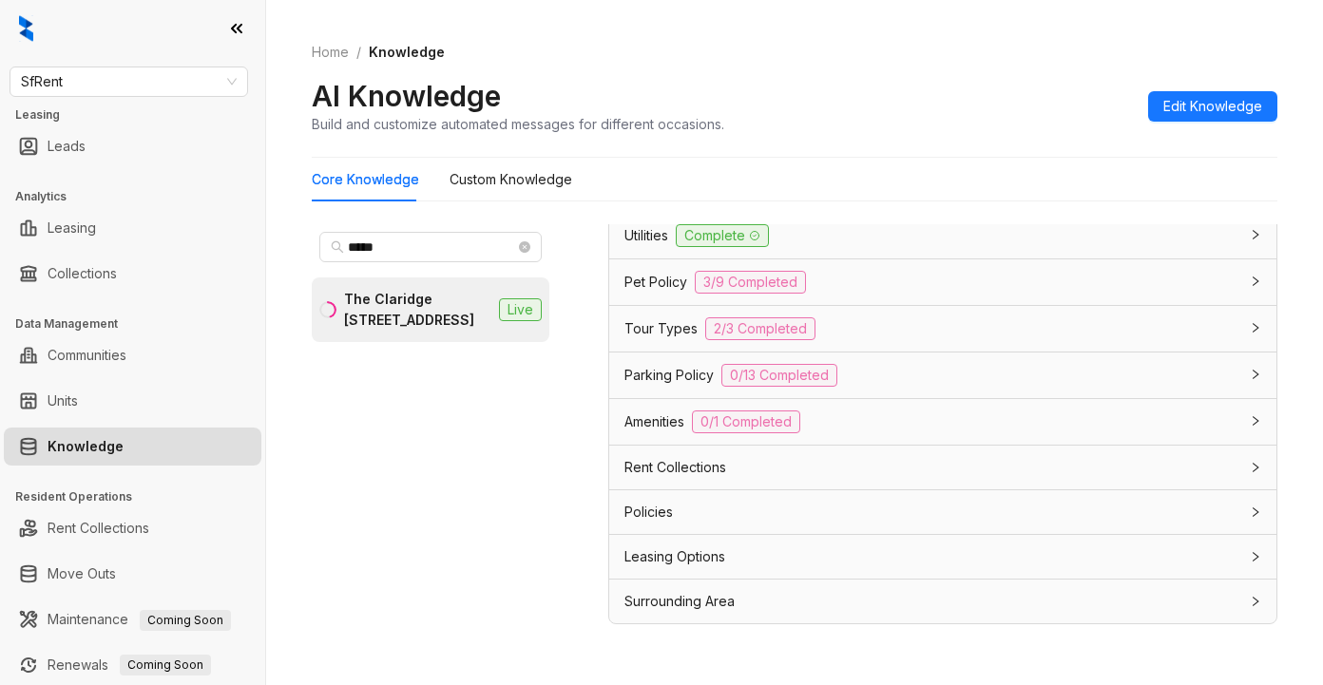
scroll to position [3996, 0]
click at [701, 564] on span "Leasing Options" at bounding box center [674, 556] width 101 height 21
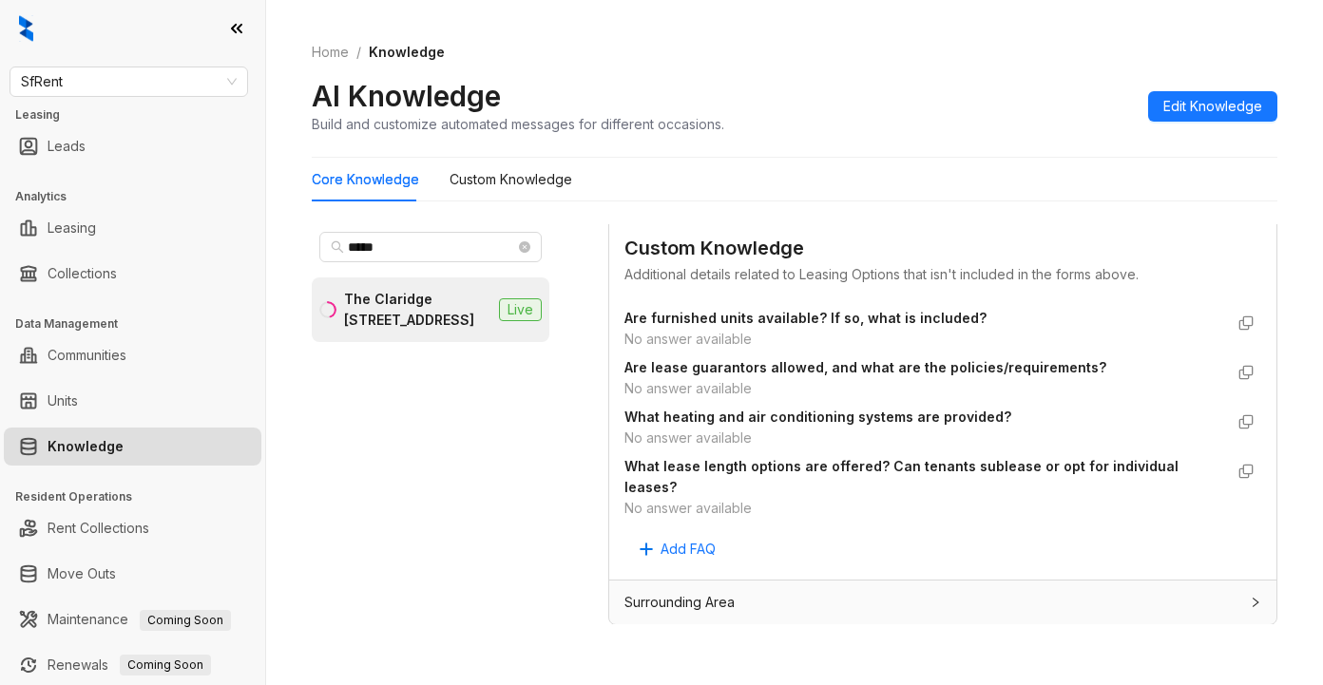
scroll to position [4358, 0]
click at [530, 179] on Knowledge "Custom Knowledge" at bounding box center [510, 179] width 123 height 21
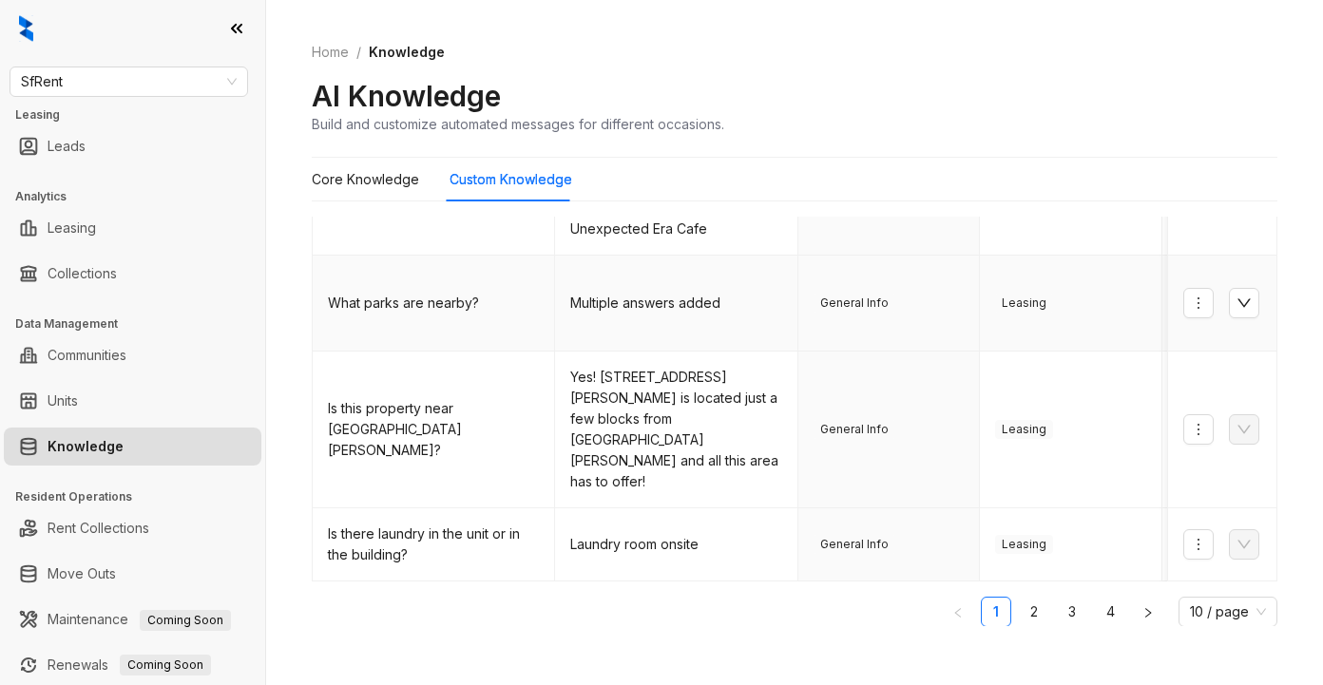
scroll to position [736, 0]
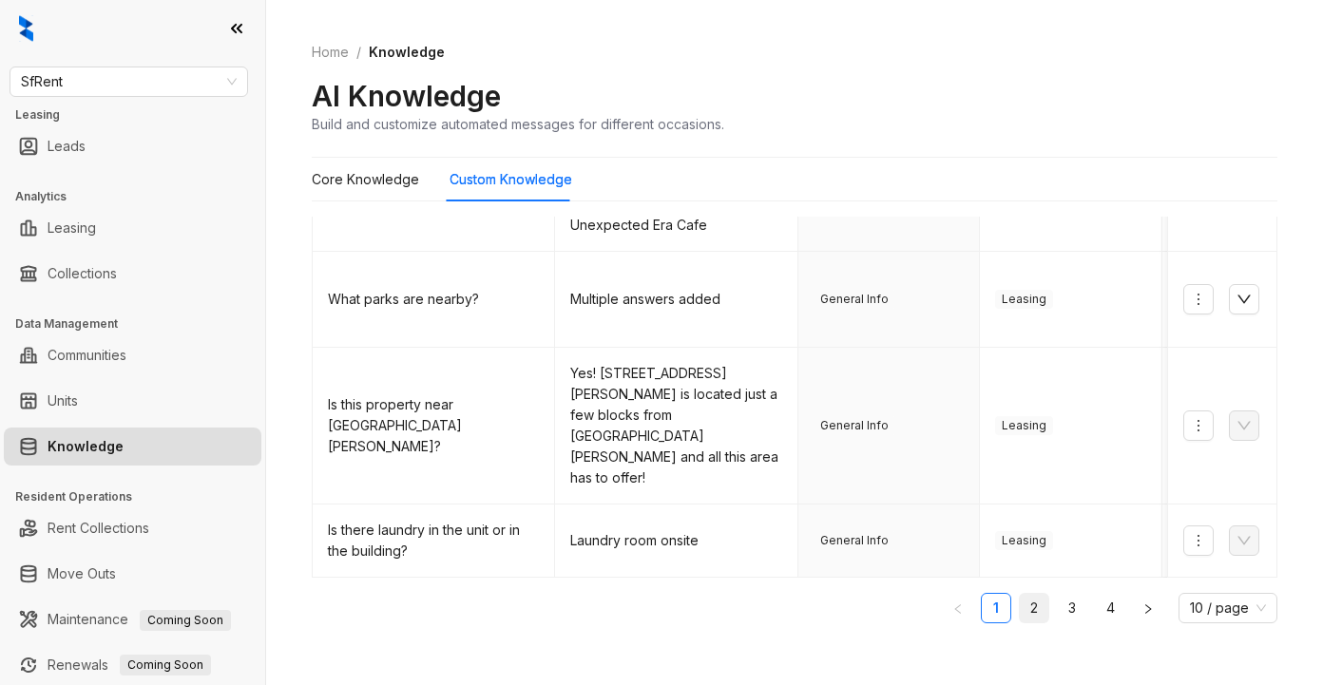
click at [1020, 594] on link "2" at bounding box center [1034, 608] width 29 height 29
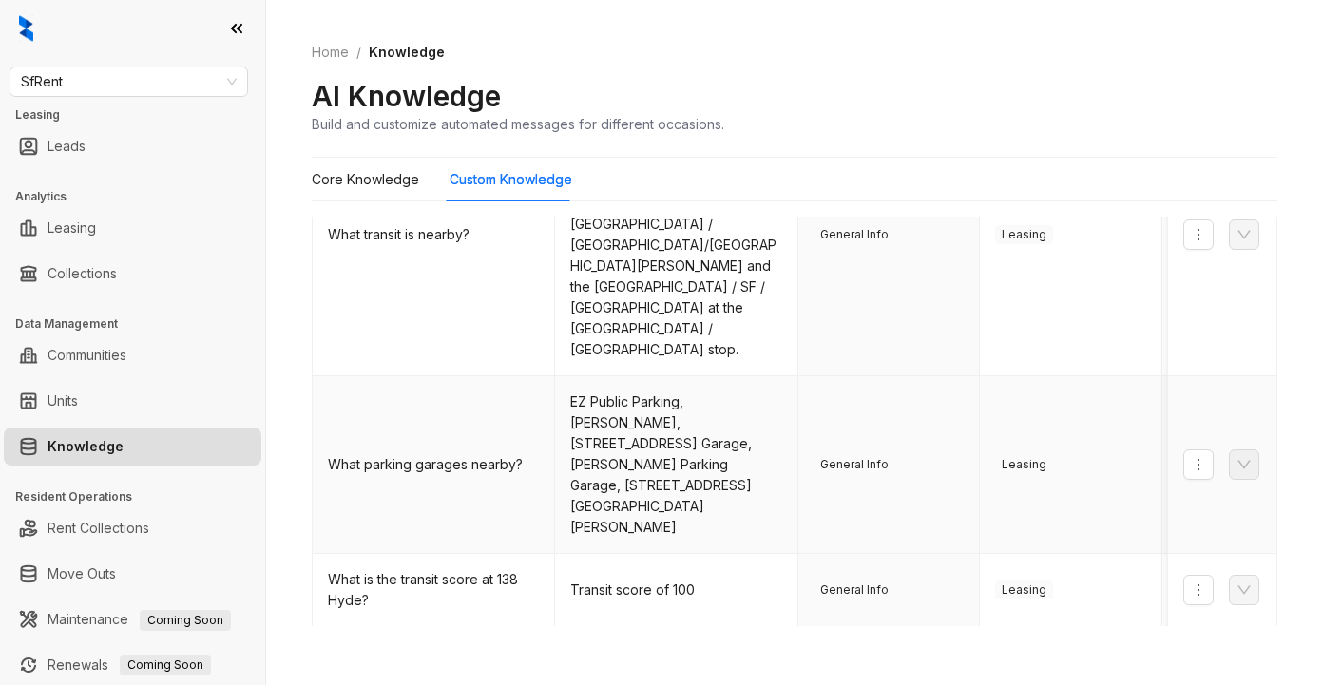
scroll to position [861, 0]
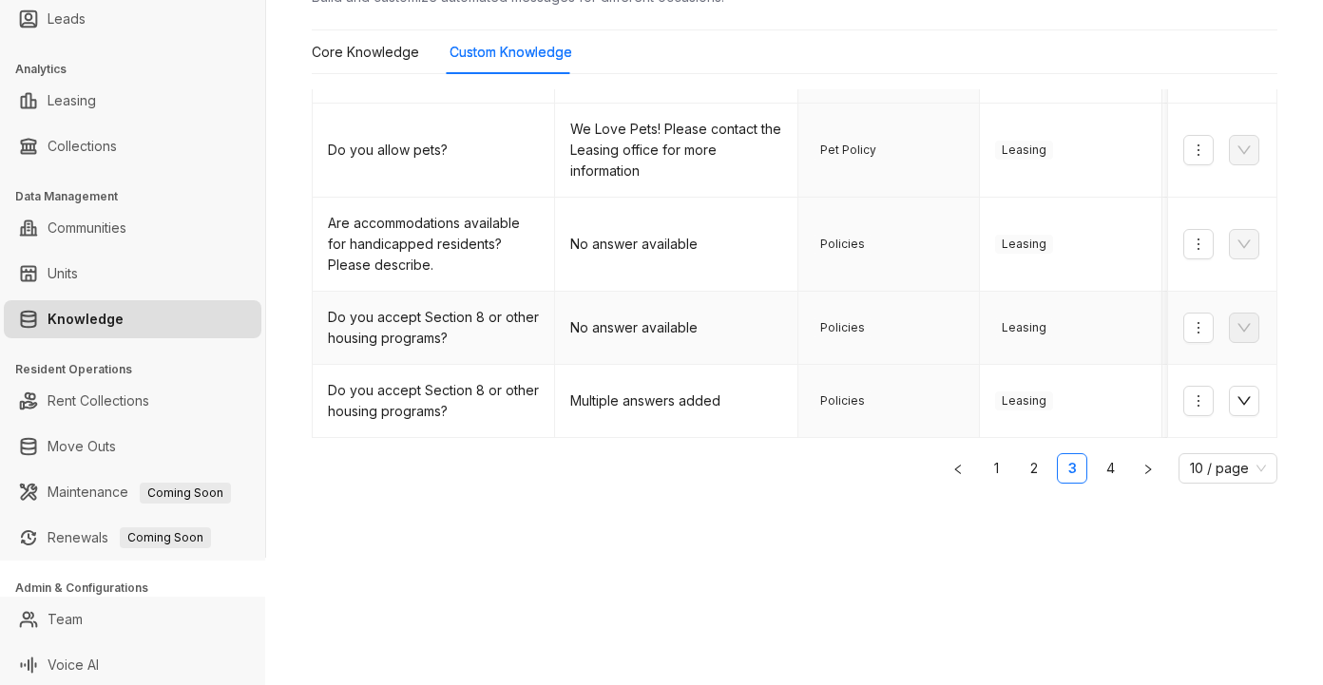
scroll to position [130, 0]
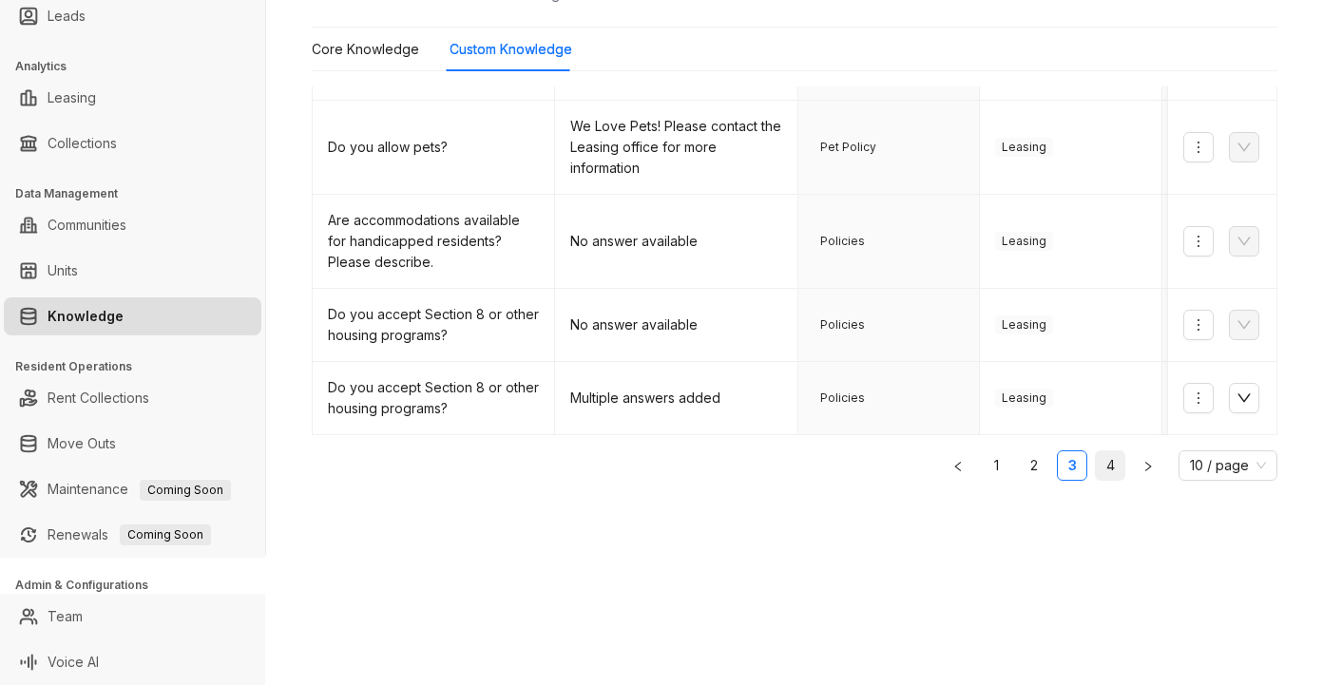
click at [1096, 468] on link "4" at bounding box center [1110, 465] width 29 height 29
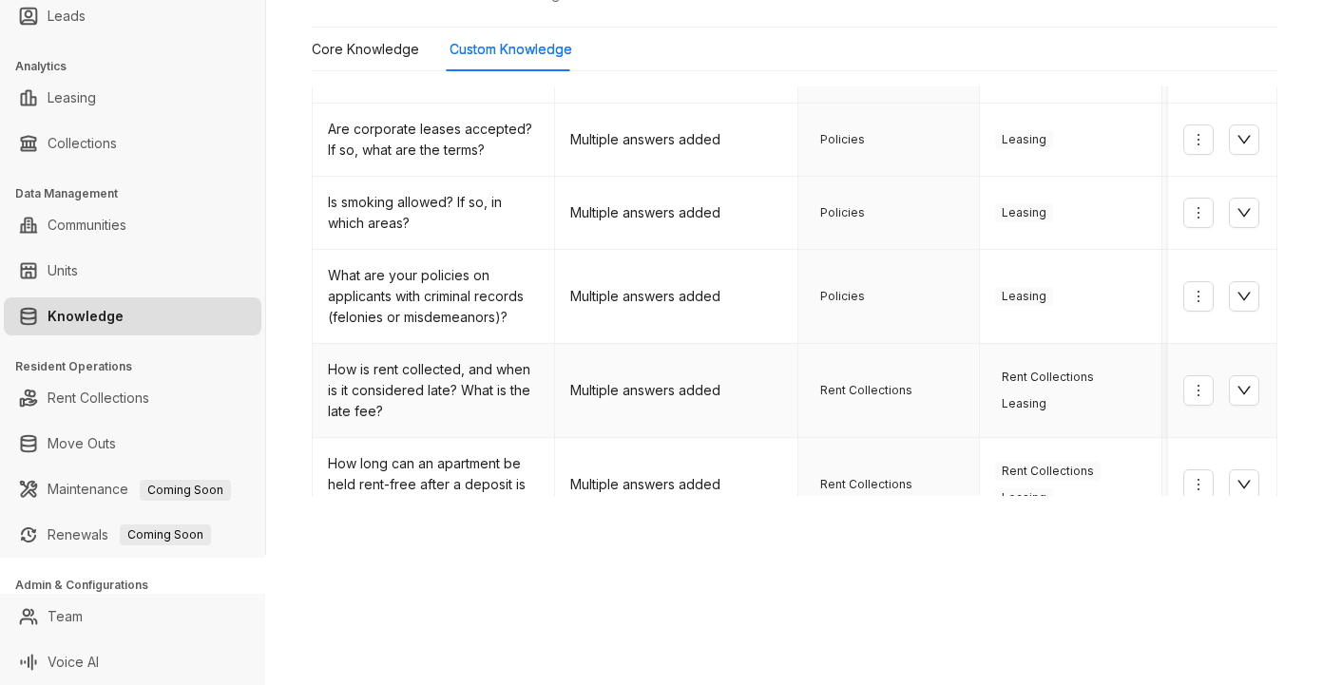
scroll to position [186, 0]
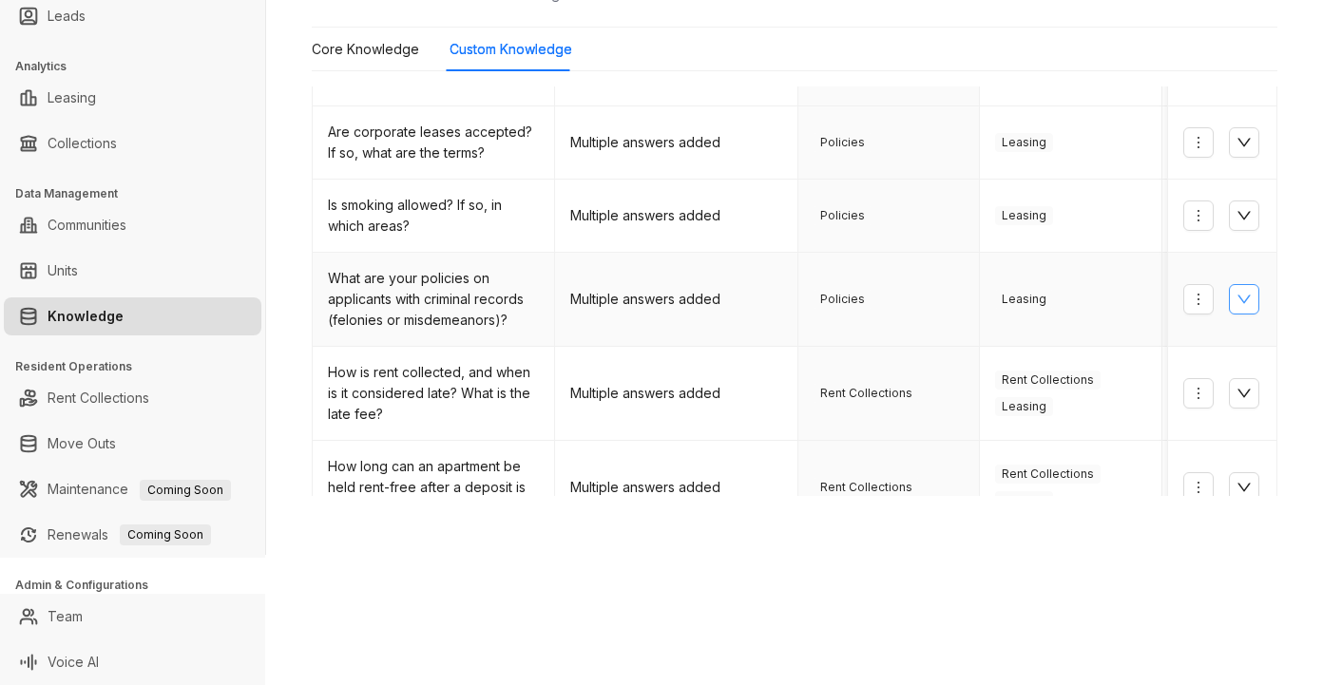
click at [1236, 293] on icon "down" at bounding box center [1243, 299] width 15 height 15
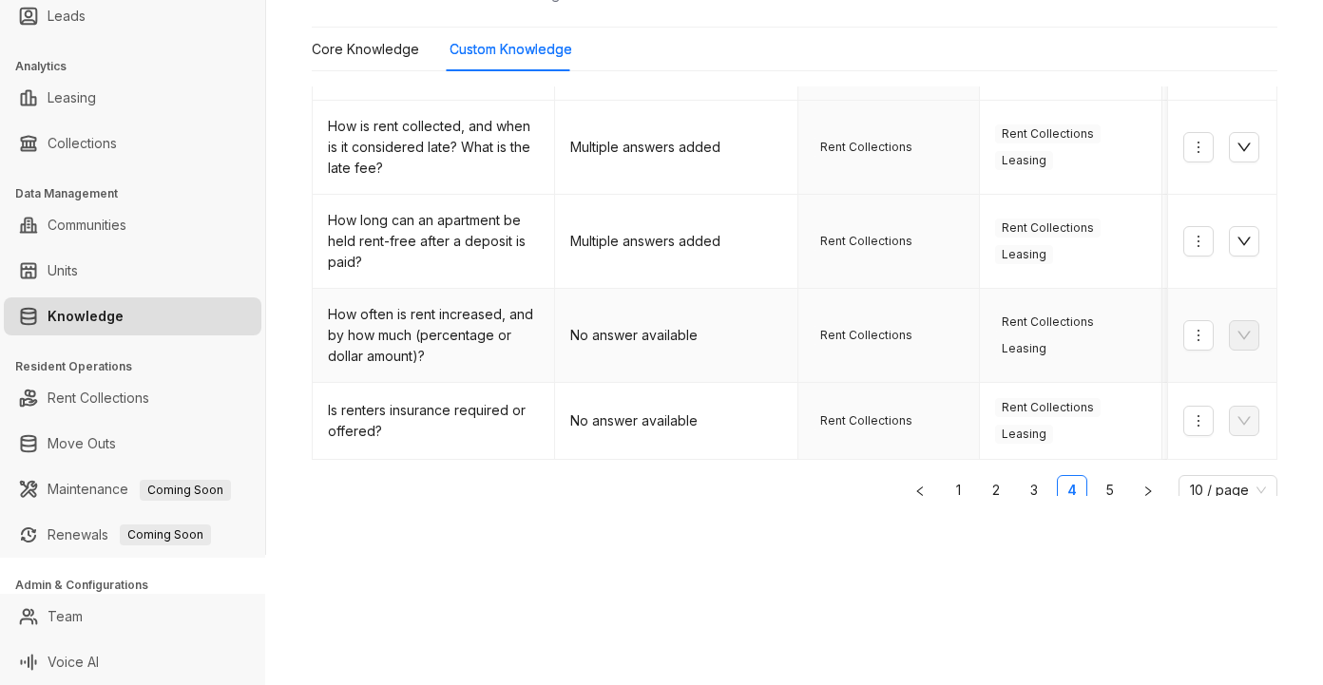
scroll to position [1032, 0]
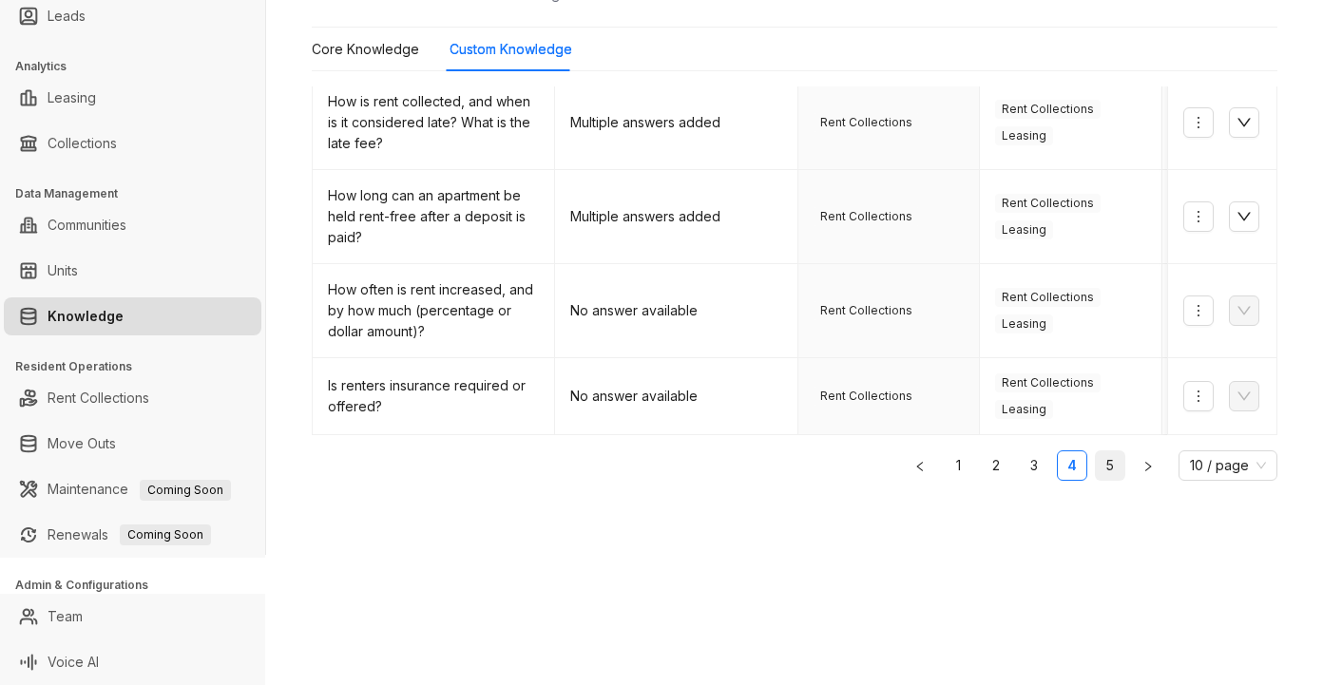
click at [1096, 471] on link "5" at bounding box center [1110, 465] width 29 height 29
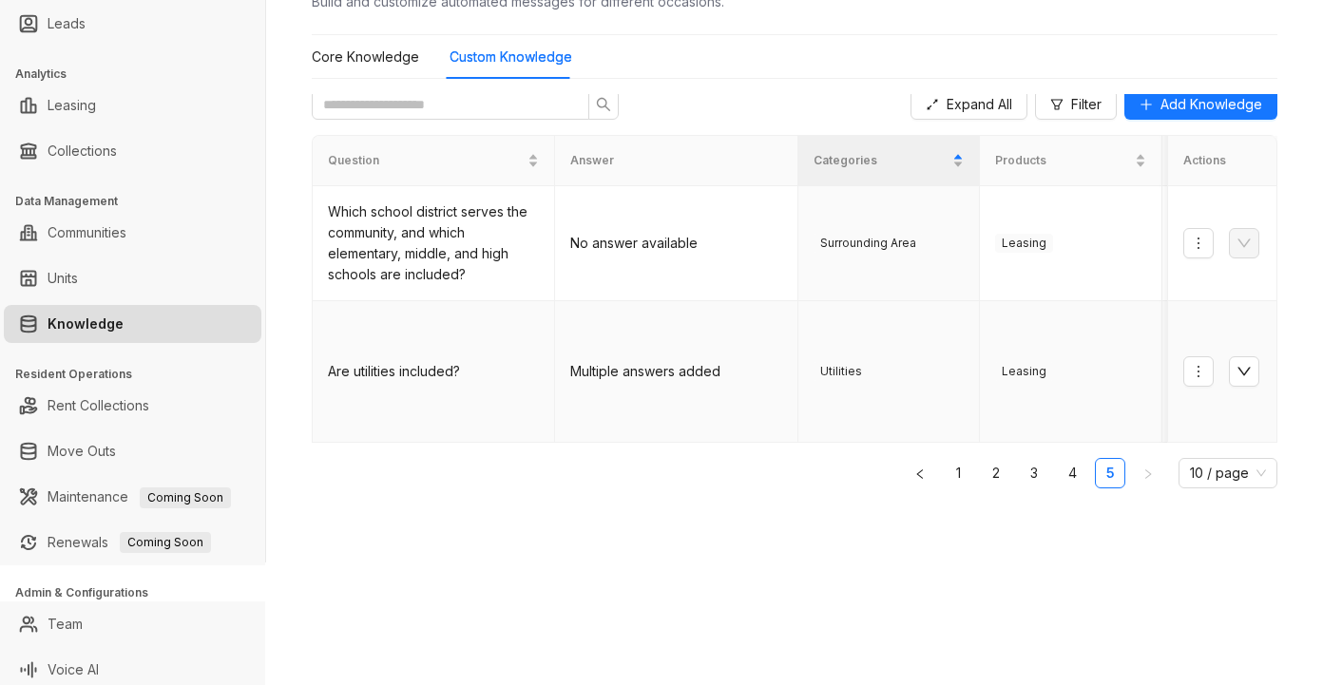
scroll to position [130, 0]
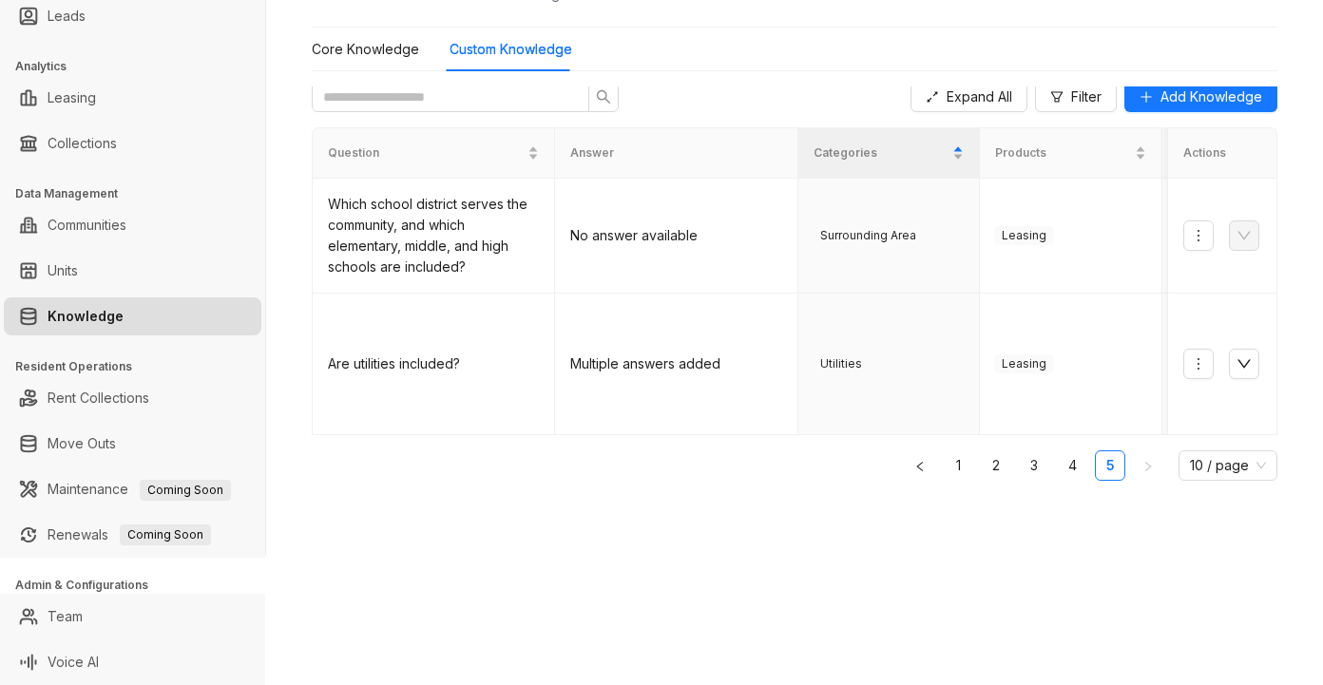
click at [1090, 596] on div "SfRent Leasing Leads Analytics Leasing Collections Data Management Communities …" at bounding box center [661, 342] width 1323 height 685
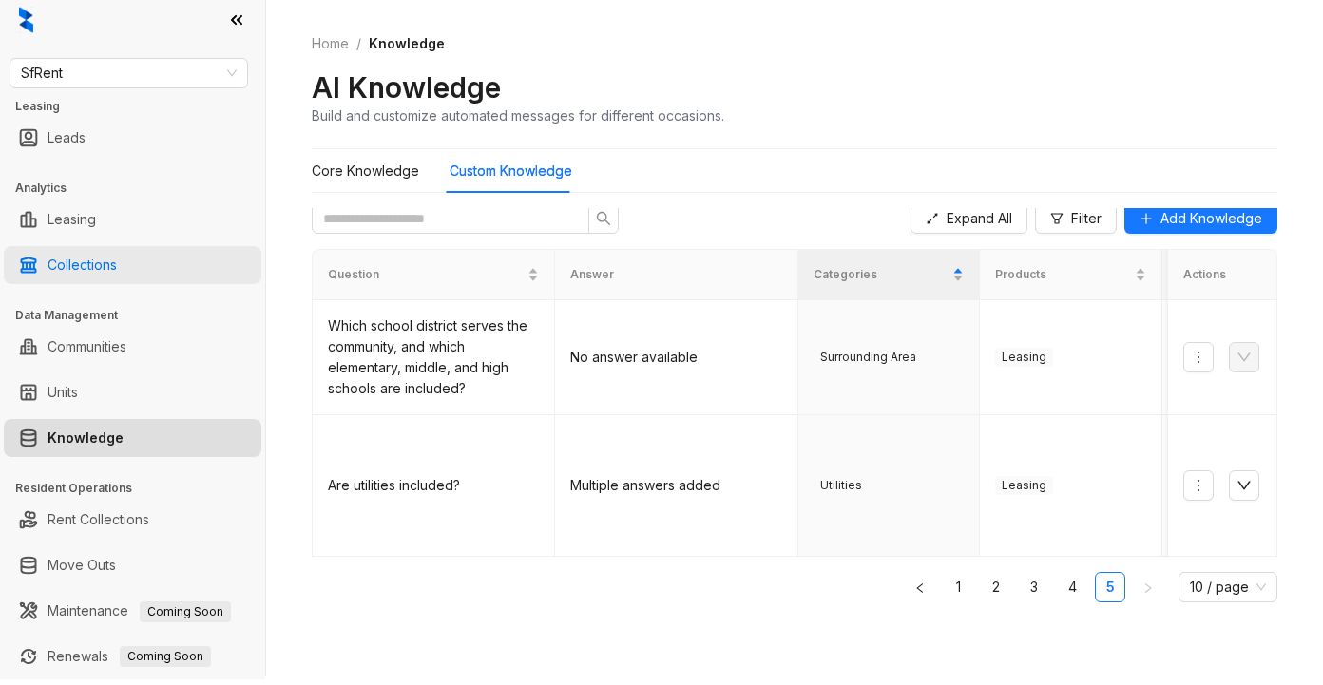
scroll to position [0, 0]
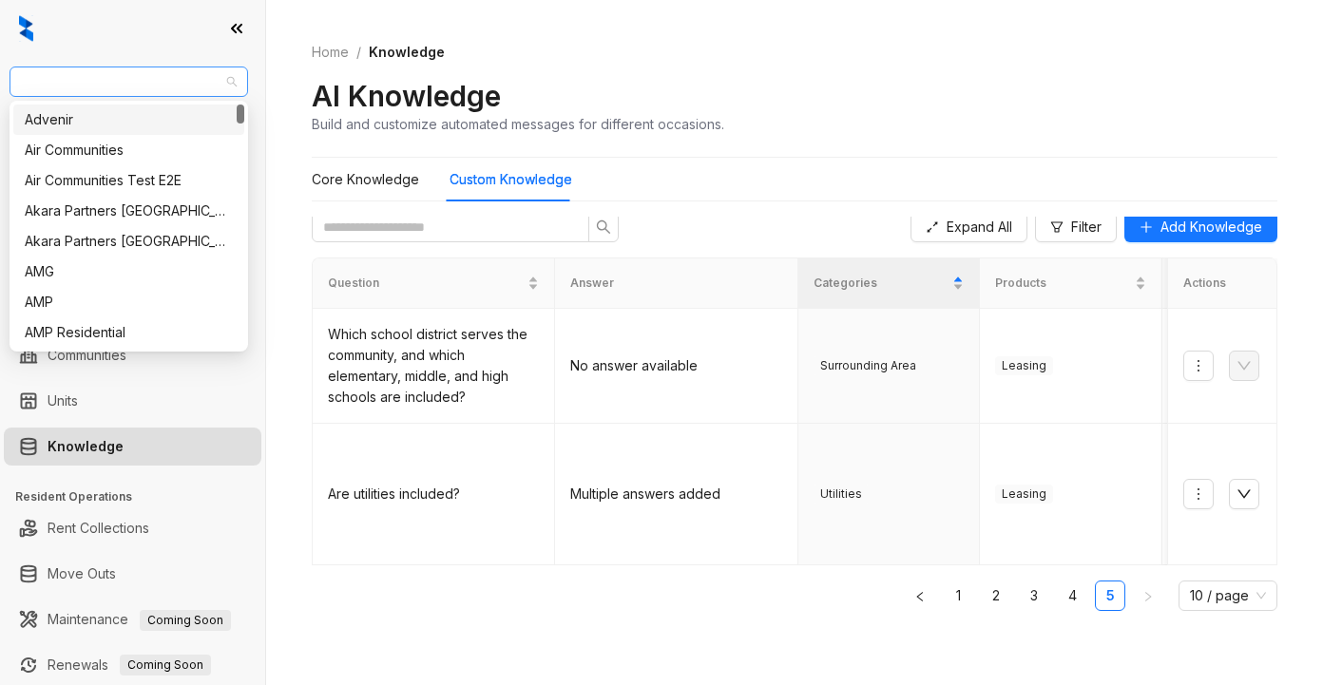
click at [117, 83] on span "SfRent" at bounding box center [129, 81] width 216 height 29
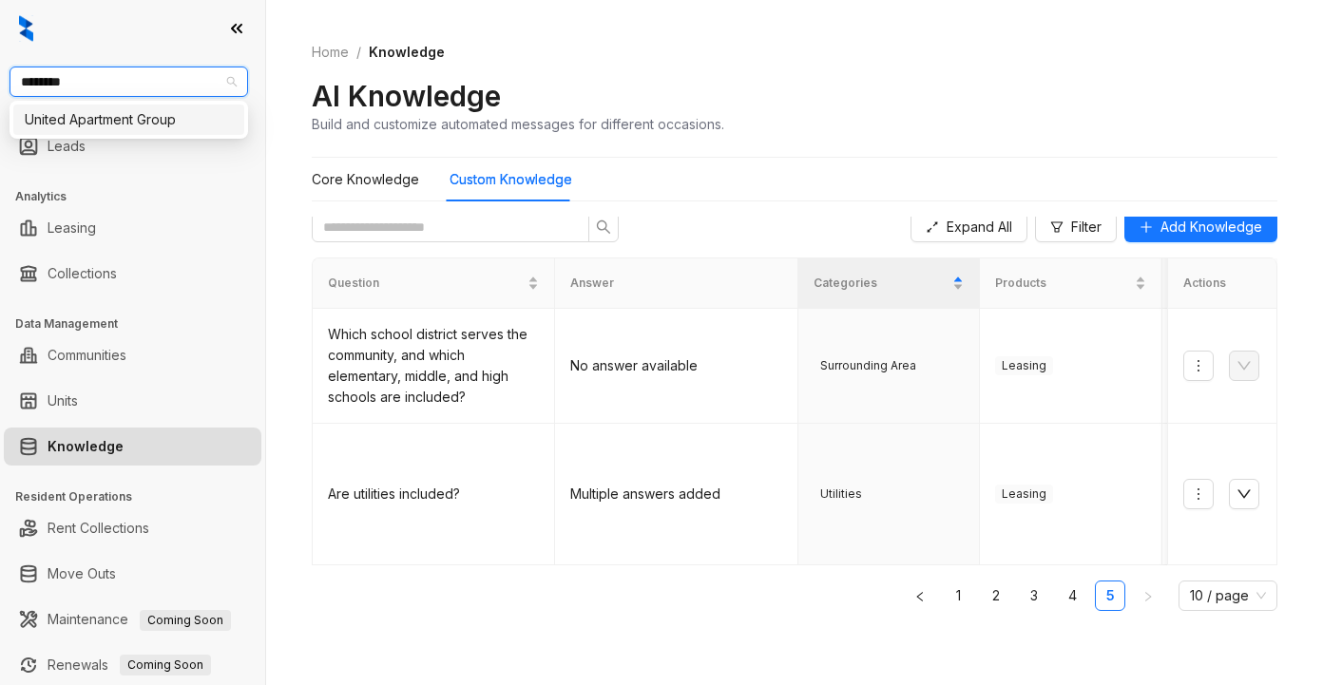
type input "*********"
click at [117, 121] on div "United Apartment Group" at bounding box center [129, 119] width 208 height 21
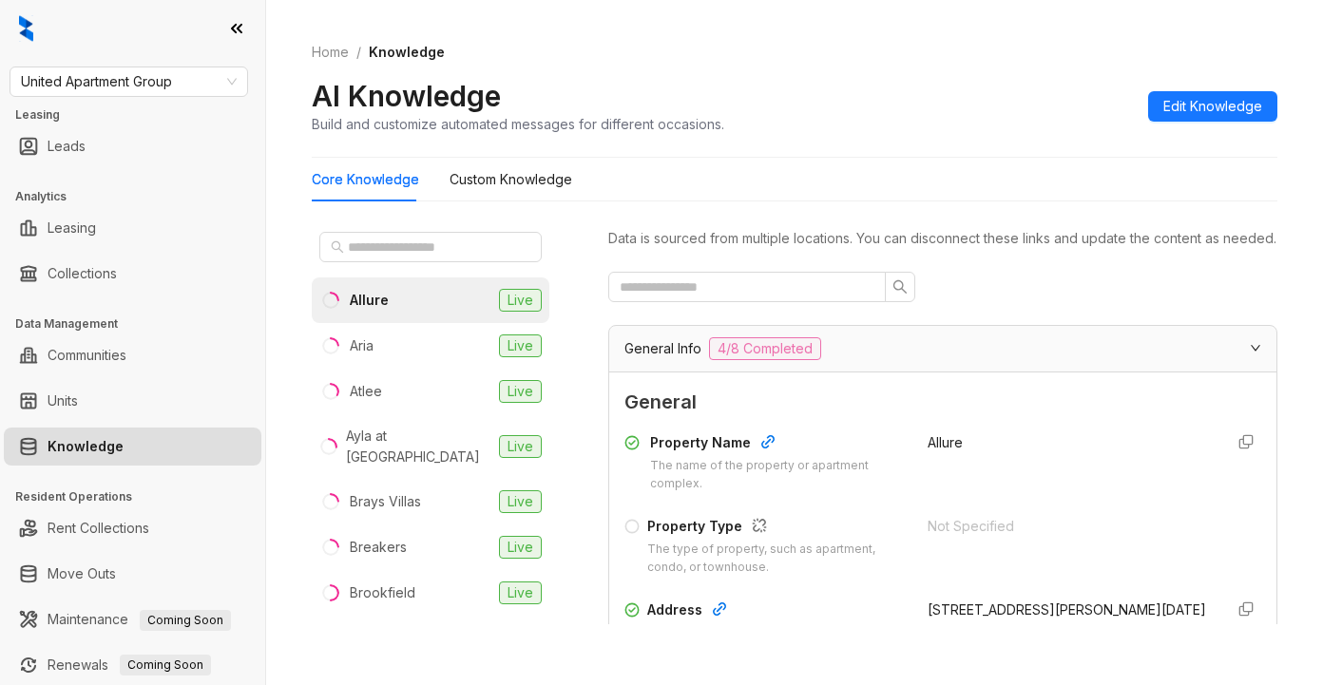
click at [964, 302] on div at bounding box center [942, 287] width 669 height 30
drag, startPoint x: 428, startPoint y: 248, endPoint x: 512, endPoint y: 201, distance: 97.0
click at [428, 247] on input "text" at bounding box center [431, 247] width 167 height 21
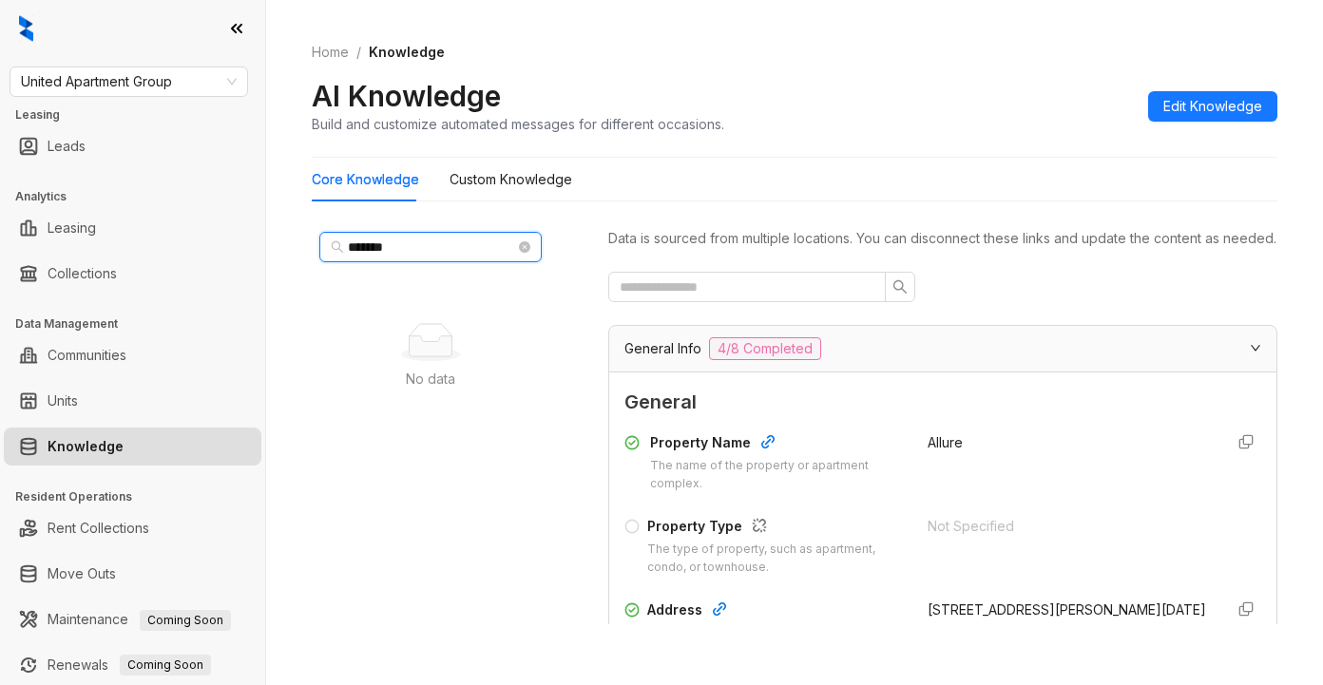
drag, startPoint x: 419, startPoint y: 246, endPoint x: 318, endPoint y: 239, distance: 100.9
click at [298, 244] on div "Home / Knowledge AI Knowledge Build and customize automated messages for differ…" at bounding box center [794, 342] width 1057 height 685
type input "****"
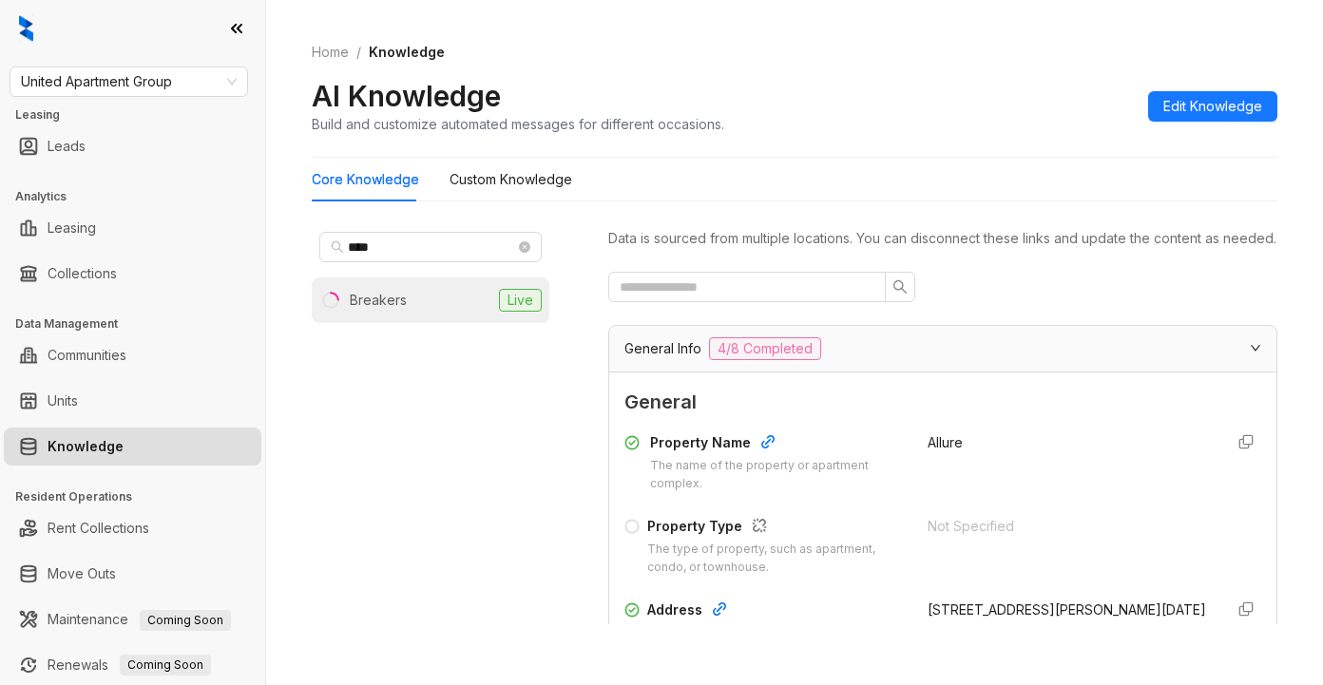
click at [402, 288] on li "Breakers Live" at bounding box center [431, 300] width 238 height 46
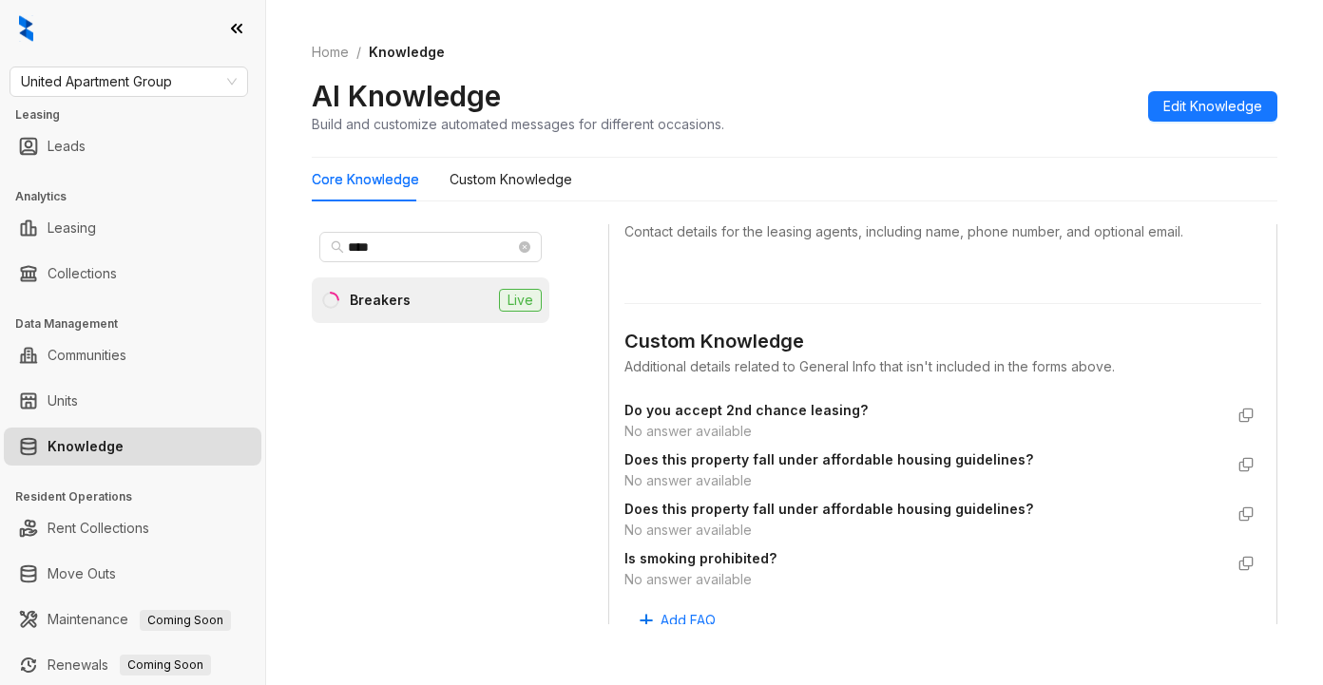
scroll to position [697, 0]
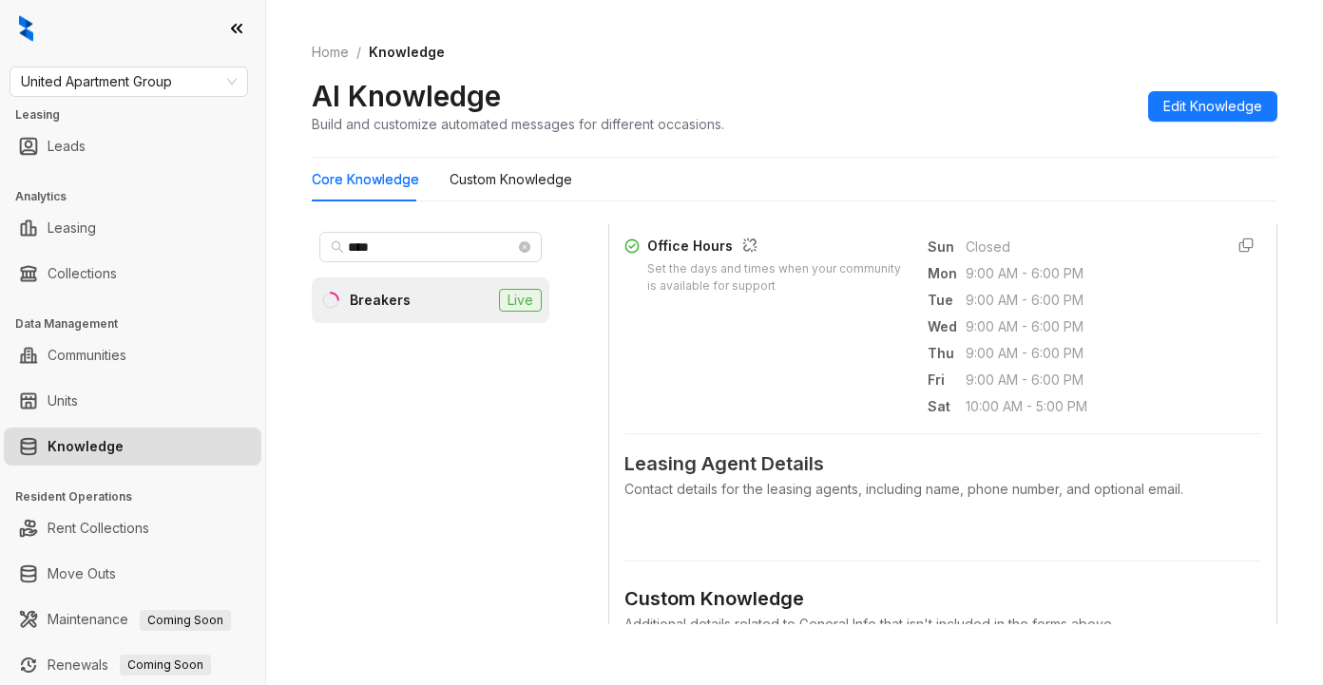
click at [991, 605] on div "Custom Knowledge" at bounding box center [942, 598] width 637 height 29
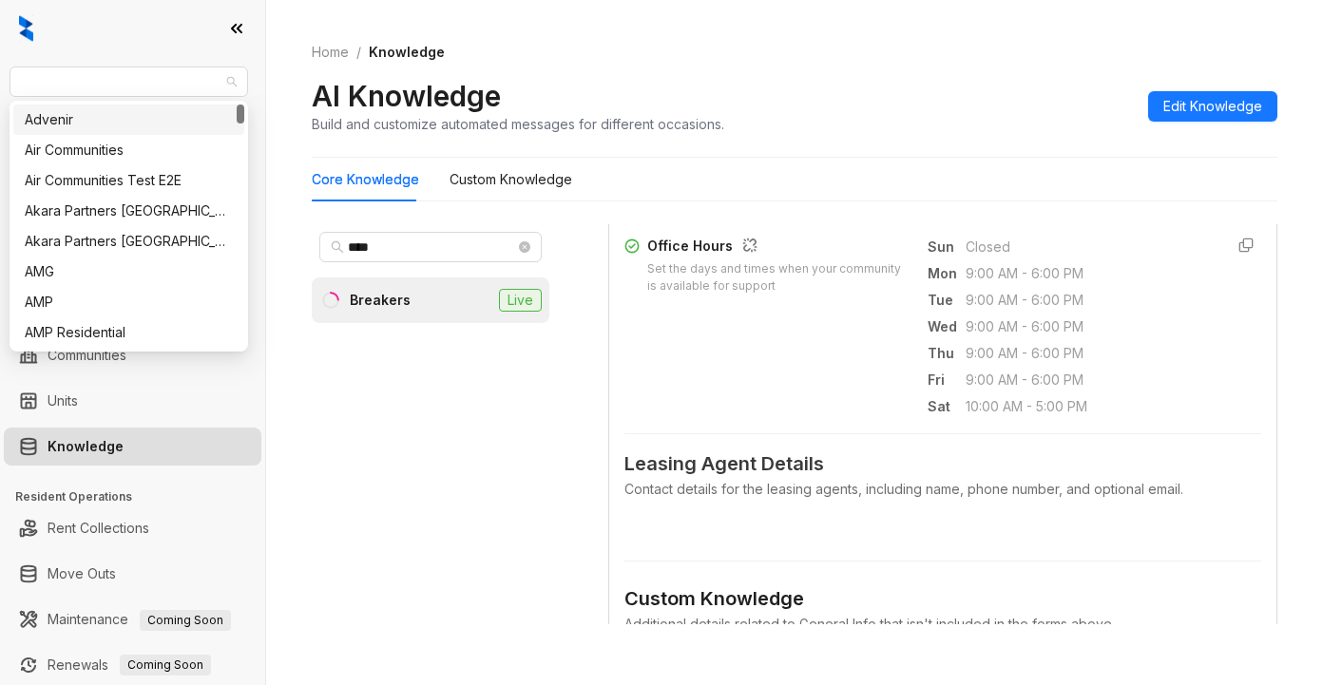
drag, startPoint x: 195, startPoint y: 82, endPoint x: -84, endPoint y: 67, distance: 278.8
click at [0, 67] on html "United Apartment Group Leasing Leads Analytics Leasing Collections Data Managem…" at bounding box center [661, 342] width 1323 height 685
click at [110, 95] on span "United Apartment Group" at bounding box center [129, 81] width 216 height 29
type input "**"
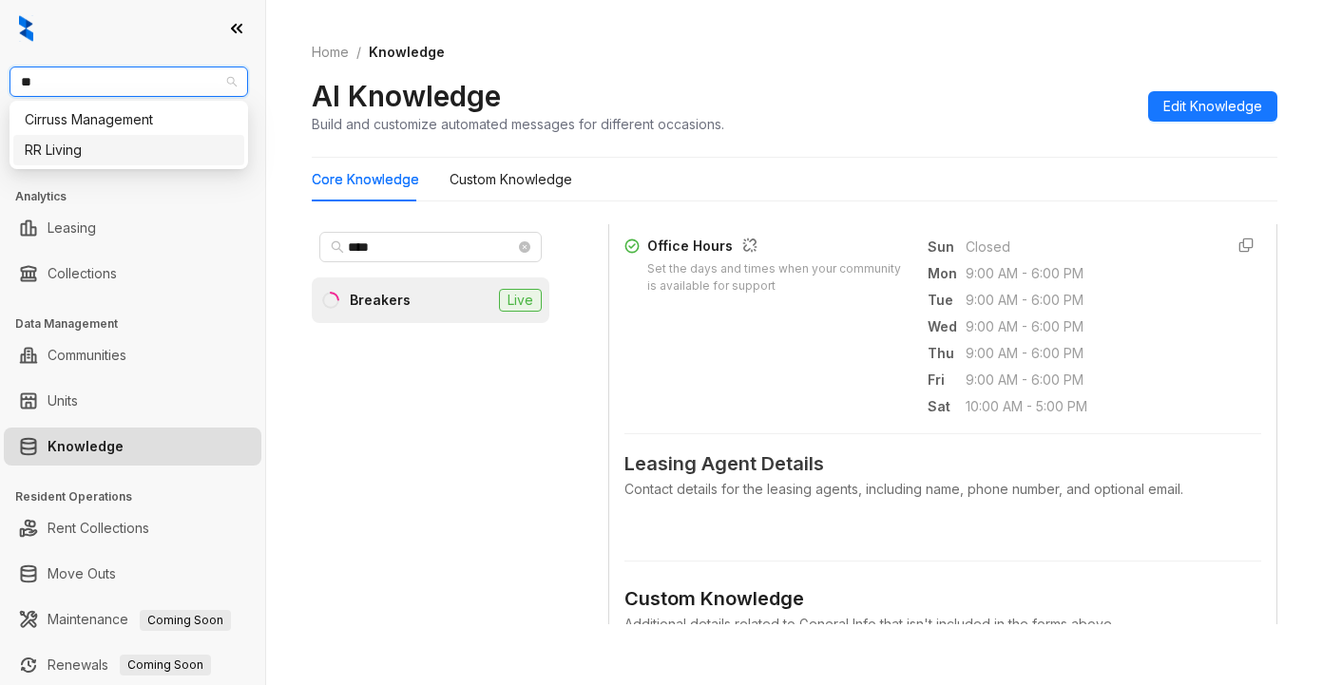
click at [73, 153] on div "RR Living" at bounding box center [129, 150] width 208 height 21
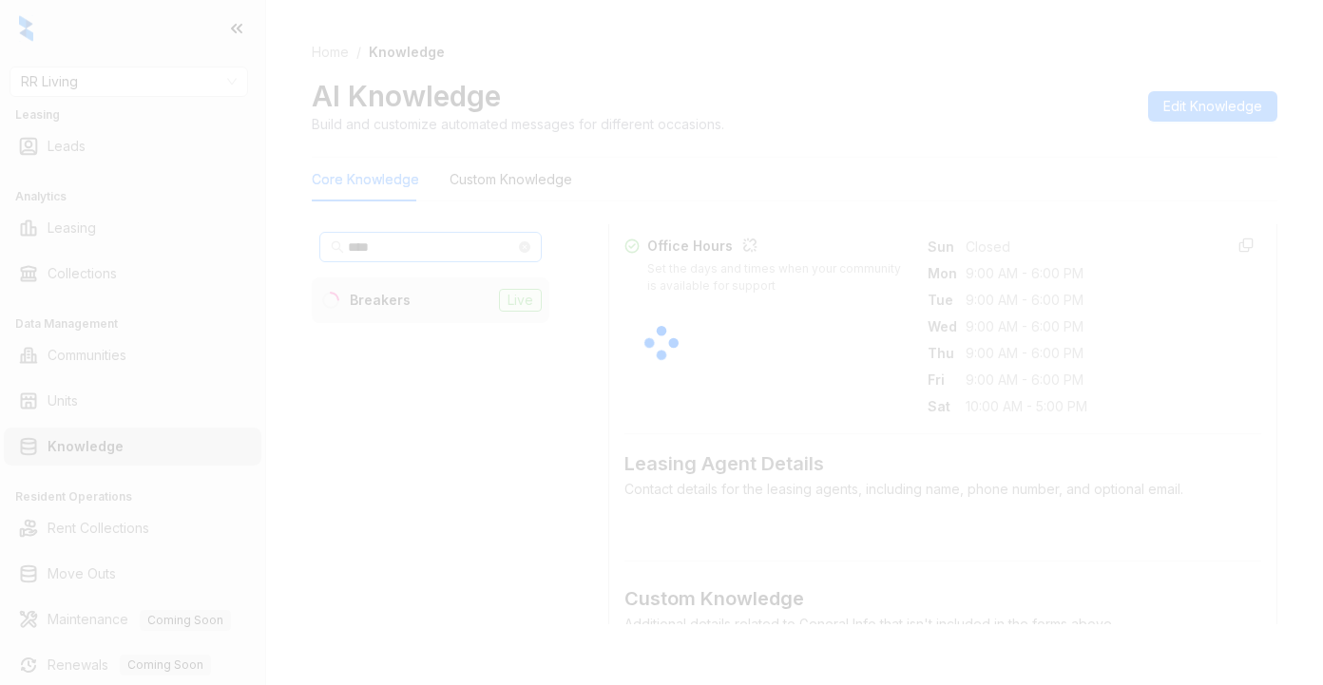
click at [391, 250] on div at bounding box center [661, 342] width 1323 height 685
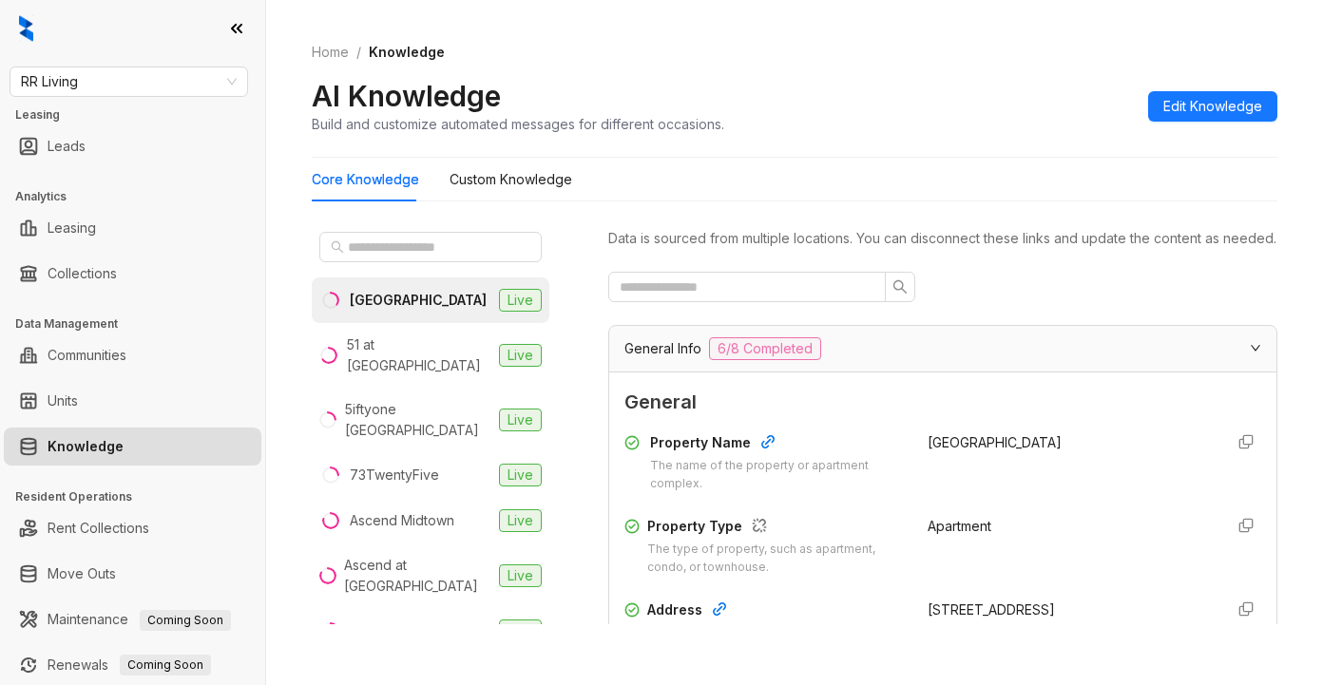
click at [1040, 62] on ol "Home / Knowledge" at bounding box center [794, 52] width 965 height 21
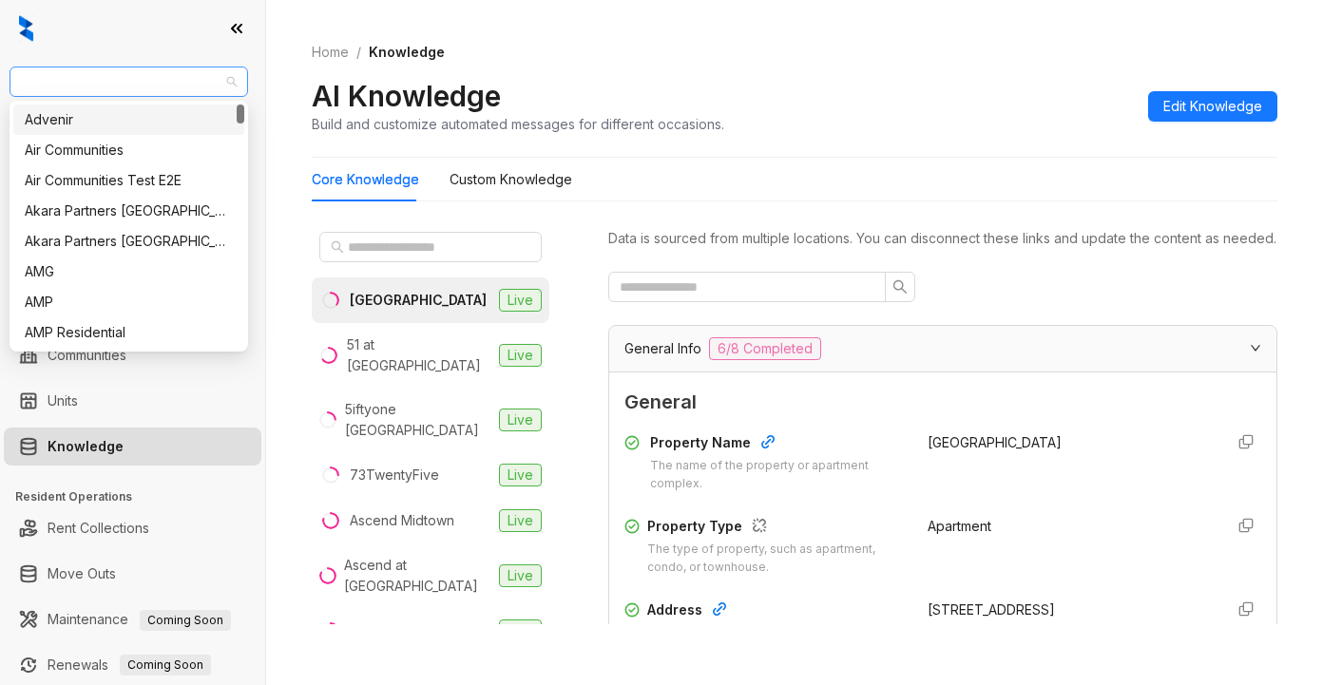
drag, startPoint x: 136, startPoint y: 89, endPoint x: 23, endPoint y: 76, distance: 113.9
click at [0, 90] on html "RR Living Leasing Leads Analytics Leasing Collections Data Management Communiti…" at bounding box center [661, 342] width 1323 height 685
click at [124, 68] on span "RR Living" at bounding box center [129, 81] width 216 height 29
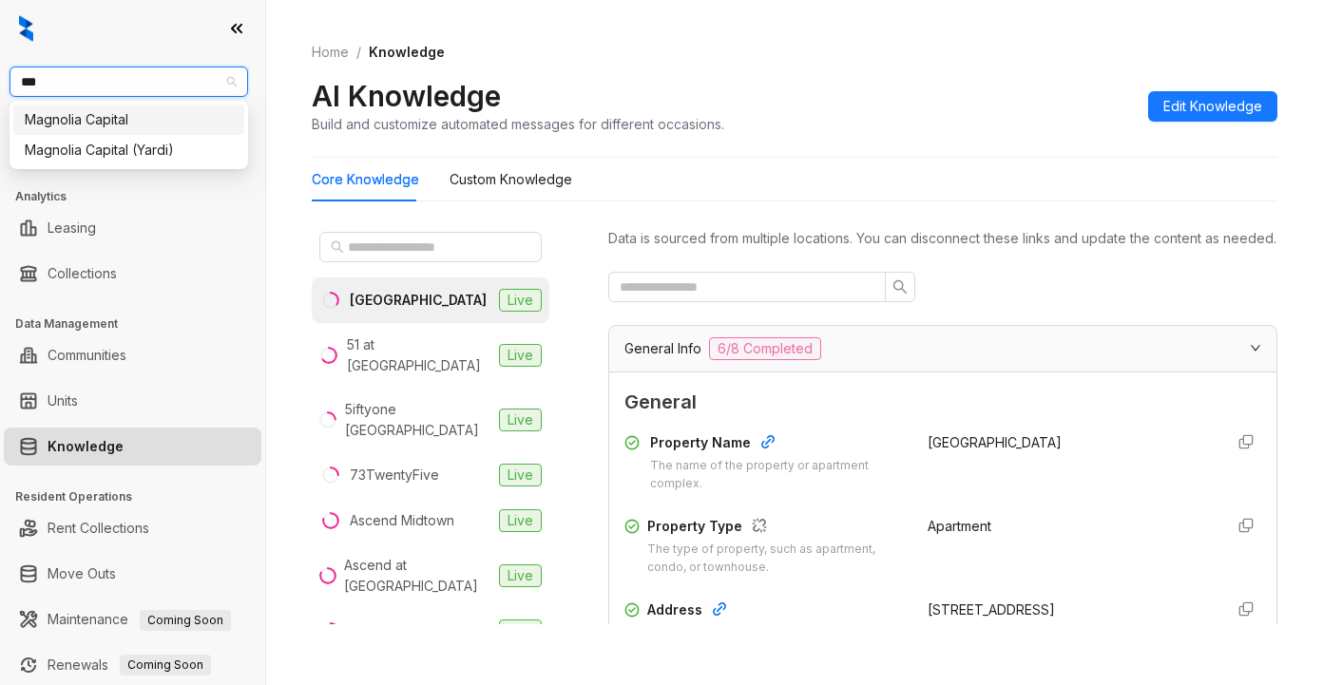
drag, startPoint x: 64, startPoint y: 83, endPoint x: 3, endPoint y: 82, distance: 60.8
click at [3, 82] on div "*** RR Living Leasing Leads Analytics Leasing Collections Data Management Commu…" at bounding box center [132, 342] width 265 height 685
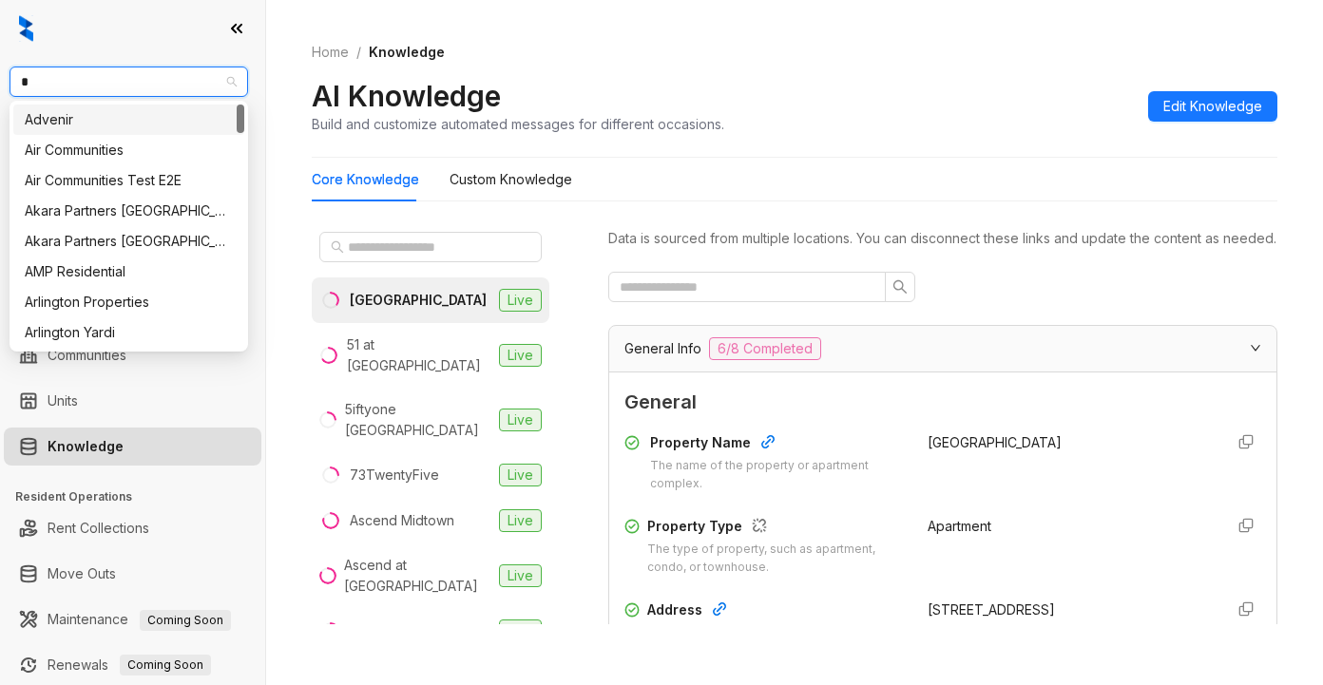
type input "**"
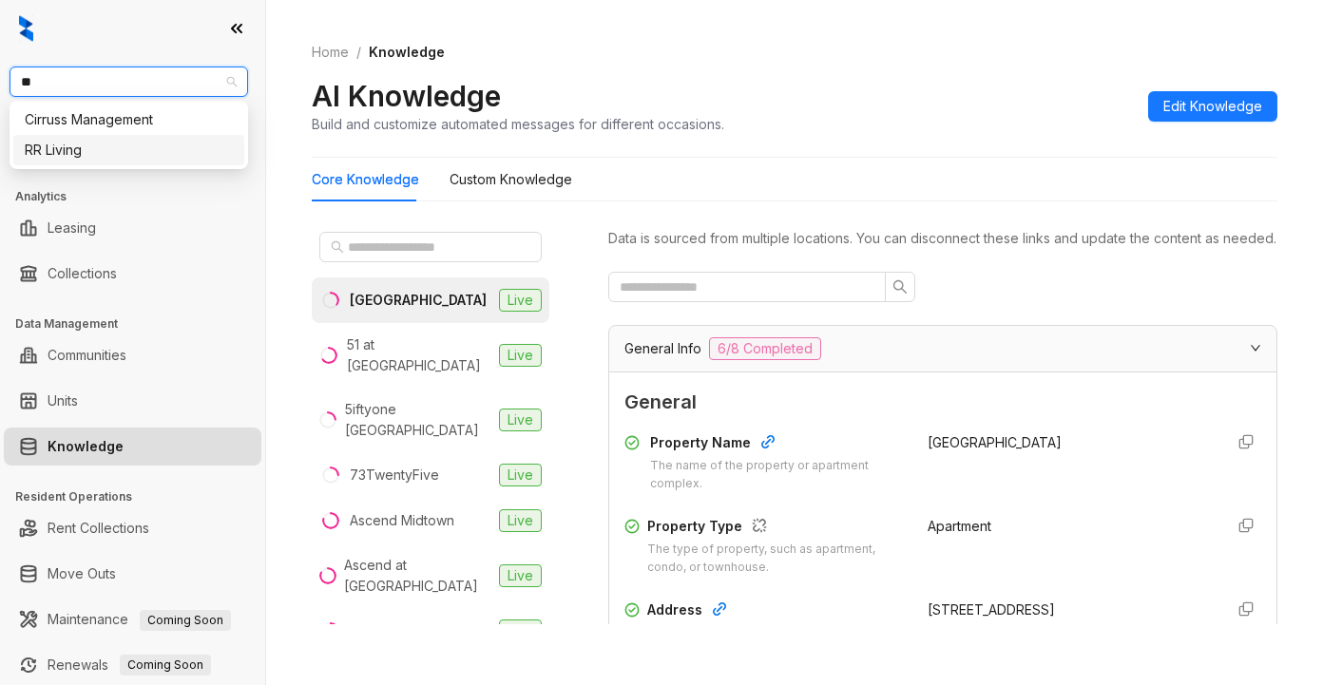
click at [95, 160] on div "RR Living" at bounding box center [129, 150] width 208 height 21
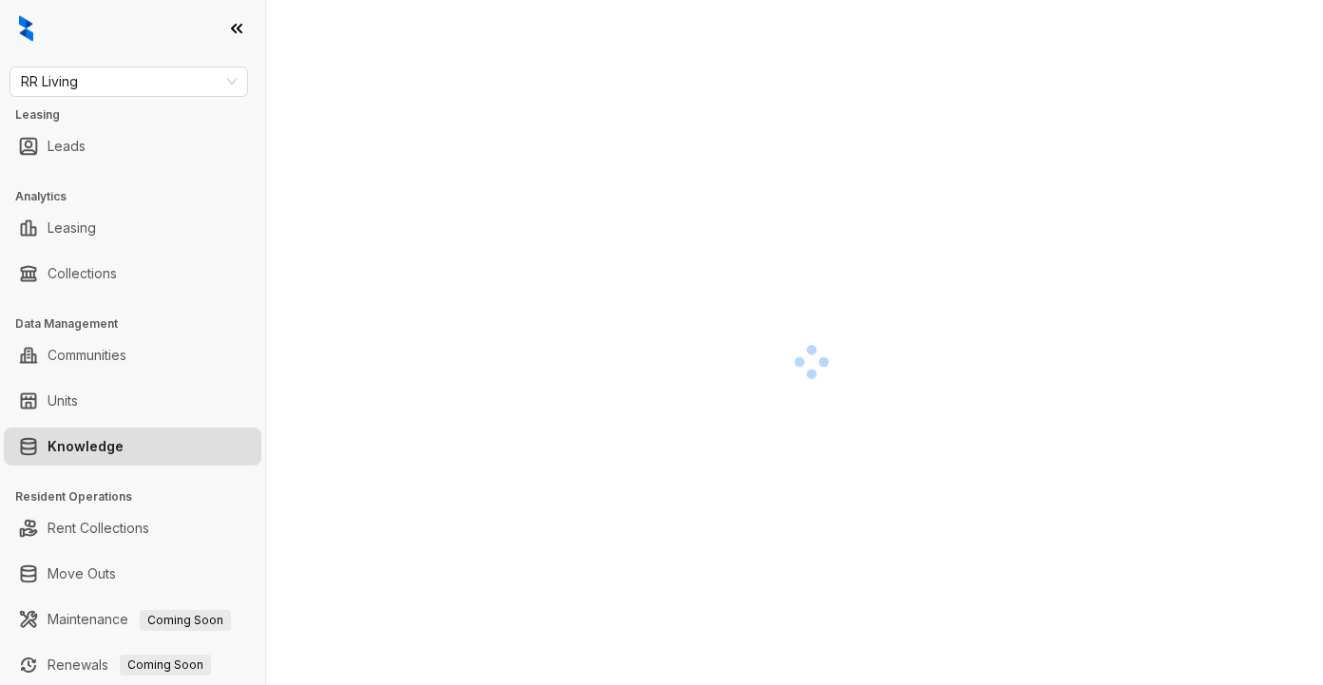
click at [990, 115] on div at bounding box center [812, 361] width 1000 height 685
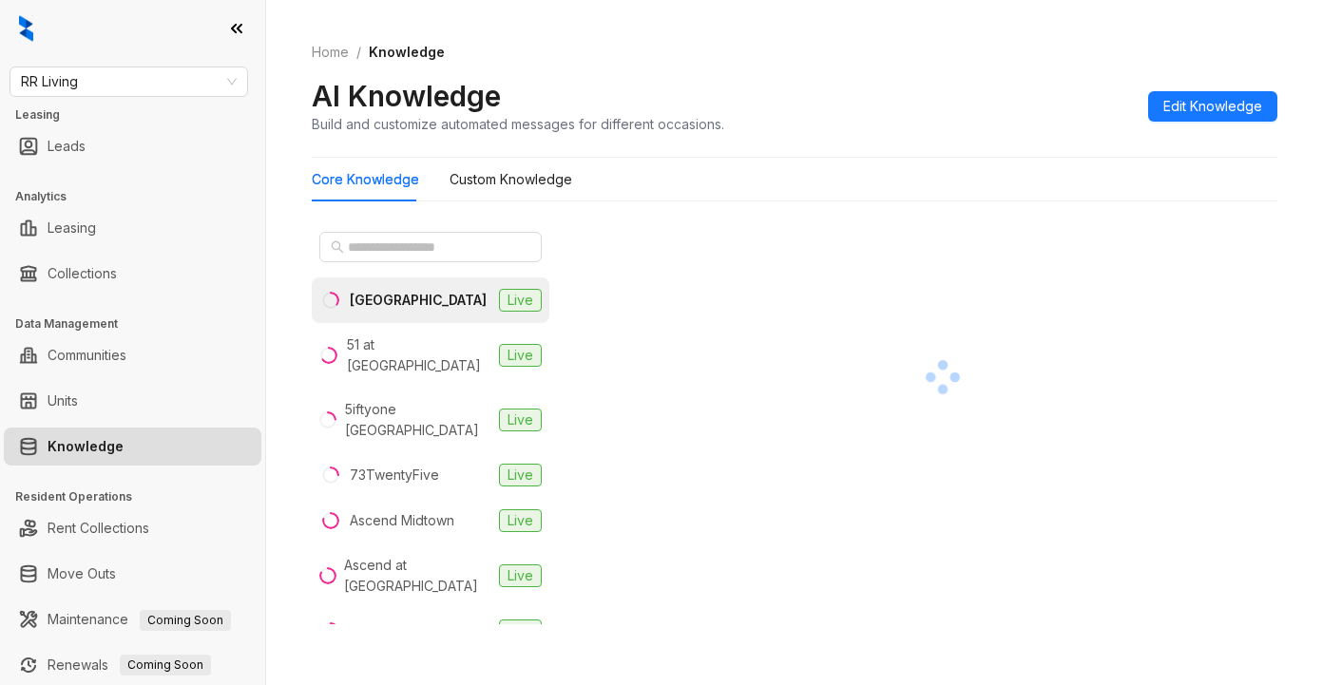
click at [988, 68] on div "Home / Knowledge AI Knowledge Build and customize automated messages for differ…" at bounding box center [794, 88] width 965 height 139
click at [450, 250] on input "text" at bounding box center [431, 247] width 167 height 21
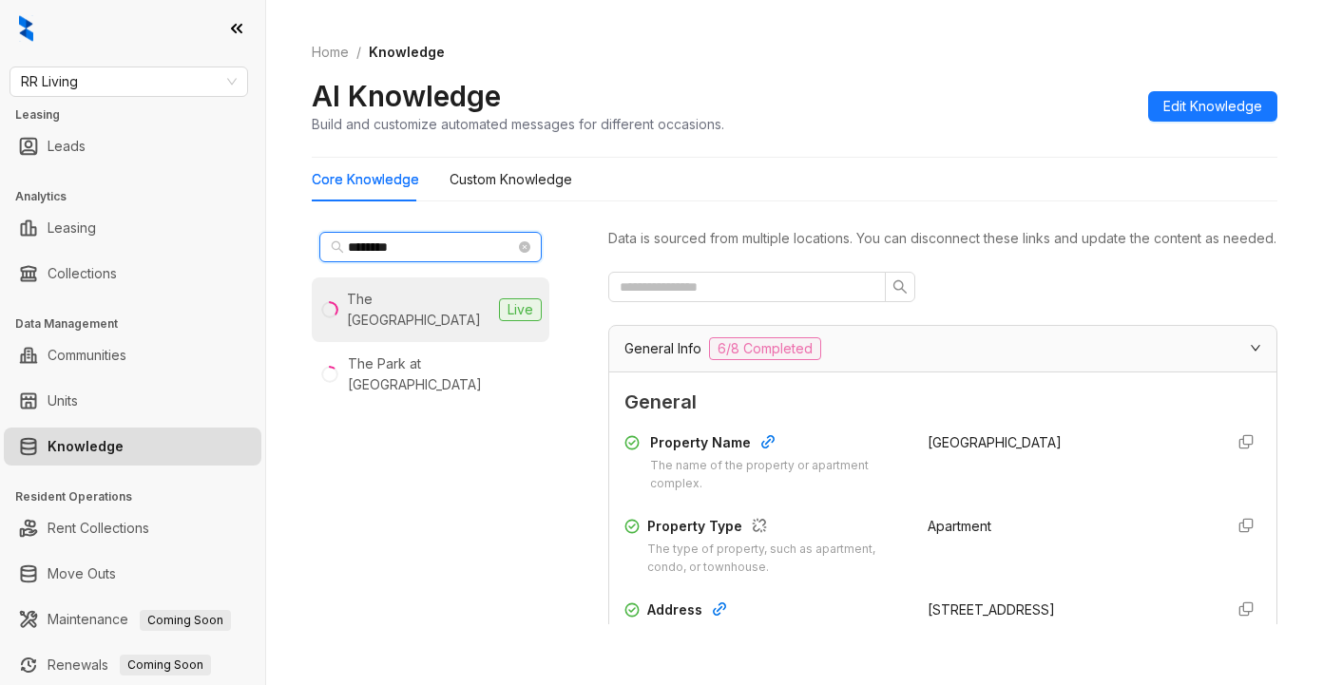
type input "********"
click at [375, 308] on div "The [GEOGRAPHIC_DATA]" at bounding box center [419, 310] width 144 height 42
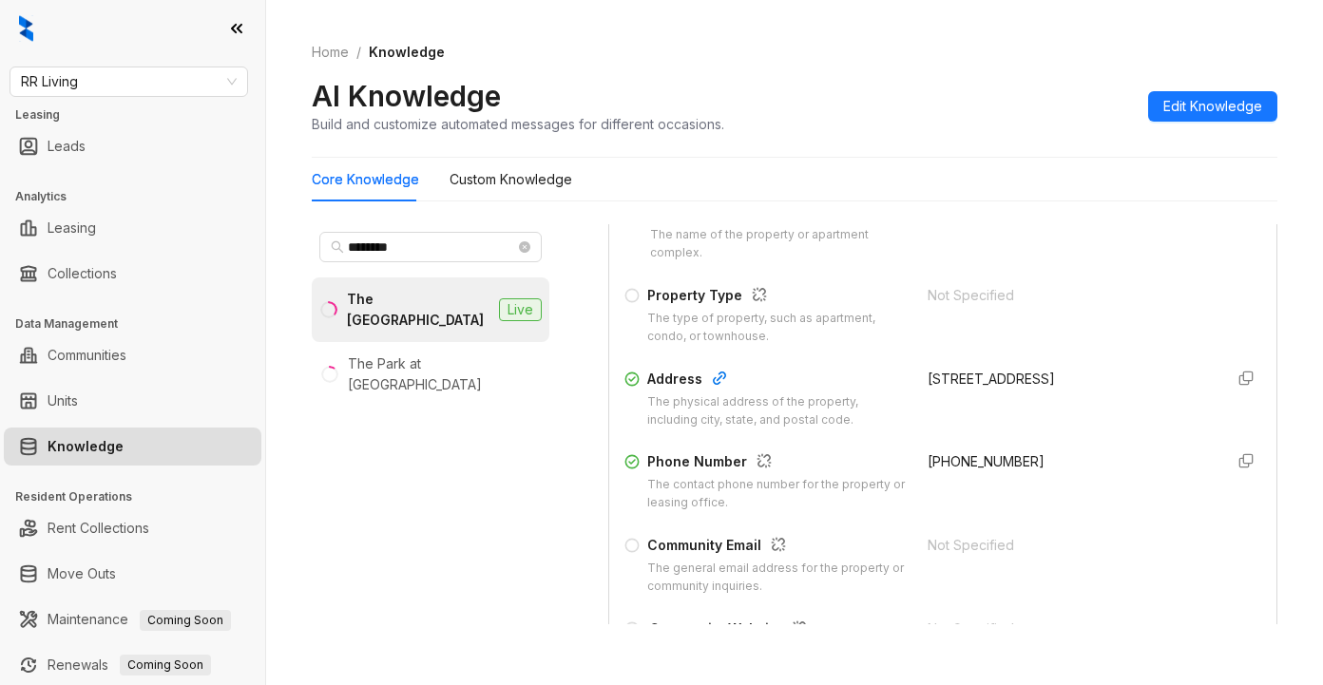
scroll to position [285, 0]
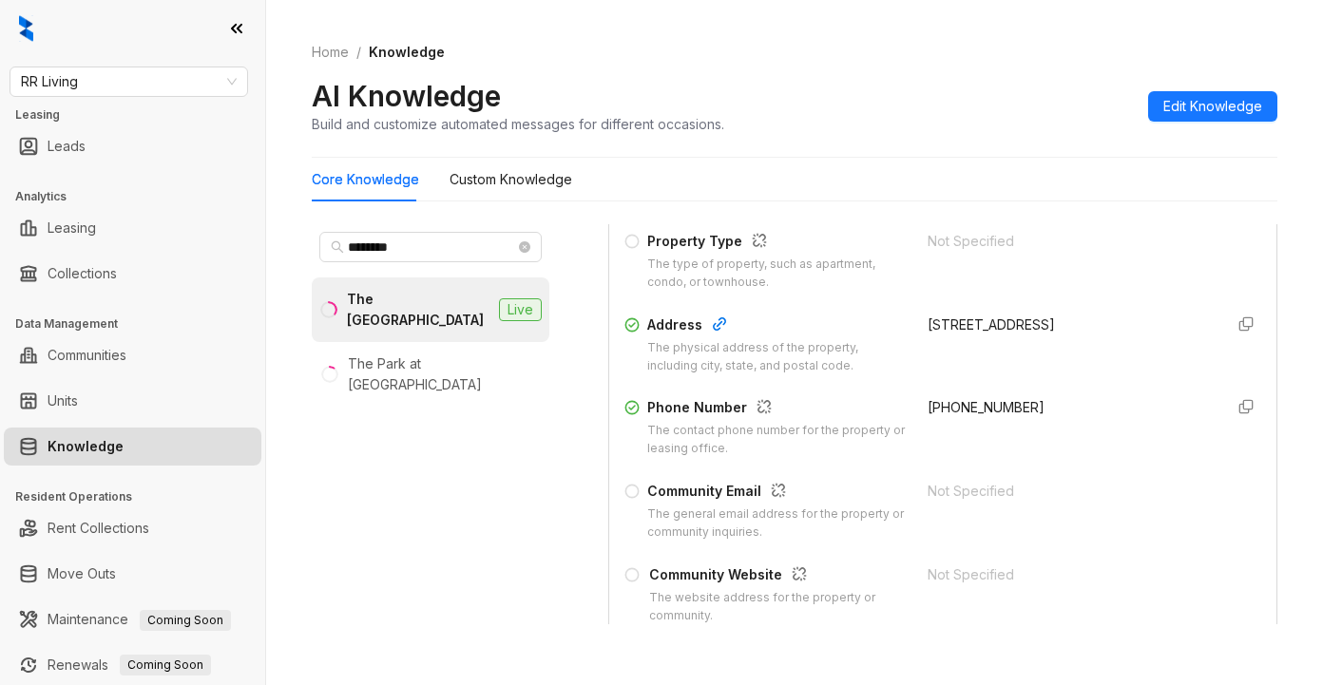
click at [1092, 448] on div "[PHONE_NUMBER]" at bounding box center [1067, 427] width 280 height 61
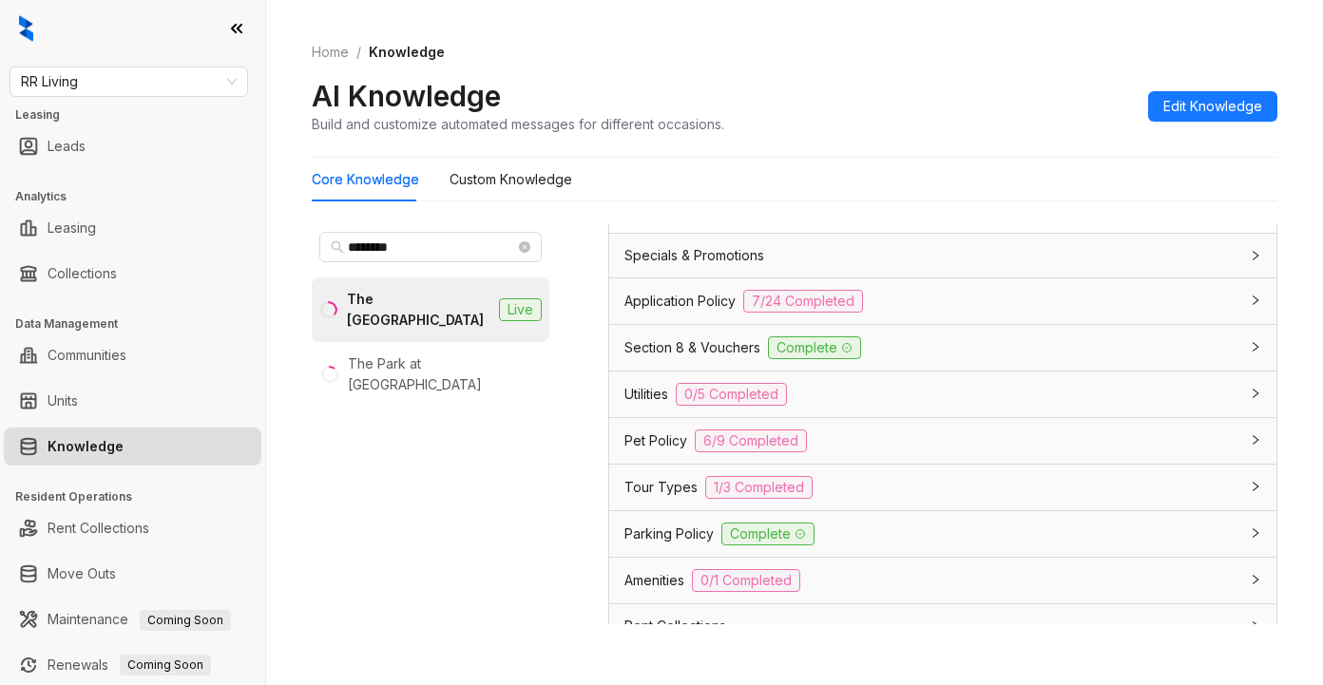
scroll to position [1425, 0]
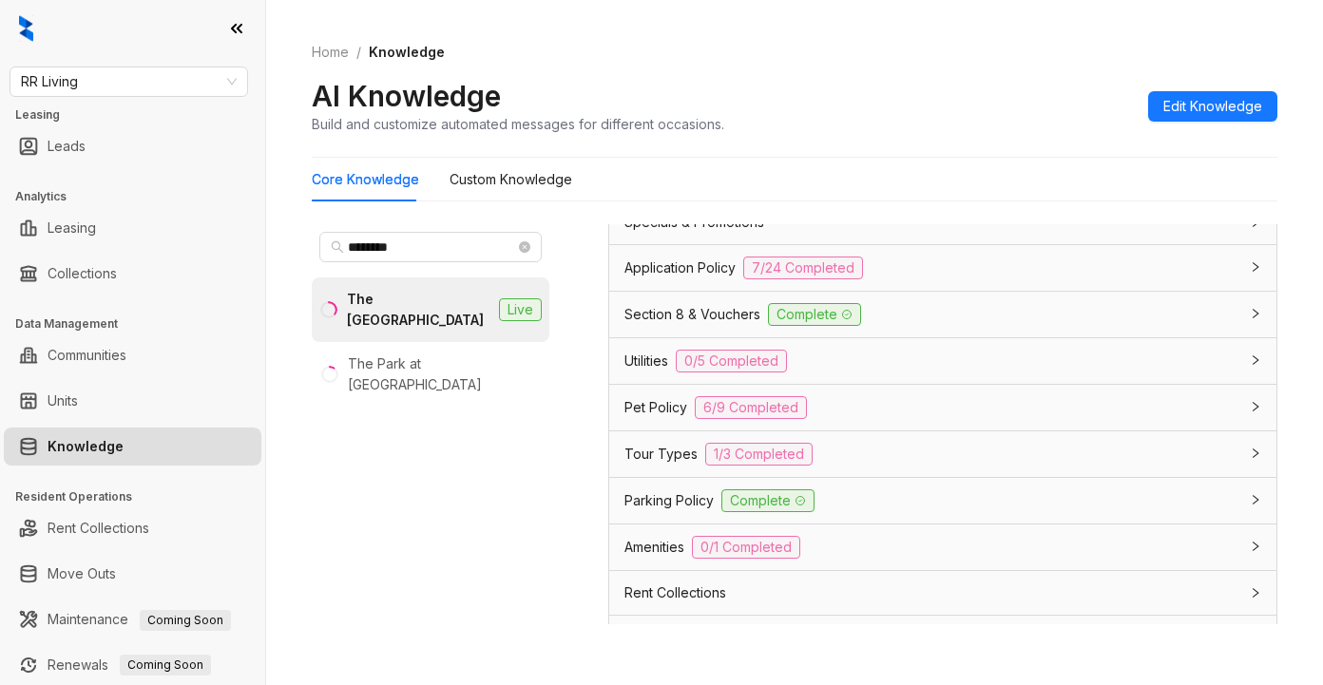
click at [978, 186] on div "Core Knowledge Custom Knowledge" at bounding box center [794, 180] width 965 height 44
click at [659, 558] on span "Amenities" at bounding box center [654, 547] width 60 height 21
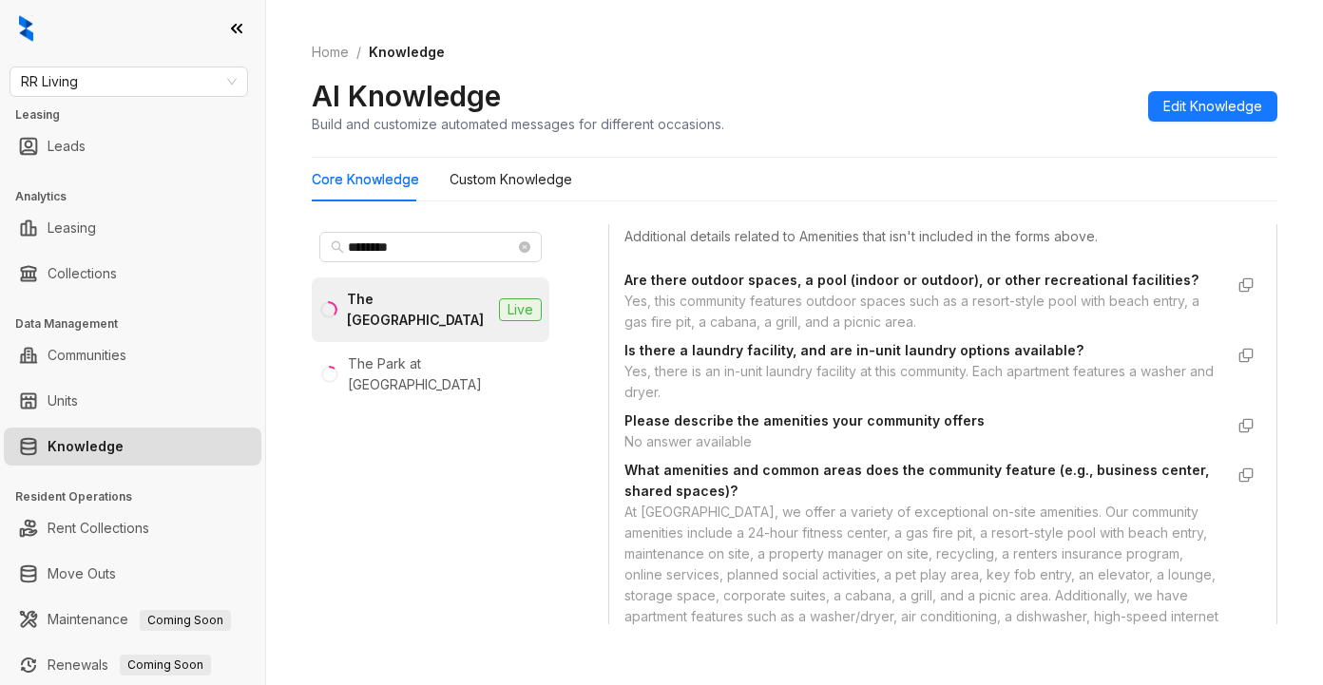
scroll to position [1996, 0]
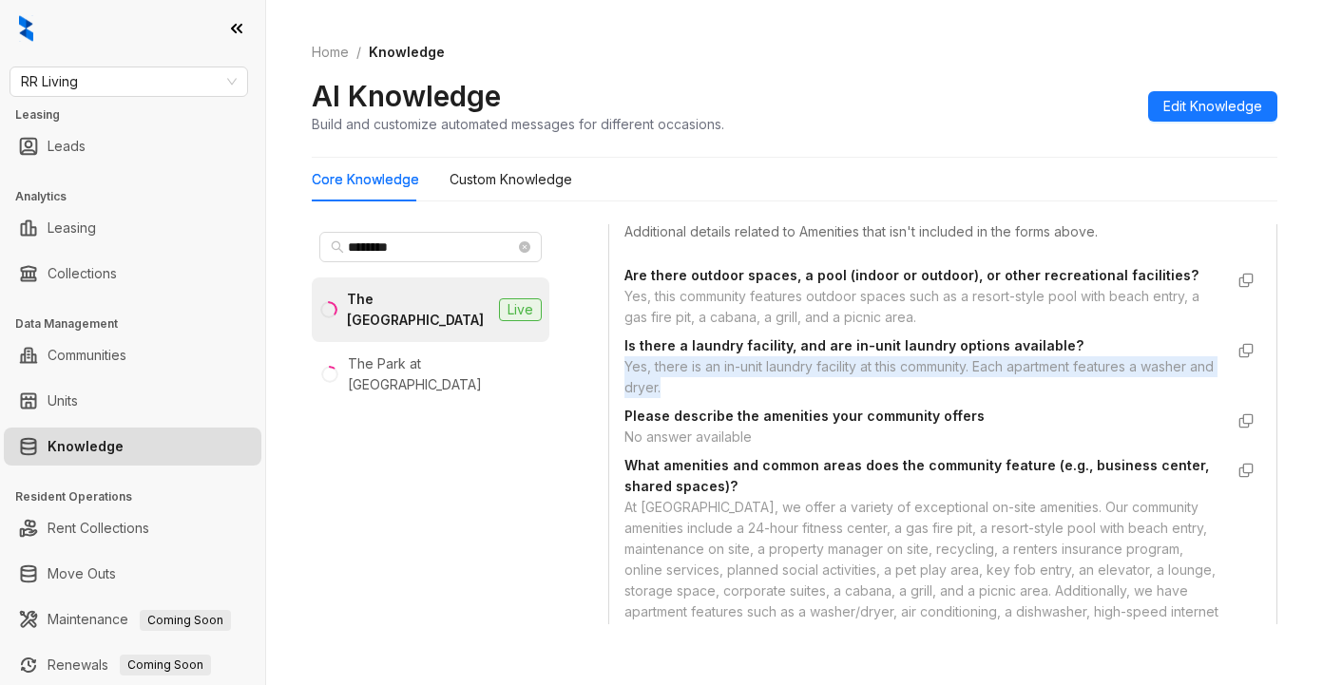
drag, startPoint x: 621, startPoint y: 410, endPoint x: 752, endPoint y: 424, distance: 131.9
click at [752, 424] on div "General Amenities Select from common amenities or add custom ones by typing and…" at bounding box center [942, 373] width 667 height 745
copy div "Yes, there is an in-unit laundry facility at this community. Each apartment fea…"
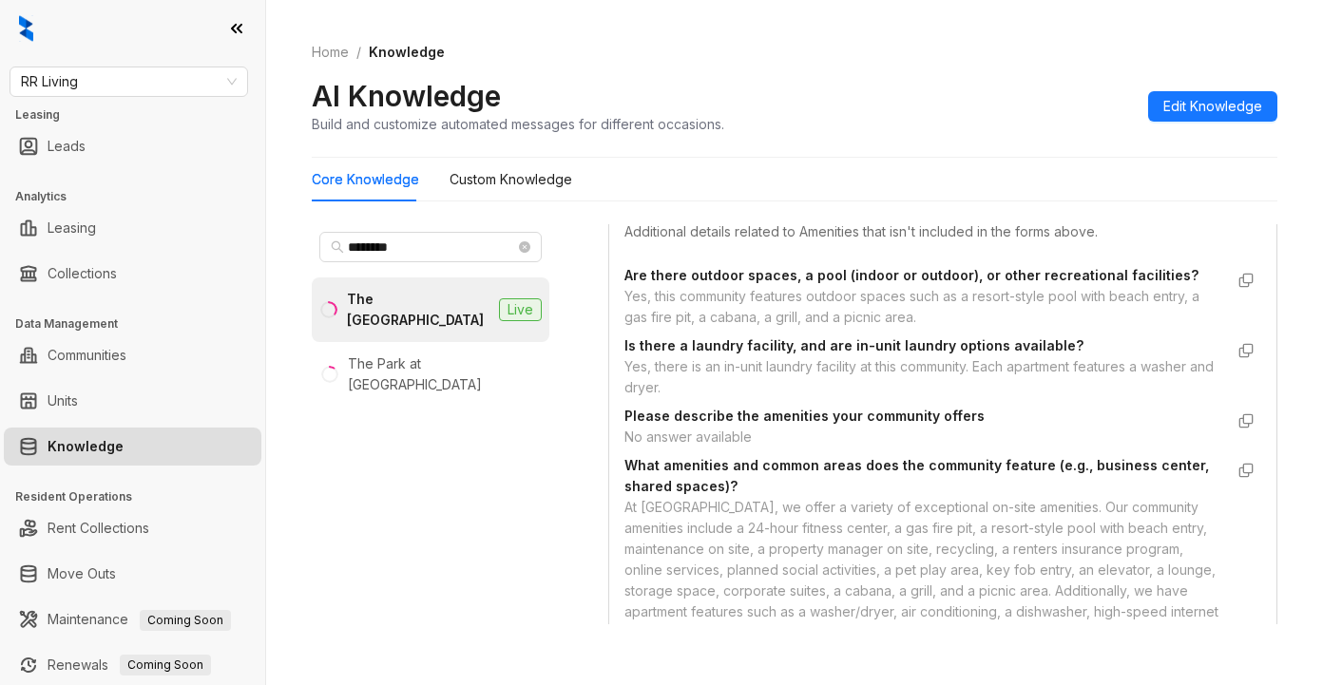
click at [1077, 427] on span "Please describe the amenities your community offers" at bounding box center [923, 416] width 599 height 21
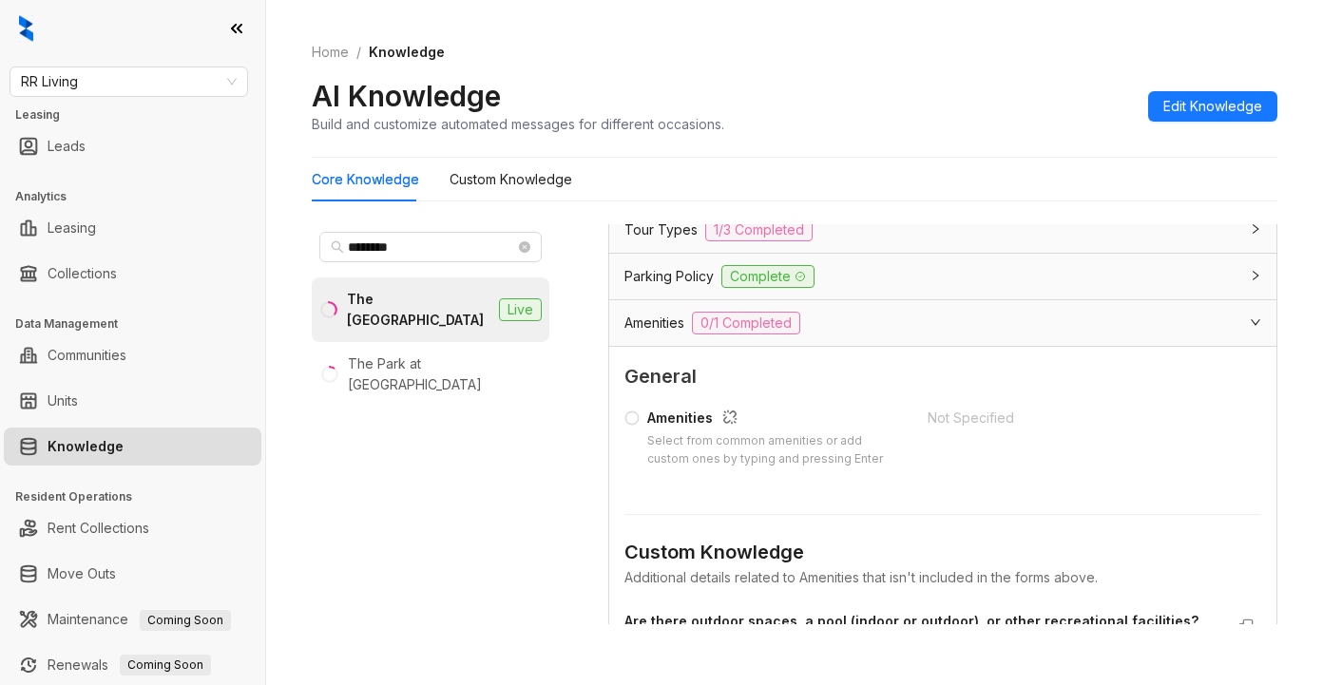
scroll to position [1615, 0]
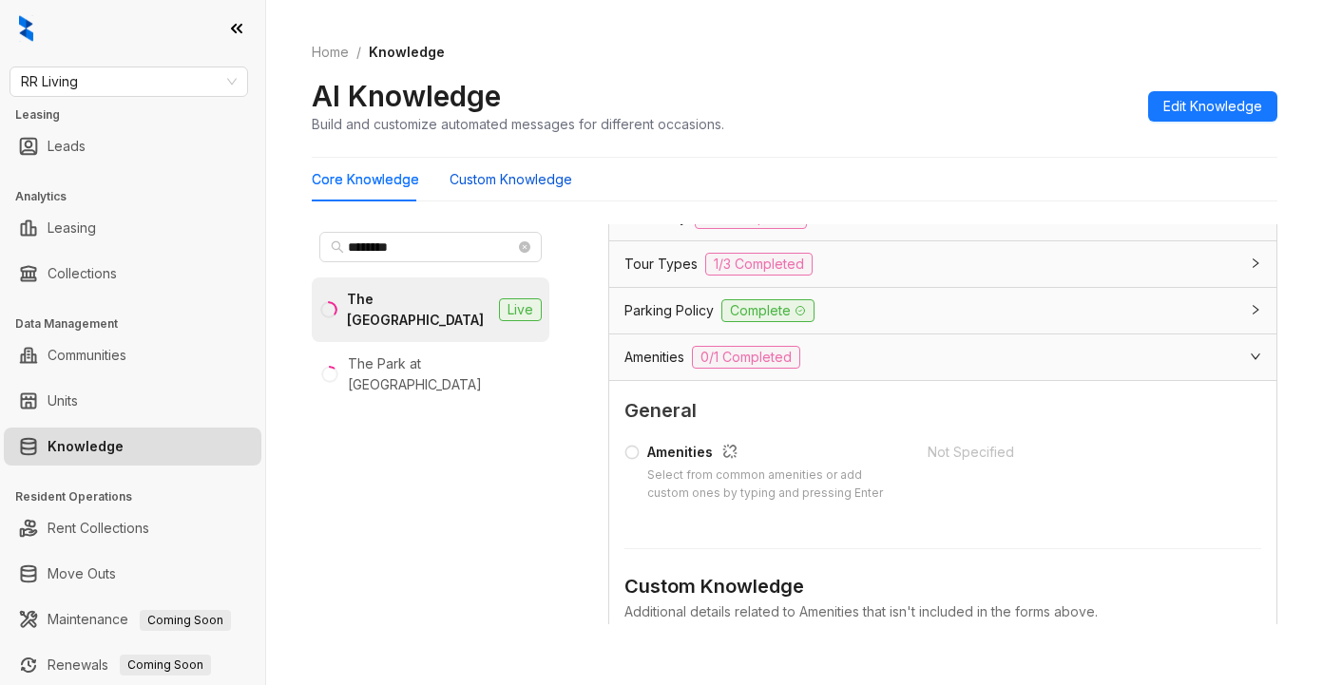
click at [506, 177] on Knowledge "Custom Knowledge" at bounding box center [510, 179] width 123 height 21
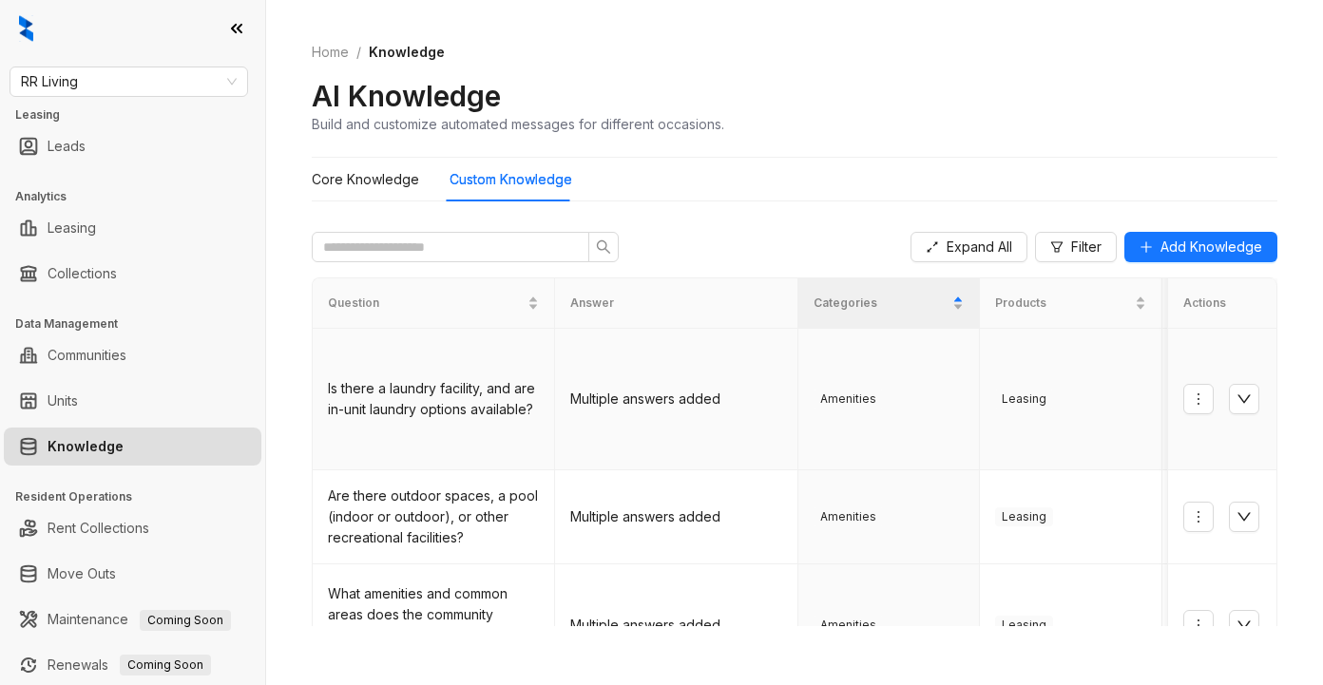
click at [1236, 392] on icon "down" at bounding box center [1243, 399] width 15 height 15
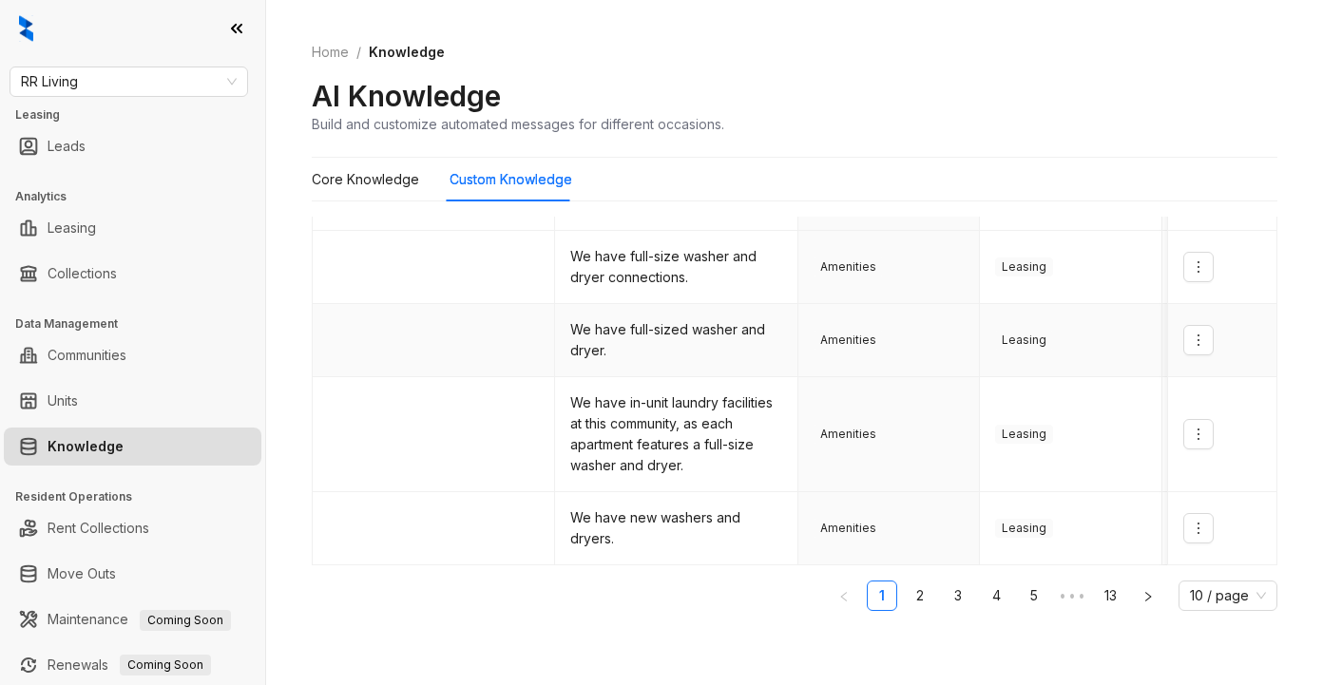
scroll to position [593, 0]
click at [906, 597] on link "2" at bounding box center [920, 596] width 29 height 29
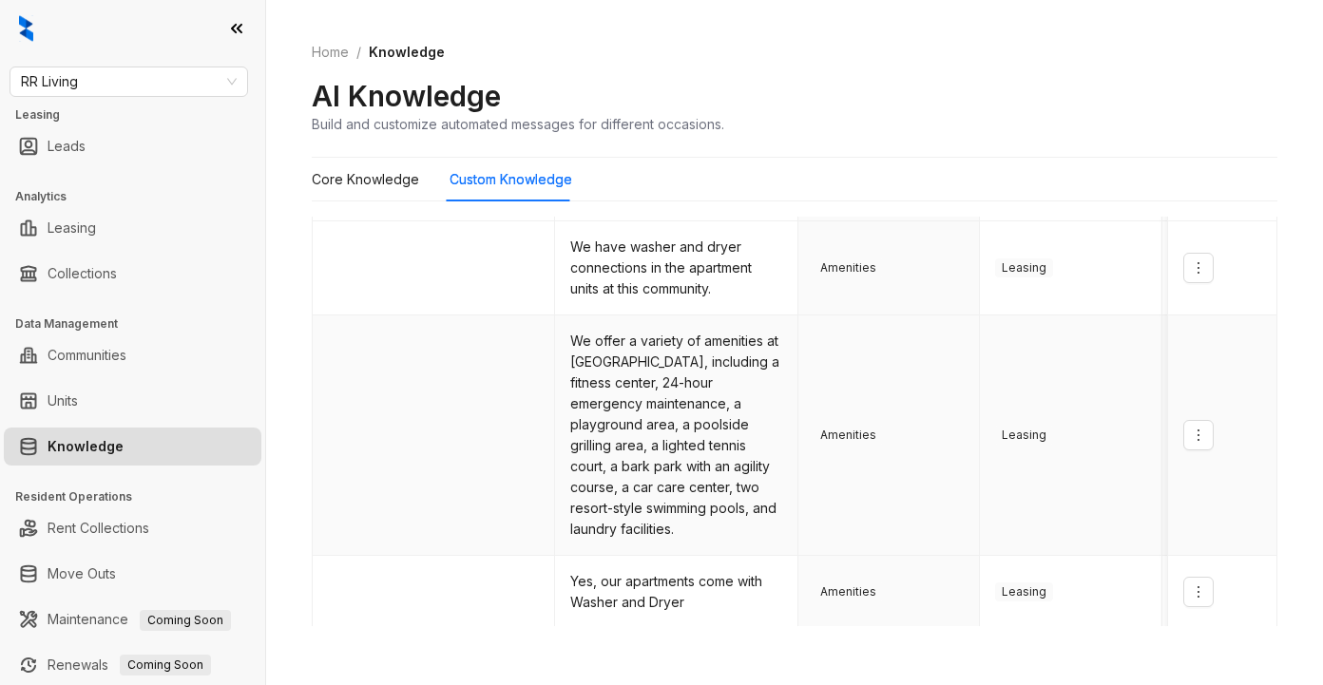
scroll to position [403, 0]
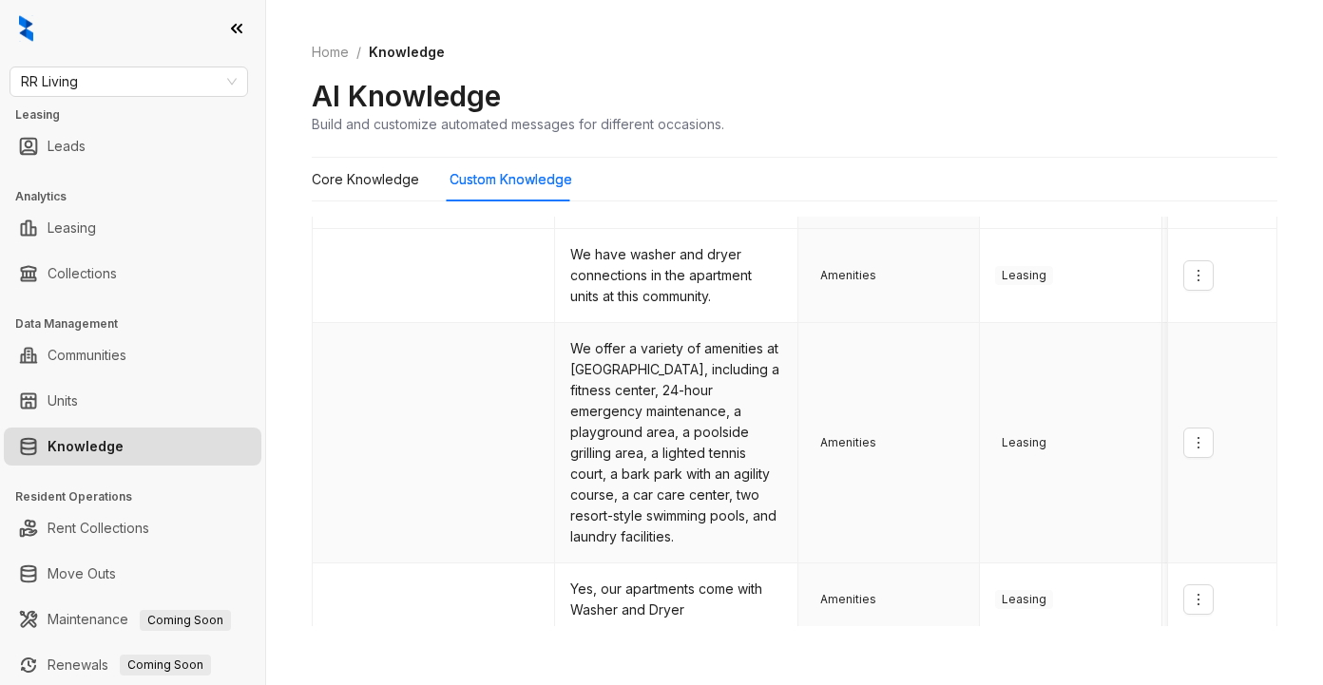
click at [570, 365] on td "We offer a variety of amenities at Paces River Apartments, including a fitness …" at bounding box center [676, 443] width 242 height 240
click at [458, 286] on td at bounding box center [434, 276] width 242 height 94
click at [155, 84] on span "RR Living" at bounding box center [129, 81] width 216 height 29
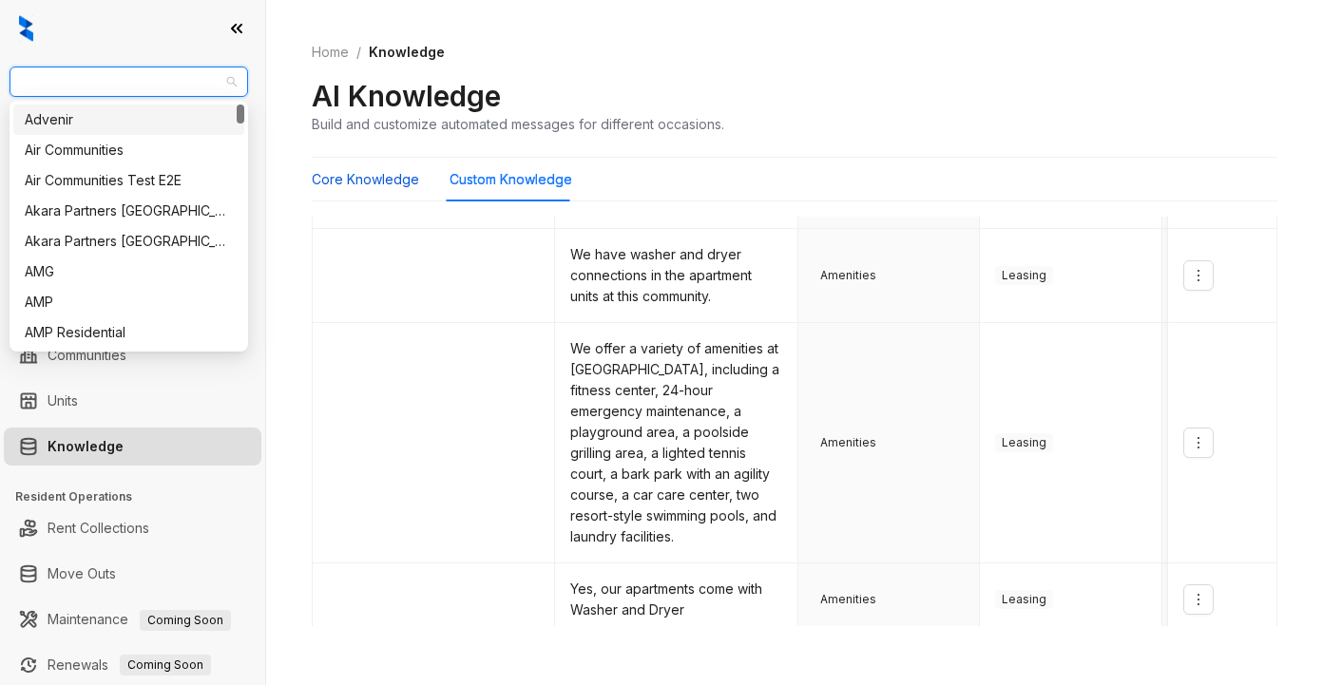
click at [346, 178] on Knowledge "Core Knowledge" at bounding box center [365, 179] width 107 height 21
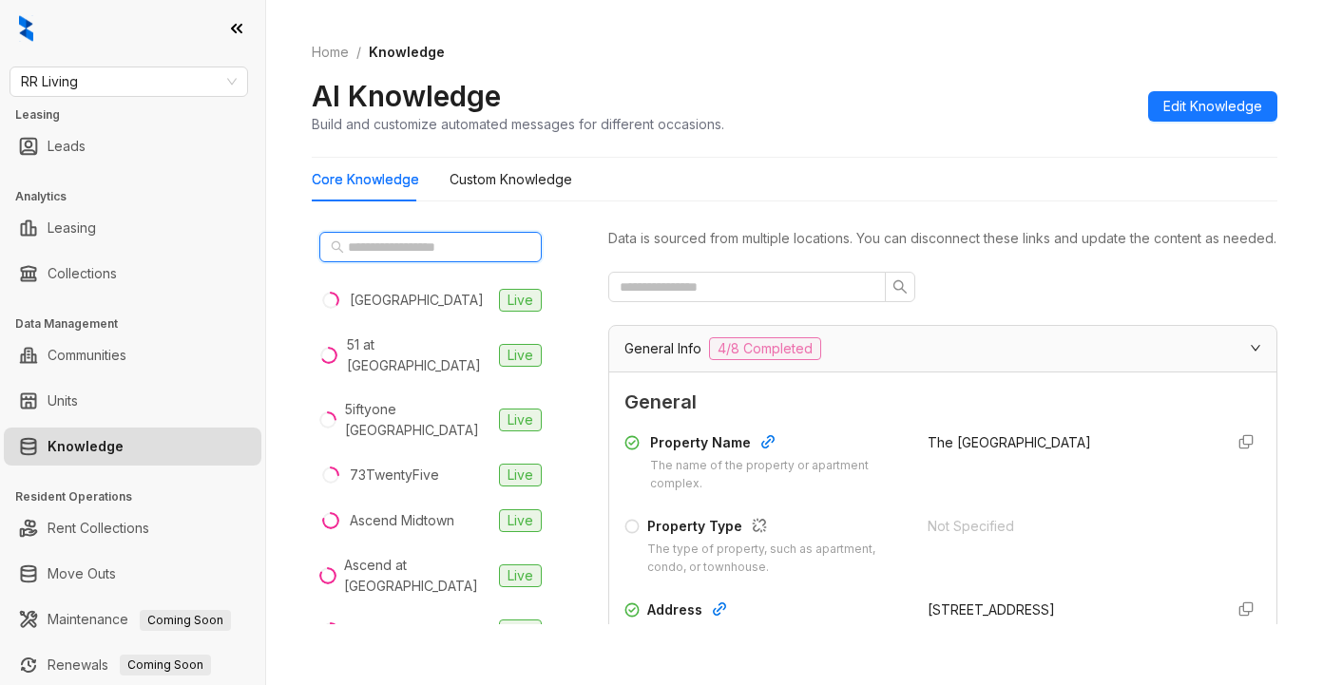
click at [416, 252] on input "text" at bounding box center [431, 247] width 167 height 21
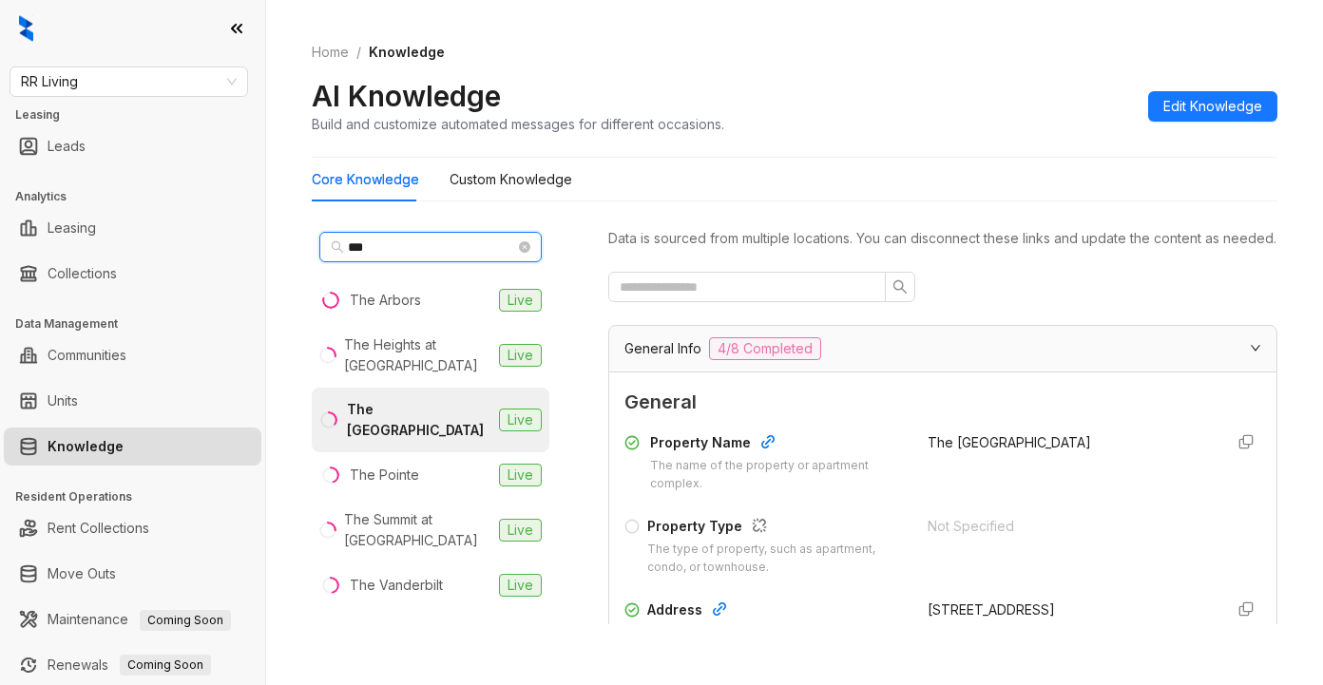
type input "***"
click at [432, 436] on div "The Park Avenue Lofts" at bounding box center [419, 420] width 144 height 42
click at [904, 81] on div "AI Knowledge Build and customize automated messages for different occasions. Ed…" at bounding box center [794, 106] width 965 height 56
click at [383, 414] on div "The Park Avenue Lofts" at bounding box center [419, 420] width 144 height 42
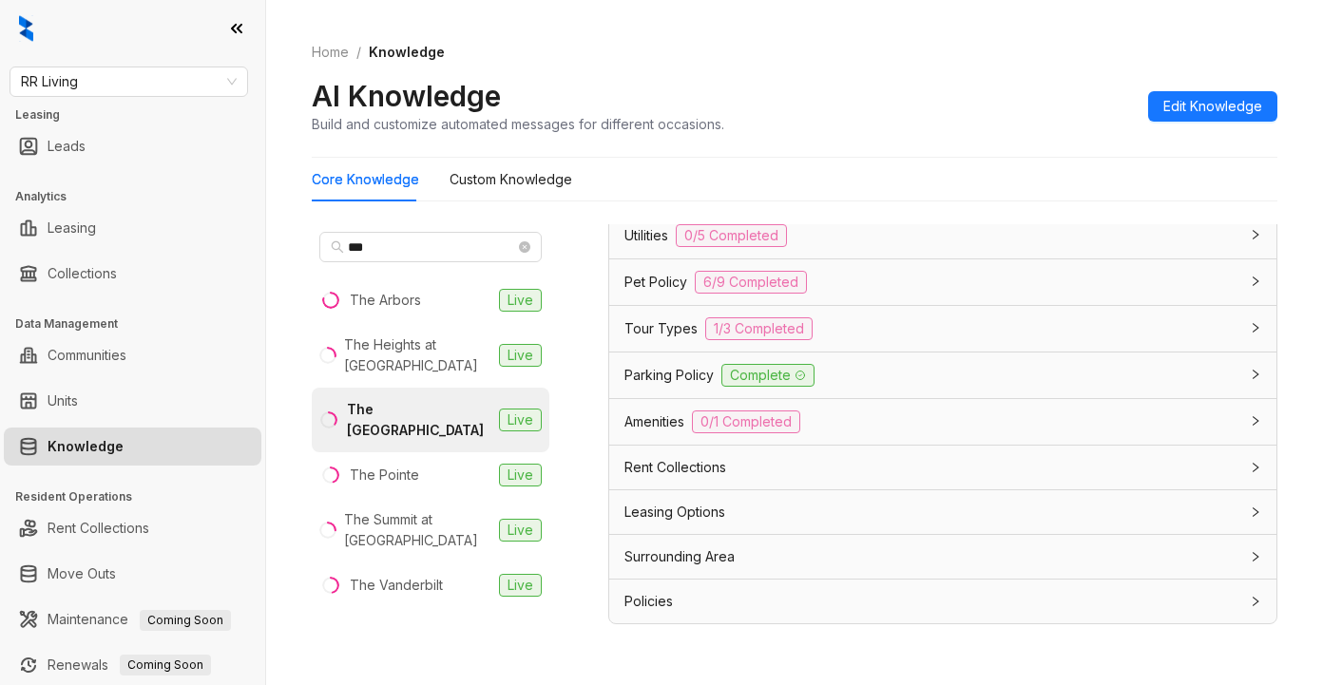
scroll to position [1593, 0]
click at [650, 429] on span "Amenities" at bounding box center [654, 421] width 60 height 21
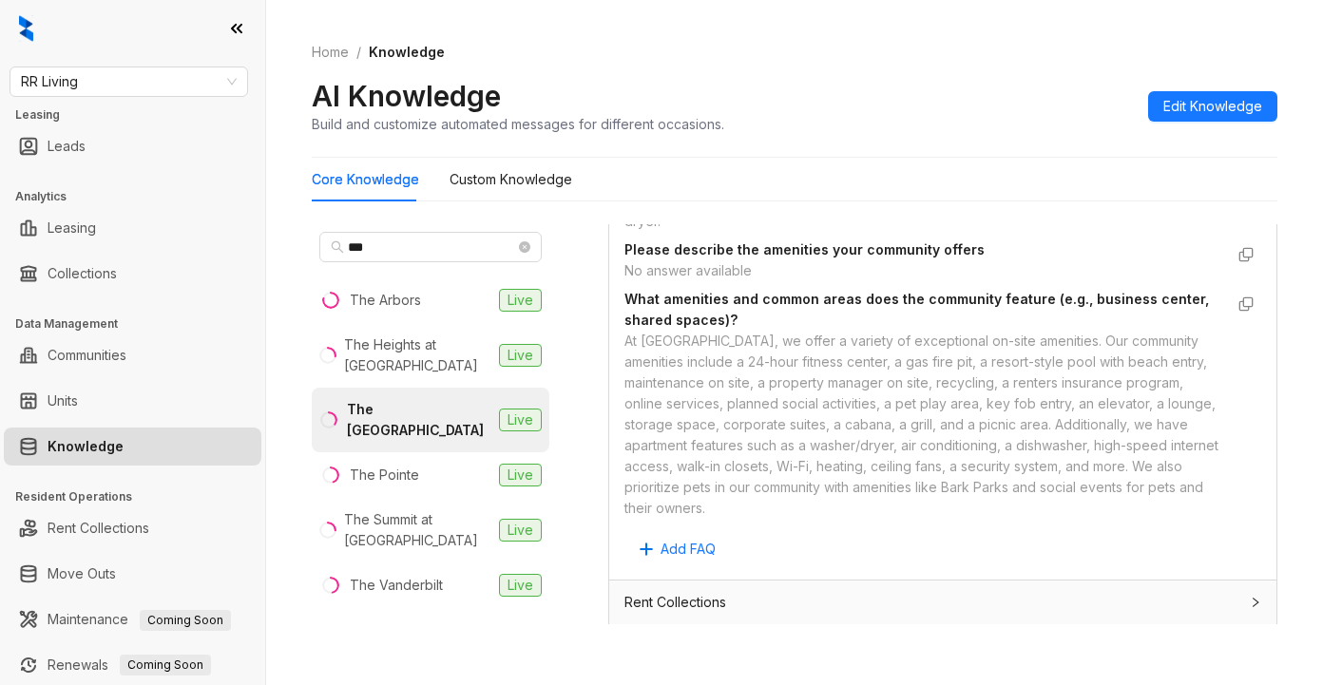
scroll to position [2163, 0]
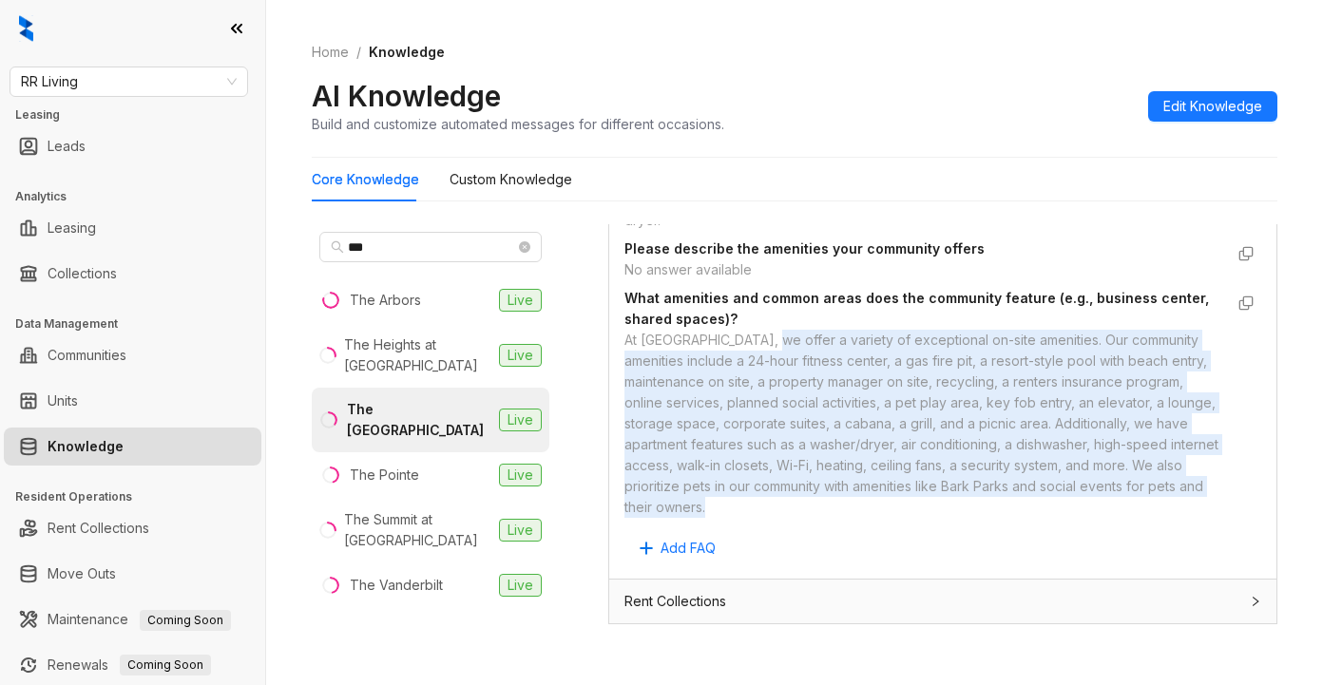
drag, startPoint x: 765, startPoint y: 381, endPoint x: 994, endPoint y: 513, distance: 264.4
click at [1080, 518] on div "At Park Avenue Lofts, we offer a variety of exceptional on-site amenities. Our …" at bounding box center [923, 424] width 599 height 188
copy div "we offer a variety of exceptional on-site amenities. Our community amenities in…"
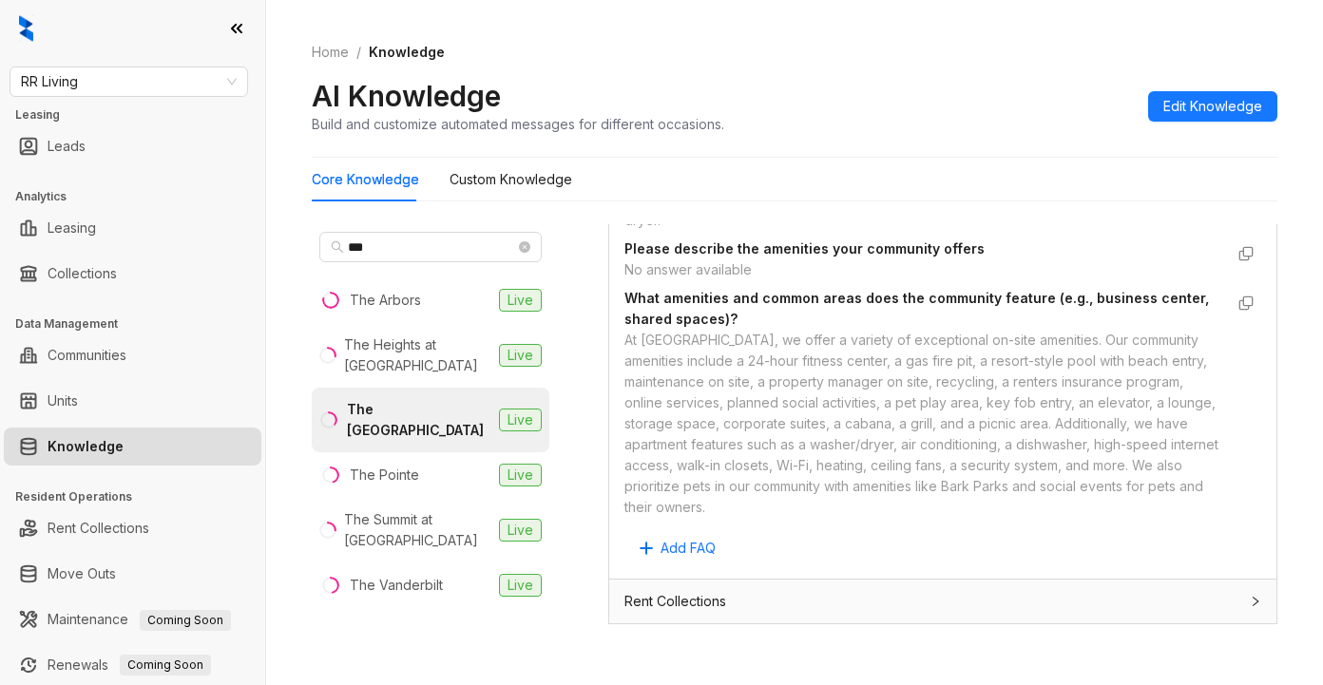
click at [1078, 654] on div "Home / Knowledge AI Knowledge Build and customize automated messages for differ…" at bounding box center [794, 342] width 1057 height 685
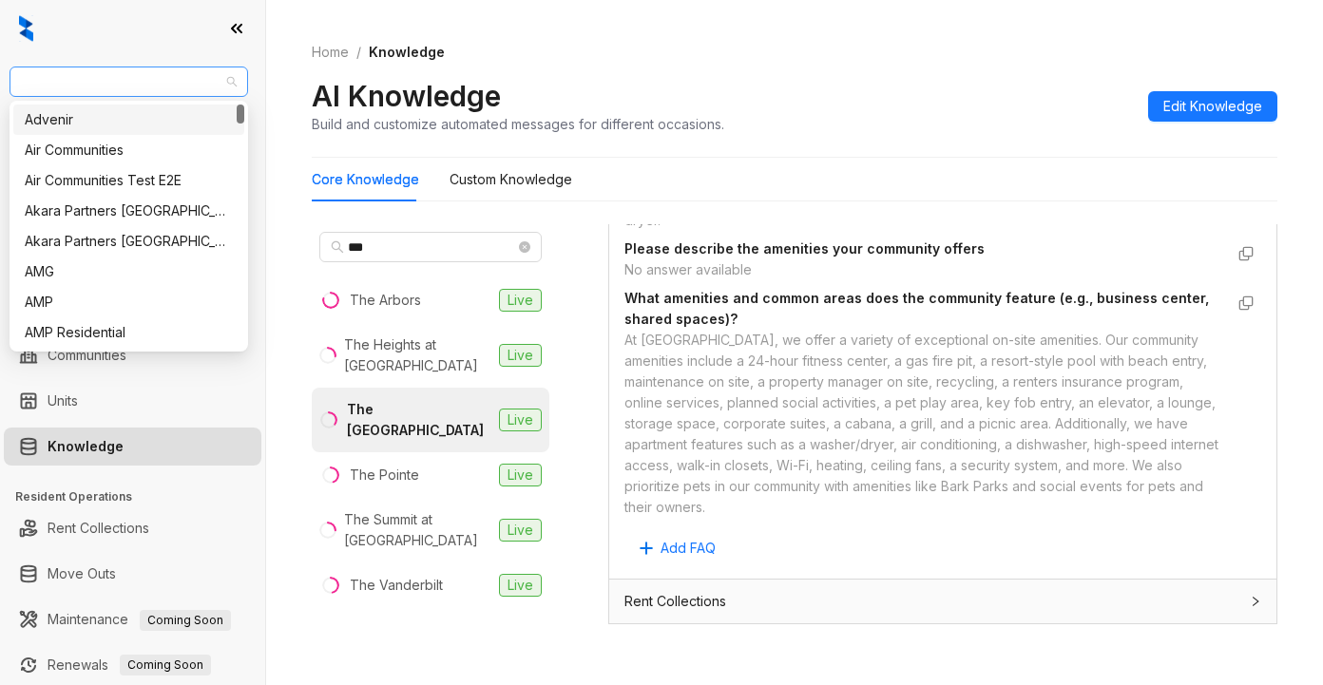
click at [110, 92] on span "RR Living" at bounding box center [129, 81] width 216 height 29
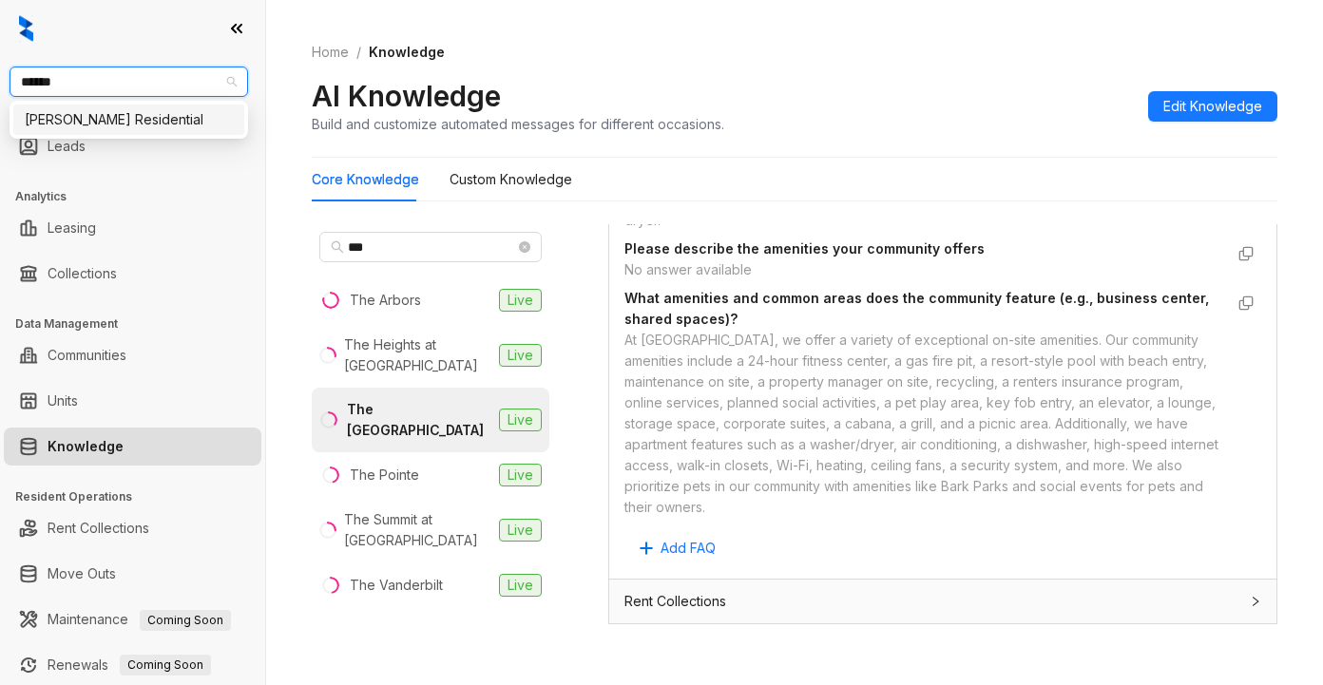
type input "*******"
click at [86, 126] on div "[PERSON_NAME] Residential" at bounding box center [129, 119] width 208 height 21
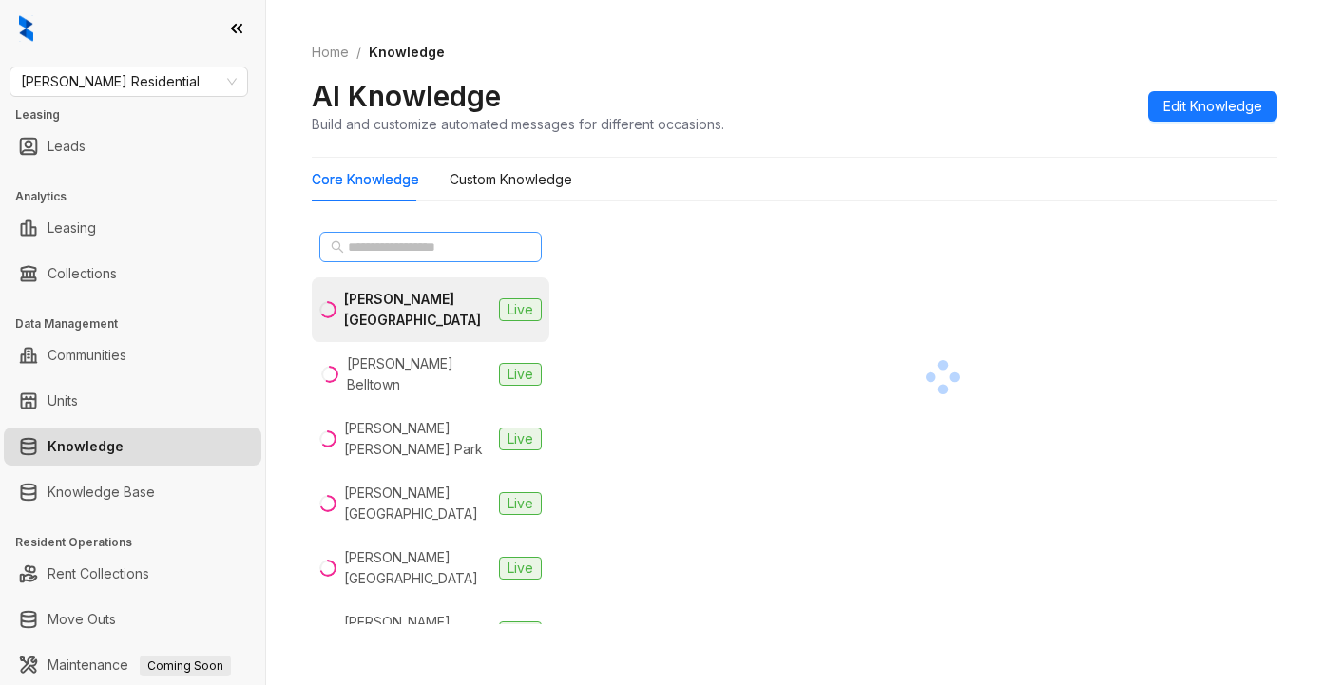
click at [467, 234] on span at bounding box center [430, 247] width 222 height 30
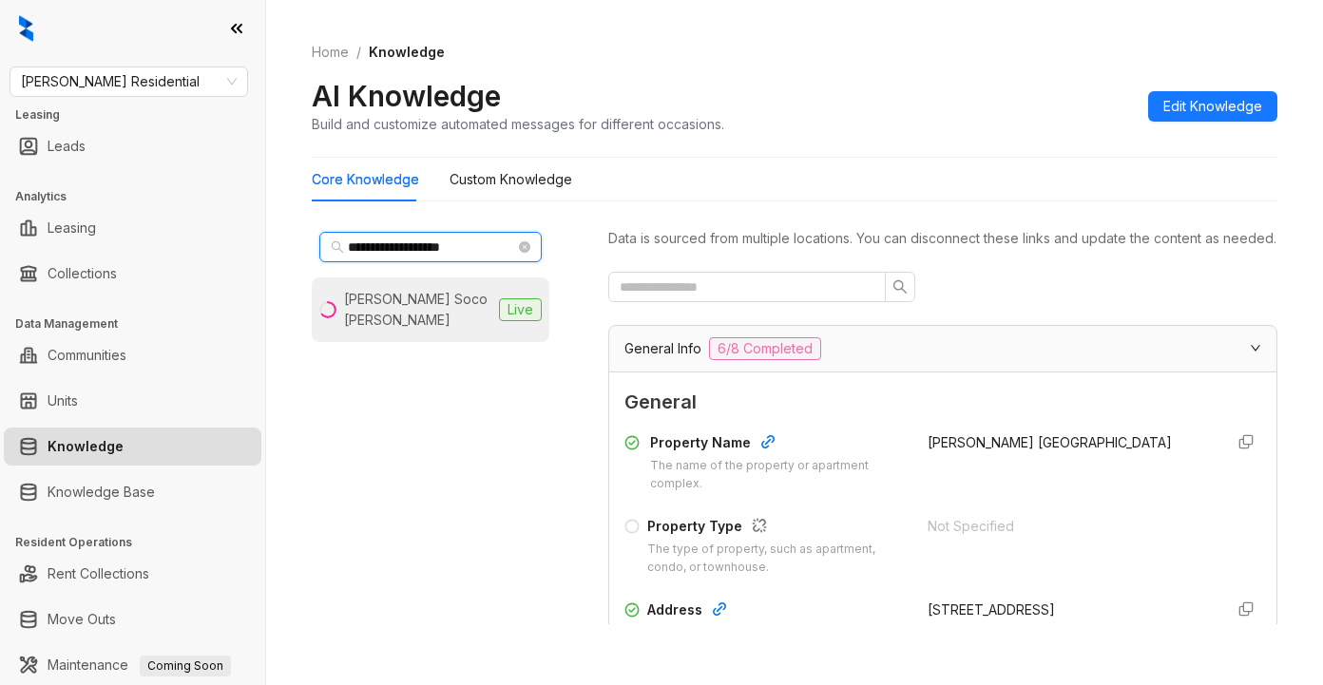
type input "**********"
click at [370, 301] on div "[PERSON_NAME] Soco [PERSON_NAME]" at bounding box center [417, 310] width 147 height 42
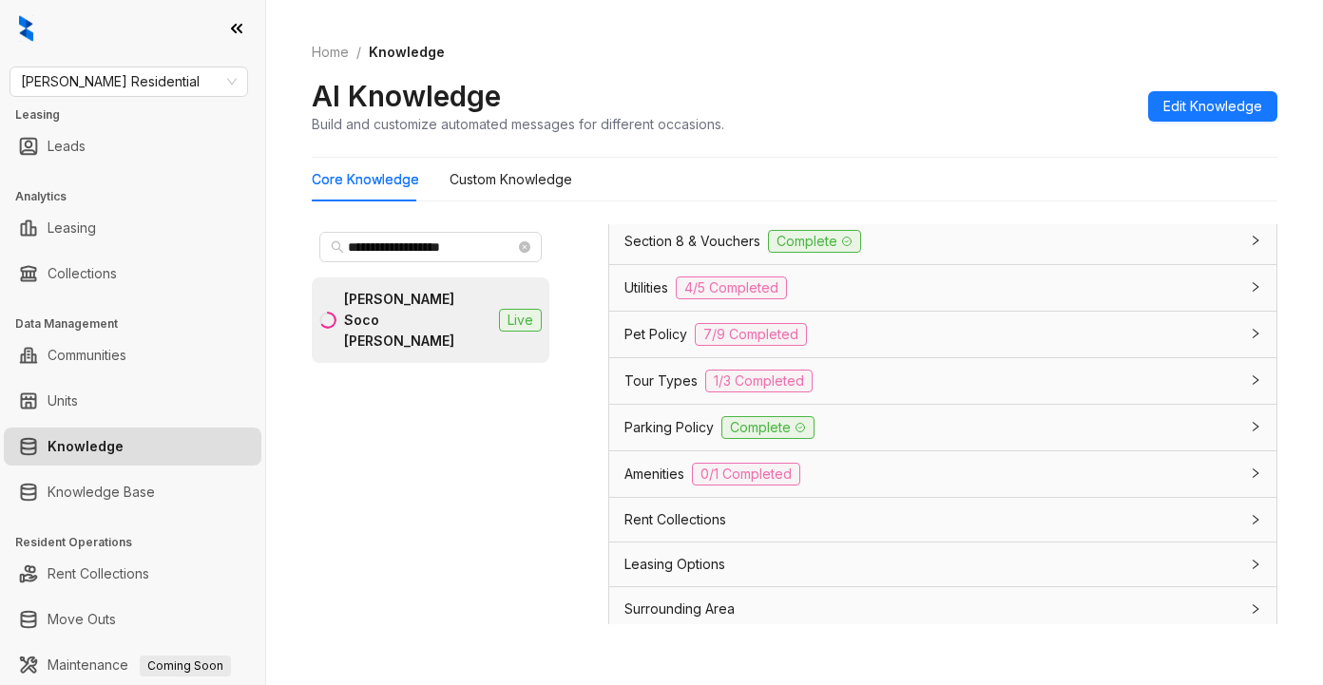
scroll to position [1513, 0]
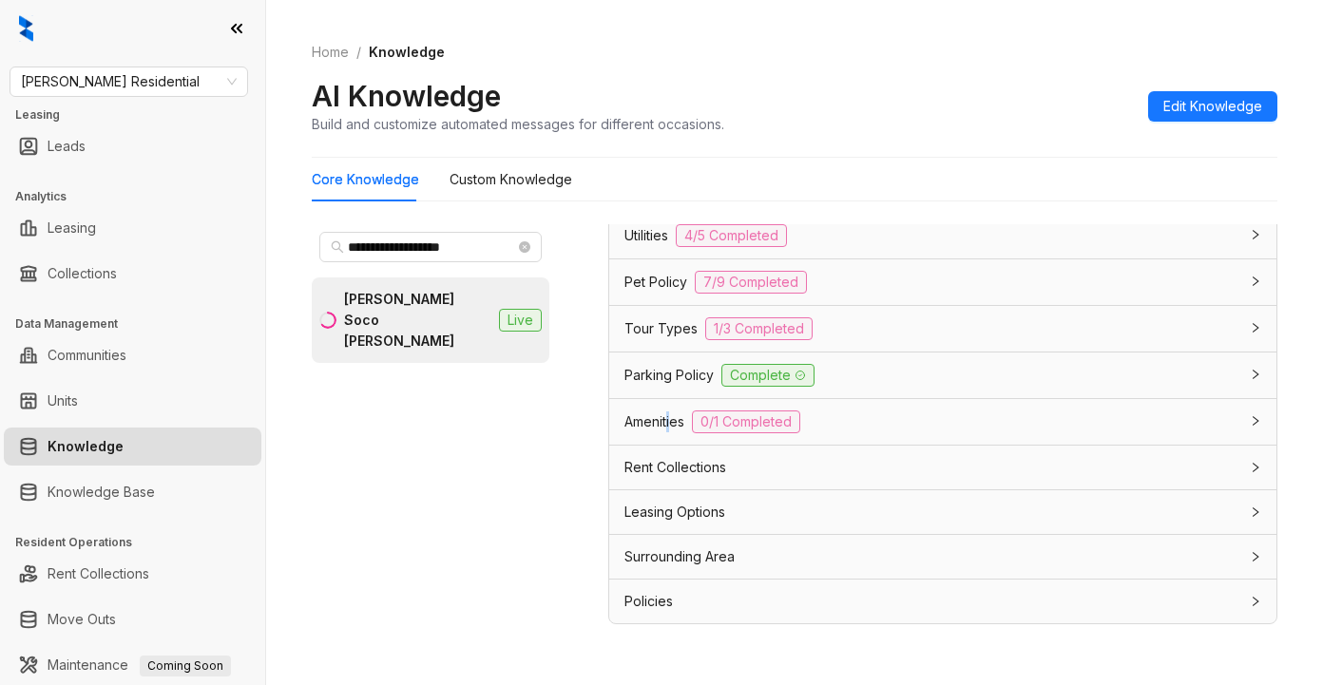
click at [674, 421] on span "Amenities" at bounding box center [654, 421] width 60 height 21
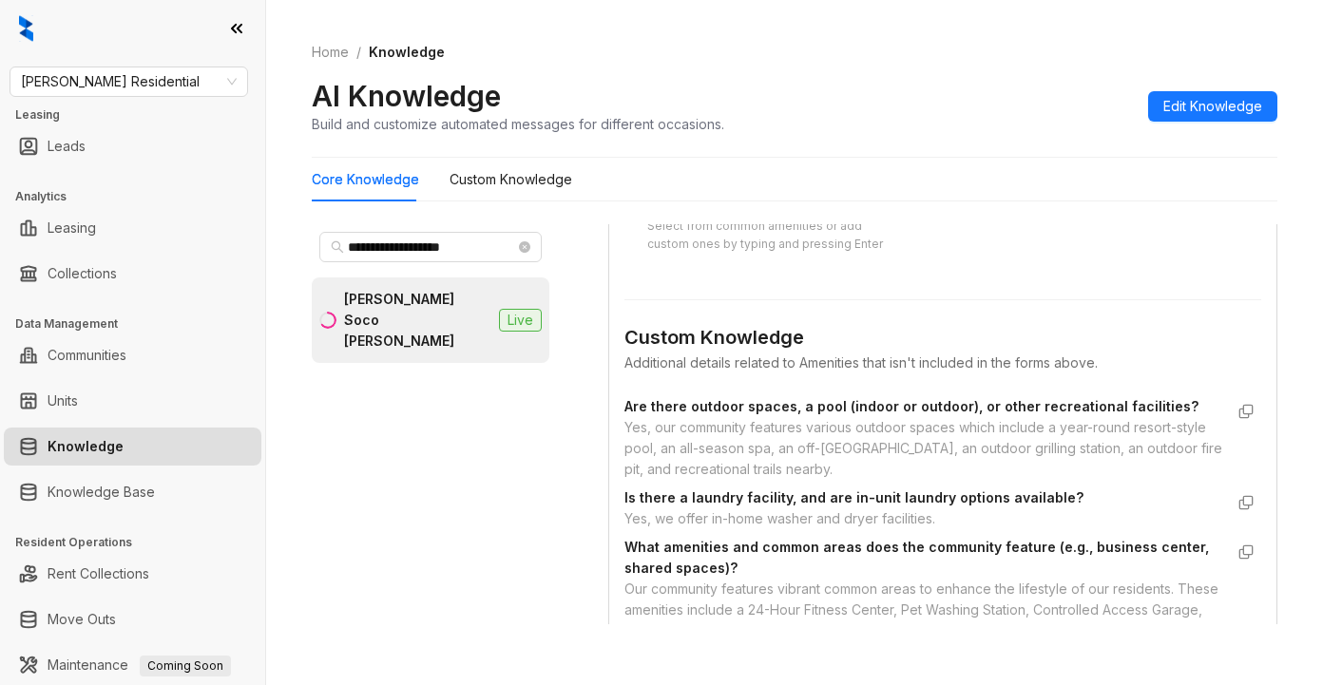
scroll to position [1893, 0]
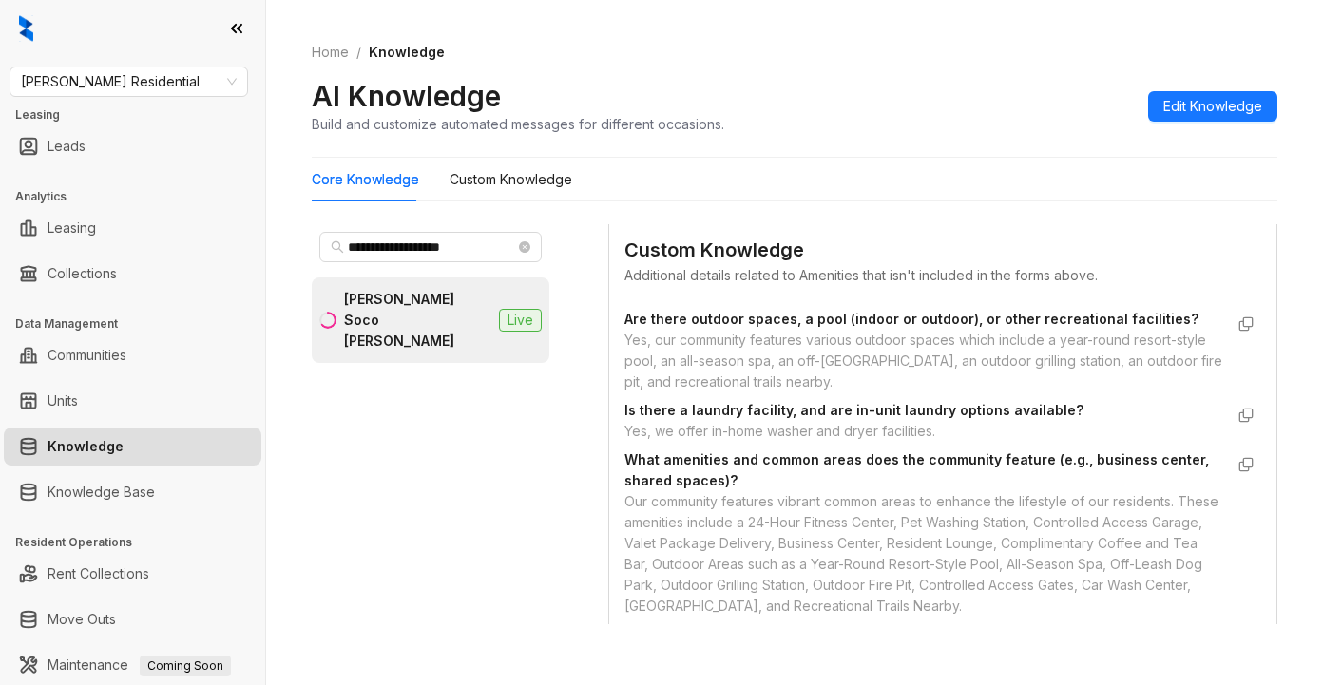
click at [1020, 442] on div "Yes, we offer in-home washer and dryer facilities." at bounding box center [923, 431] width 599 height 21
drag, startPoint x: 659, startPoint y: 449, endPoint x: 932, endPoint y: 460, distance: 273.9
click at [932, 442] on div "Yes, we offer in-home washer and dryer facilities." at bounding box center [923, 431] width 599 height 21
copy div "we offer in-home washer and dryer facilities"
click at [1002, 199] on div "Core Knowledge Custom Knowledge" at bounding box center [794, 180] width 965 height 44
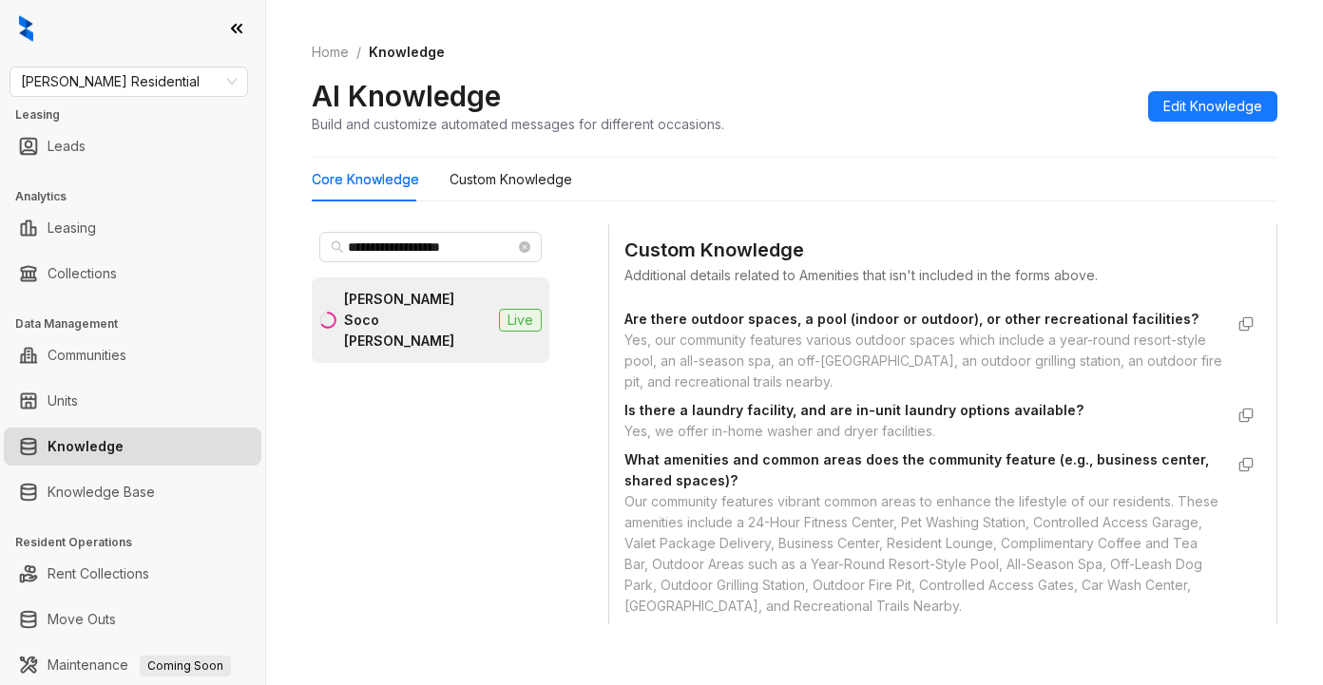
click at [1003, 203] on div "**********" at bounding box center [794, 399] width 965 height 483
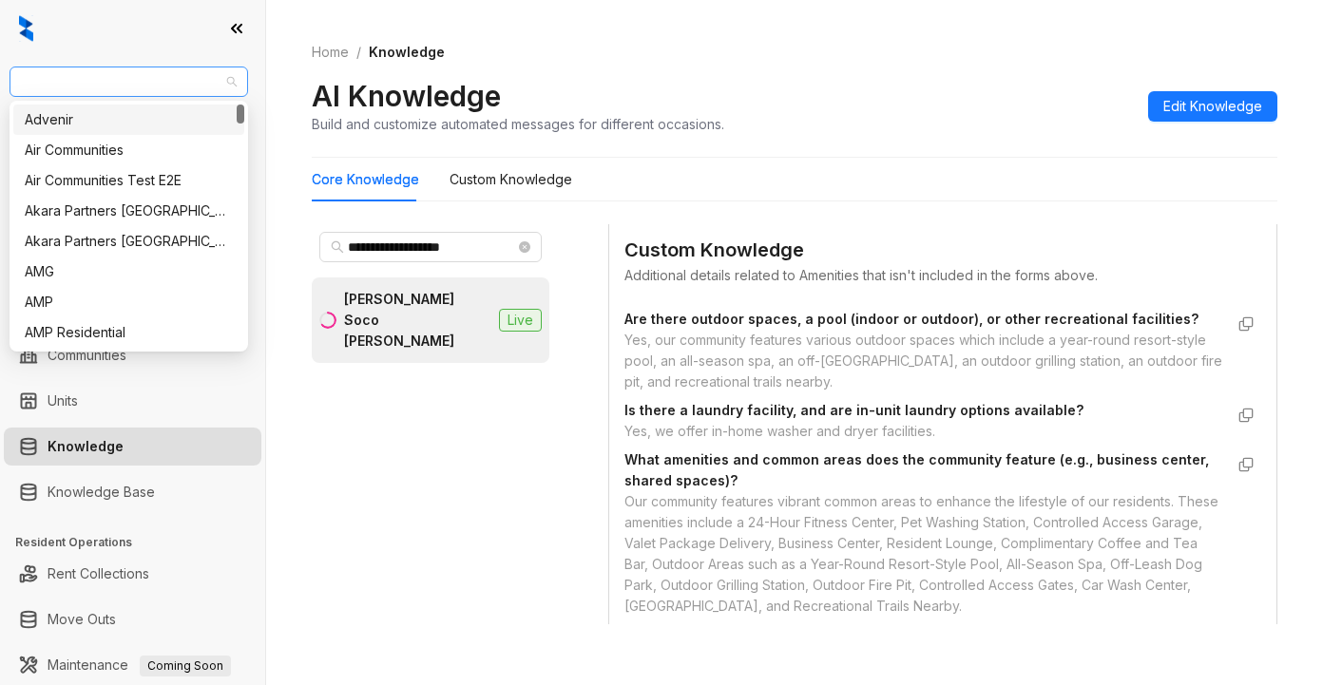
click at [171, 80] on span "Griffis Residential" at bounding box center [129, 81] width 216 height 29
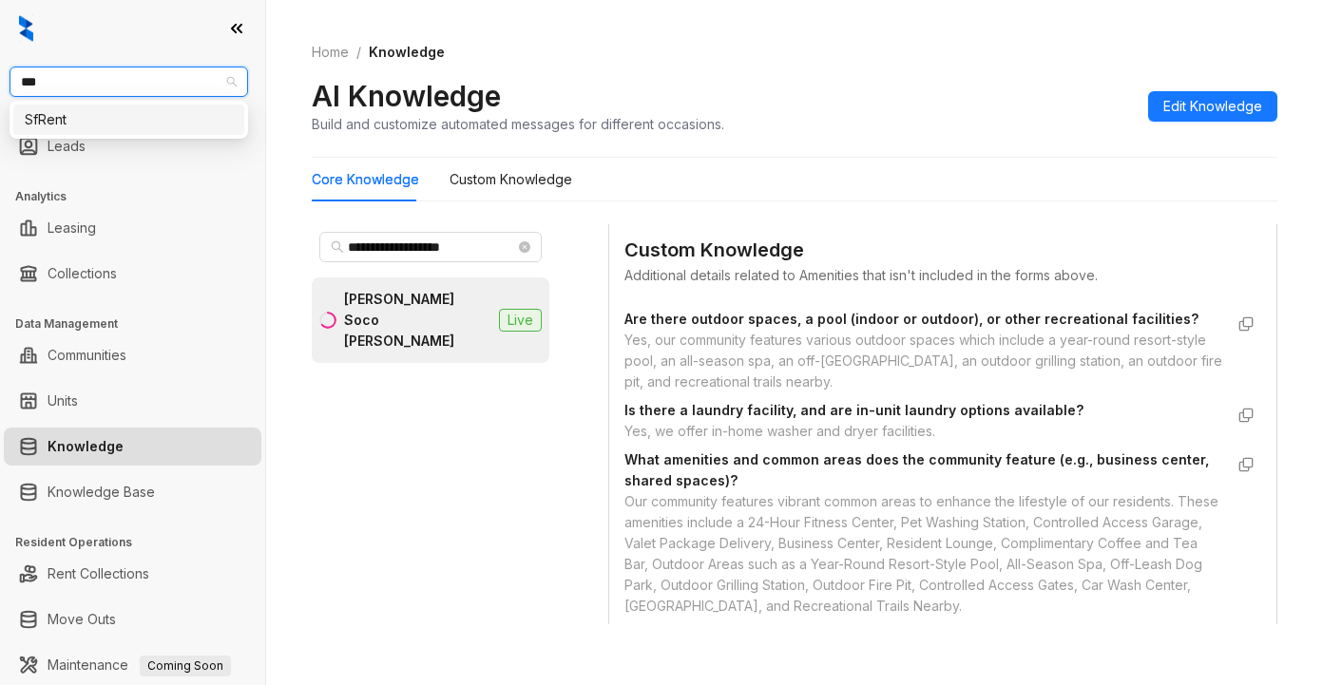
type input "****"
click at [113, 125] on div "SfRent" at bounding box center [129, 119] width 208 height 21
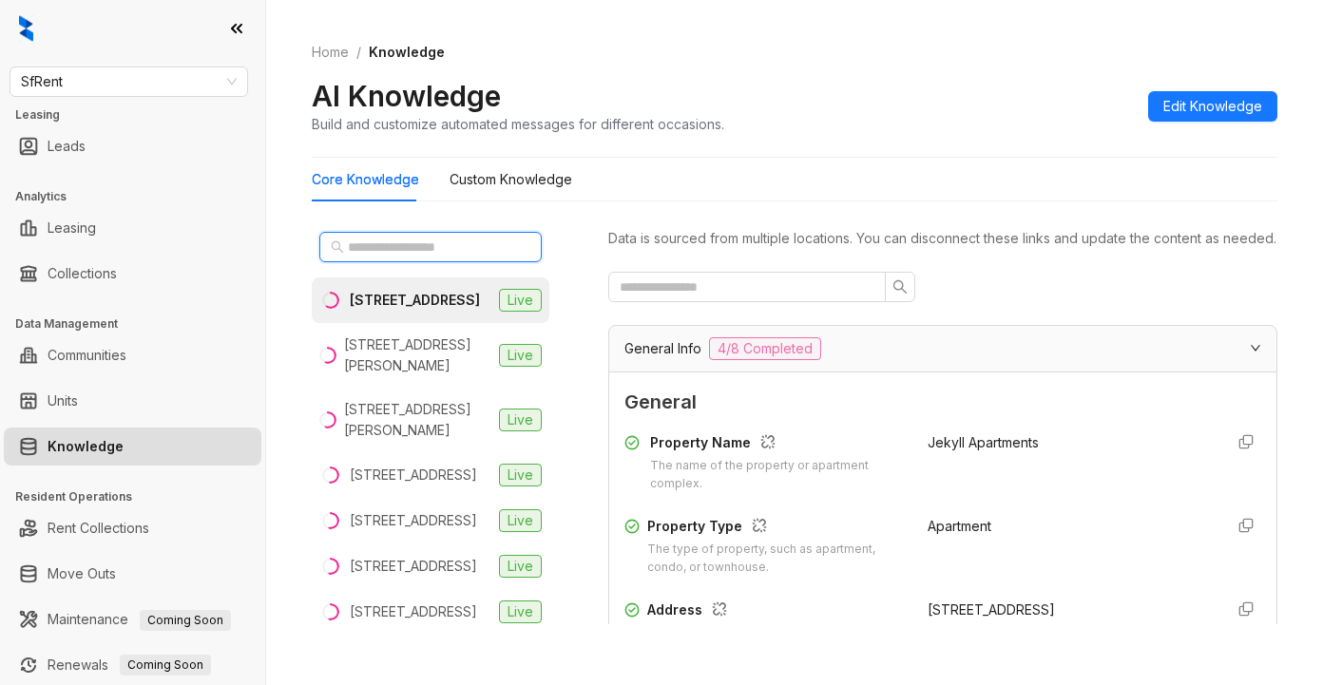
click at [385, 237] on input "text" at bounding box center [431, 247] width 167 height 21
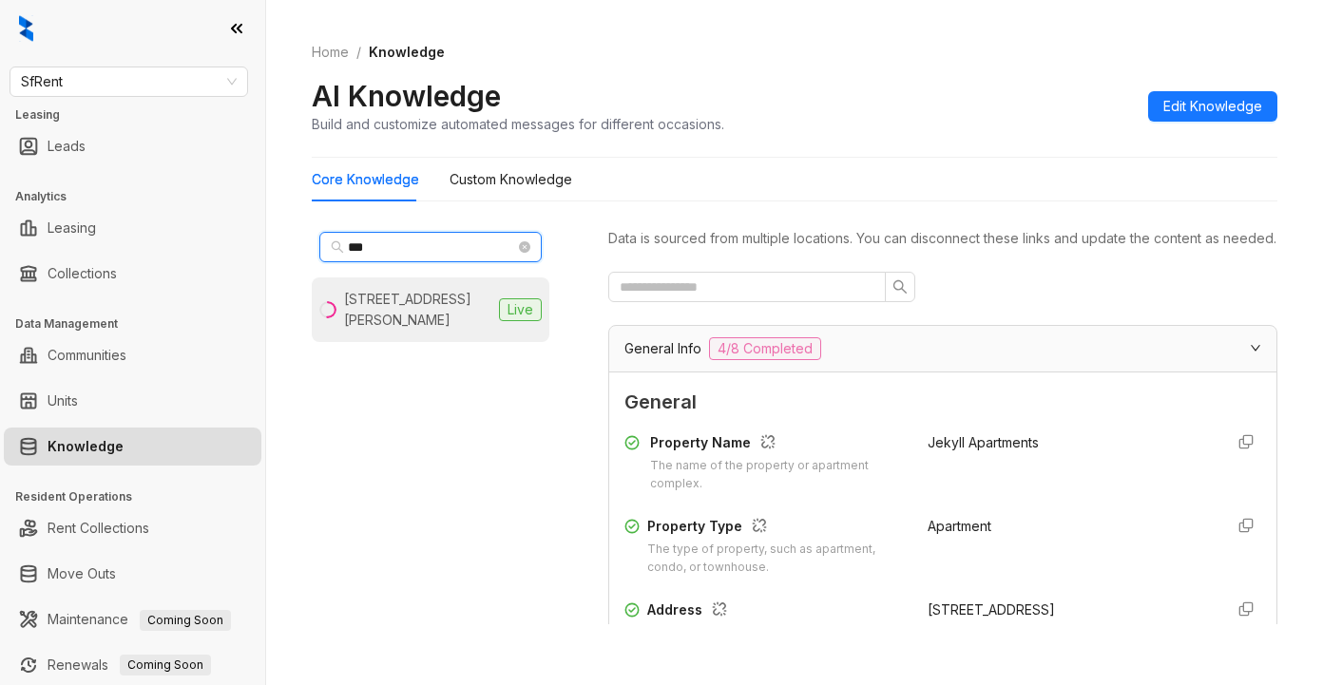
type input "***"
click at [407, 306] on div "[STREET_ADDRESS][PERSON_NAME]" at bounding box center [417, 310] width 147 height 42
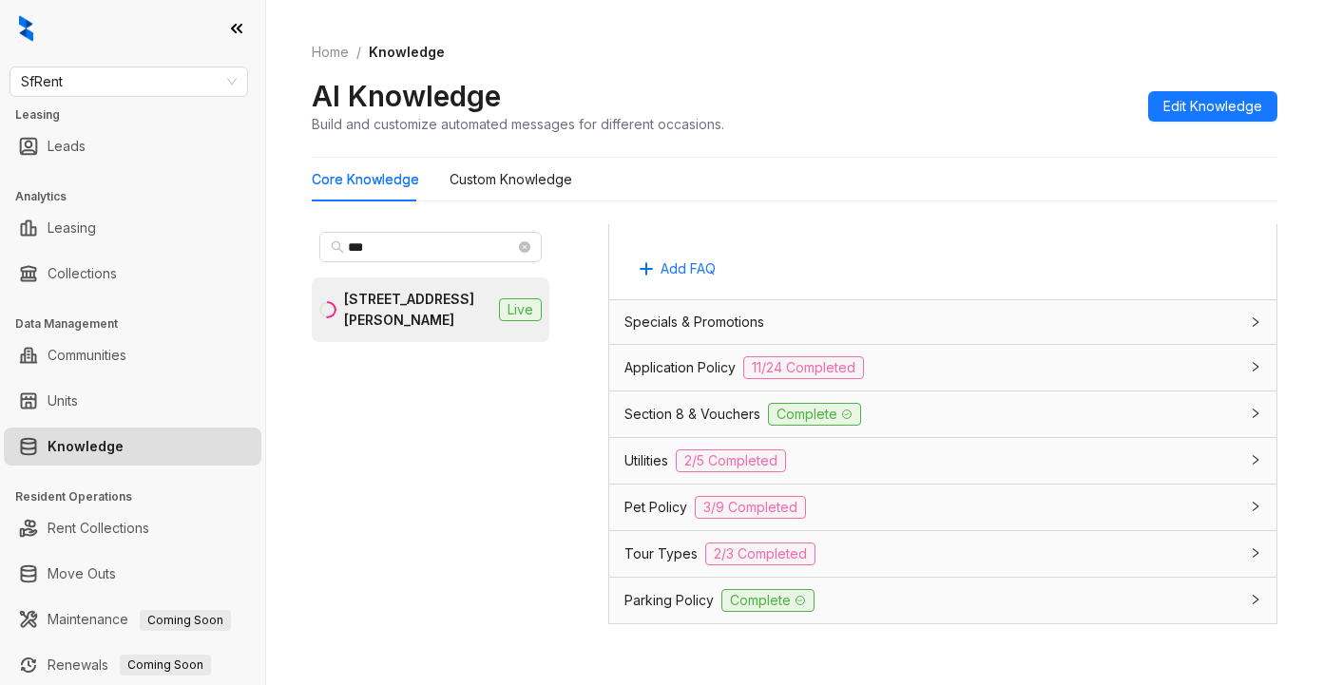
scroll to position [1330, 0]
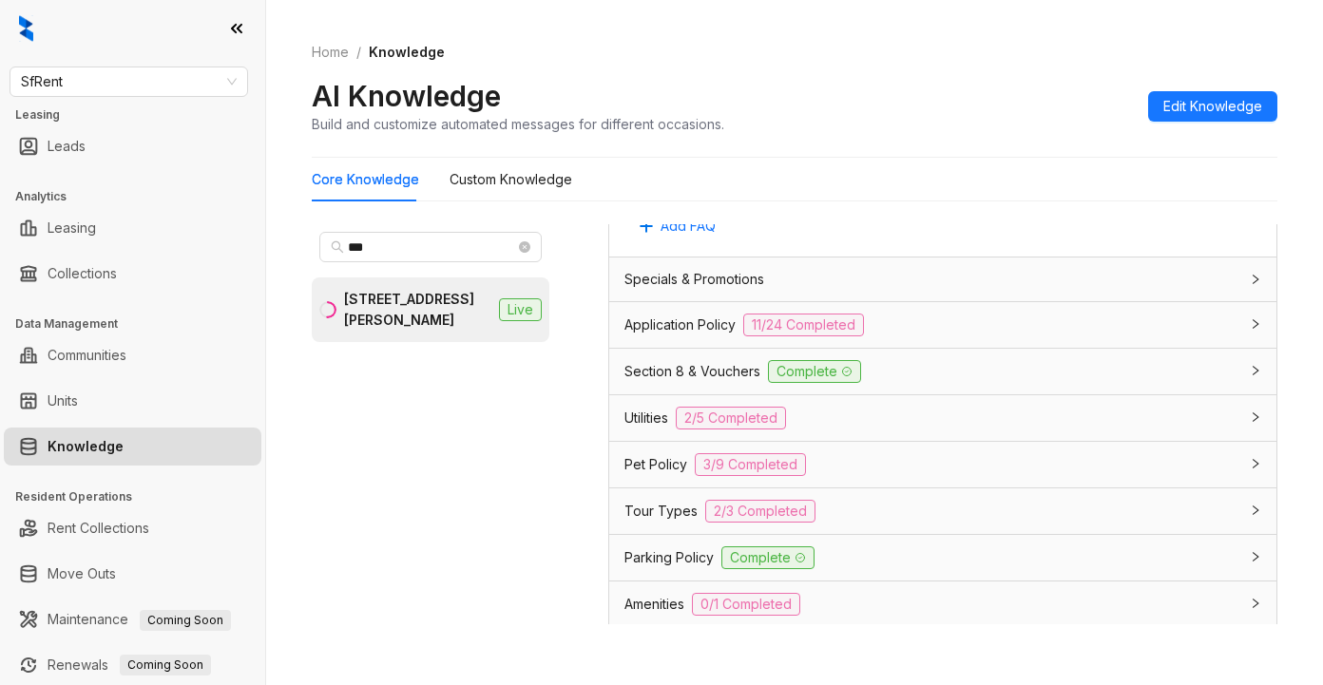
click at [734, 382] on span "Section 8 & Vouchers" at bounding box center [692, 371] width 136 height 21
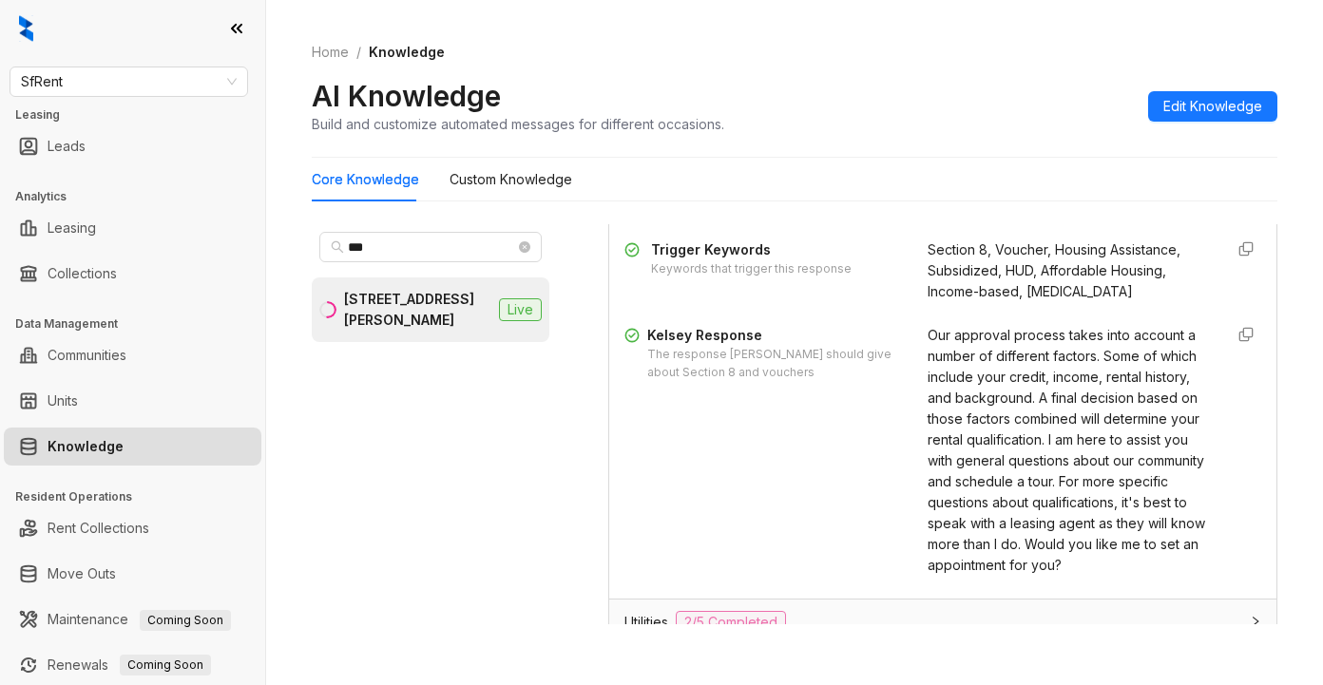
scroll to position [1615, 0]
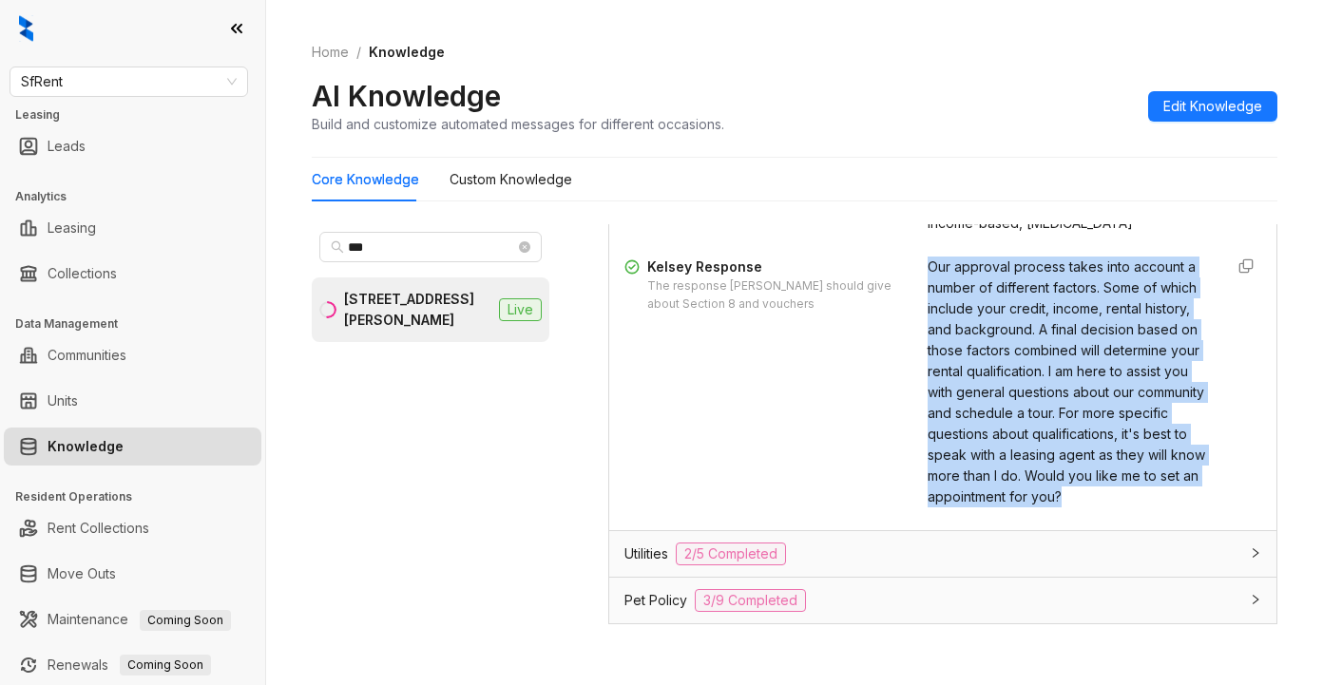
drag, startPoint x: 902, startPoint y: 282, endPoint x: 1037, endPoint y: 507, distance: 262.5
click at [1038, 507] on div "[PERSON_NAME] Response The response [PERSON_NAME] should give about Section 8 a…" at bounding box center [942, 382] width 637 height 251
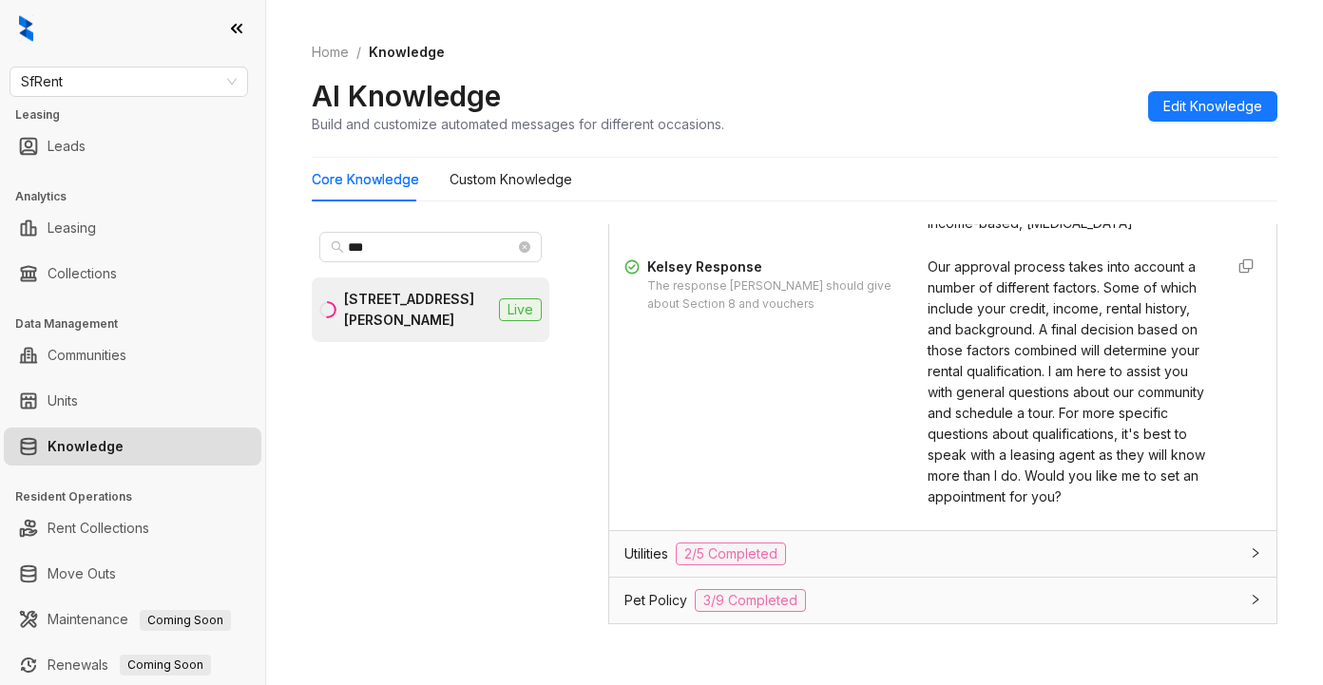
drag, startPoint x: 997, startPoint y: 410, endPoint x: 1087, endPoint y: 525, distance: 146.9
click at [1091, 507] on div "Our approval process takes into account a number of different factors. Some of …" at bounding box center [1067, 382] width 280 height 251
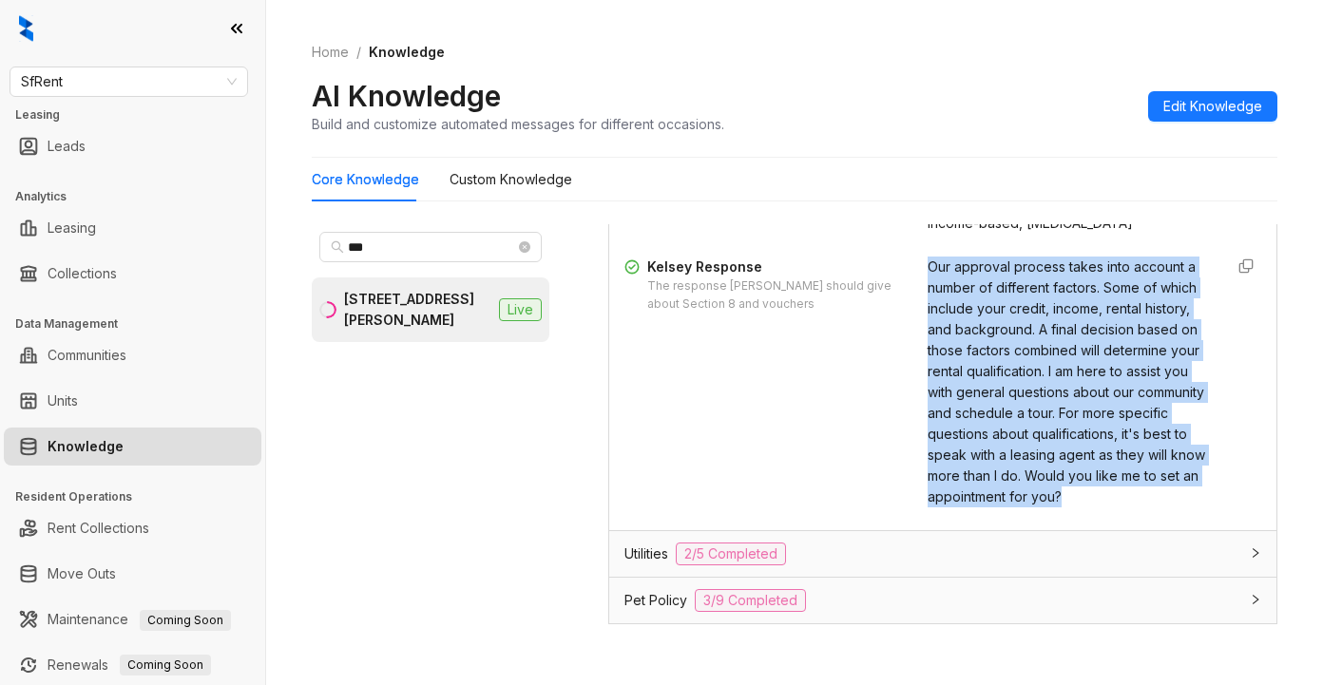
drag, startPoint x: 906, startPoint y: 285, endPoint x: 1029, endPoint y: 433, distance: 193.0
click at [1060, 507] on div "Our approval process takes into account a number of different factors. Some of …" at bounding box center [1067, 382] width 280 height 251
copy span "Our approval process takes into account a number of different factors. Some of …"
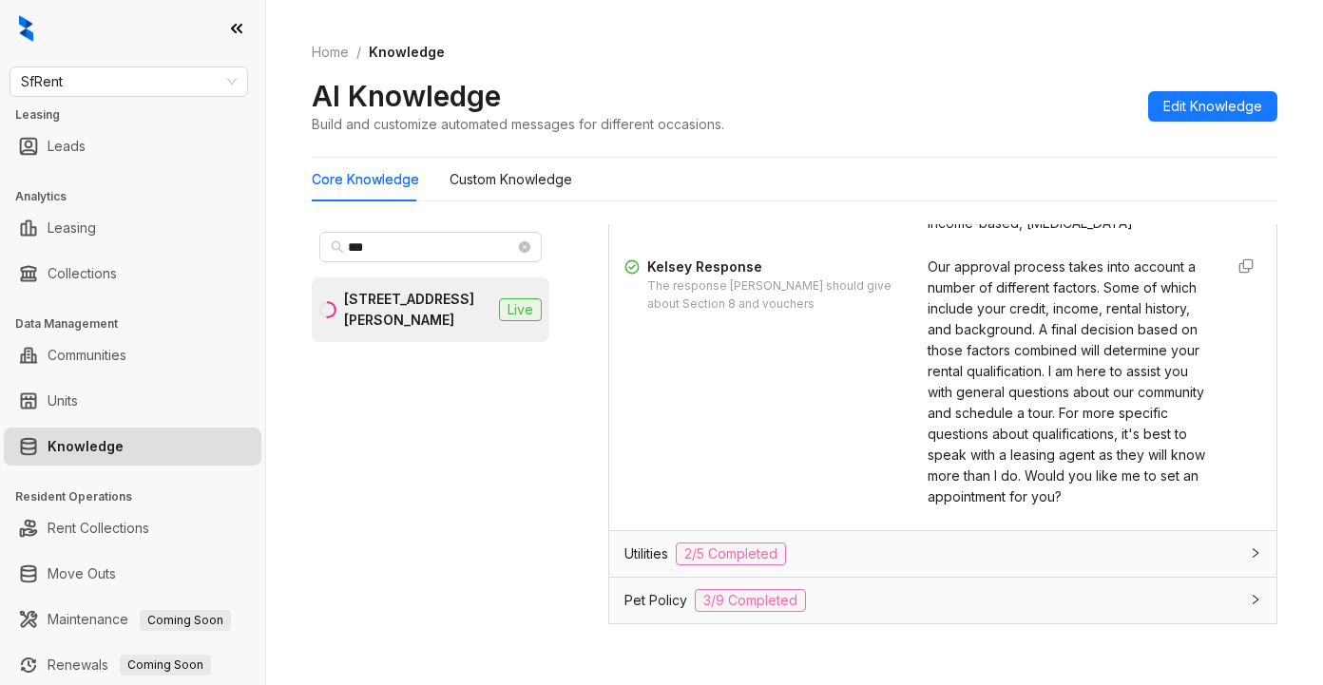
click at [970, 98] on div "AI Knowledge Build and customize automated messages for different occasions. Ed…" at bounding box center [794, 106] width 965 height 56
click at [1121, 565] on div "Utilities 2/5 Completed" at bounding box center [931, 554] width 614 height 23
click at [1029, 577] on div "Utilities 2/5 Completed" at bounding box center [942, 554] width 667 height 46
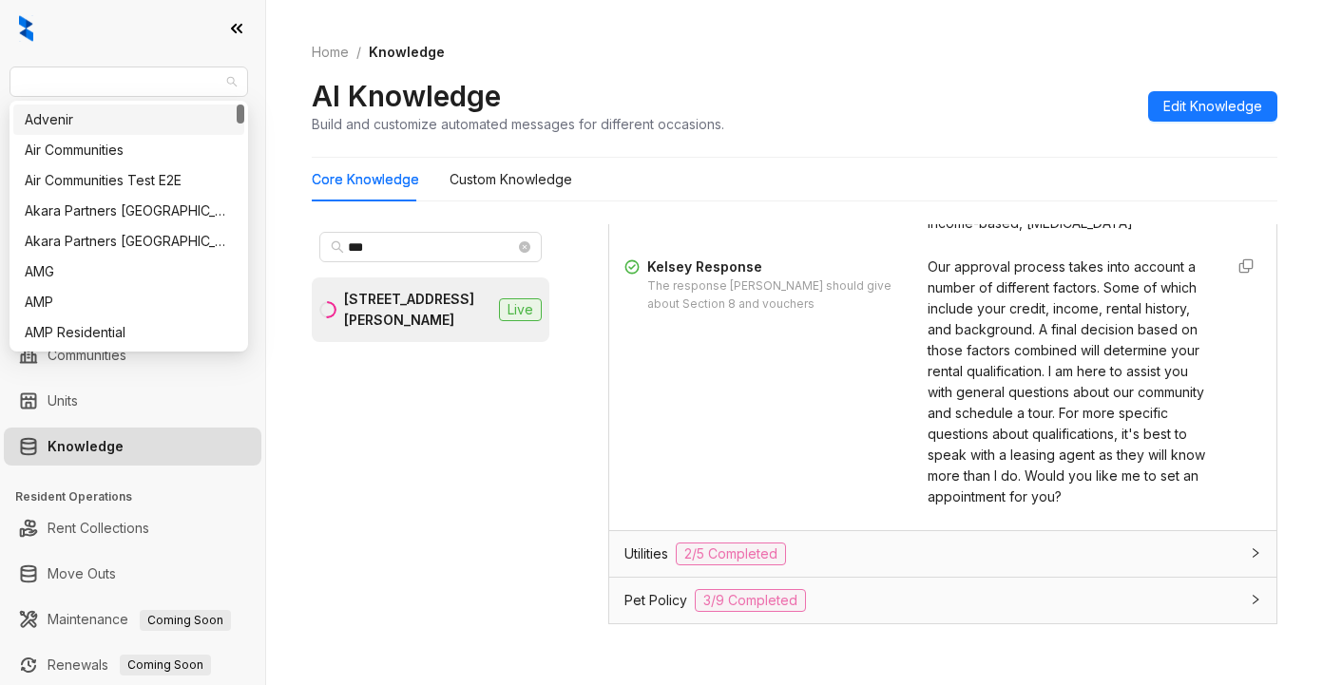
drag, startPoint x: 96, startPoint y: 78, endPoint x: -52, endPoint y: 62, distance: 149.1
click at [0, 62] on html "SfRent Leasing Leads Analytics Leasing Collections Data Management Communities …" at bounding box center [661, 342] width 1323 height 685
click at [142, 76] on span "SfRent" at bounding box center [129, 81] width 216 height 29
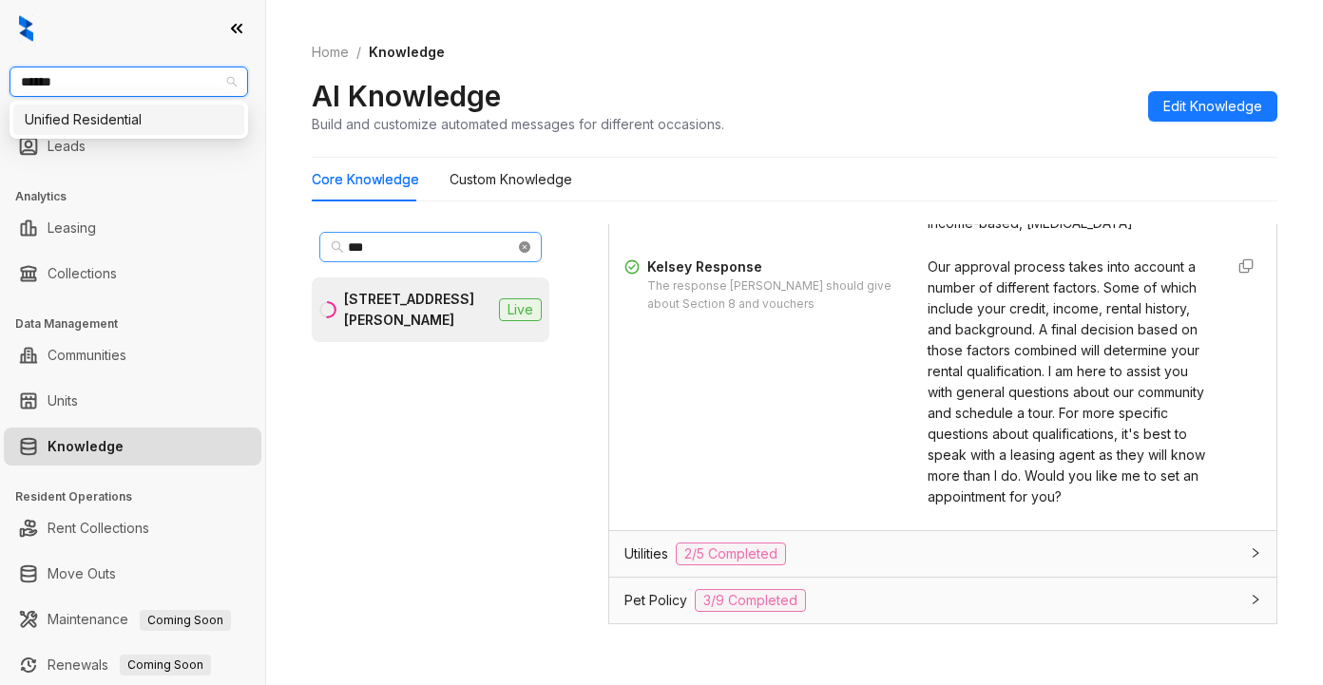
type input "*******"
click at [120, 126] on div "Unified Residential" at bounding box center [129, 119] width 208 height 21
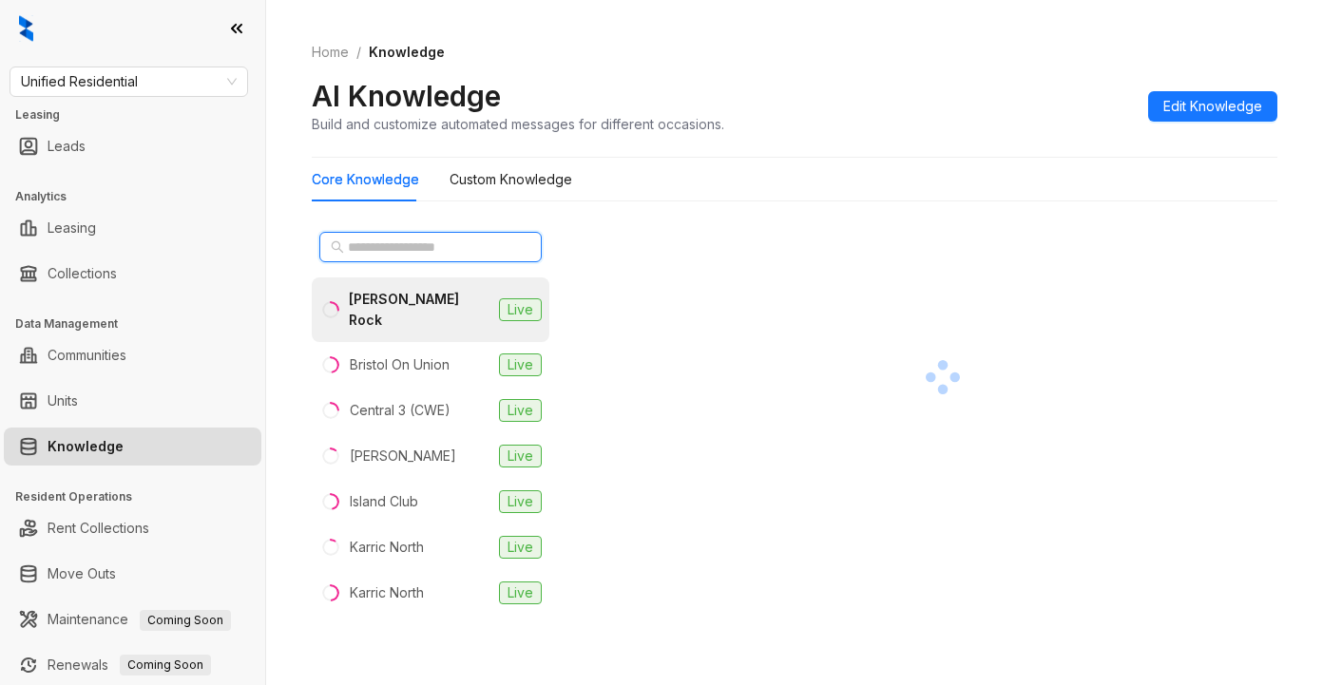
drag, startPoint x: 348, startPoint y: 244, endPoint x: 348, endPoint y: 222, distance: 21.9
click at [349, 244] on input "text" at bounding box center [431, 247] width 167 height 21
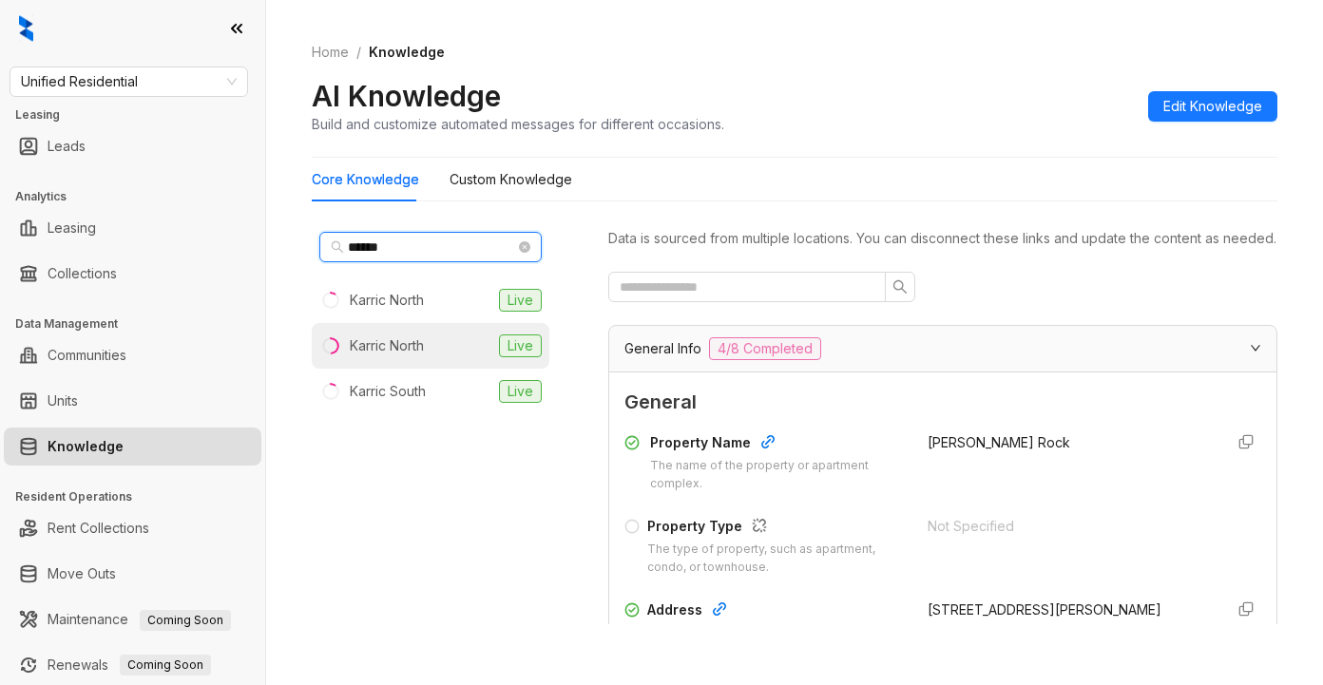
type input "******"
click at [395, 344] on div "Karric North" at bounding box center [387, 345] width 74 height 21
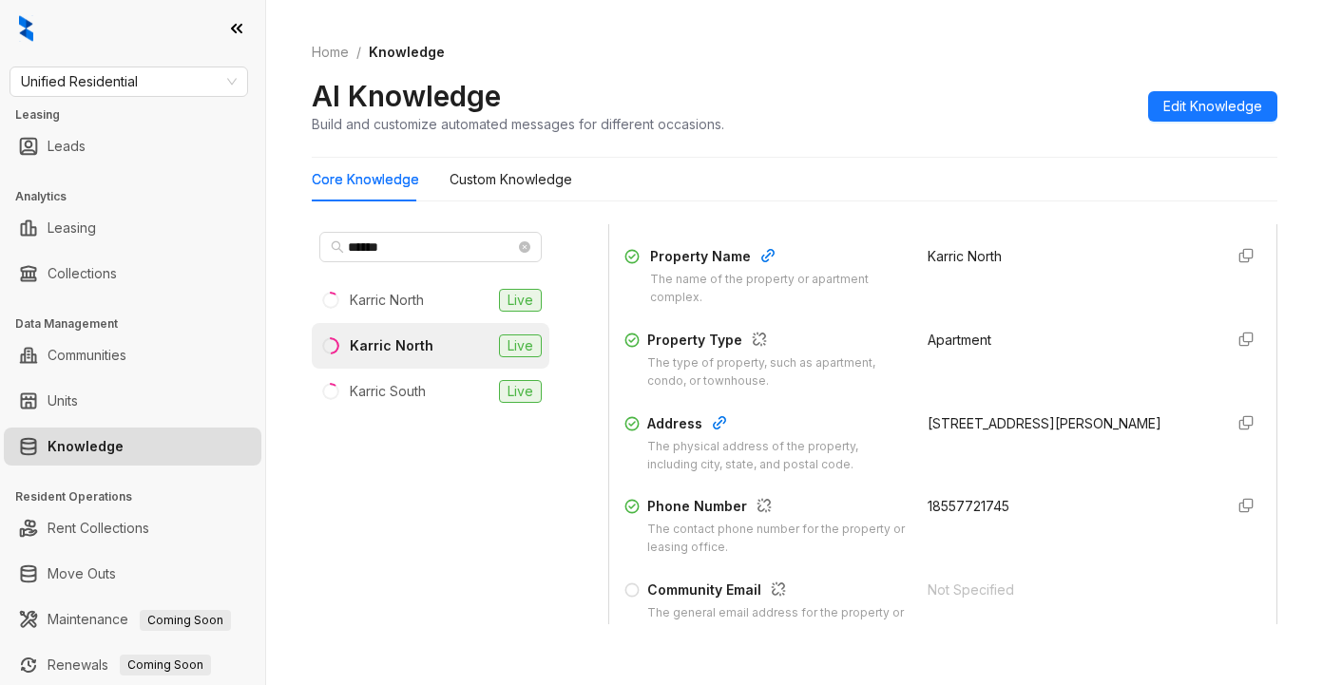
scroll to position [285, 0]
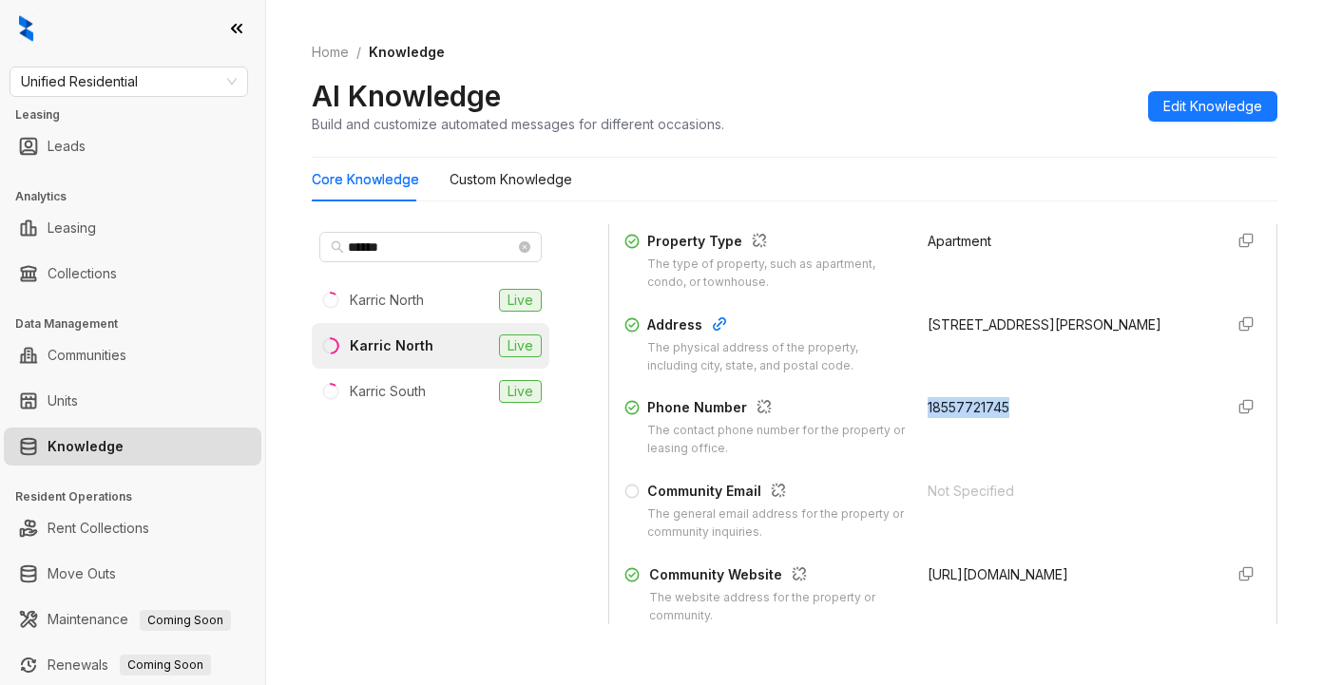
drag, startPoint x: 902, startPoint y: 419, endPoint x: 1029, endPoint y: 430, distance: 127.8
click at [1032, 429] on div "Phone Number The contact phone number for the property or leasing office. 18557…" at bounding box center [942, 427] width 637 height 61
copy span "18557721745"
click at [1014, 177] on div "Core Knowledge Custom Knowledge" at bounding box center [794, 180] width 965 height 44
click at [1138, 440] on div "18557721745" at bounding box center [1067, 427] width 280 height 61
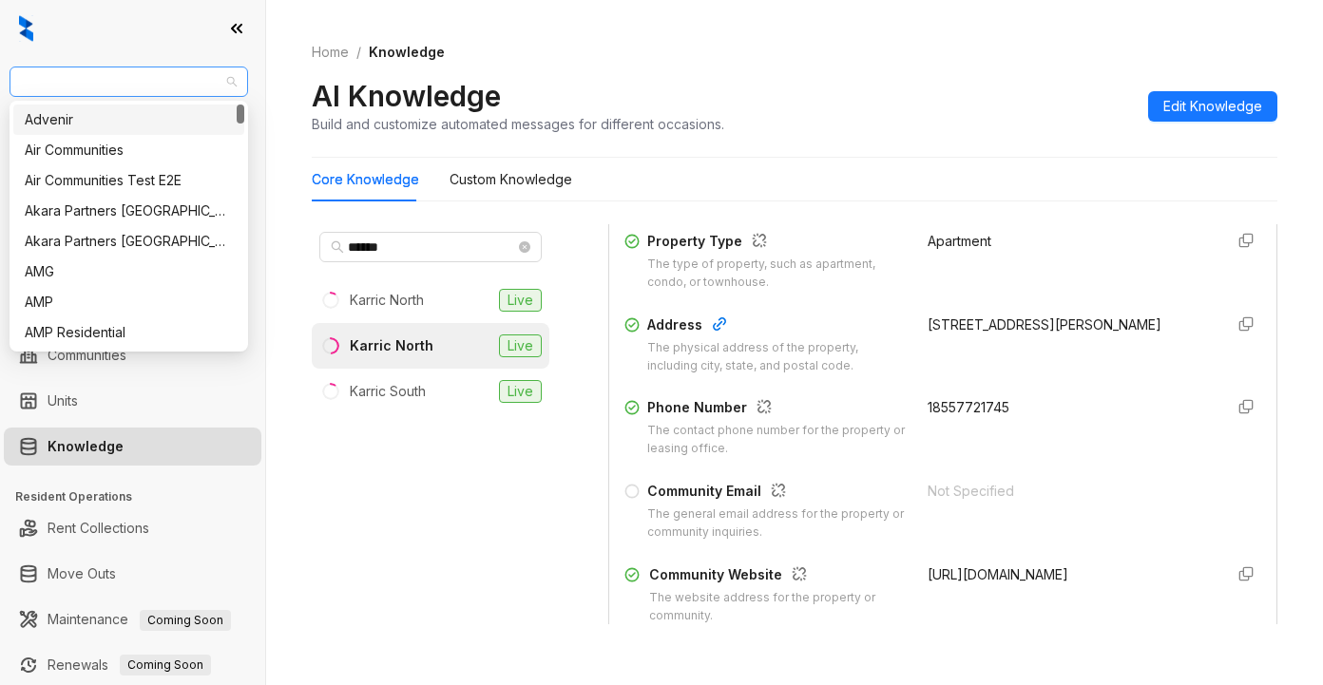
drag, startPoint x: 179, startPoint y: 87, endPoint x: 71, endPoint y: 81, distance: 107.6
click at [71, 81] on span "Unified Residential" at bounding box center [129, 81] width 216 height 29
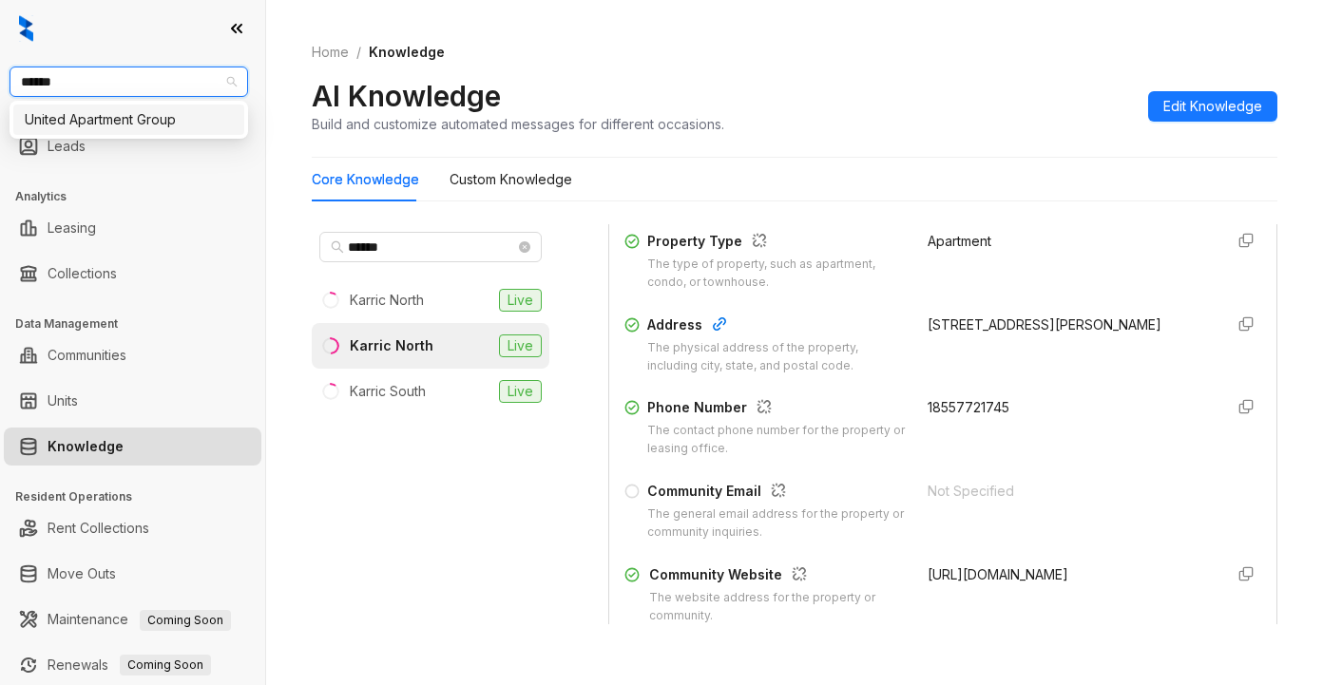
type input "******"
click at [127, 118] on div "United Apartment Group" at bounding box center [129, 119] width 208 height 21
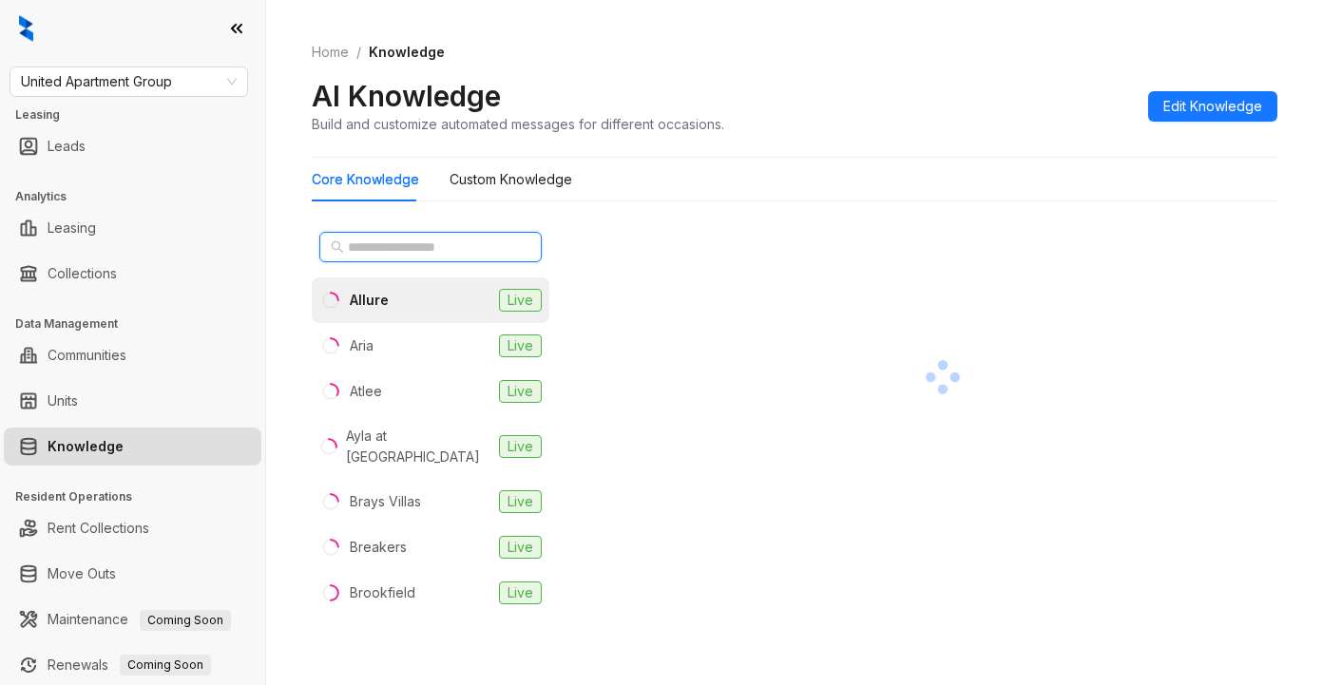
drag, startPoint x: 469, startPoint y: 251, endPoint x: 1062, endPoint y: 150, distance: 601.5
click at [472, 250] on input "text" at bounding box center [431, 247] width 167 height 21
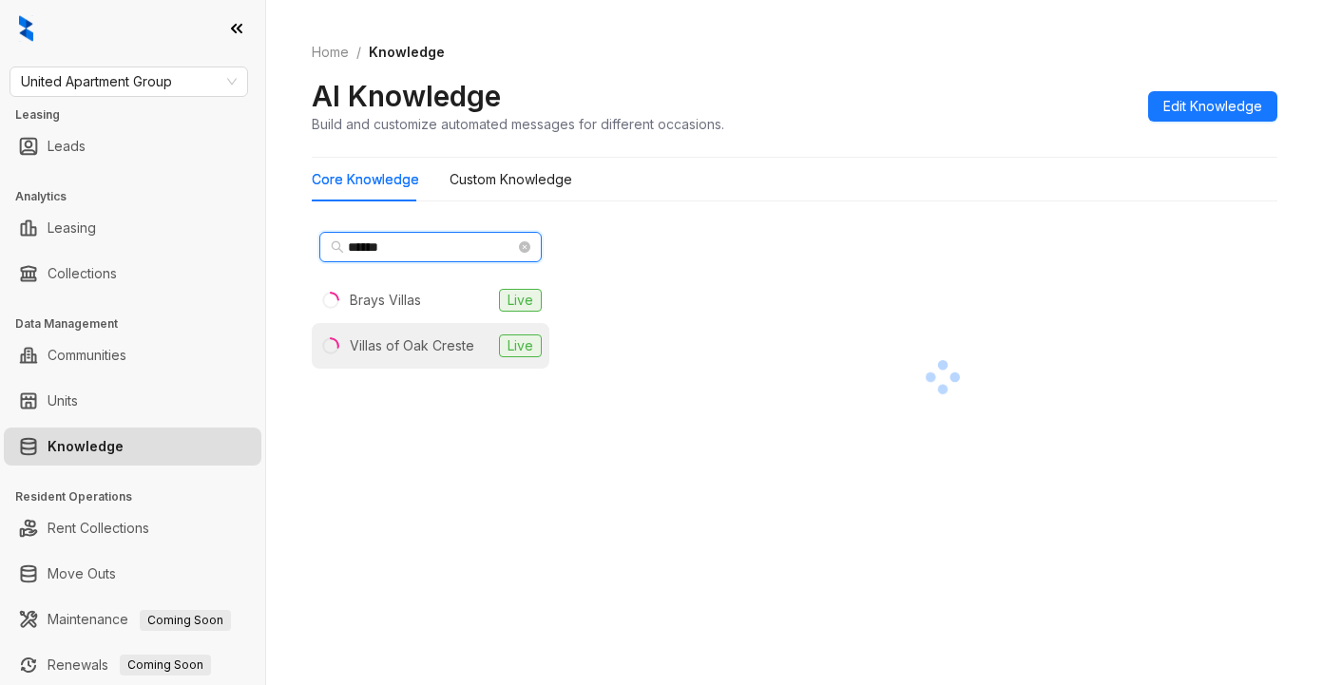
type input "******"
click at [428, 348] on div "Villas of Oak Creste" at bounding box center [412, 345] width 124 height 21
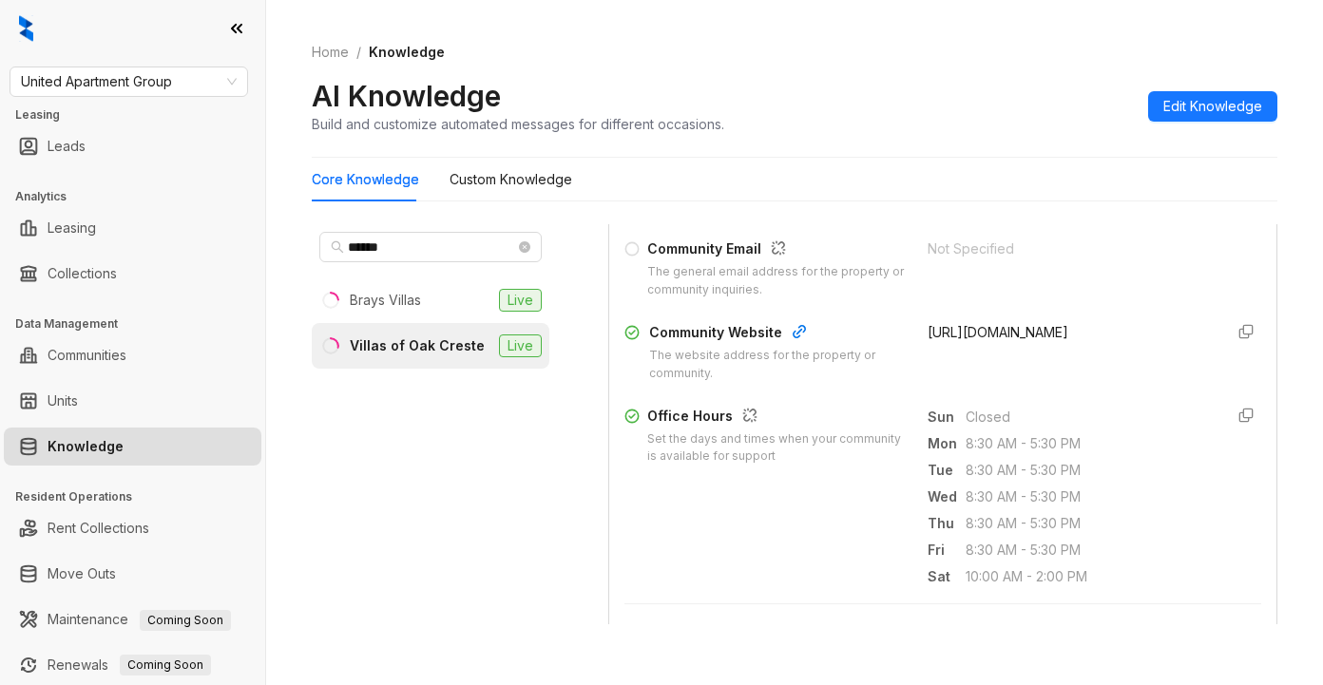
scroll to position [570, 0]
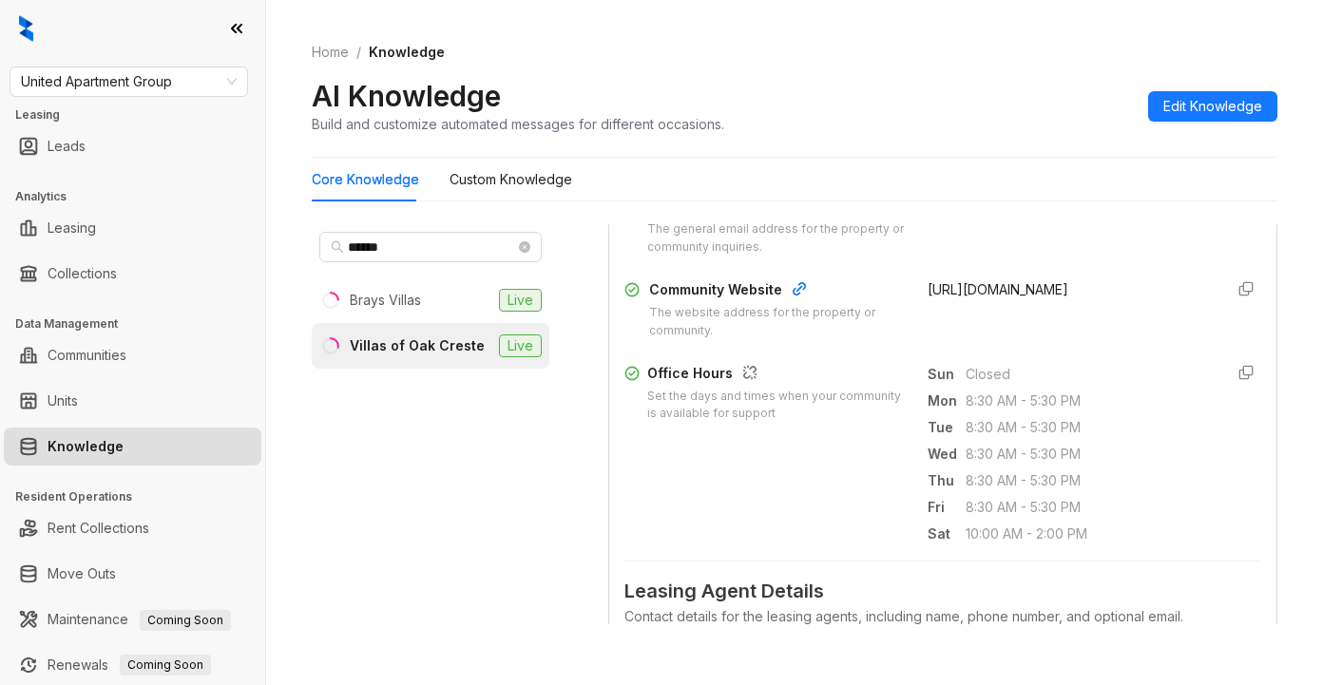
click at [1047, 606] on span "Leasing Agent Details" at bounding box center [942, 591] width 637 height 29
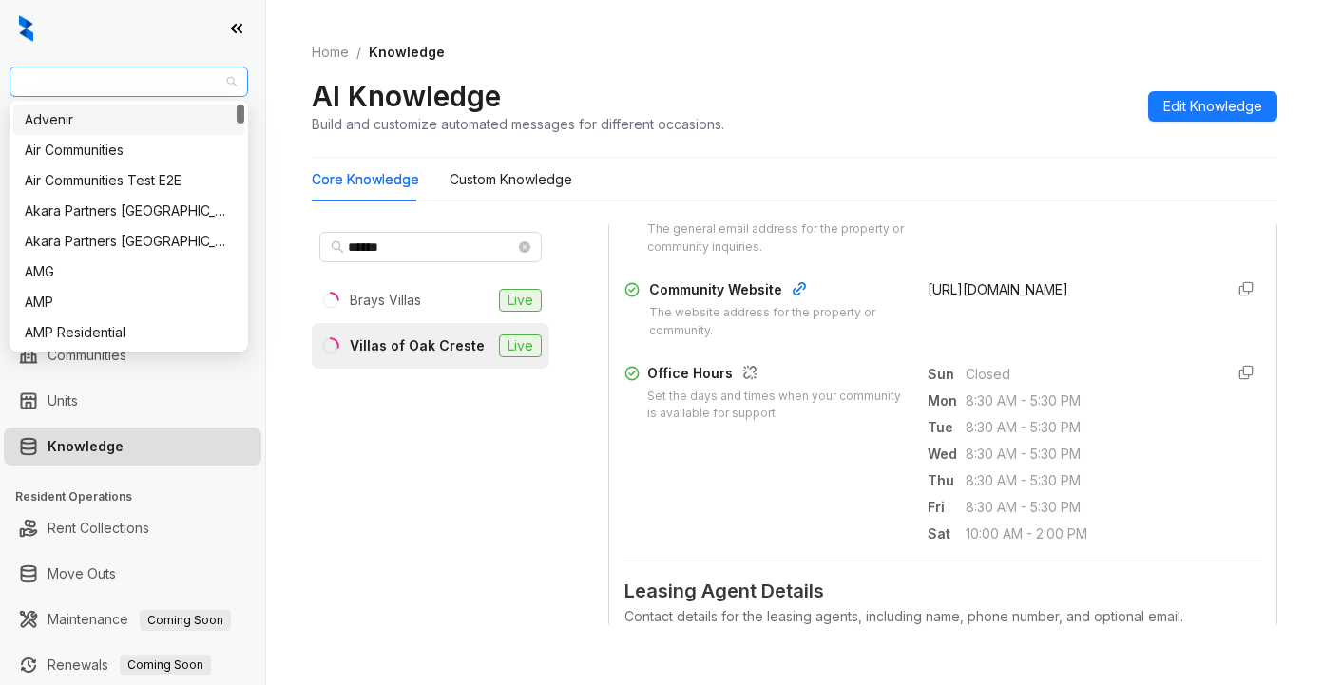
click at [200, 88] on span "United Apartment Group" at bounding box center [129, 81] width 216 height 29
click at [106, 156] on div "Air Communities" at bounding box center [129, 150] width 208 height 21
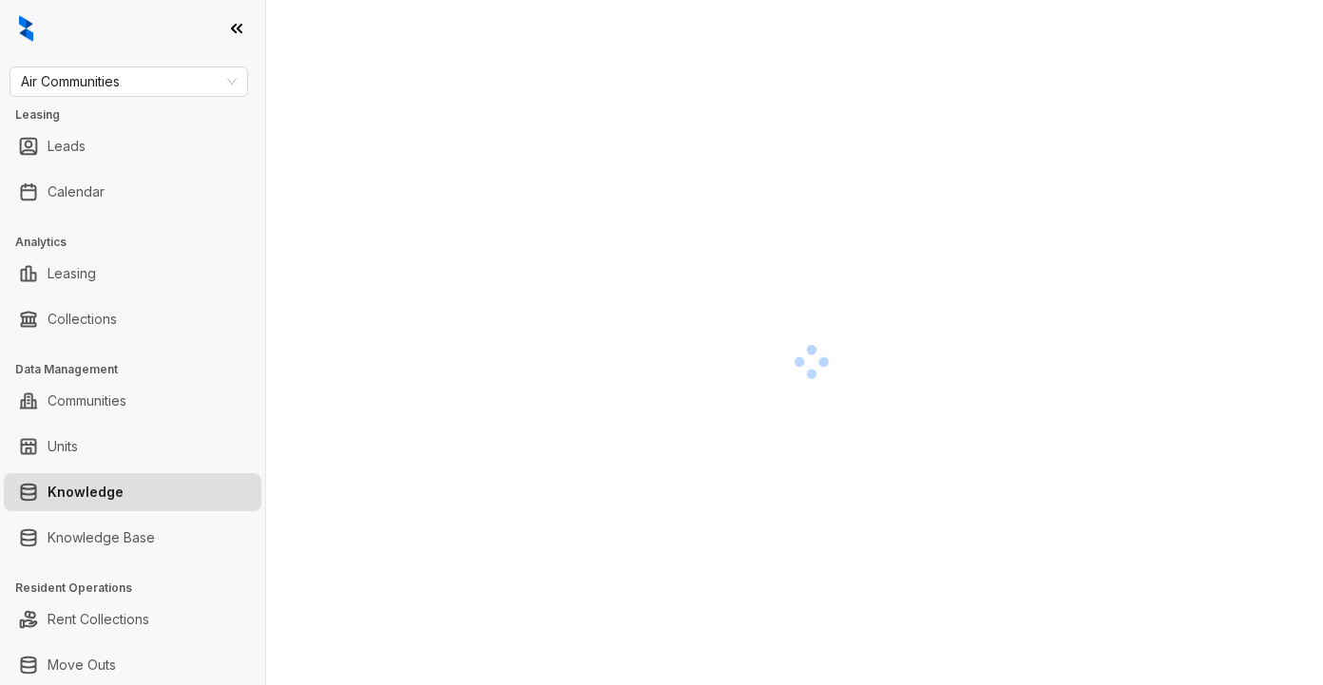
click at [1102, 339] on div at bounding box center [812, 361] width 1000 height 685
